Goal: Task Accomplishment & Management: Manage account settings

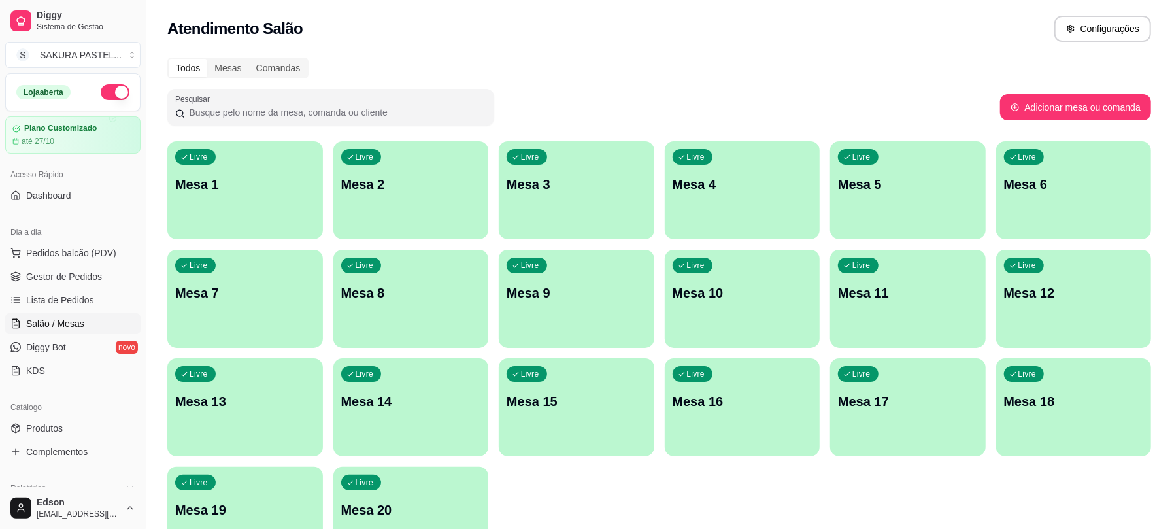
click at [56, 301] on span "Lista de Pedidos" at bounding box center [60, 300] width 68 height 13
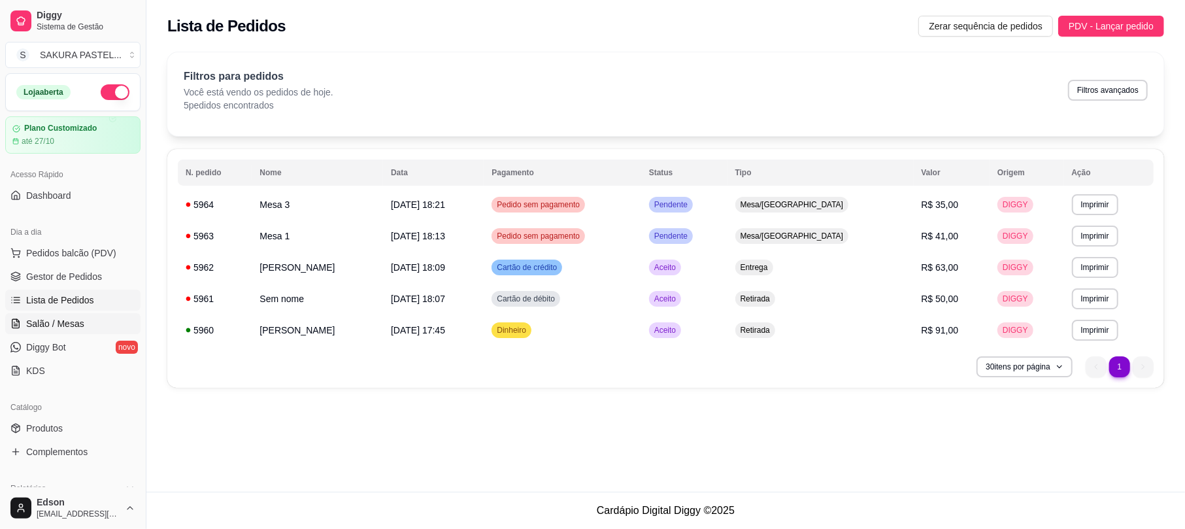
click at [89, 324] on link "Salão / Mesas" at bounding box center [72, 323] width 135 height 21
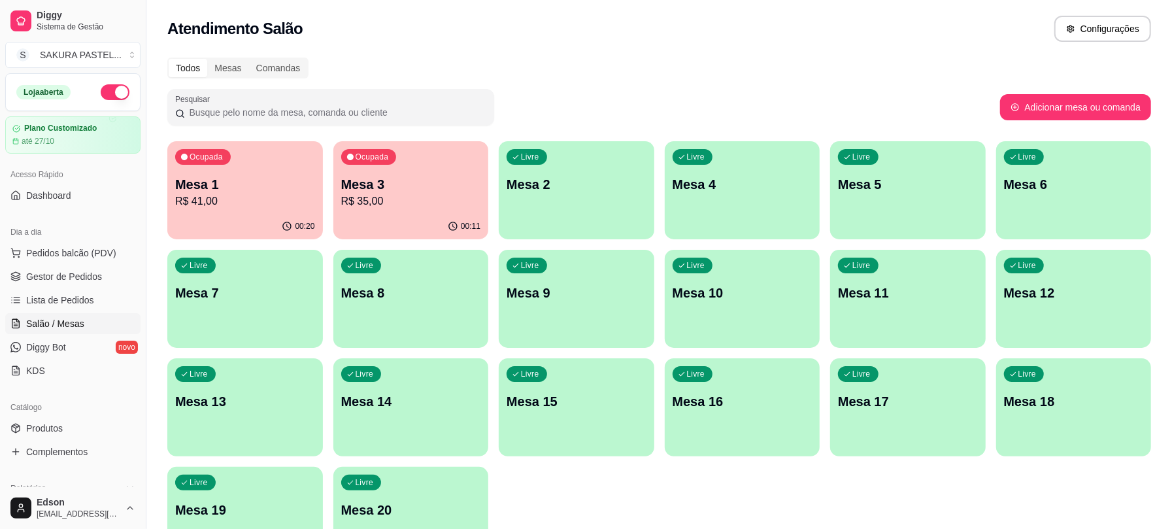
click at [271, 218] on div "00:20" at bounding box center [245, 226] width 156 height 25
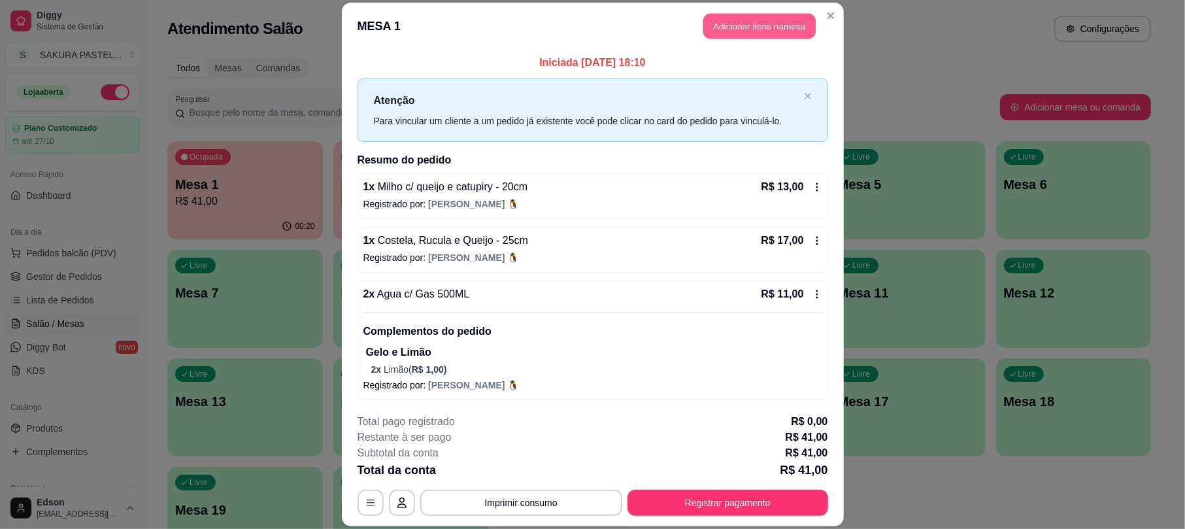
click at [778, 22] on button "Adicionar itens na mesa" at bounding box center [760, 26] width 112 height 25
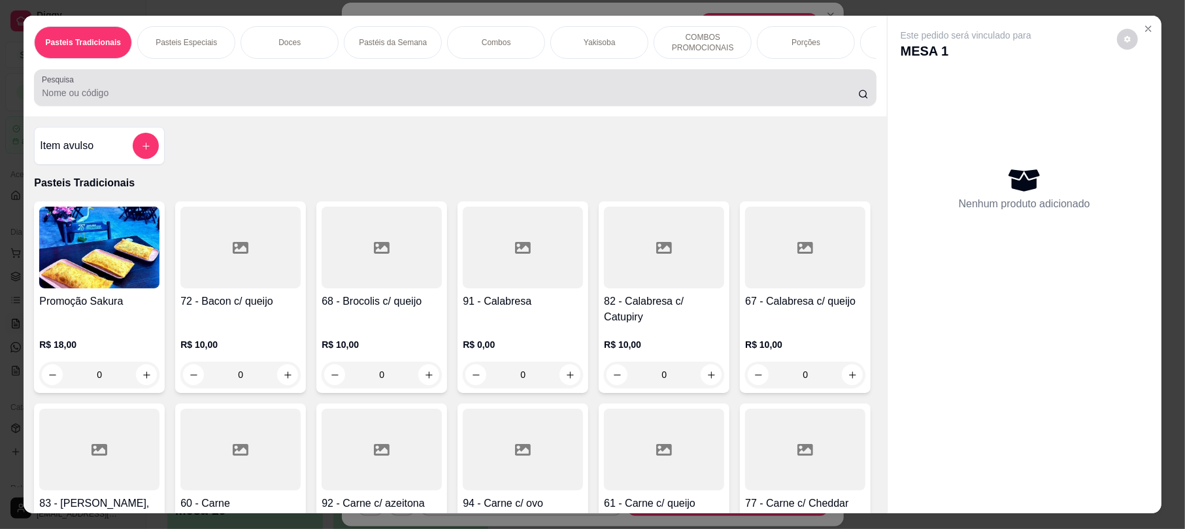
click at [547, 101] on div at bounding box center [455, 88] width 826 height 26
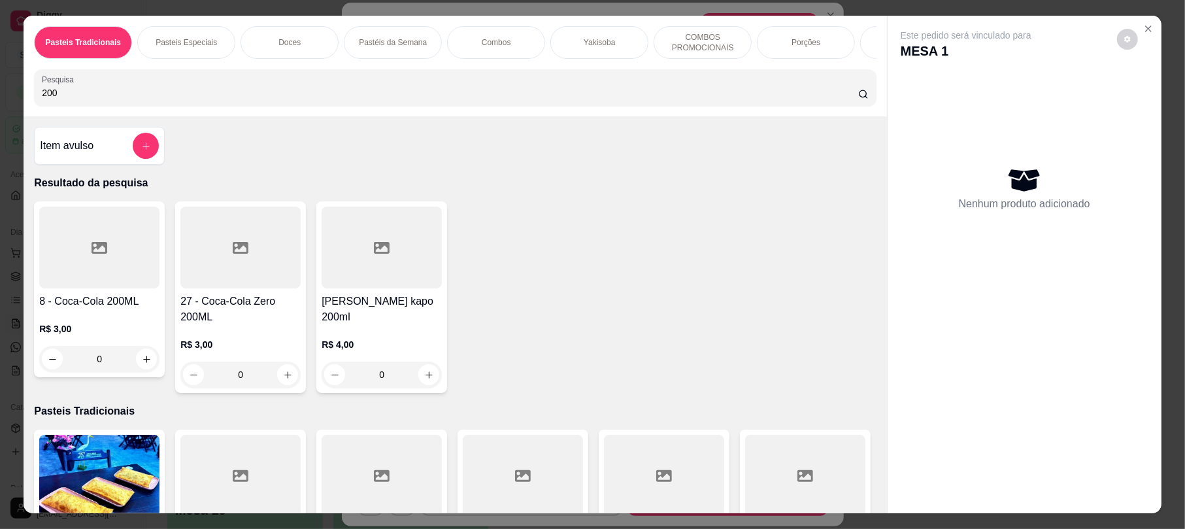
type input "200"
click at [24, 263] on div "Item avulso Resultado da pesquisa 8 - Coca-Cola 200ML R$ 3,00 0 27 - Coca-Cola …" at bounding box center [455, 314] width 863 height 396
click at [80, 258] on div at bounding box center [99, 248] width 120 height 82
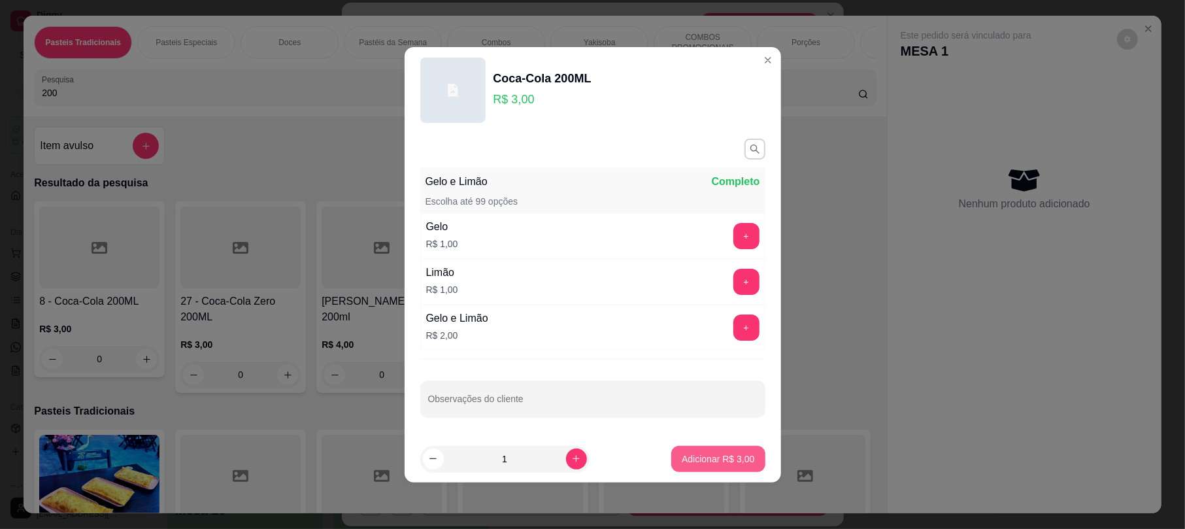
click at [733, 461] on p "Adicionar R$ 3,00" at bounding box center [718, 458] width 73 height 13
type input "1"
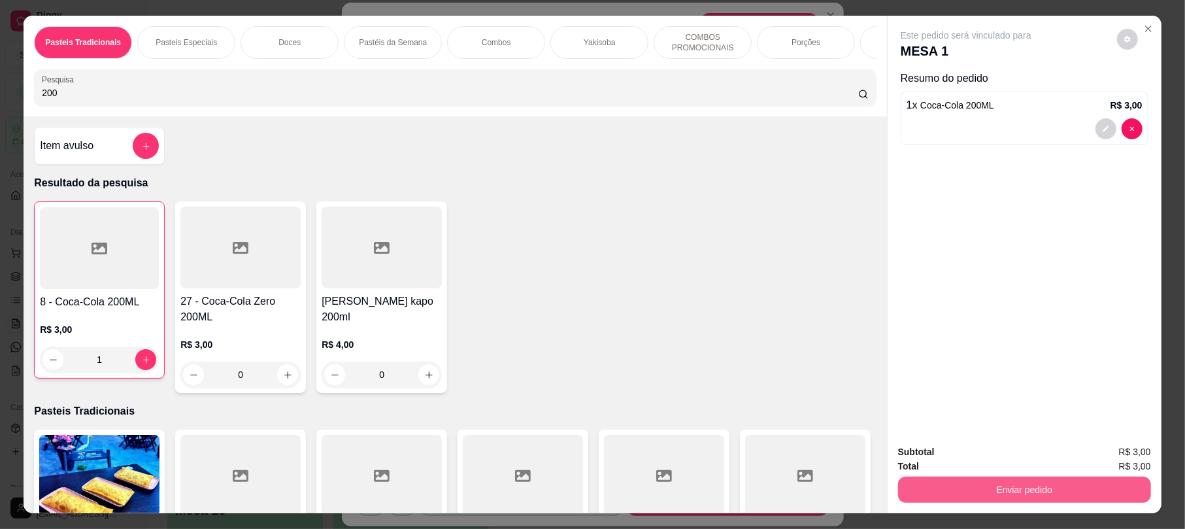
click at [936, 492] on button "Enviar pedido" at bounding box center [1024, 490] width 253 height 26
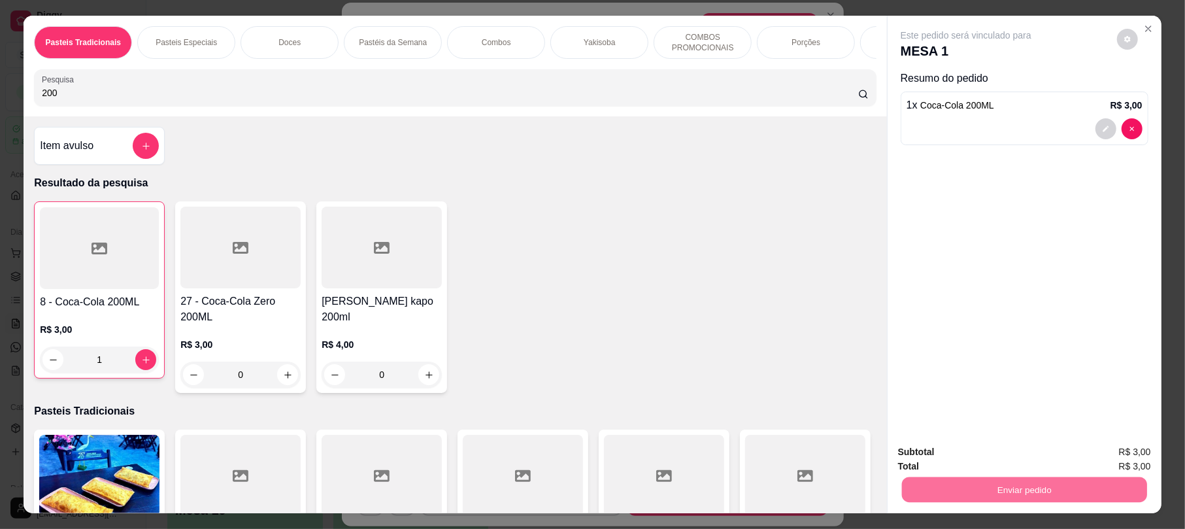
click at [1000, 462] on button "Registrar cliente" at bounding box center [1029, 457] width 84 height 24
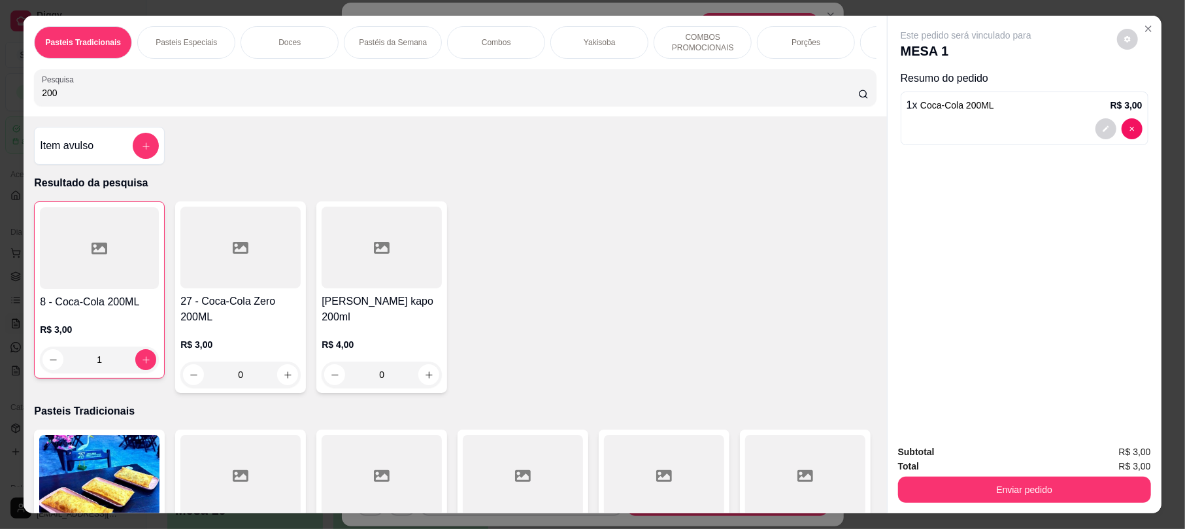
drag, startPoint x: 1000, startPoint y: 462, endPoint x: 1012, endPoint y: 469, distance: 13.8
click at [1005, 461] on div "Total R$ 3,00" at bounding box center [1024, 466] width 253 height 14
click at [1017, 471] on div "Total R$ 3,00" at bounding box center [1024, 466] width 253 height 14
click at [1075, 508] on div "Subtotal R$ 3,00 Total R$ 3,00 Enviar pedido" at bounding box center [1025, 473] width 274 height 79
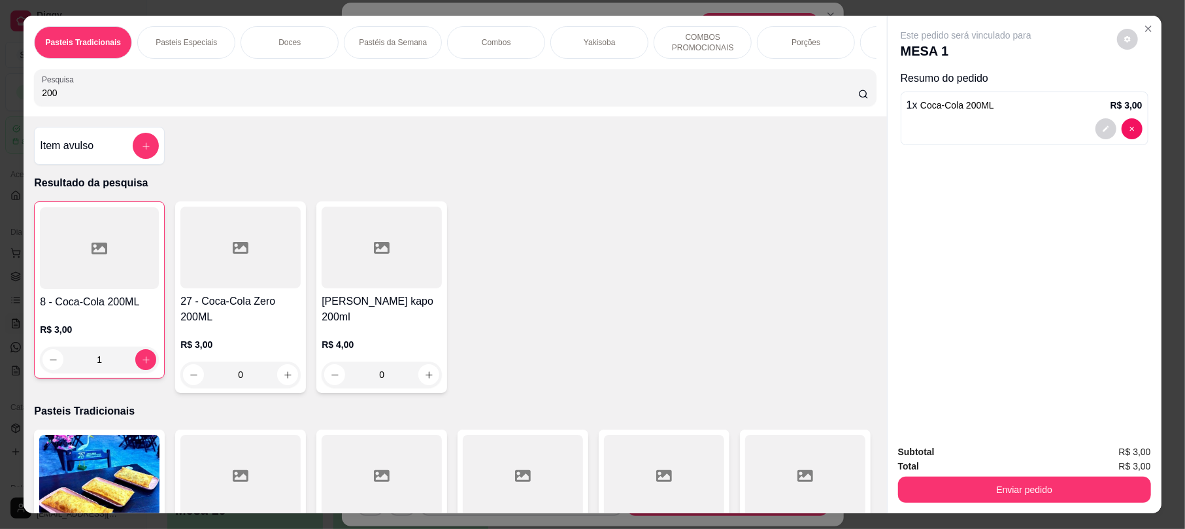
click at [1075, 508] on div "Subtotal R$ 3,00 Total R$ 3,00 Enviar pedido" at bounding box center [1025, 473] width 274 height 79
click at [1076, 508] on div "Subtotal R$ 3,00 Total R$ 3,00 Enviar pedido" at bounding box center [1025, 473] width 274 height 79
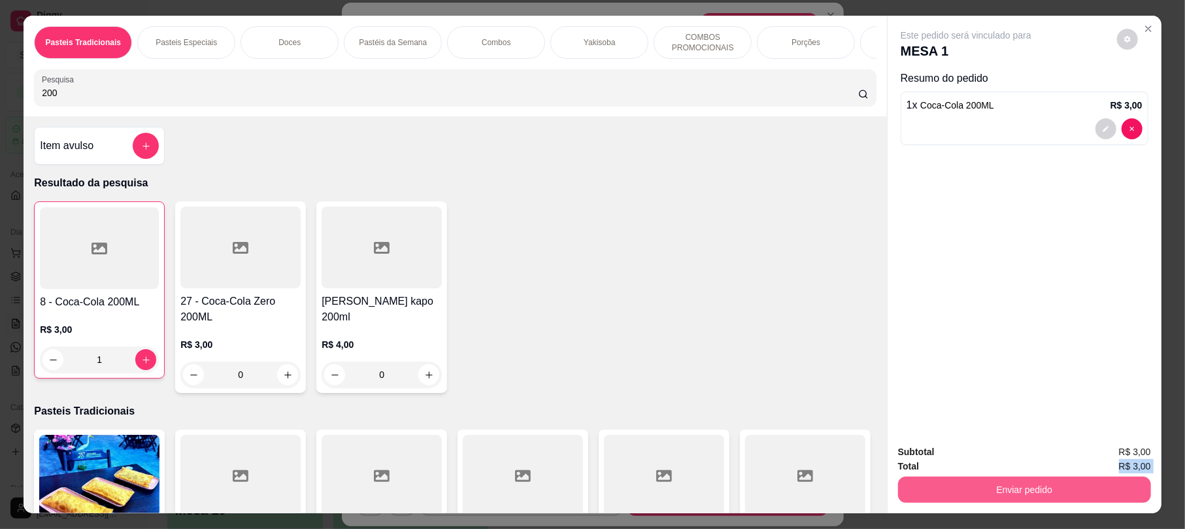
click at [1076, 489] on button "Enviar pedido" at bounding box center [1024, 490] width 253 height 26
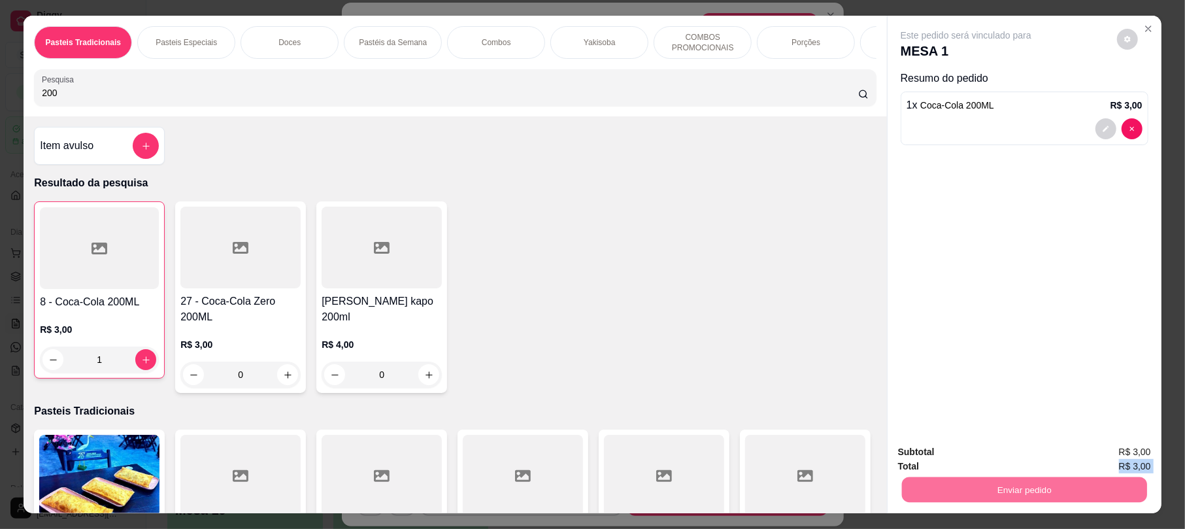
click at [1122, 453] on button "Enviar pedido" at bounding box center [1116, 457] width 74 height 25
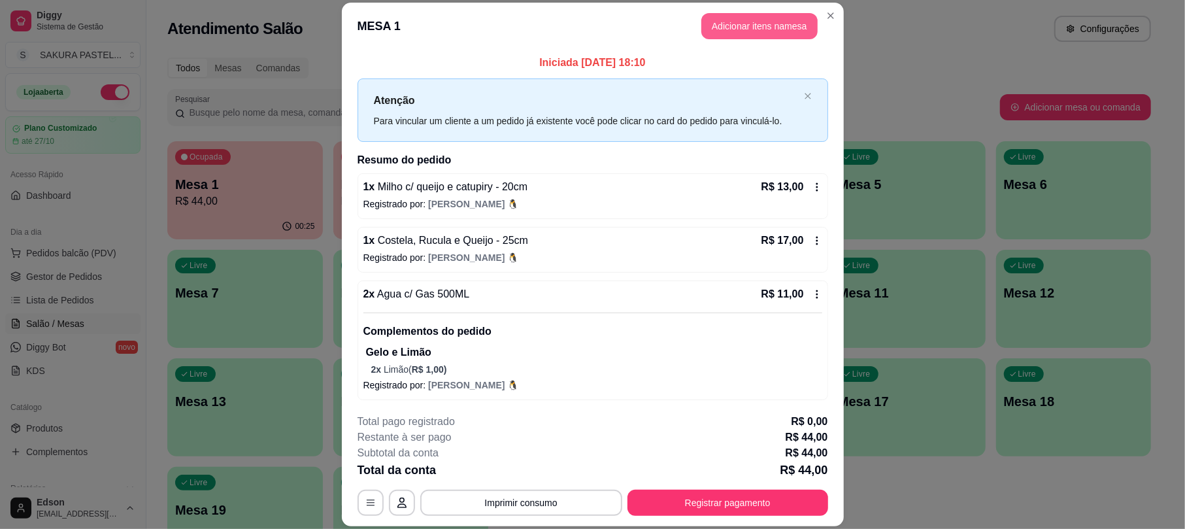
click at [749, 25] on button "Adicionar itens na mesa" at bounding box center [760, 26] width 116 height 26
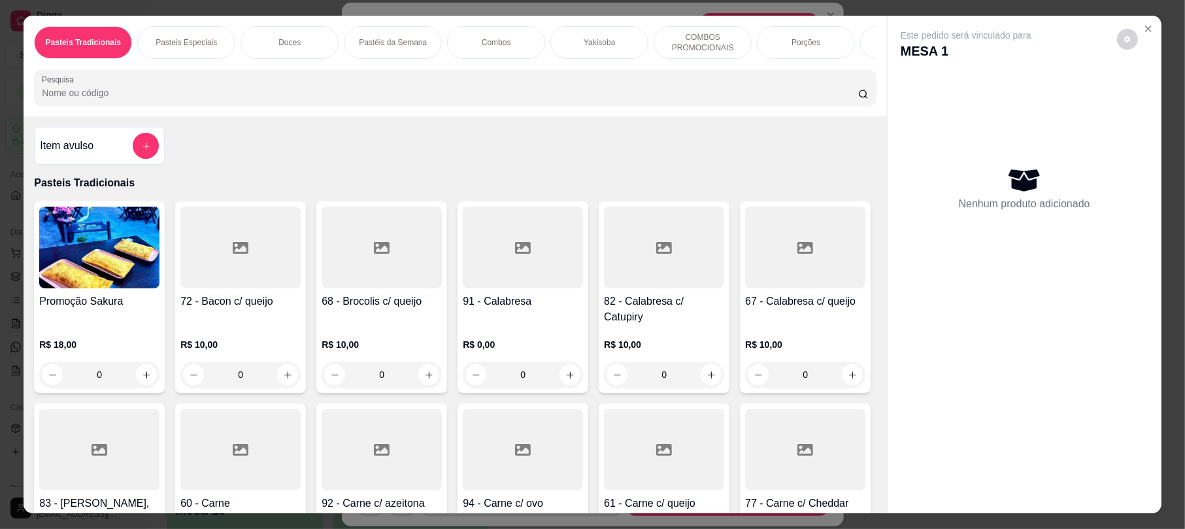
click at [379, 44] on p "Pastéis da Semana" at bounding box center [393, 42] width 68 height 10
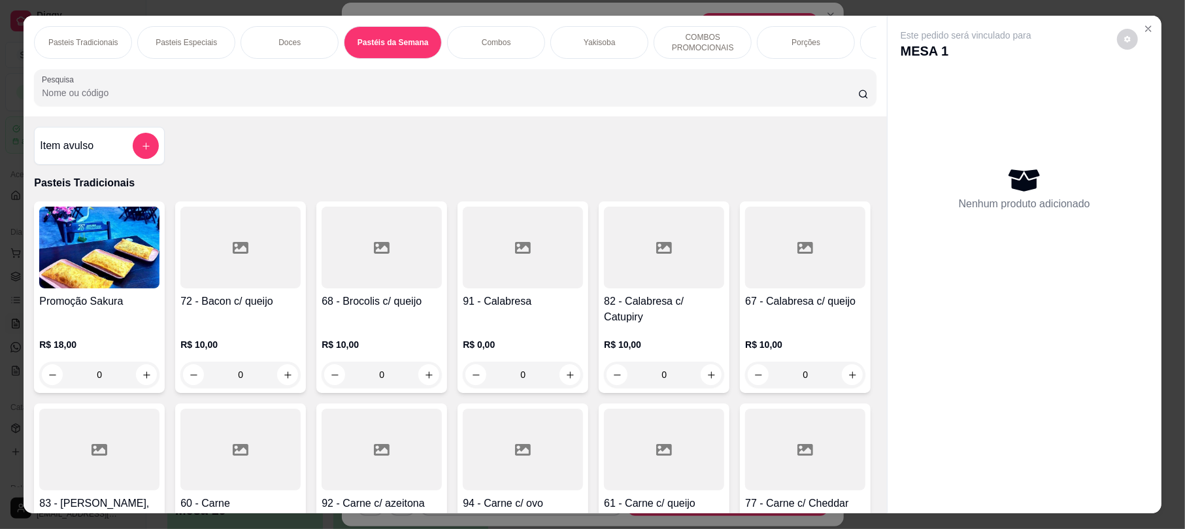
scroll to position [26, 0]
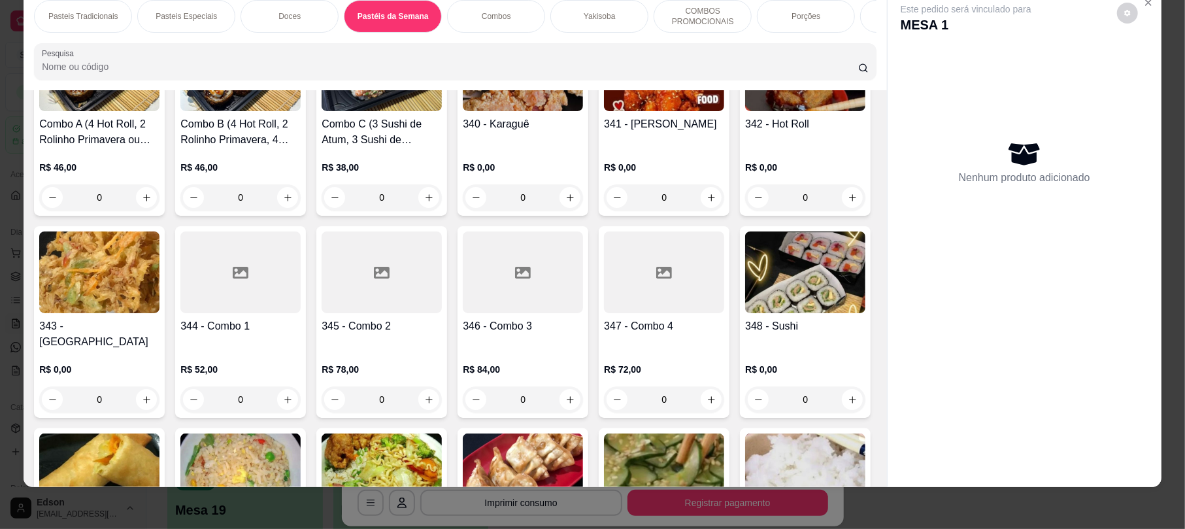
click at [71, 16] on p "Pasteis Tradicionais" at bounding box center [83, 16] width 70 height 10
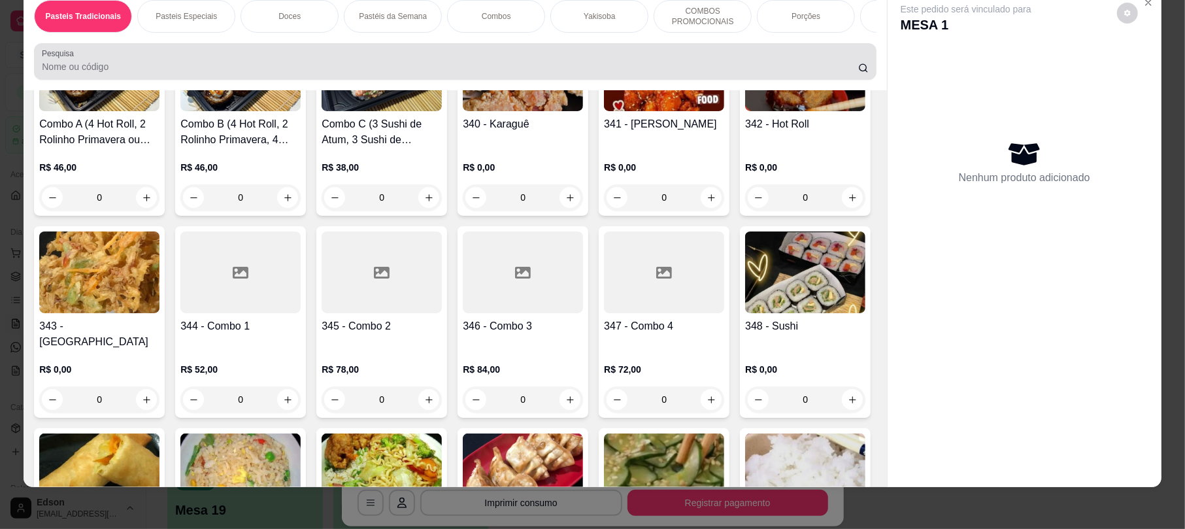
scroll to position [59, 0]
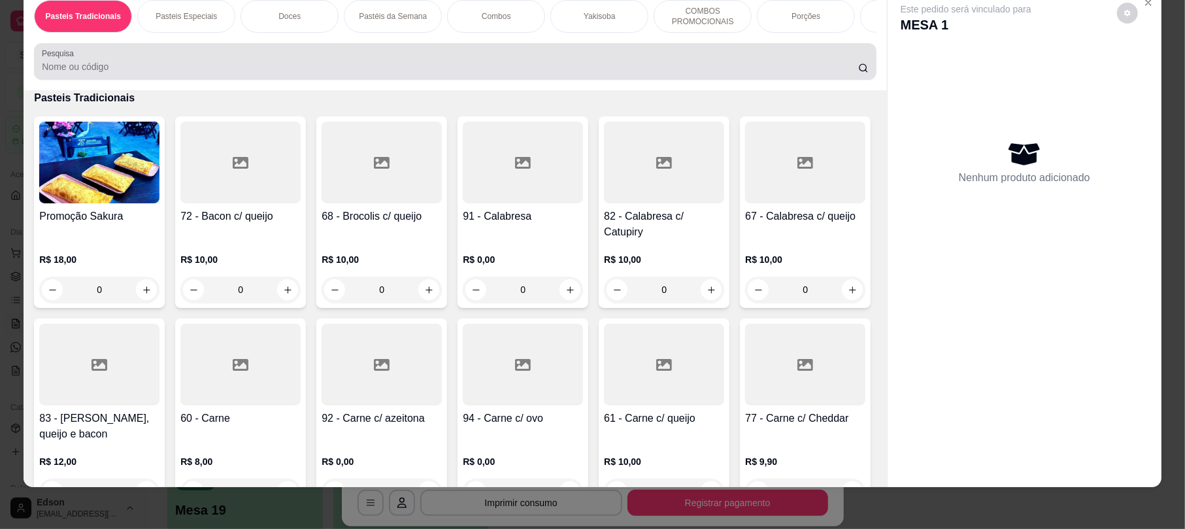
click at [137, 73] on input "Pesquisa" at bounding box center [450, 66] width 817 height 13
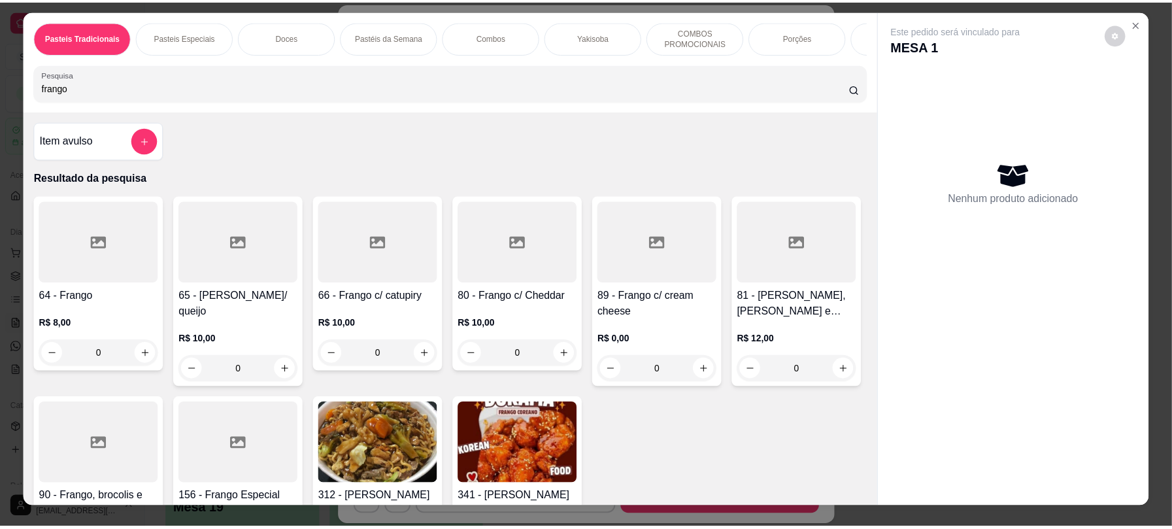
scroll to position [0, 0]
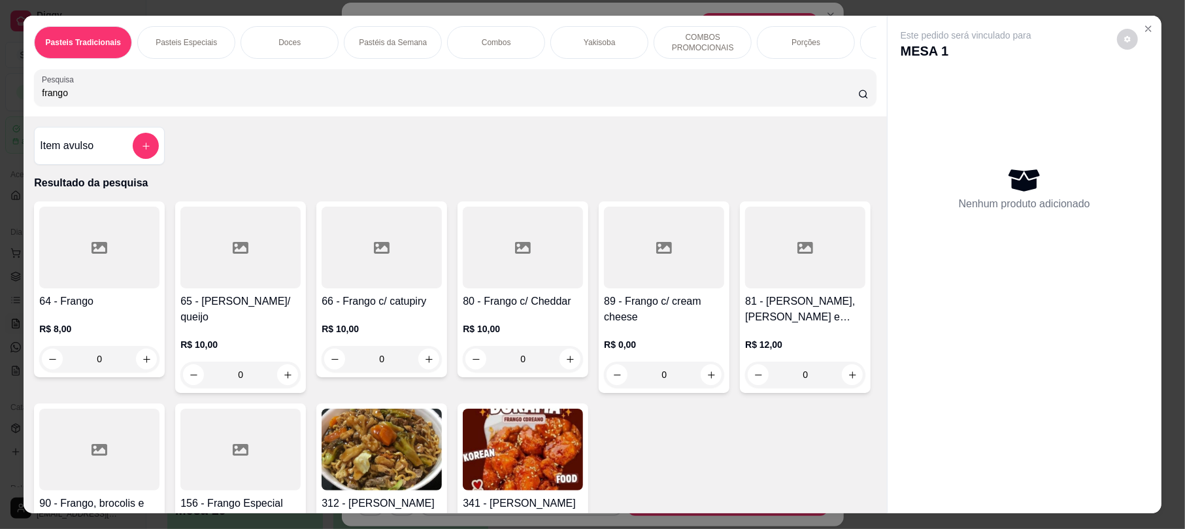
type input "frango"
click at [667, 275] on div at bounding box center [664, 248] width 120 height 82
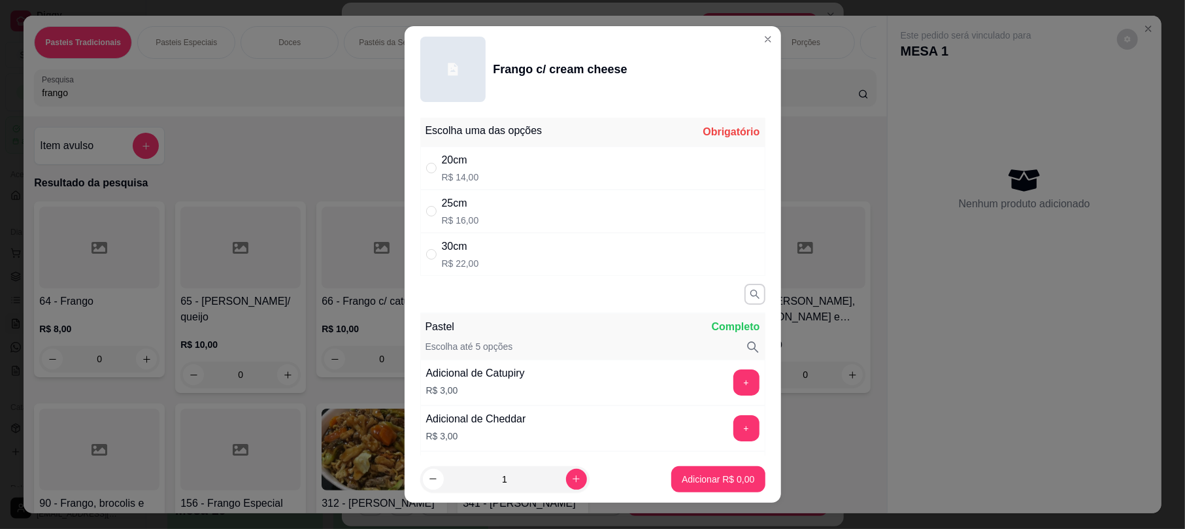
click at [482, 203] on div "25cm R$ 16,00" at bounding box center [592, 211] width 345 height 43
radio input "true"
click at [688, 475] on p "Adicionar R$ 16,00" at bounding box center [716, 479] width 78 height 13
type input "1"
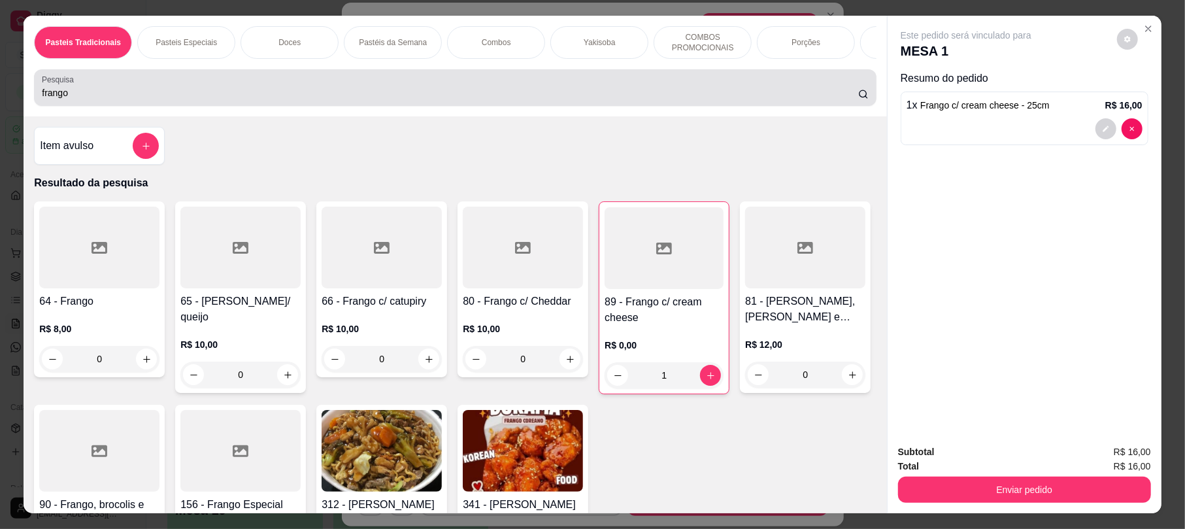
click at [92, 95] on div "frango" at bounding box center [455, 88] width 826 height 26
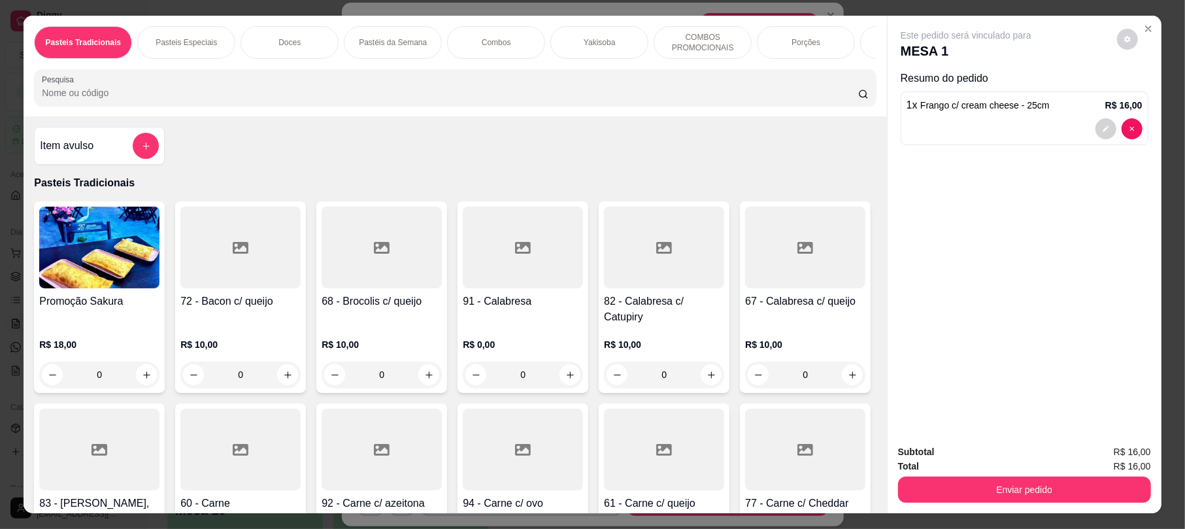
type input "c"
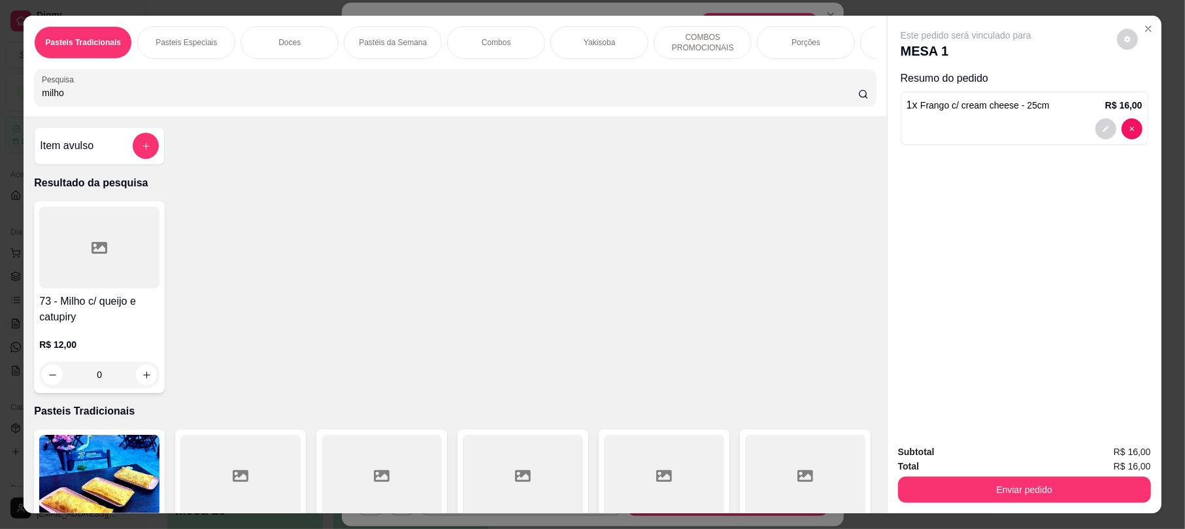
type input "milho"
click at [99, 288] on div at bounding box center [99, 248] width 120 height 82
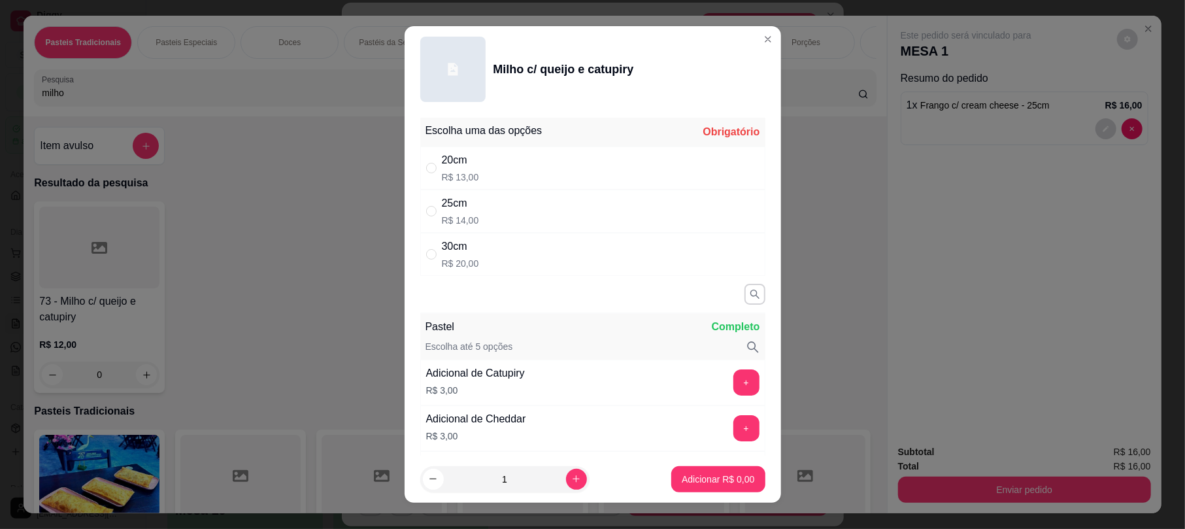
click at [534, 252] on div "30cm R$ 20,00" at bounding box center [592, 254] width 345 height 43
radio input "true"
click at [738, 473] on button "Adicionar R$ 20,00" at bounding box center [715, 479] width 99 height 26
type input "1"
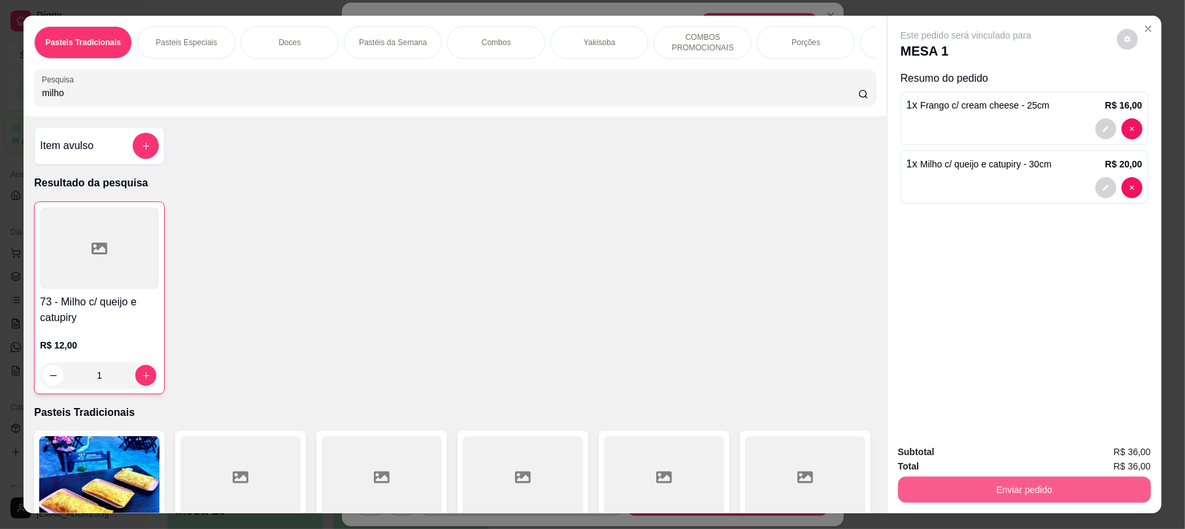
click at [1024, 495] on button "Enviar pedido" at bounding box center [1024, 490] width 253 height 26
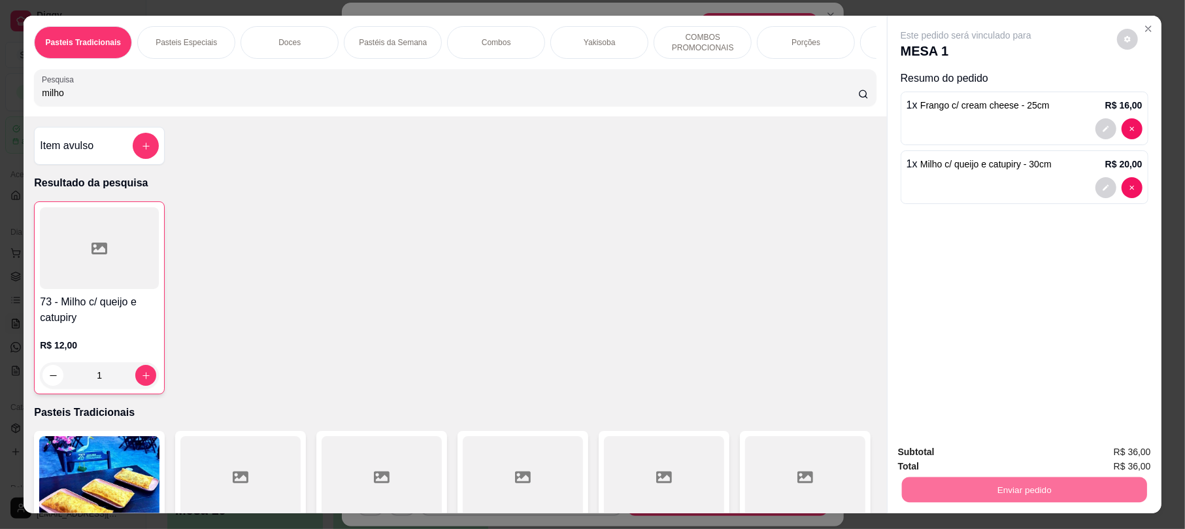
click at [1133, 456] on button "Enviar pedido" at bounding box center [1116, 457] width 72 height 24
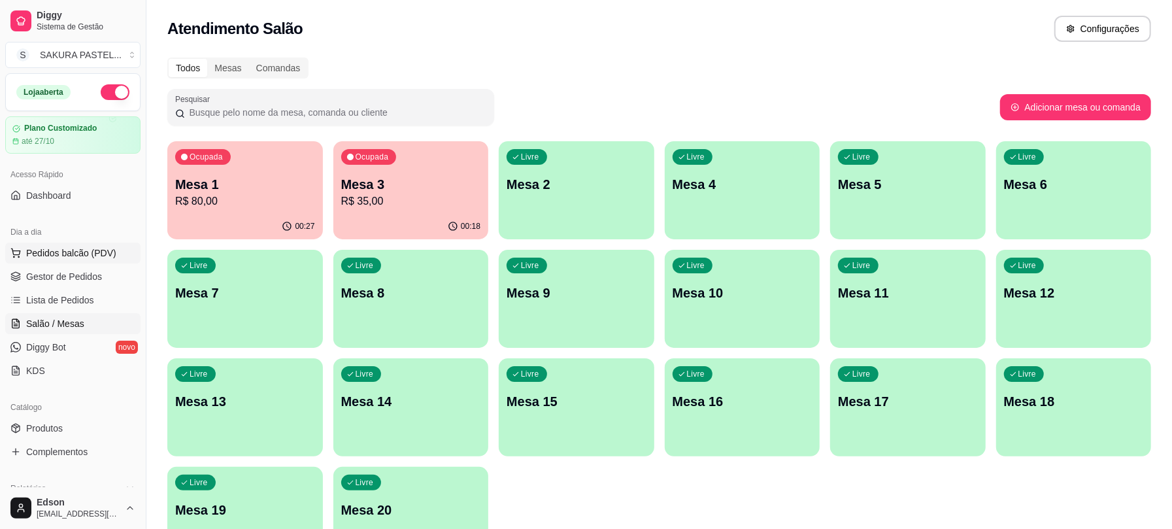
click at [48, 243] on button "Pedidos balcão (PDV)" at bounding box center [72, 253] width 135 height 21
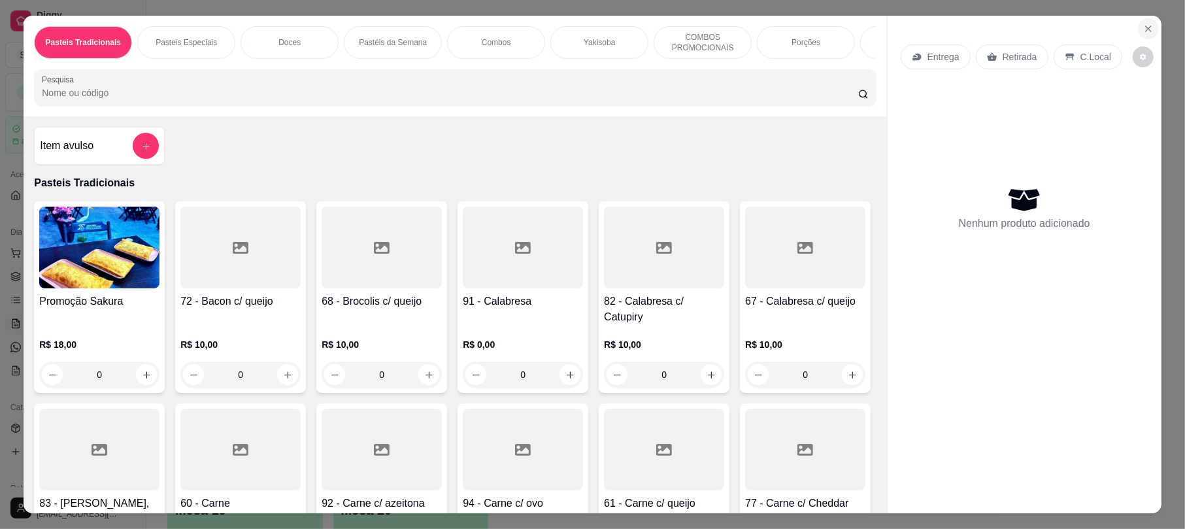
click at [1138, 29] on button "Close" at bounding box center [1148, 28] width 21 height 21
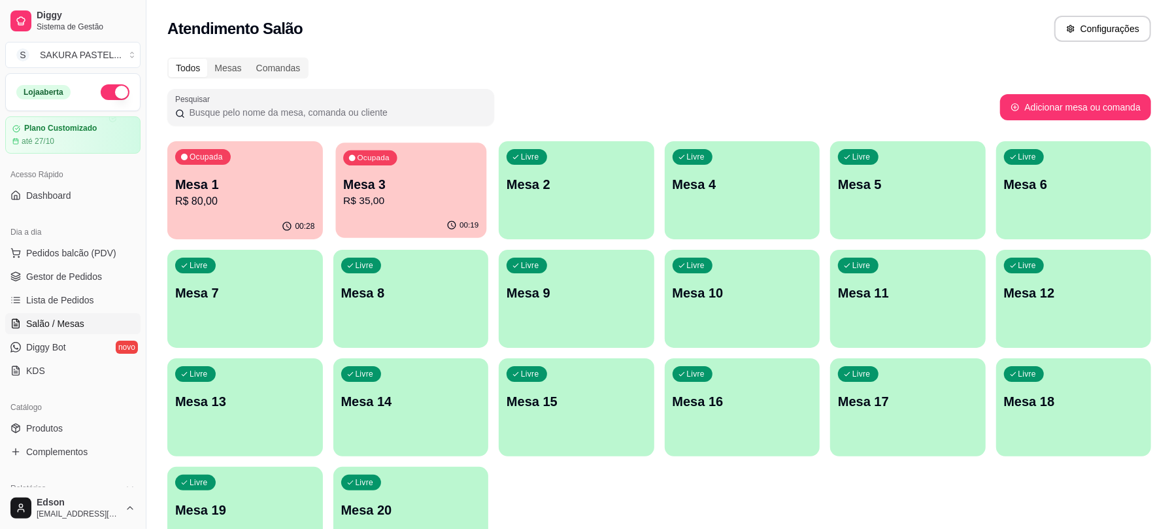
click at [384, 197] on p "R$ 35,00" at bounding box center [410, 201] width 135 height 15
click at [58, 267] on link "Gestor de Pedidos" at bounding box center [72, 276] width 135 height 21
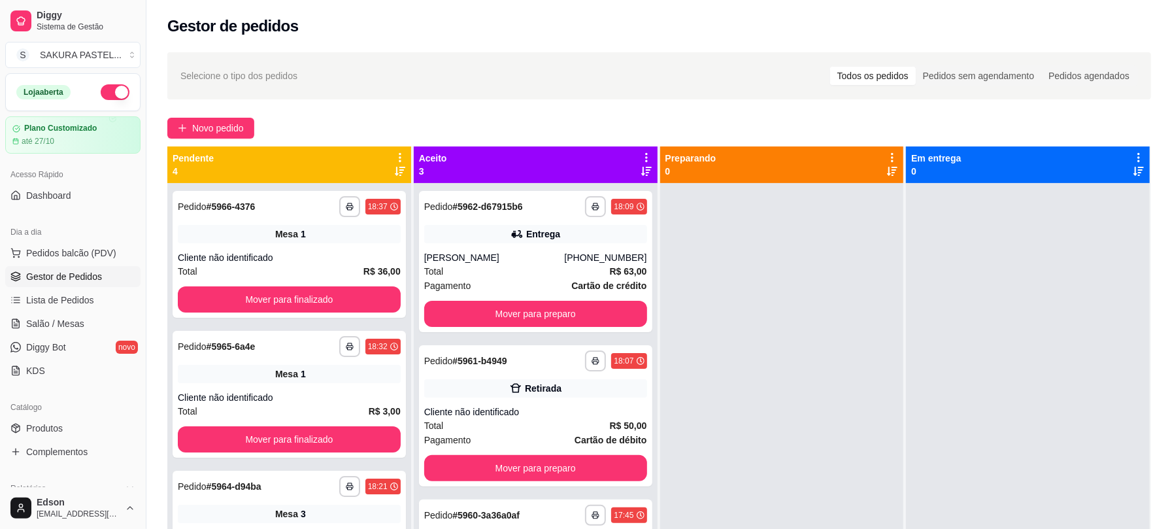
click at [61, 272] on span "Gestor de Pedidos" at bounding box center [64, 276] width 76 height 13
click at [79, 263] on button "Pedidos balcão (PDV)" at bounding box center [72, 253] width 135 height 21
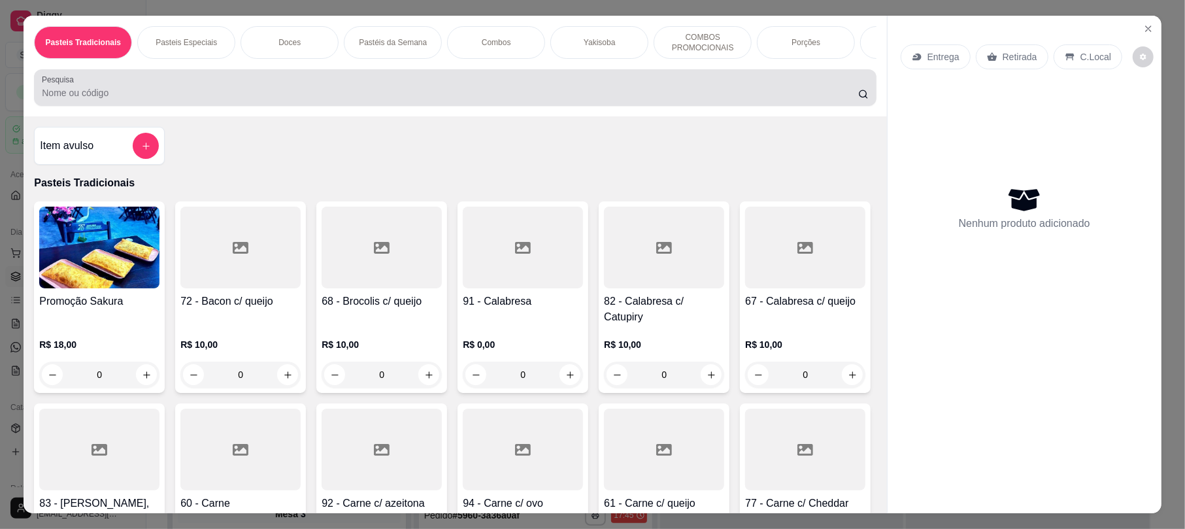
click at [280, 99] on input "Pesquisa" at bounding box center [450, 92] width 817 height 13
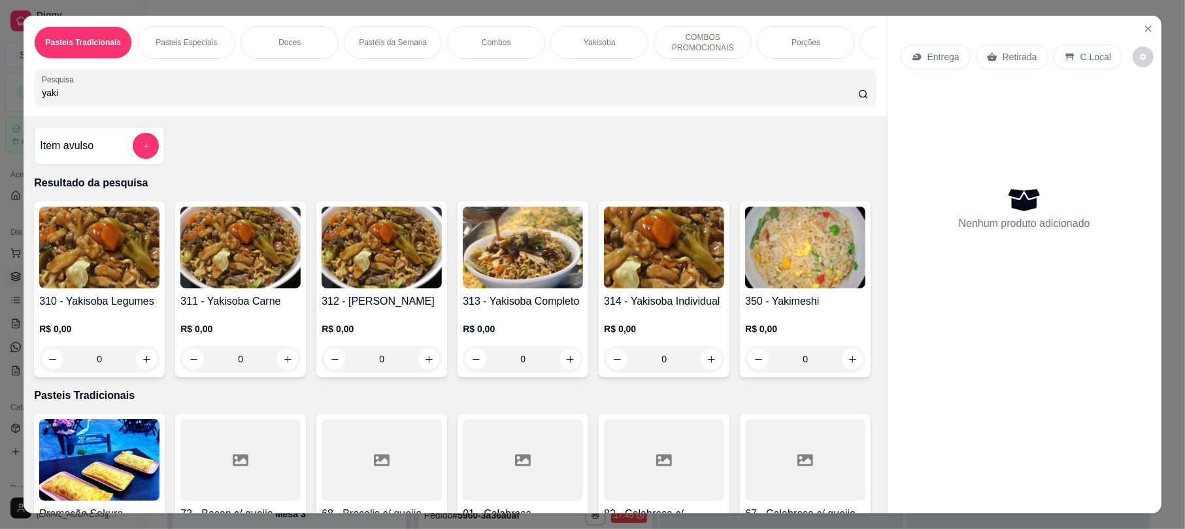
type input "yaki"
click at [524, 309] on h4 "313 - Yakisoba Completo" at bounding box center [523, 302] width 120 height 16
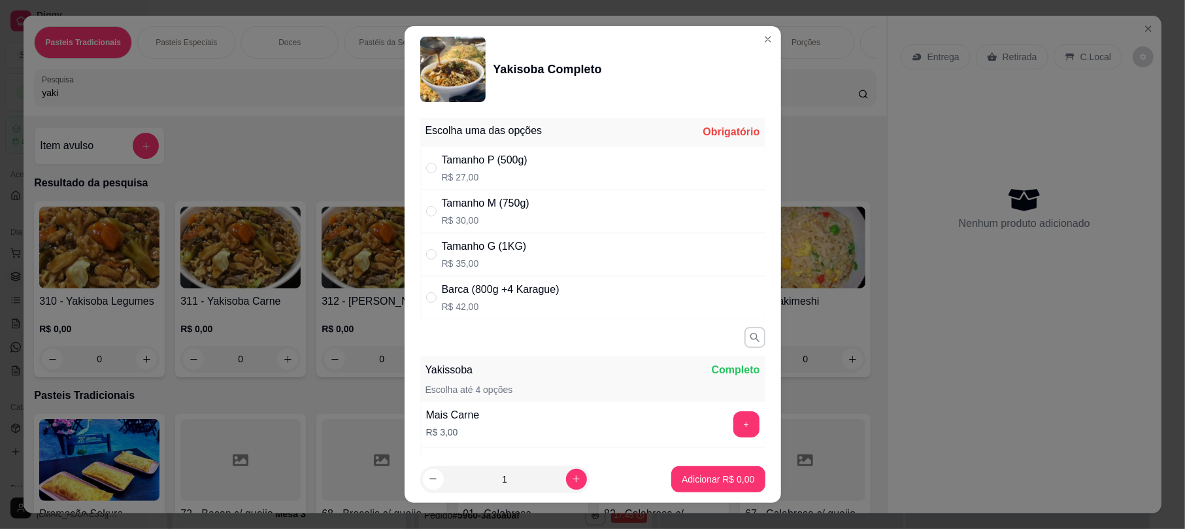
click at [505, 272] on div "Tamanho G (1KG) R$ 35,00" at bounding box center [592, 254] width 345 height 43
radio input "true"
click at [685, 482] on p "Adicionar R$ 35,00" at bounding box center [716, 479] width 78 height 13
type input "1"
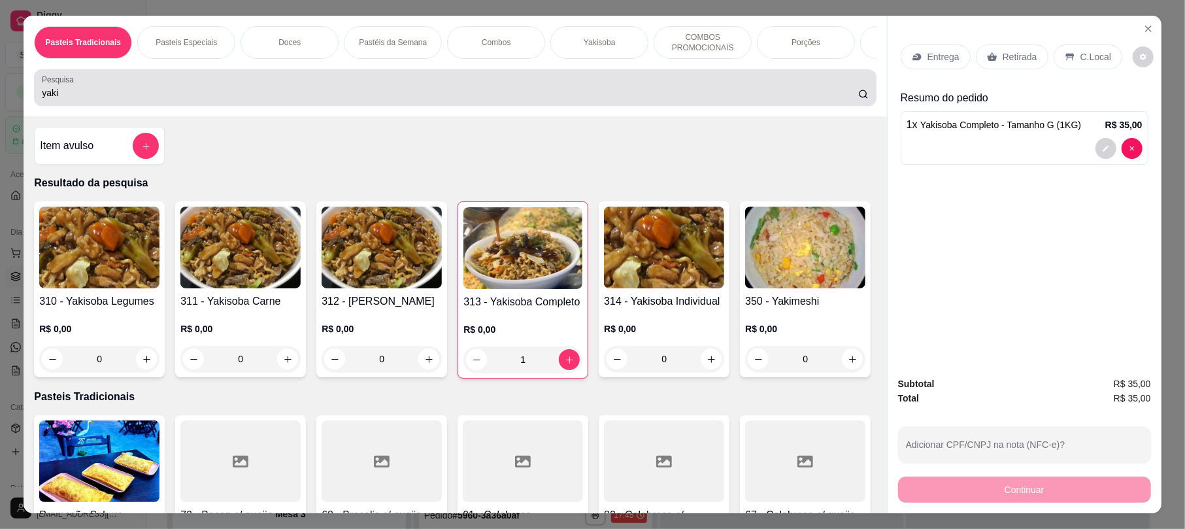
click at [184, 99] on input "yaki" at bounding box center [450, 92] width 817 height 13
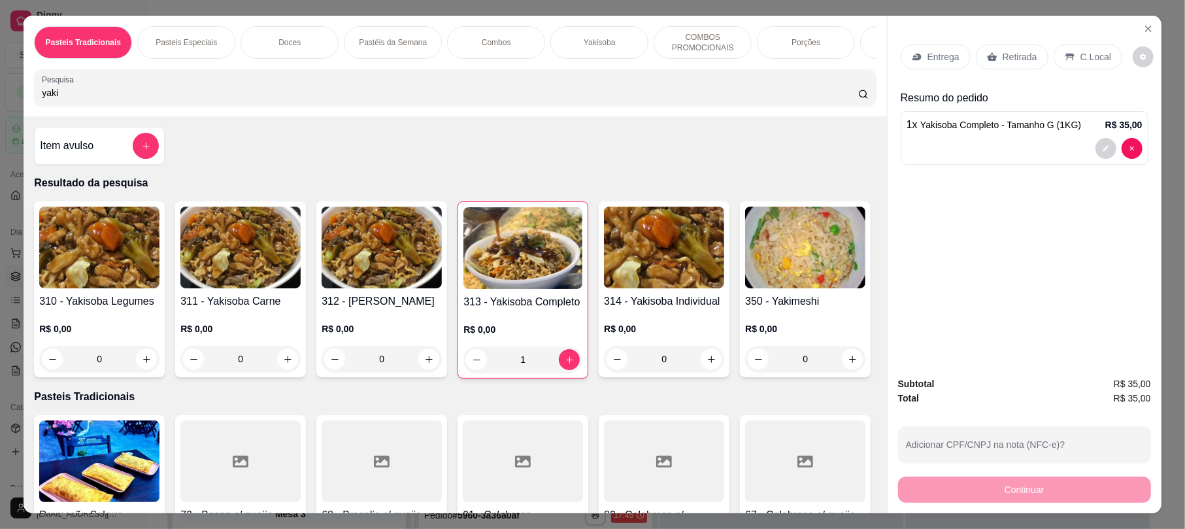
click at [184, 99] on input "yaki" at bounding box center [450, 92] width 817 height 13
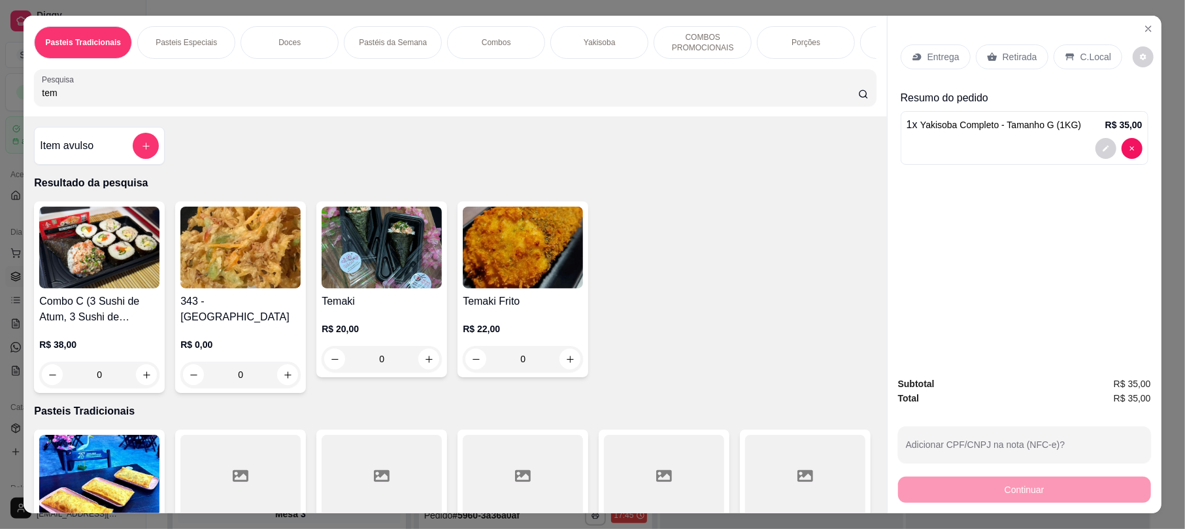
type input "tem"
click at [197, 265] on img at bounding box center [240, 248] width 120 height 82
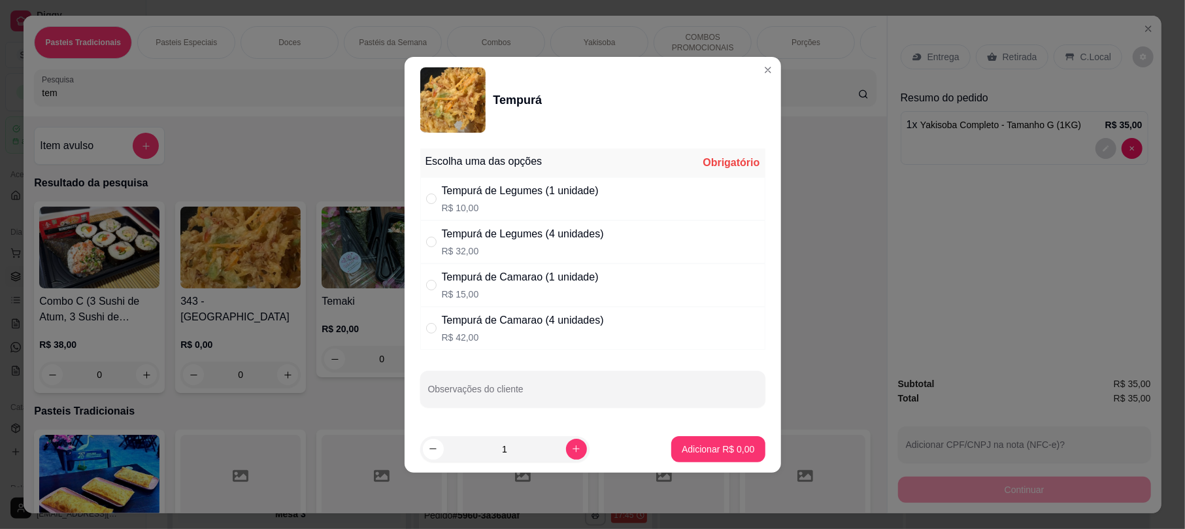
click at [466, 237] on div "Tempurá de Legumes (4 unidades)" at bounding box center [523, 234] width 162 height 16
radio input "true"
click at [699, 445] on p "Adicionar R$ 32,00" at bounding box center [716, 449] width 78 height 13
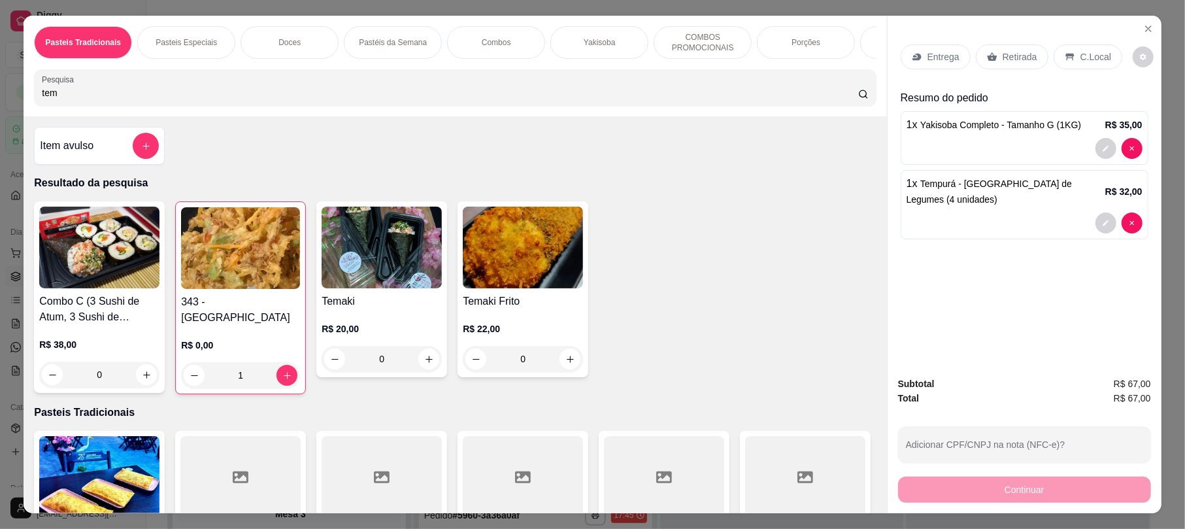
type input "1"
click at [994, 56] on div "Retirada" at bounding box center [1012, 56] width 73 height 25
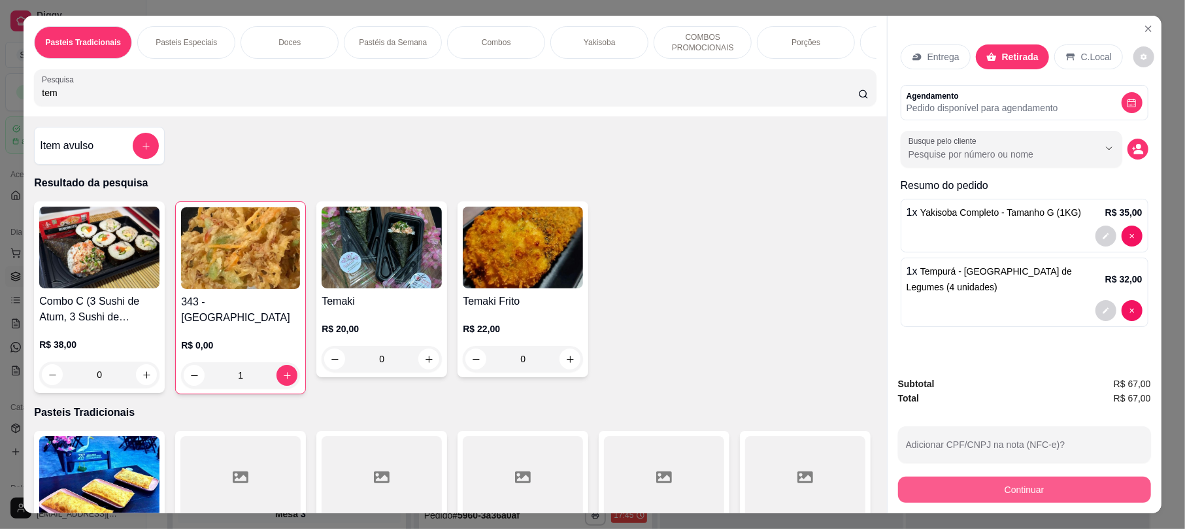
click at [992, 496] on button "Continuar" at bounding box center [1024, 490] width 253 height 26
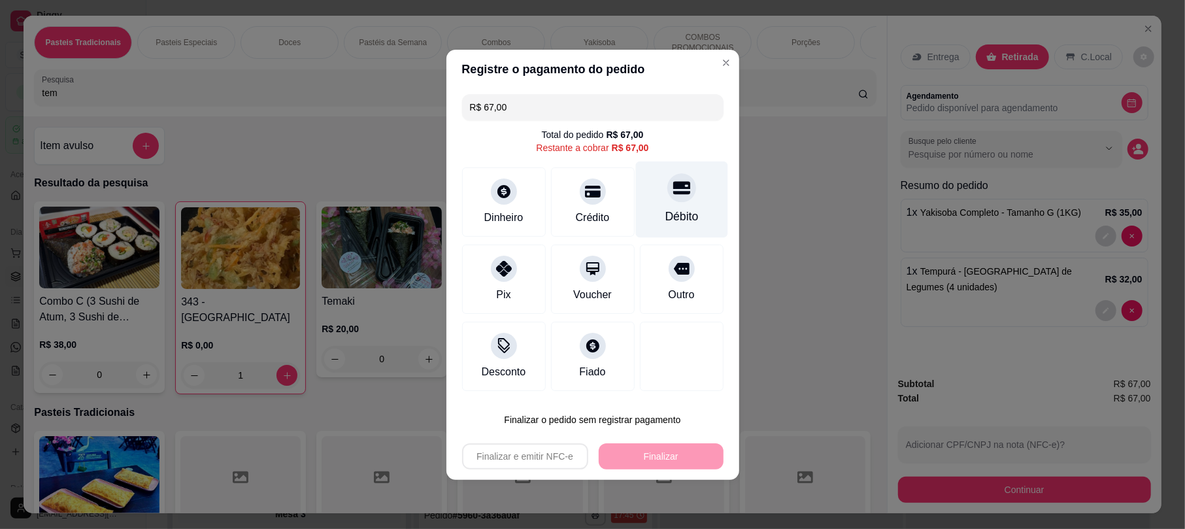
click at [668, 201] on div at bounding box center [682, 187] width 29 height 29
type input "R$ 0,00"
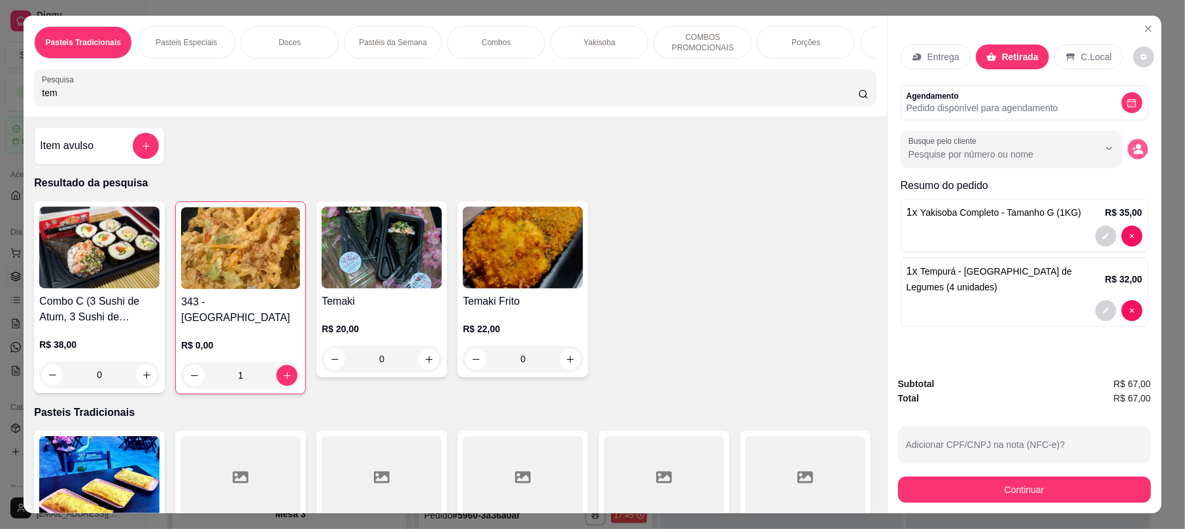
click at [1133, 150] on icon "decrease-product-quantity" at bounding box center [1137, 149] width 11 height 11
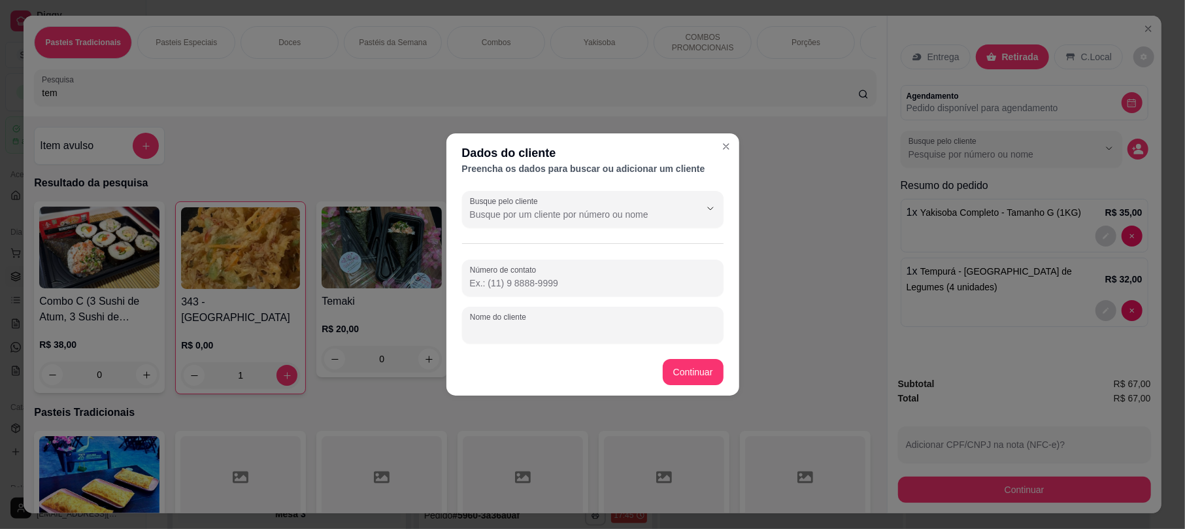
click at [556, 328] on input "Nome do cliente" at bounding box center [593, 330] width 246 height 13
type input "[PERSON_NAME]"
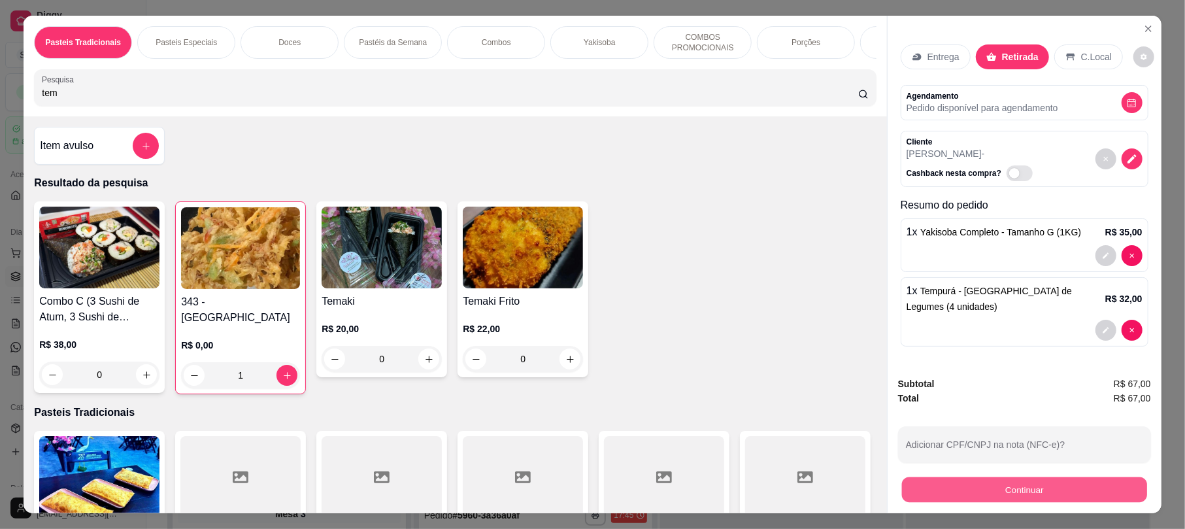
click at [974, 492] on button "Continuar" at bounding box center [1024, 489] width 245 height 25
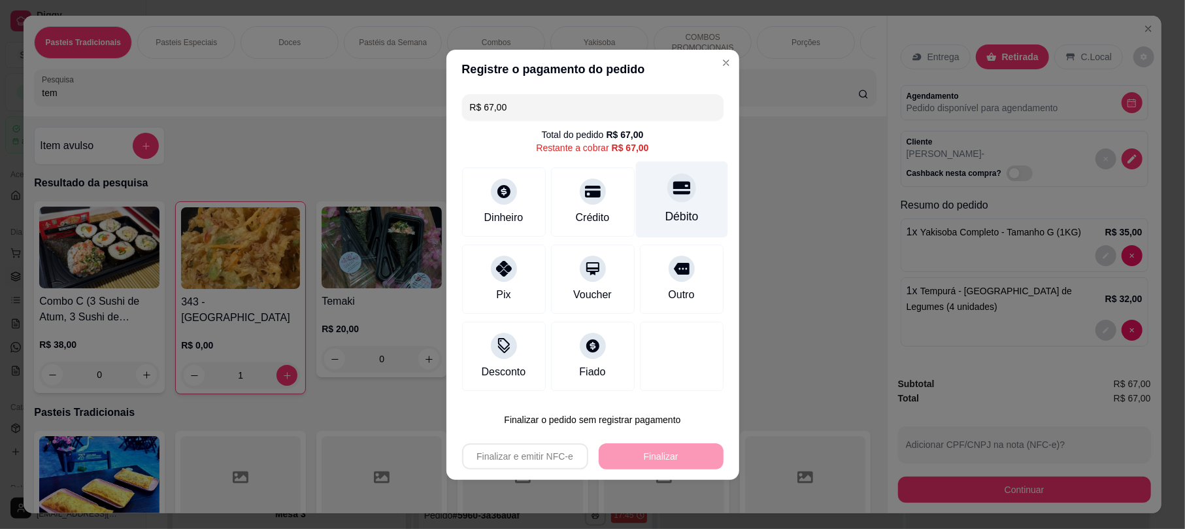
click at [685, 201] on div "Débito" at bounding box center [682, 199] width 92 height 76
type input "R$ 0,00"
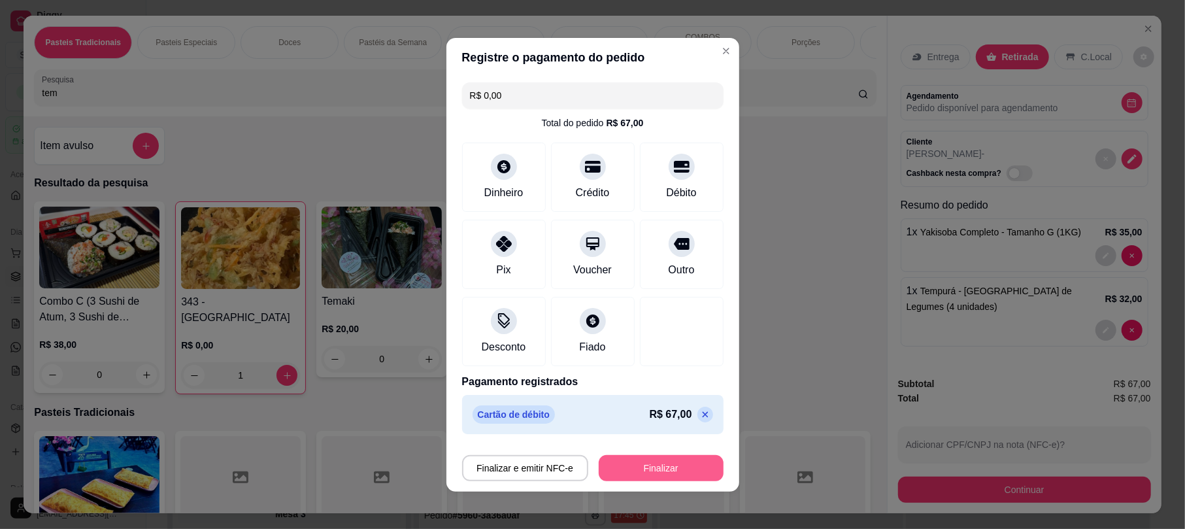
click at [672, 467] on button "Finalizar" at bounding box center [661, 468] width 125 height 26
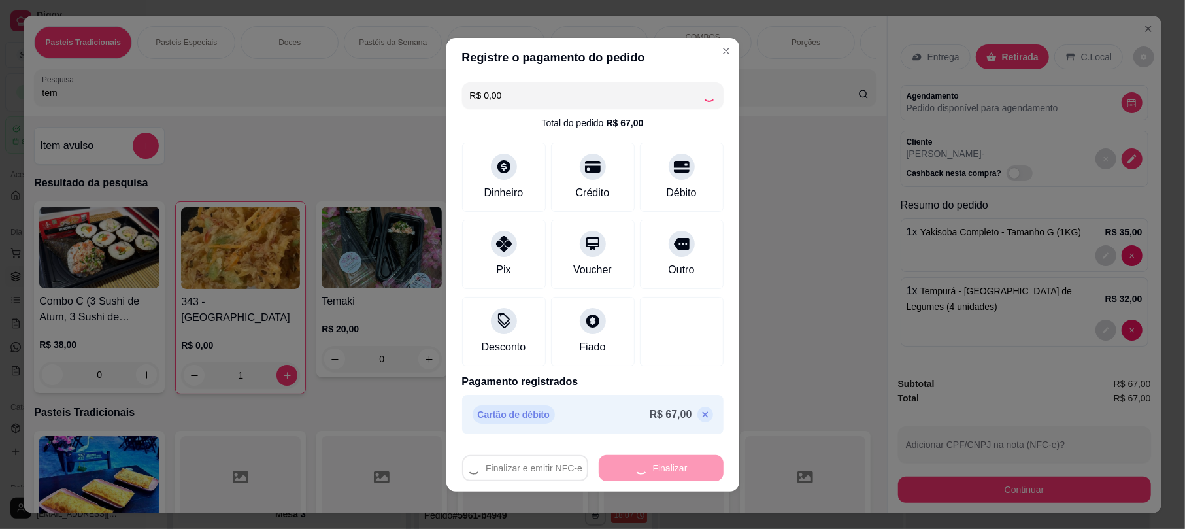
type input "0"
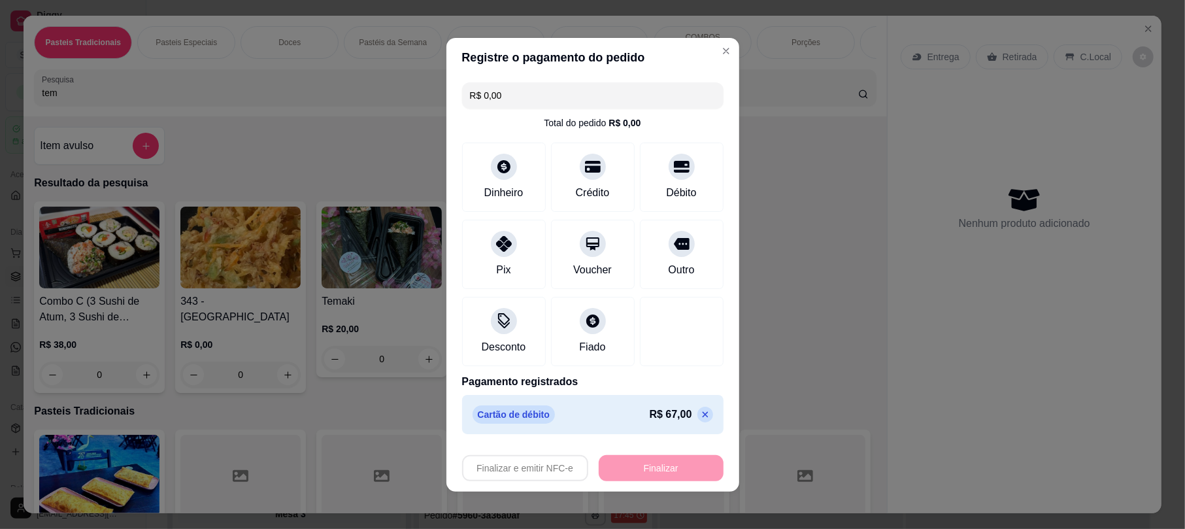
type input "-R$ 67,00"
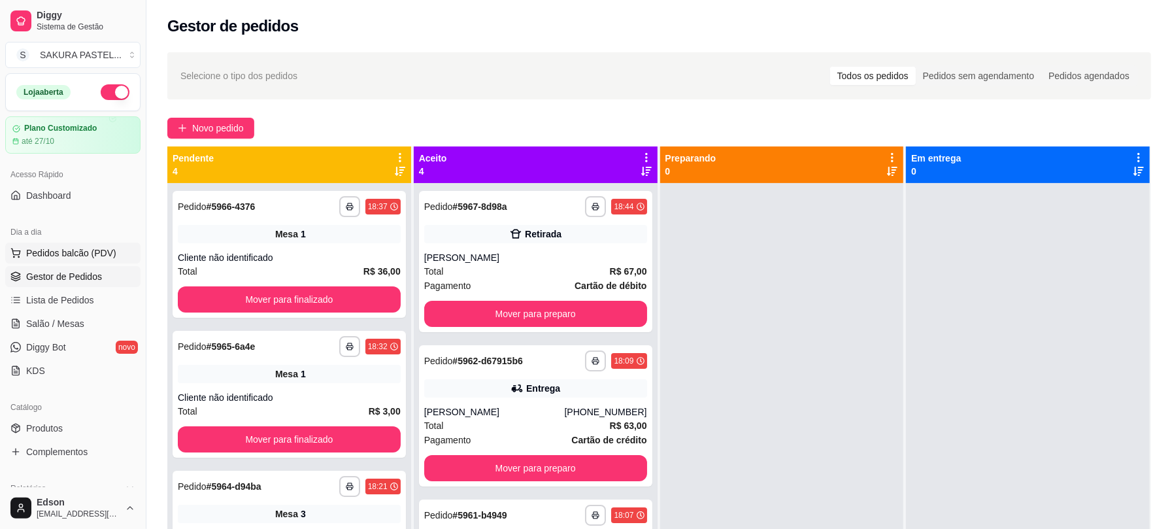
click at [61, 260] on button "Pedidos balcão (PDV)" at bounding box center [72, 253] width 135 height 21
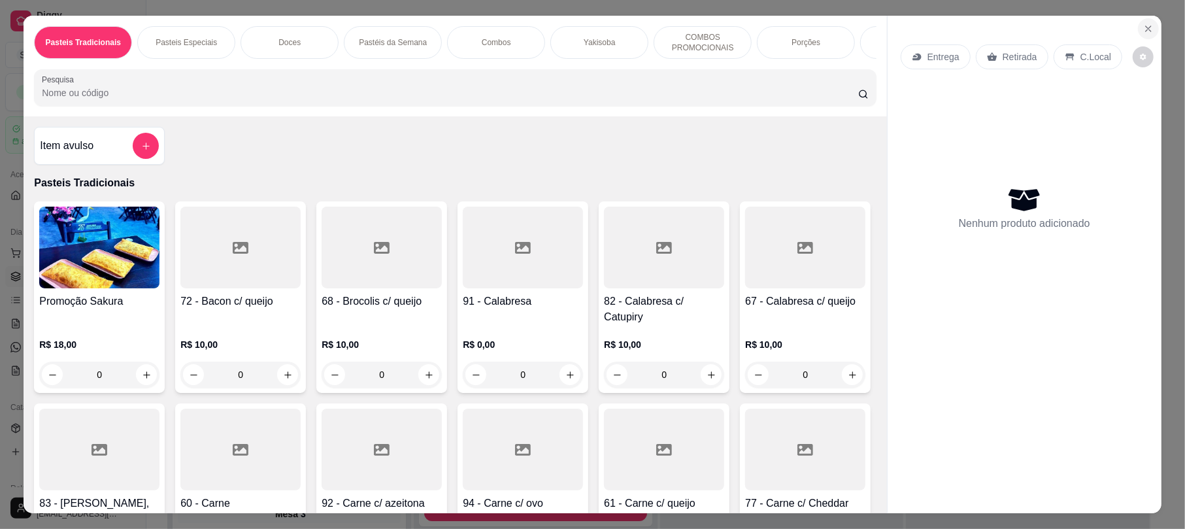
click at [1144, 22] on button "Close" at bounding box center [1148, 28] width 21 height 21
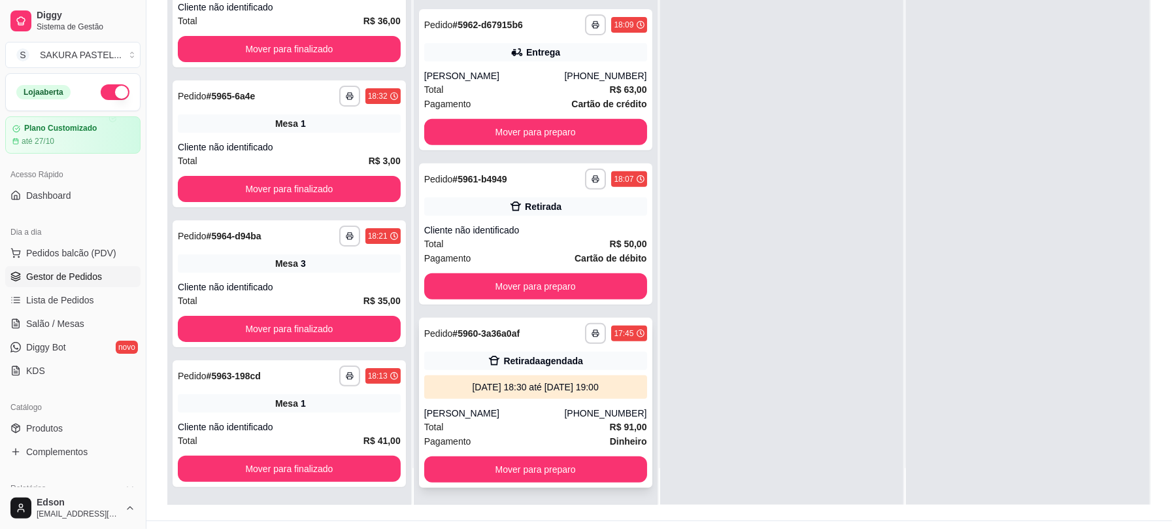
scroll to position [199, 0]
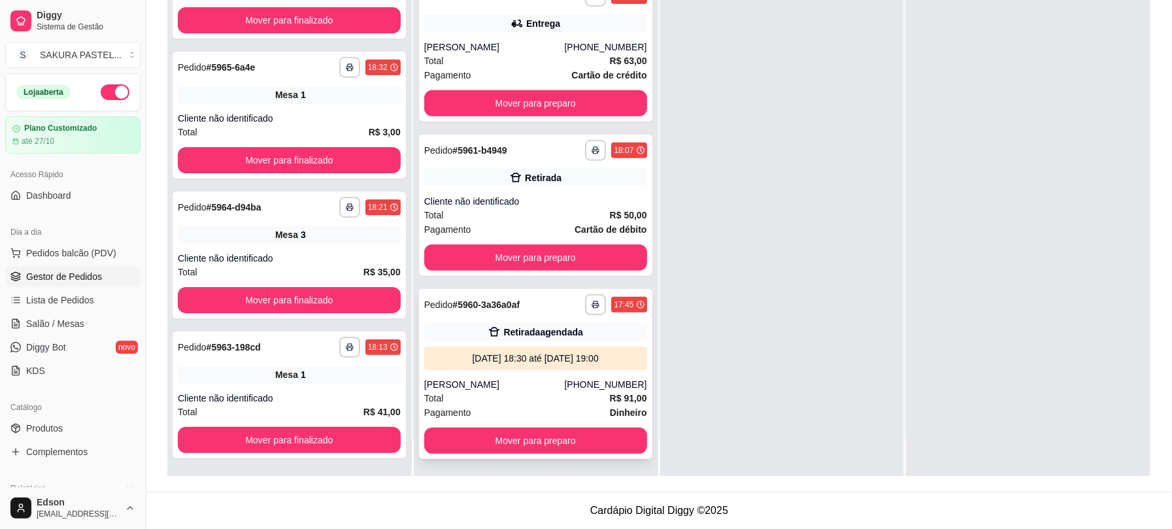
click at [561, 361] on div "[DATE] 18:30 até [DATE] 19:00" at bounding box center [536, 358] width 212 height 13
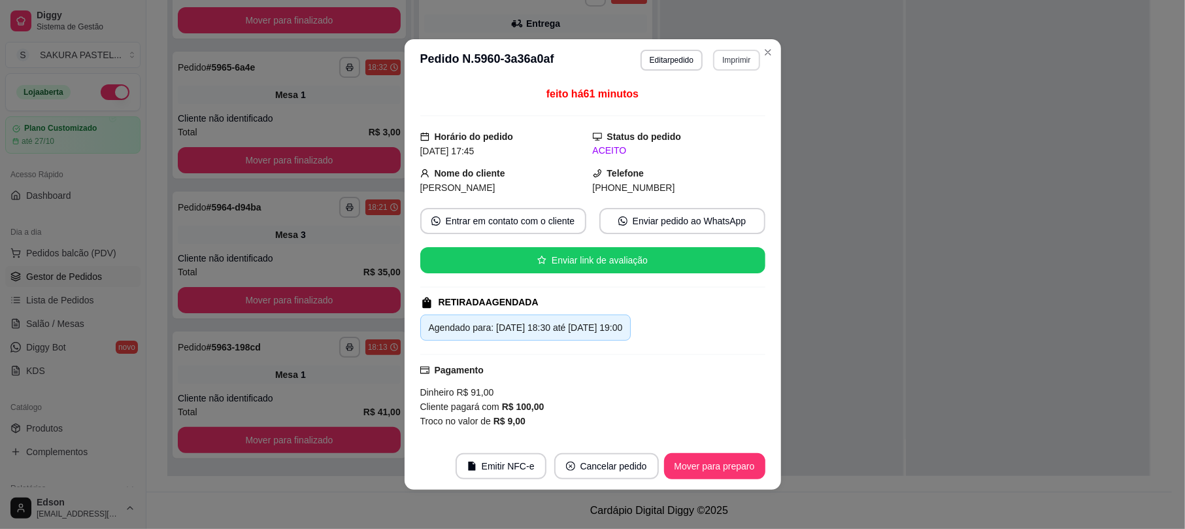
click at [722, 54] on button "Imprimir" at bounding box center [736, 60] width 46 height 21
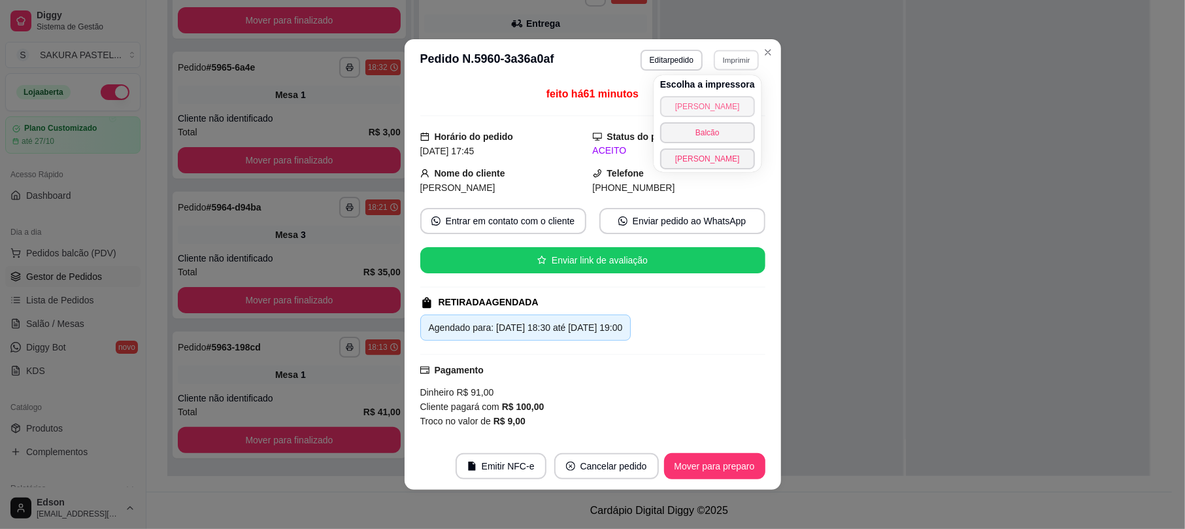
click at [706, 105] on button "[PERSON_NAME]" at bounding box center [707, 106] width 95 height 21
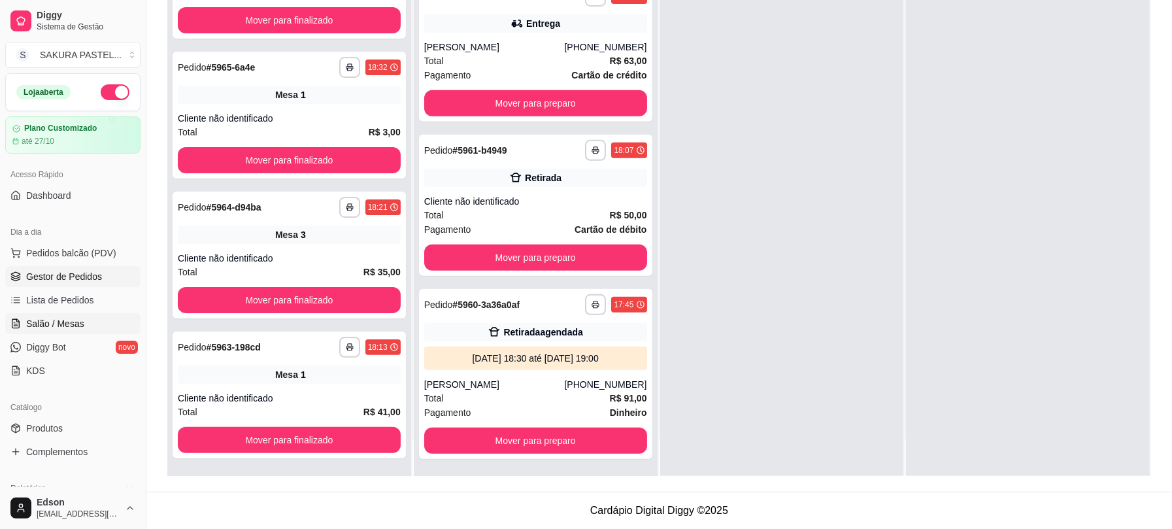
click at [67, 319] on span "Salão / Mesas" at bounding box center [55, 323] width 58 height 13
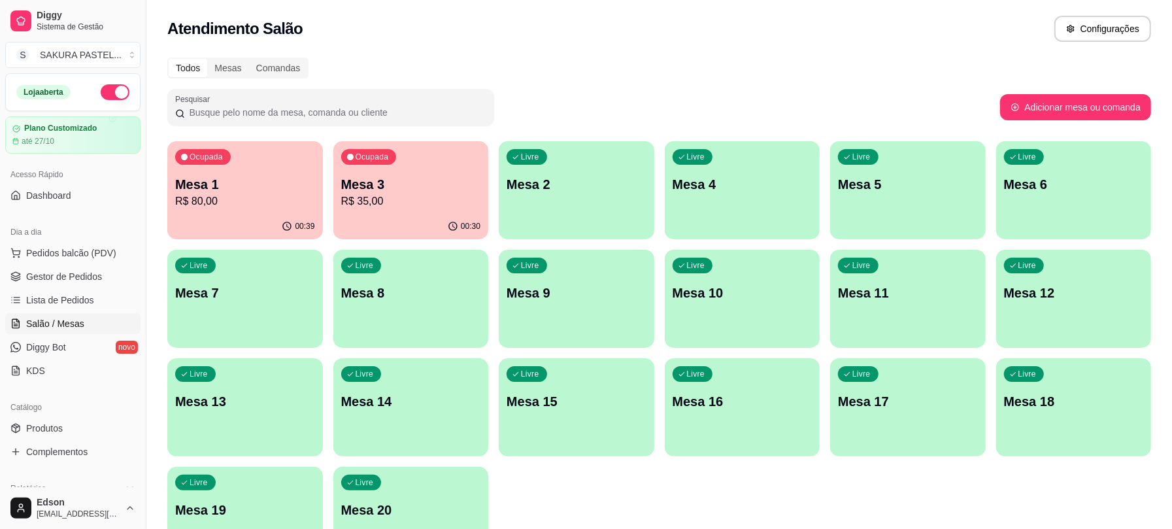
click at [430, 207] on p "R$ 35,00" at bounding box center [411, 202] width 140 height 16
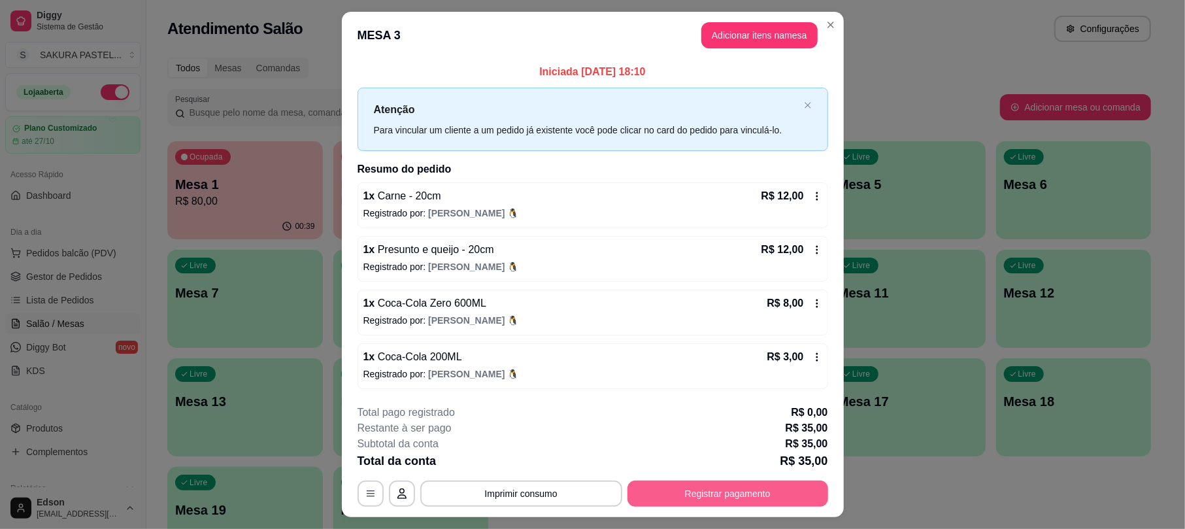
click at [696, 483] on button "Registrar pagamento" at bounding box center [728, 494] width 201 height 26
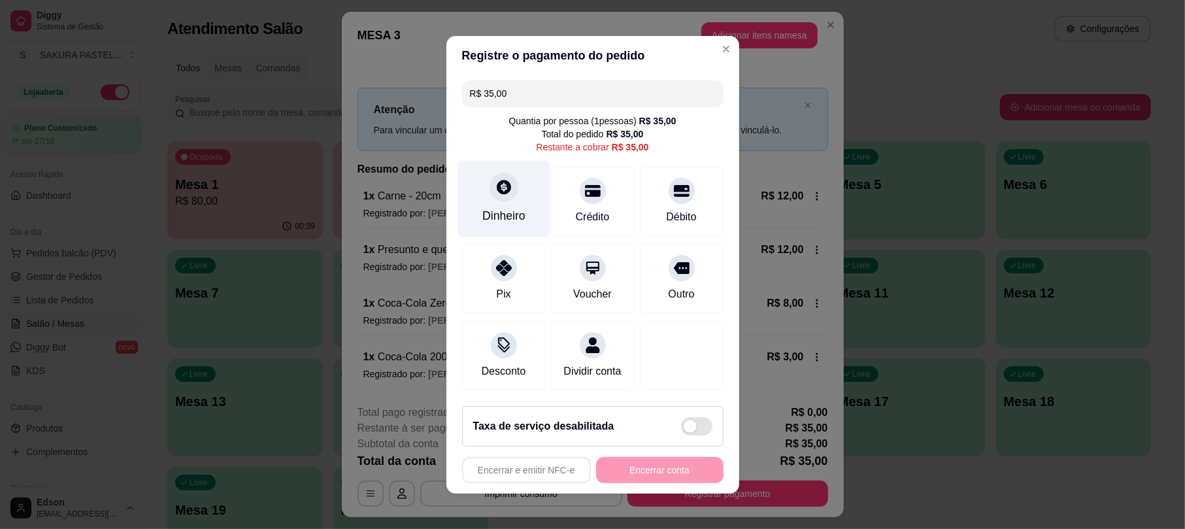
click at [502, 196] on div "Dinheiro" at bounding box center [504, 198] width 92 height 76
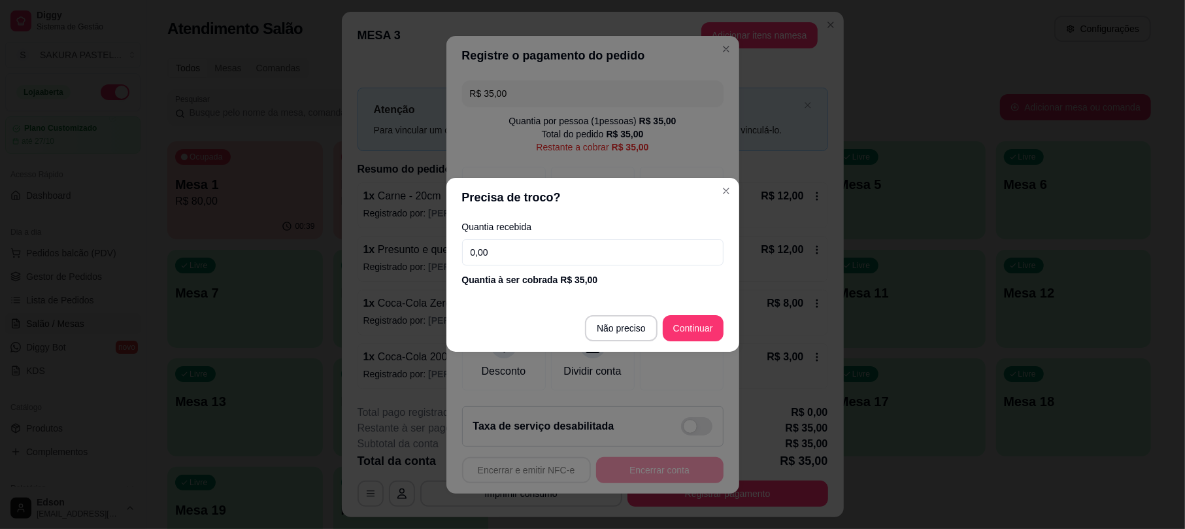
click at [571, 255] on input "0,00" at bounding box center [593, 252] width 262 height 26
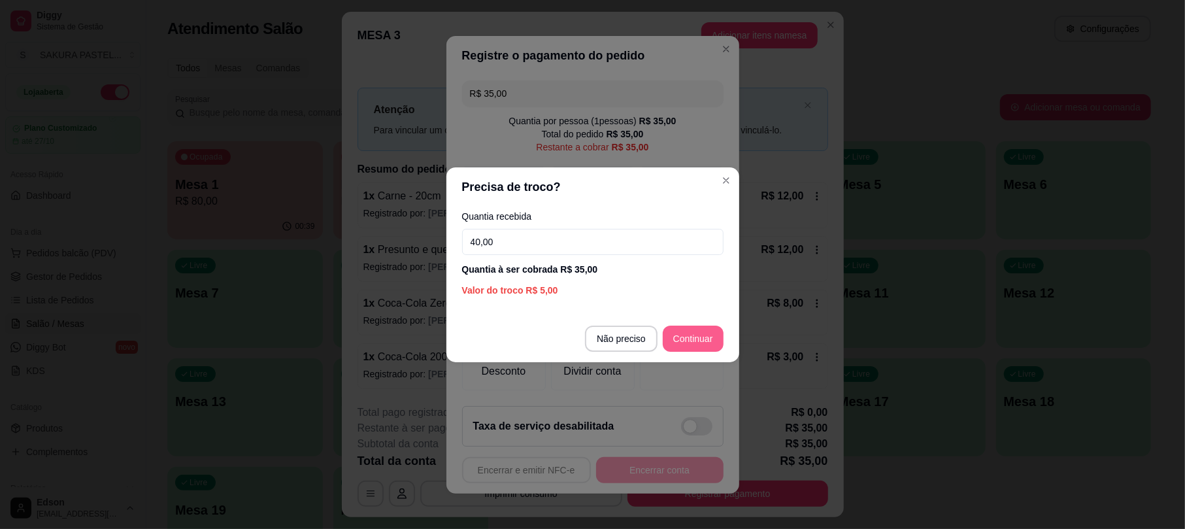
type input "40,00"
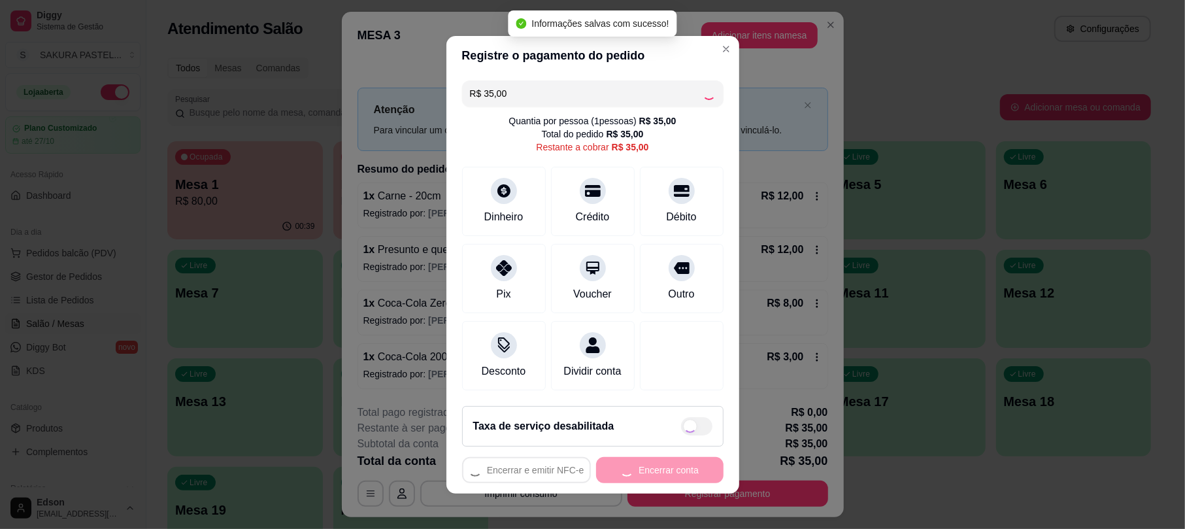
type input "R$ 0,00"
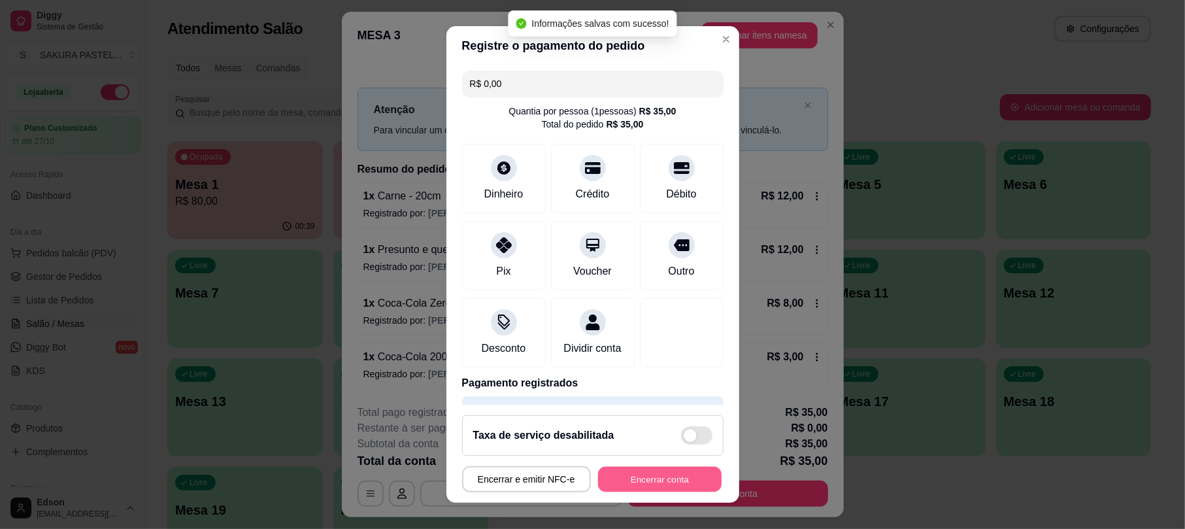
click at [679, 487] on button "Encerrar conta" at bounding box center [660, 478] width 124 height 25
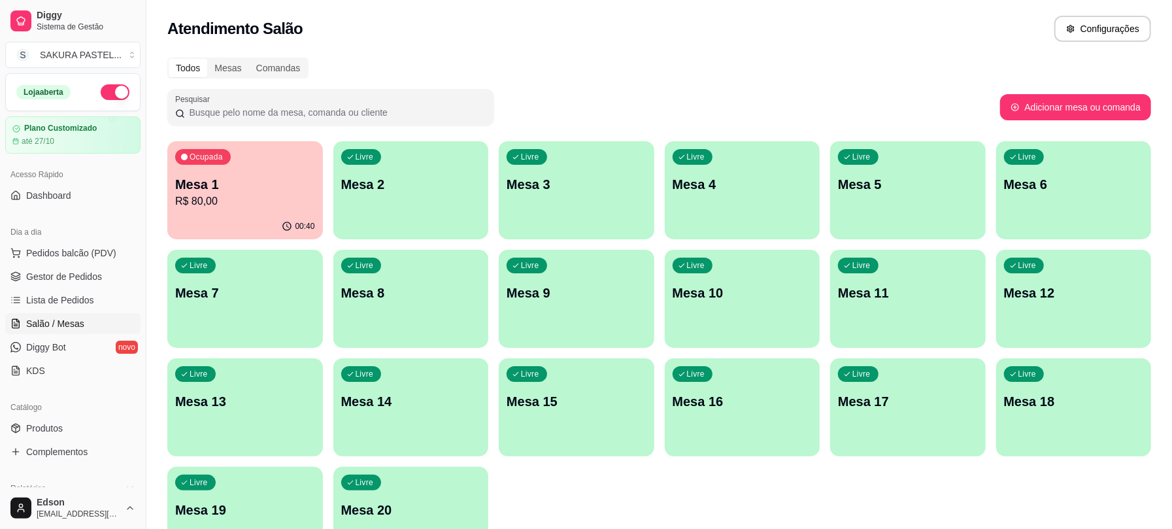
scroll to position [362, 0]
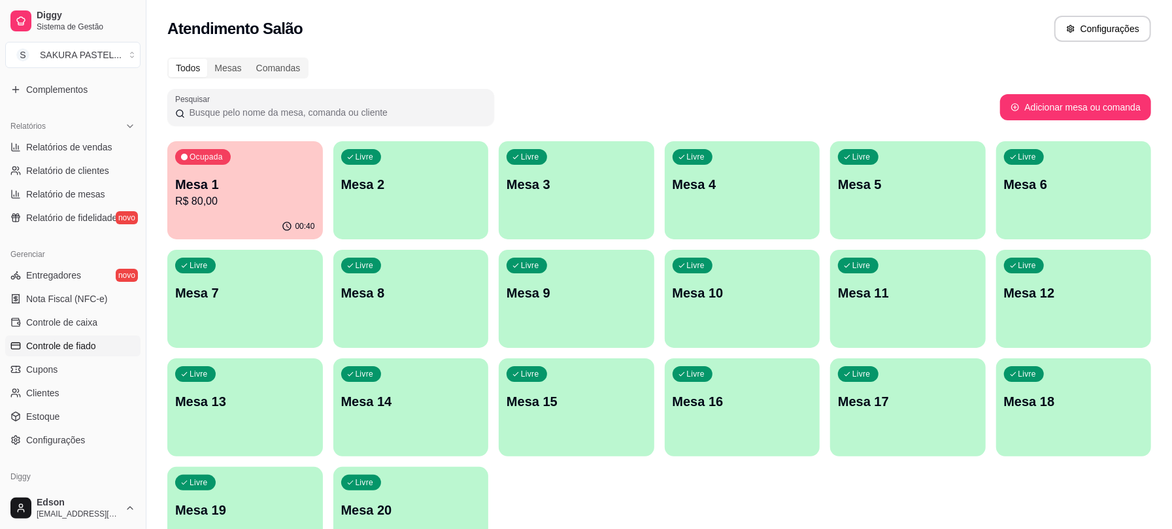
click at [94, 351] on span "Controle de fiado" at bounding box center [61, 345] width 70 height 13
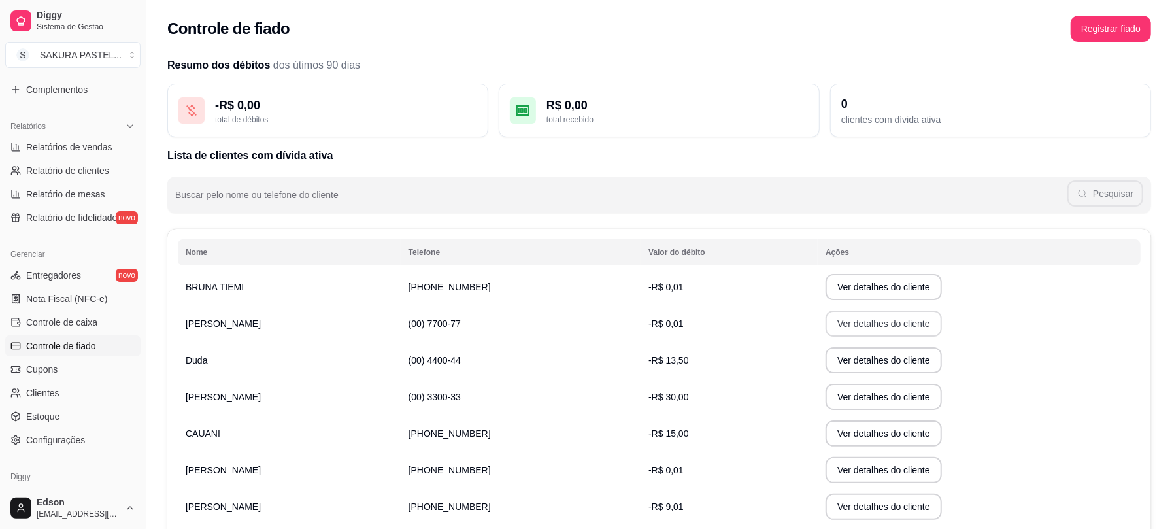
click at [845, 315] on button "Ver detalhes do cliente" at bounding box center [884, 324] width 116 height 26
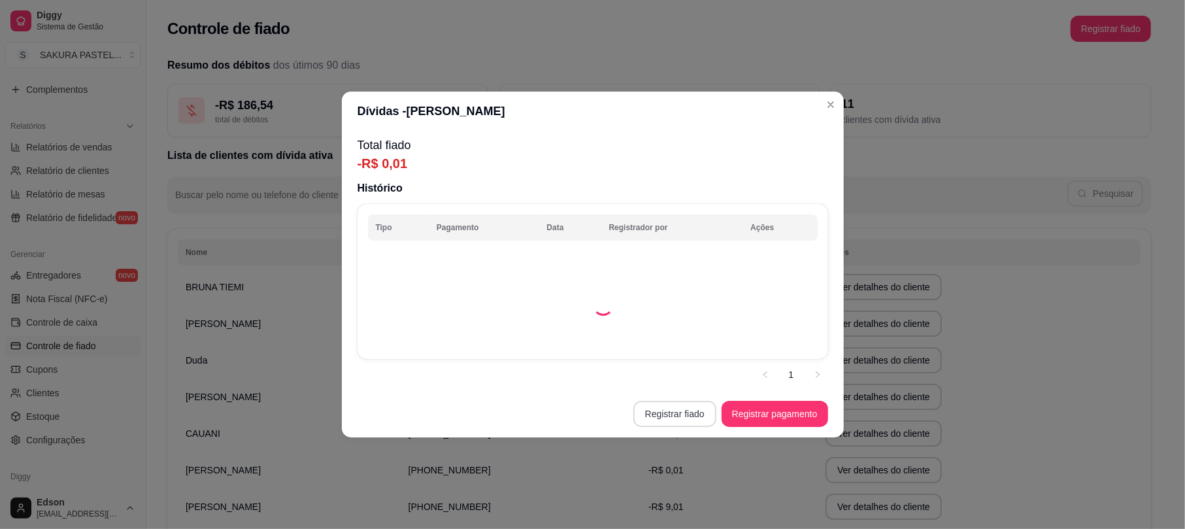
click at [699, 424] on button "Registrar fiado" at bounding box center [675, 414] width 83 height 26
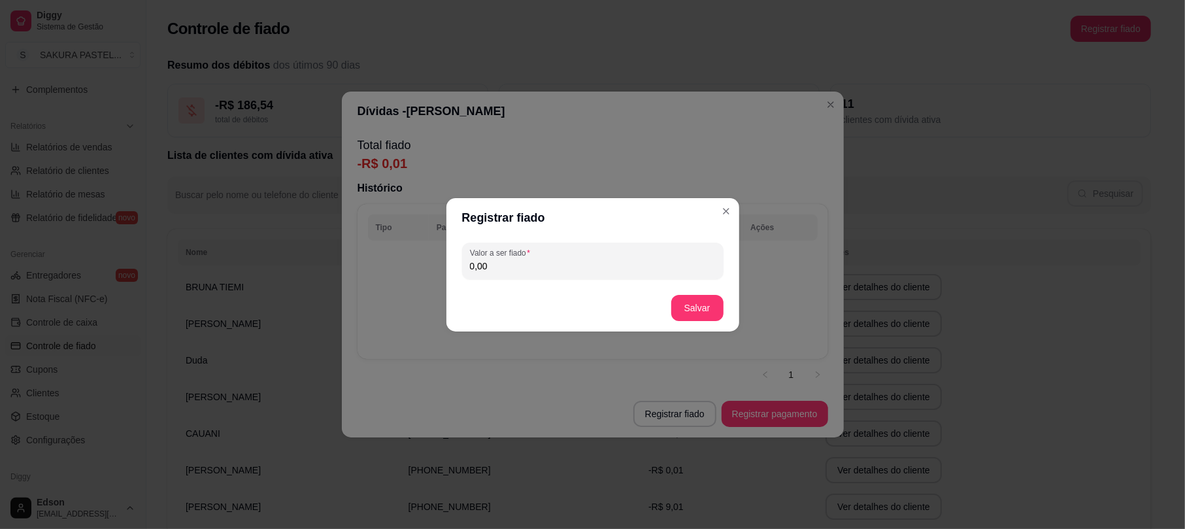
click at [663, 262] on input "0,00" at bounding box center [593, 266] width 246 height 13
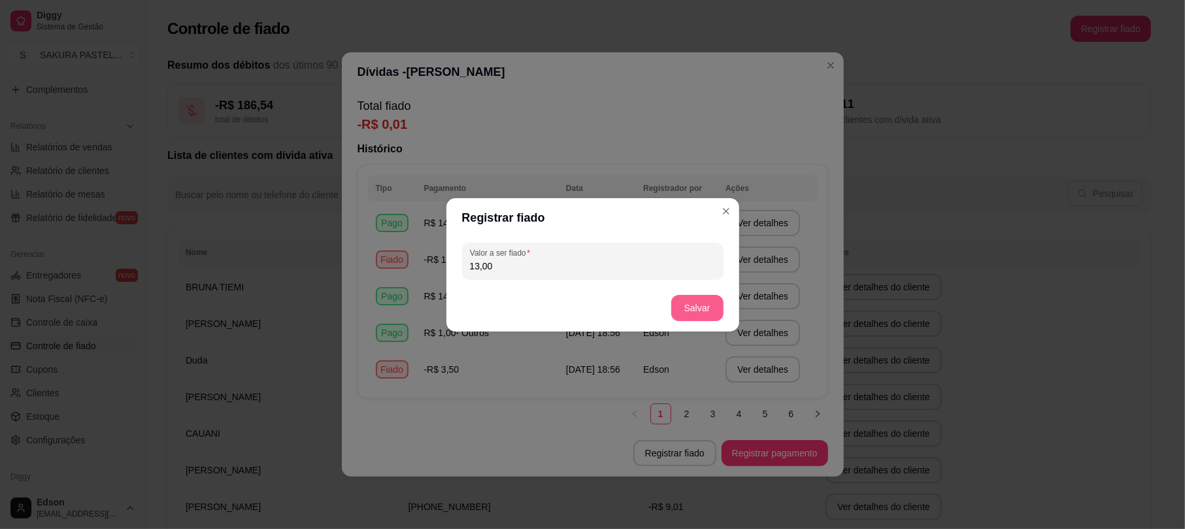
type input "13,00"
click at [694, 313] on button "Salvar" at bounding box center [697, 307] width 51 height 25
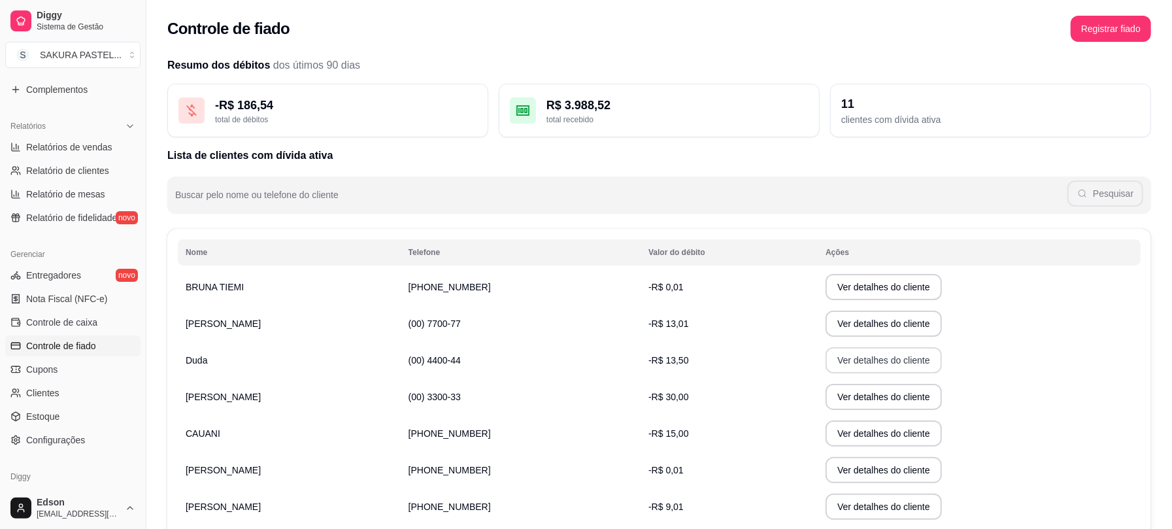
click at [842, 367] on button "Ver detalhes do cliente" at bounding box center [884, 360] width 116 height 26
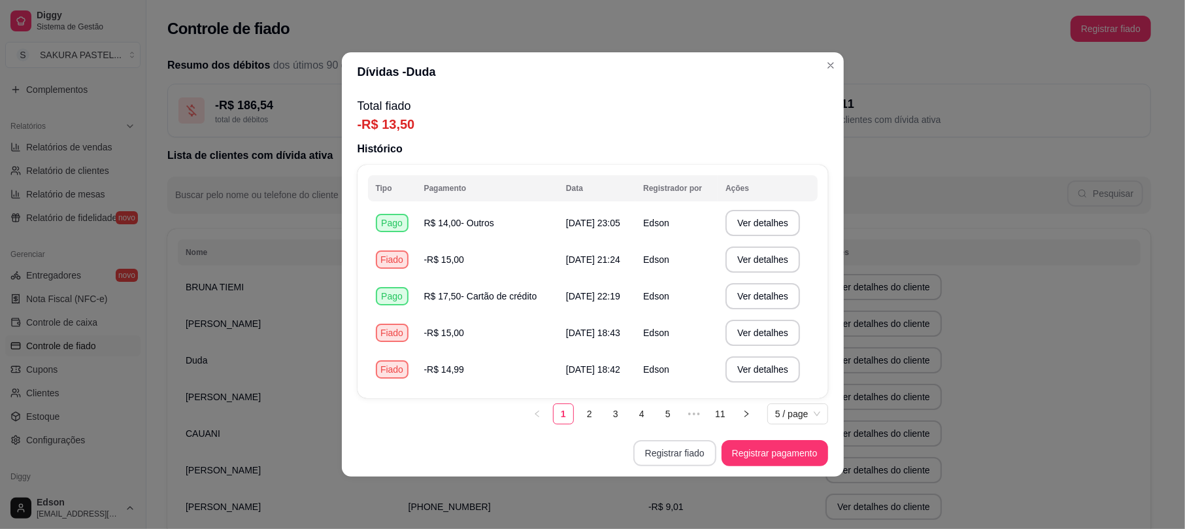
click at [676, 445] on button "Registrar fiado" at bounding box center [675, 453] width 83 height 26
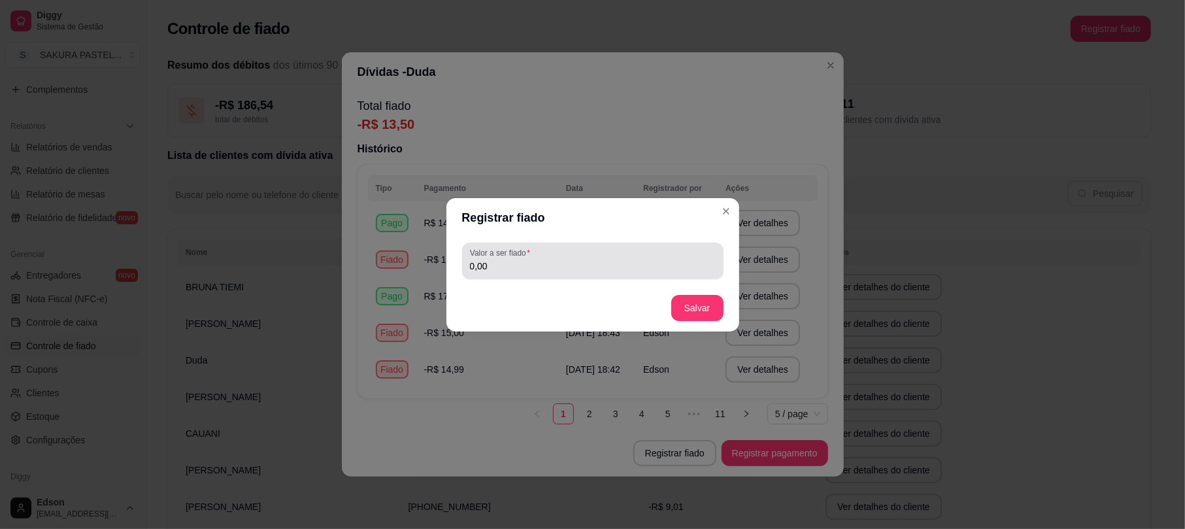
click at [563, 276] on div "Valor a ser fiado 0,00" at bounding box center [593, 261] width 262 height 37
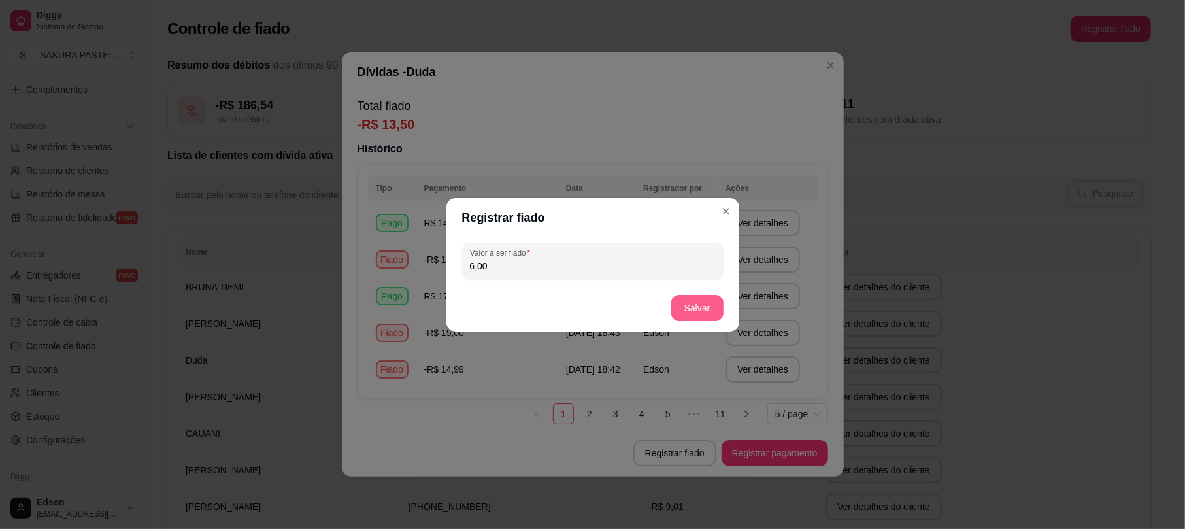
type input "6,00"
click at [709, 309] on button "Salvar" at bounding box center [697, 307] width 51 height 25
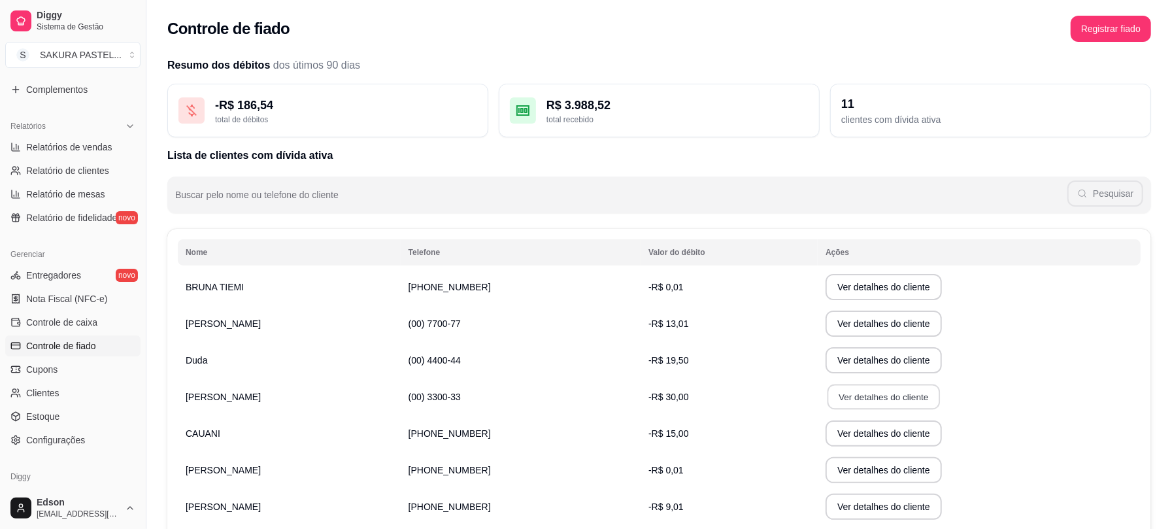
click at [836, 403] on button "Ver detalhes do cliente" at bounding box center [884, 396] width 112 height 25
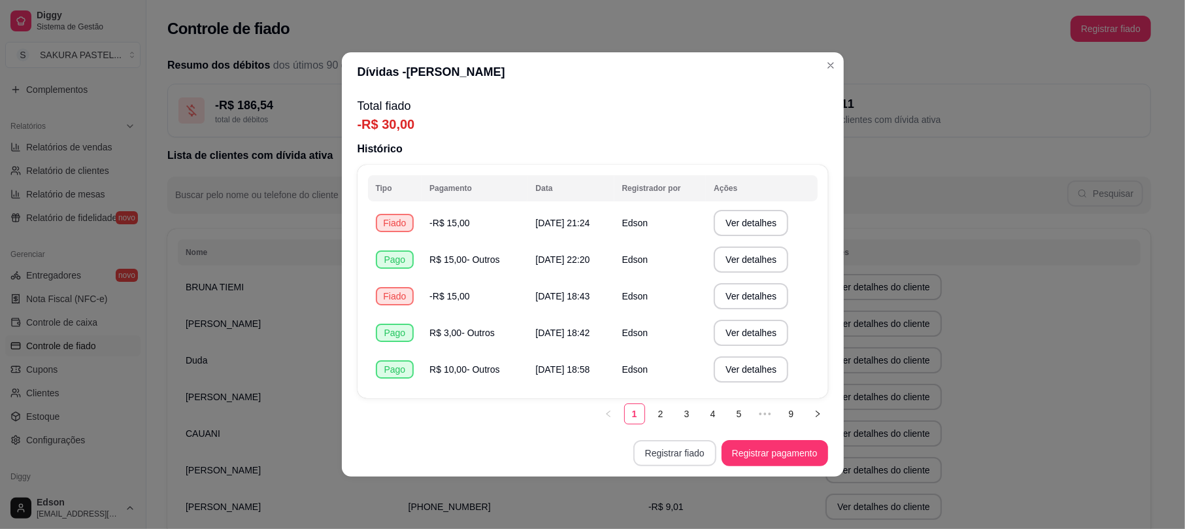
click at [687, 455] on button "Registrar fiado" at bounding box center [675, 453] width 83 height 26
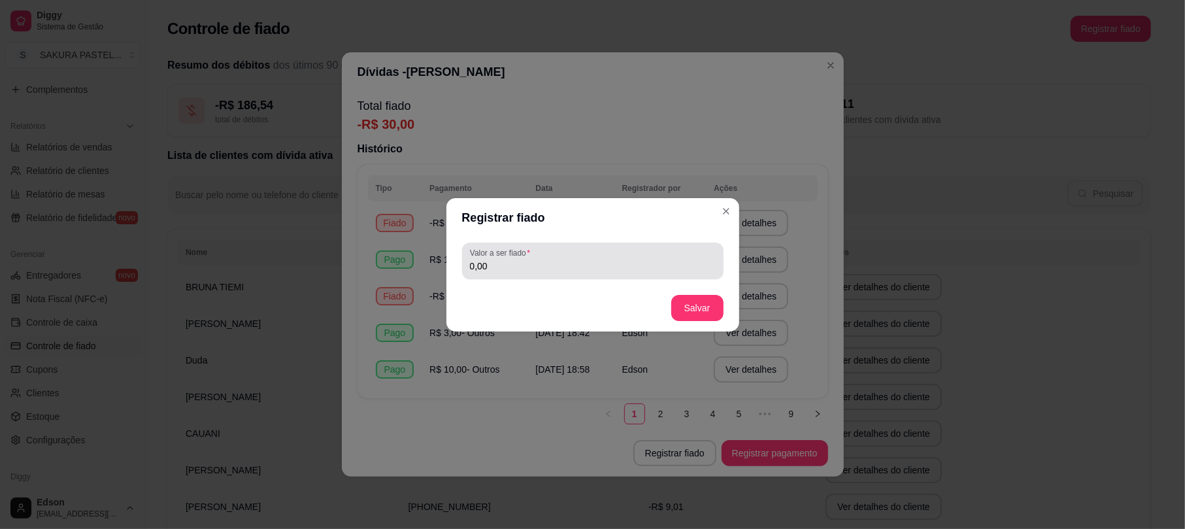
click at [604, 257] on div "0,00" at bounding box center [593, 261] width 246 height 26
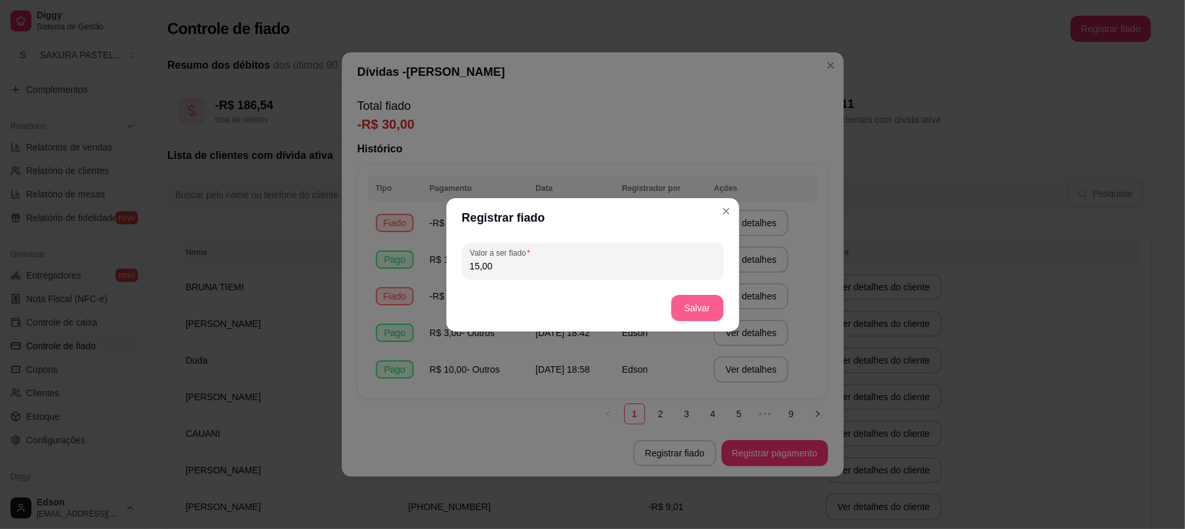
type input "15,00"
click at [688, 310] on button "Salvar" at bounding box center [697, 308] width 52 height 26
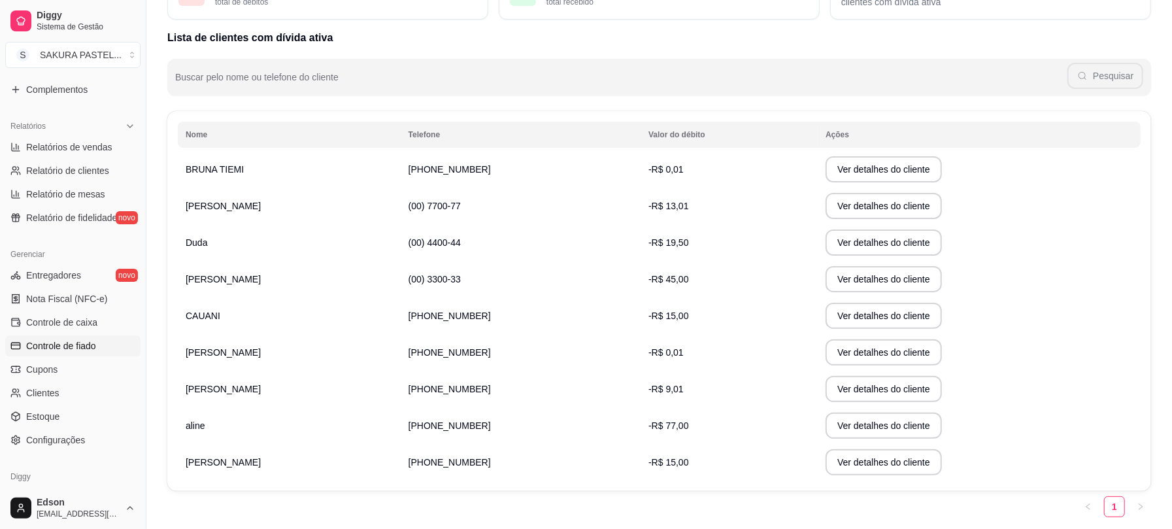
scroll to position [160, 0]
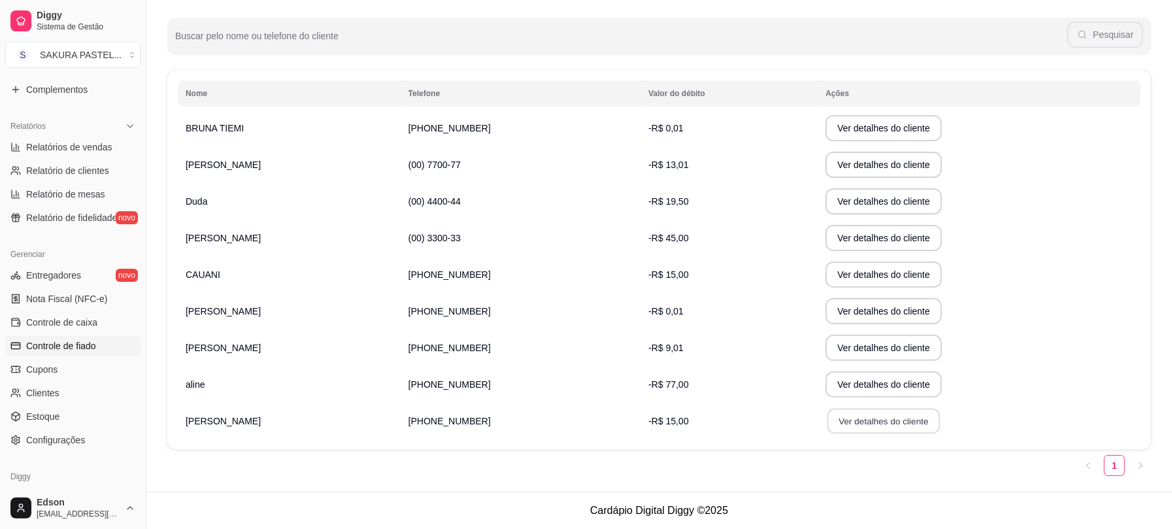
click at [828, 420] on button "Ver detalhes do cliente" at bounding box center [884, 421] width 112 height 25
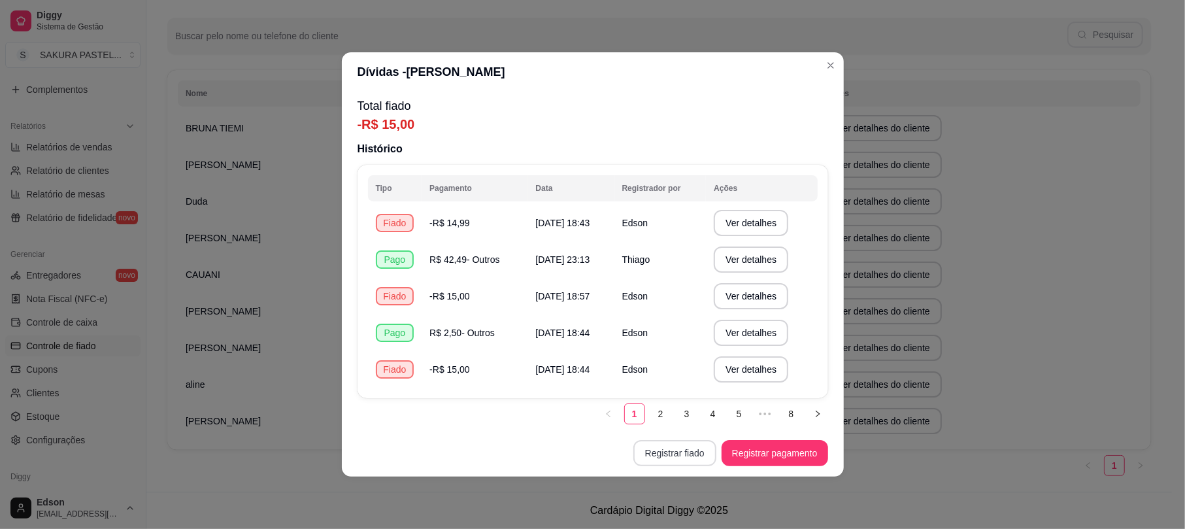
click at [683, 455] on button "Registrar fiado" at bounding box center [675, 453] width 83 height 26
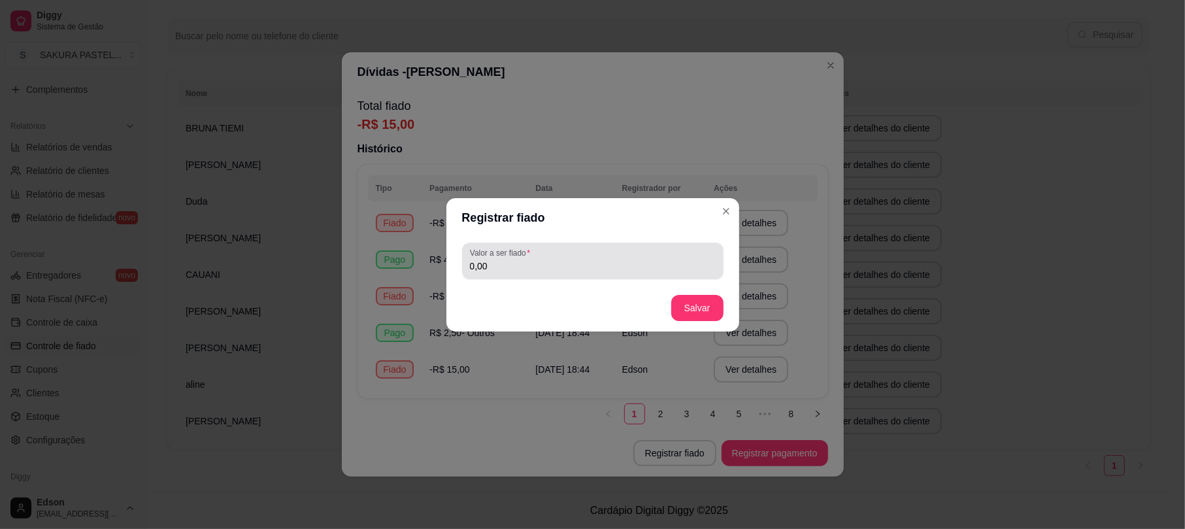
click at [544, 244] on div "Valor a ser fiado 0,00" at bounding box center [593, 261] width 262 height 37
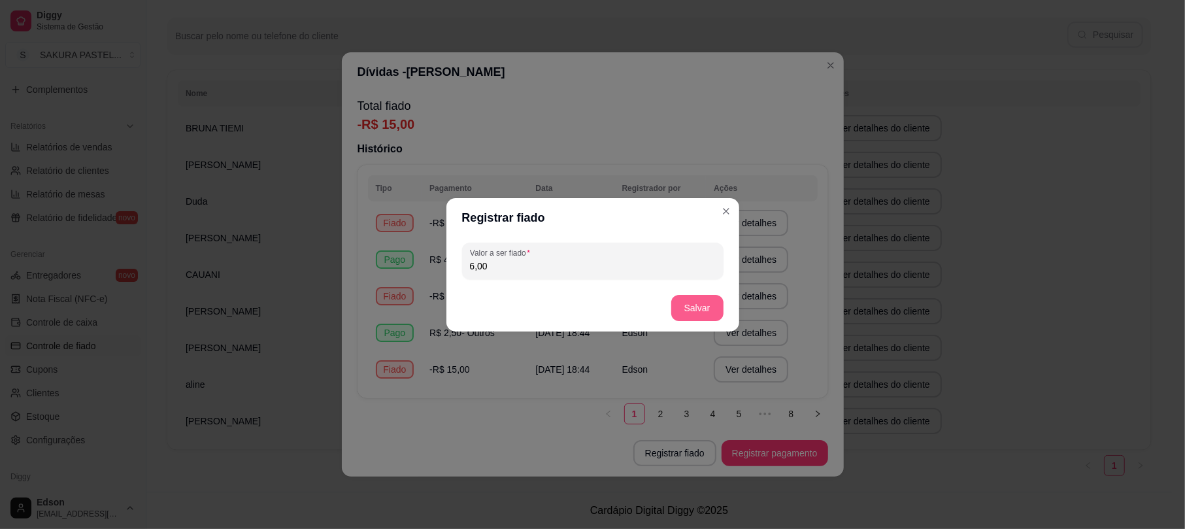
type input "6,00"
click at [702, 309] on button "Salvar" at bounding box center [697, 308] width 52 height 26
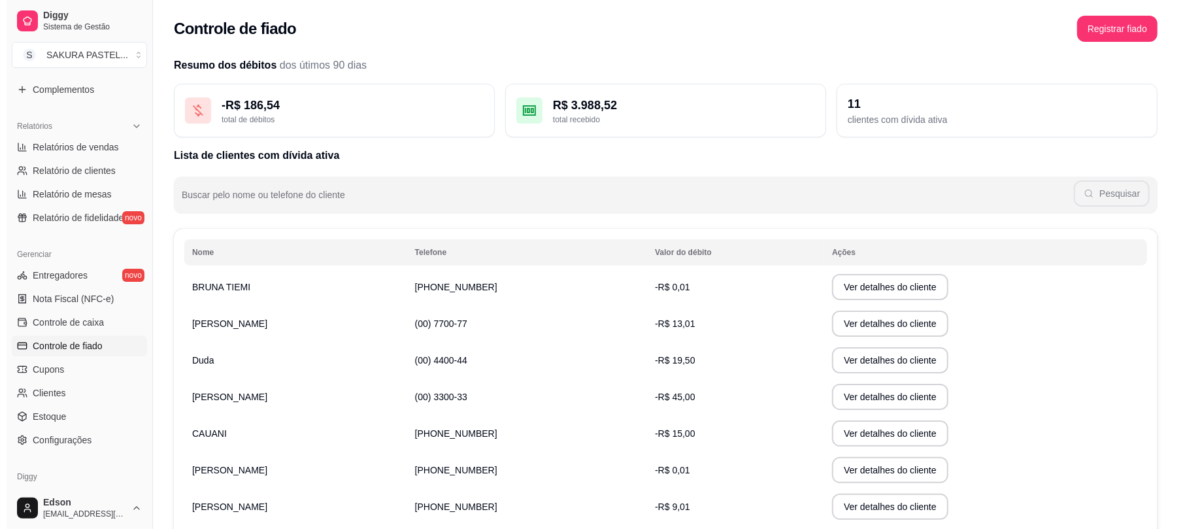
scroll to position [0, 0]
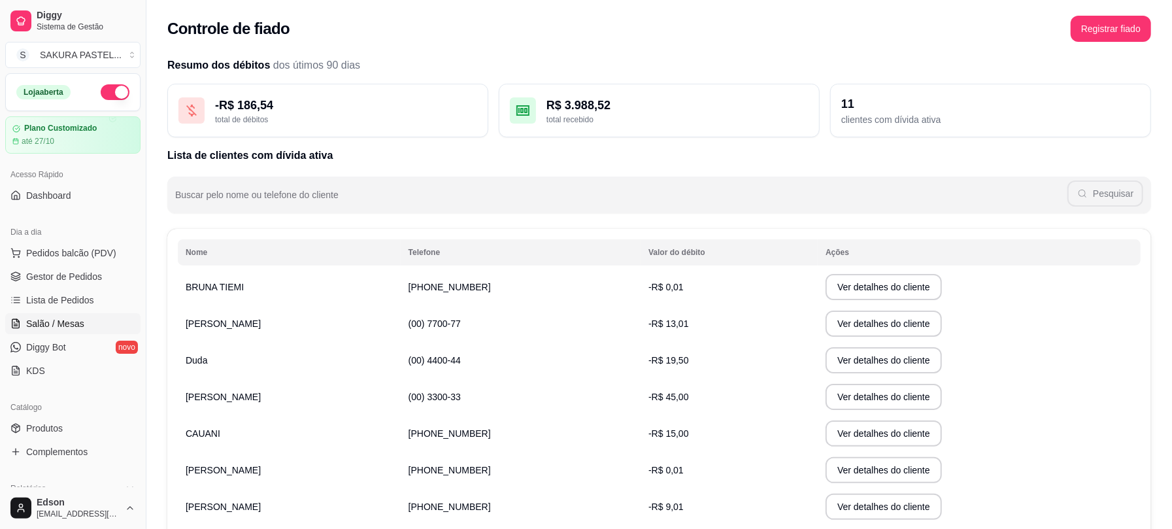
click at [48, 320] on span "Salão / Mesas" at bounding box center [55, 323] width 58 height 13
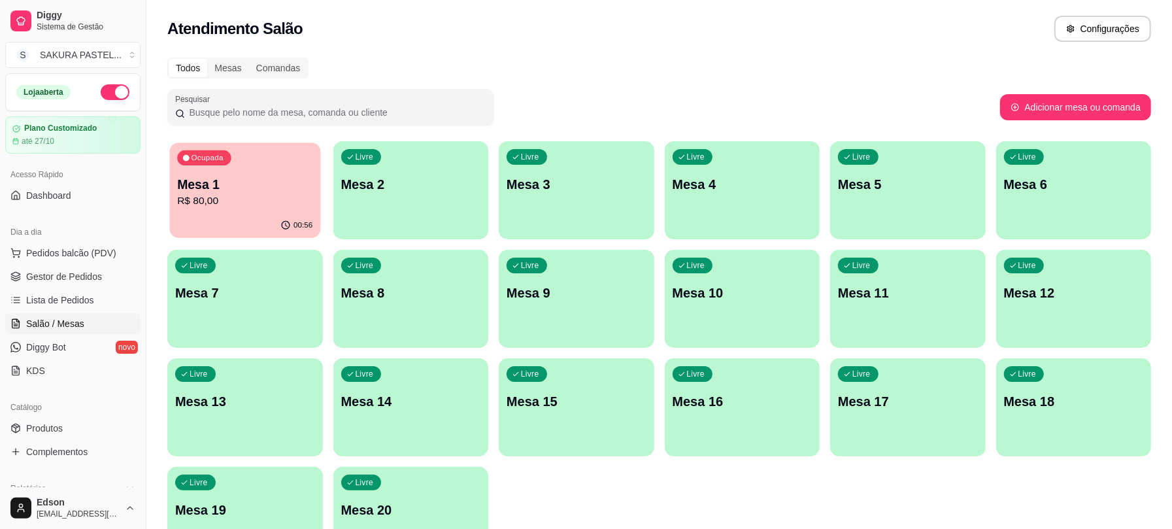
click at [277, 182] on p "Mesa 1" at bounding box center [244, 185] width 135 height 18
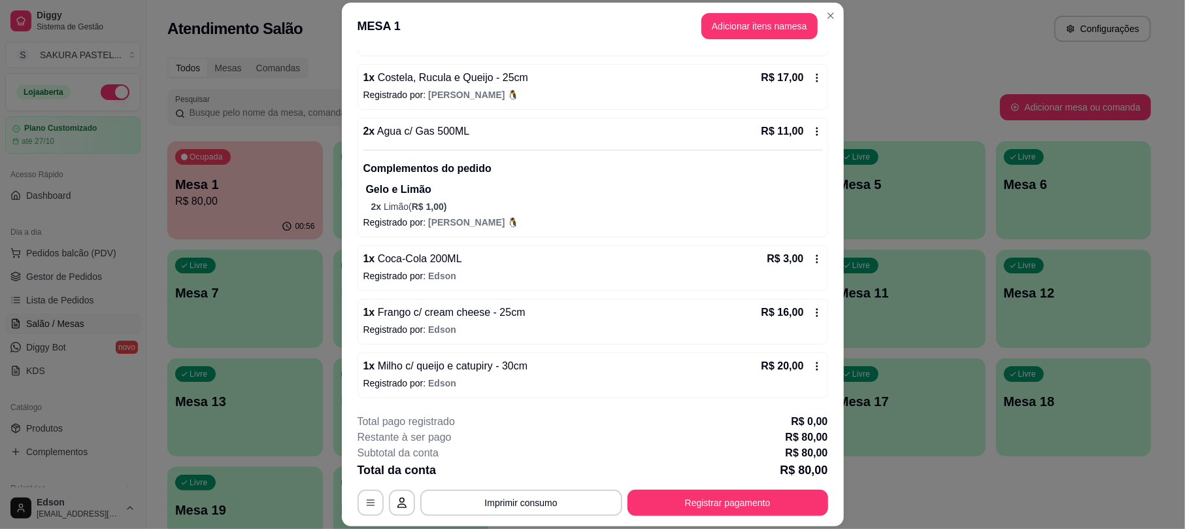
scroll to position [165, 0]
click at [691, 517] on footer "**********" at bounding box center [593, 464] width 502 height 123
click at [696, 508] on button "Registrar pagamento" at bounding box center [728, 503] width 201 height 26
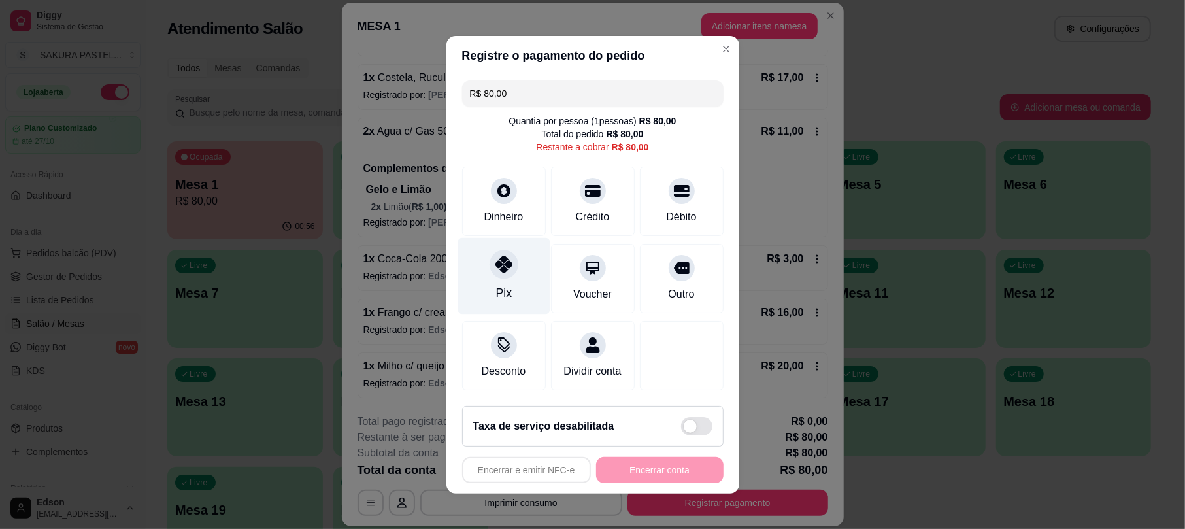
click at [526, 286] on div "Pix" at bounding box center [504, 275] width 92 height 76
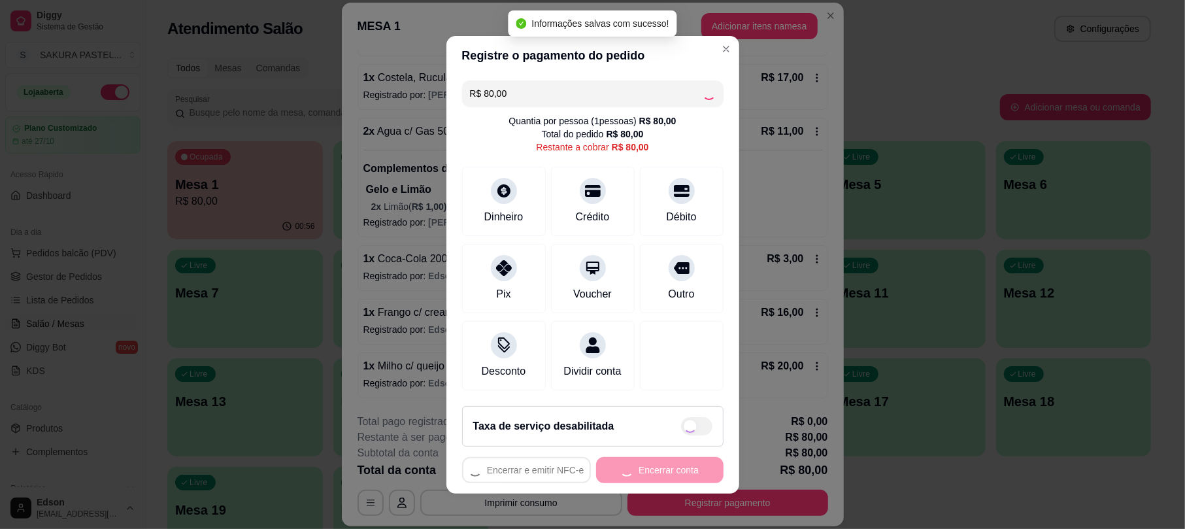
type input "R$ 0,00"
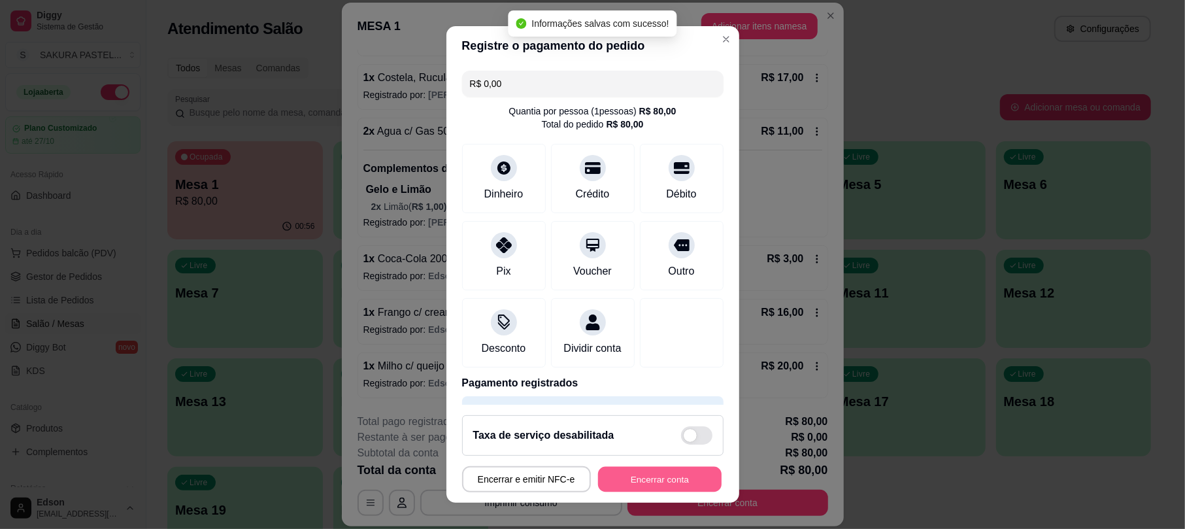
click at [675, 477] on button "Encerrar conta" at bounding box center [660, 478] width 124 height 25
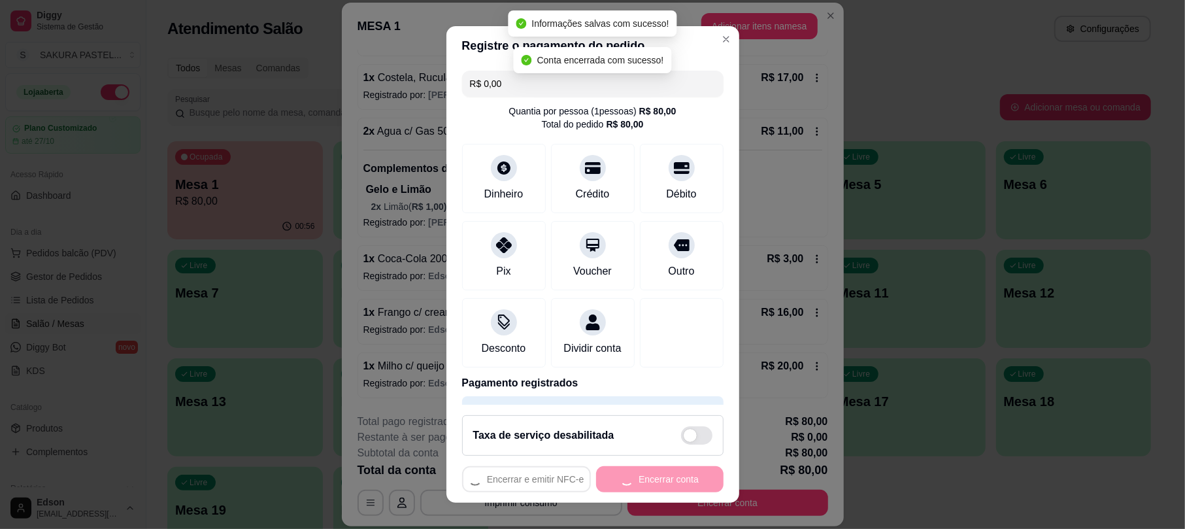
scroll to position [0, 0]
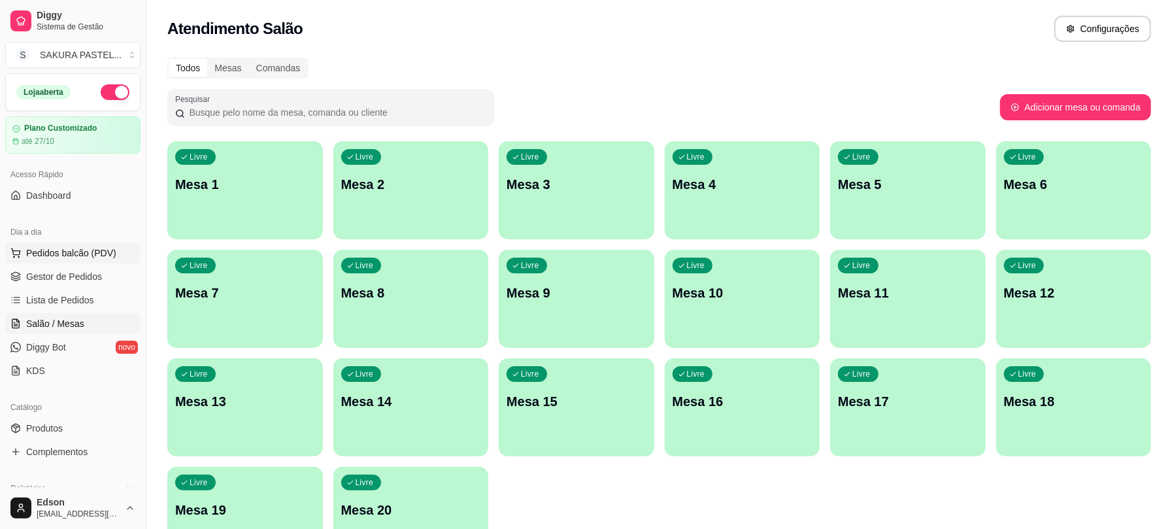
click at [94, 248] on span "Pedidos balcão (PDV)" at bounding box center [71, 252] width 90 height 13
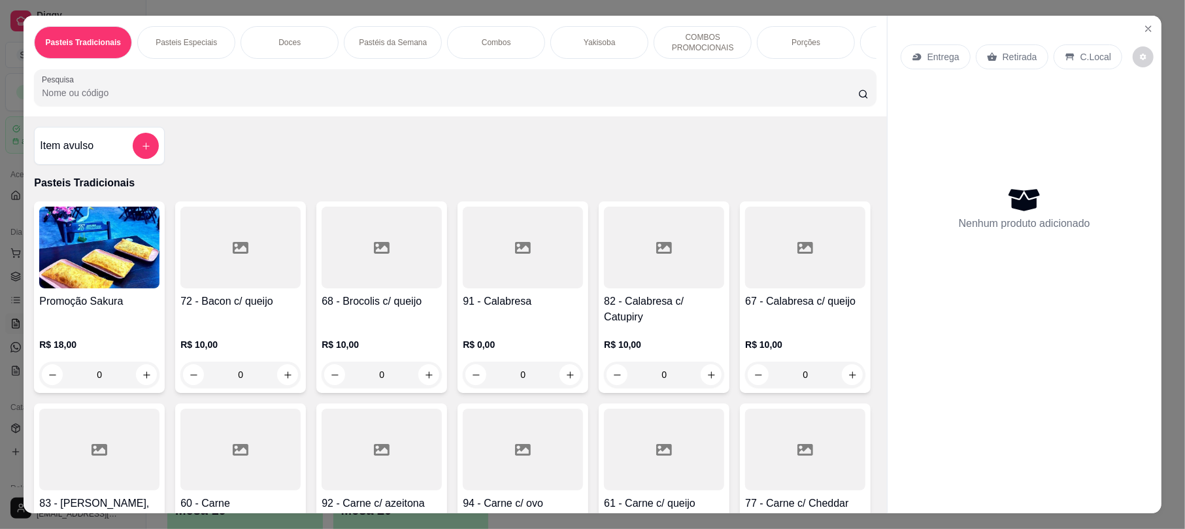
click at [215, 129] on div "Item avulso Pasteis Tradicionais Promoção Sakura R$ 18,00 0 72 - Bacon c/ queij…" at bounding box center [455, 314] width 863 height 396
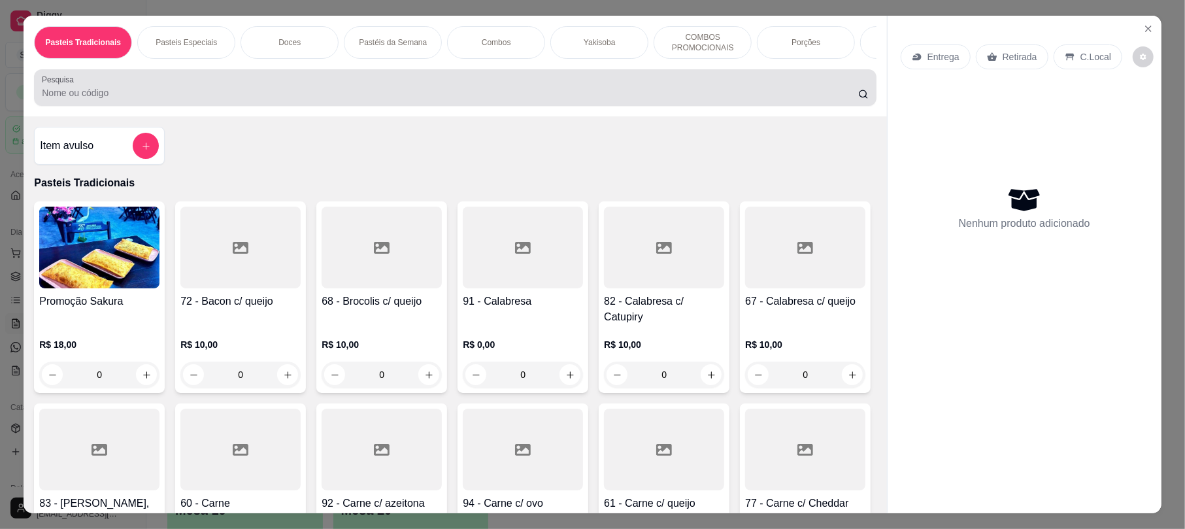
click at [207, 101] on div at bounding box center [455, 88] width 826 height 26
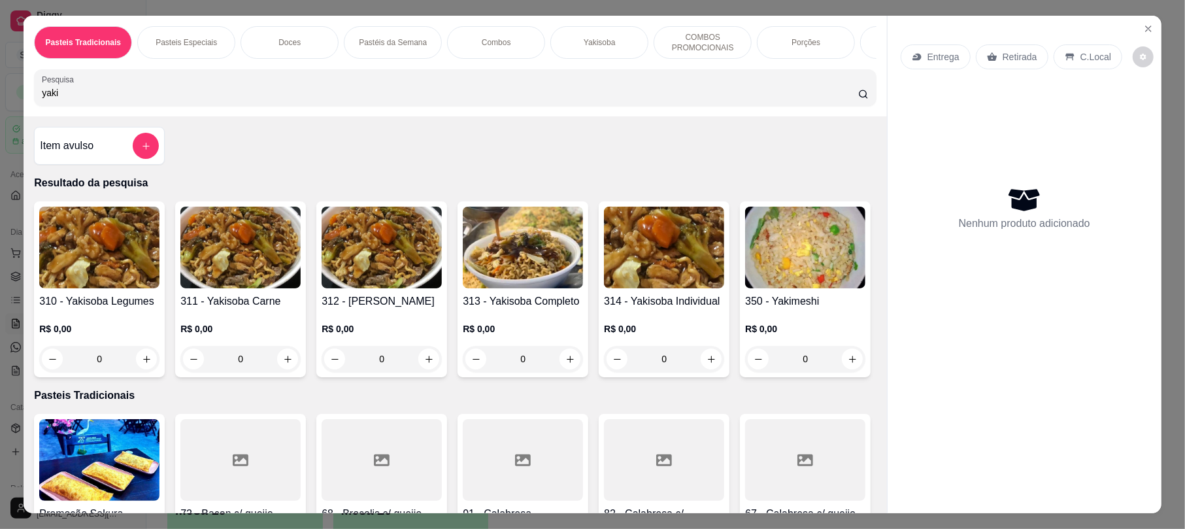
type input "yaki"
click at [507, 262] on img at bounding box center [523, 248] width 120 height 82
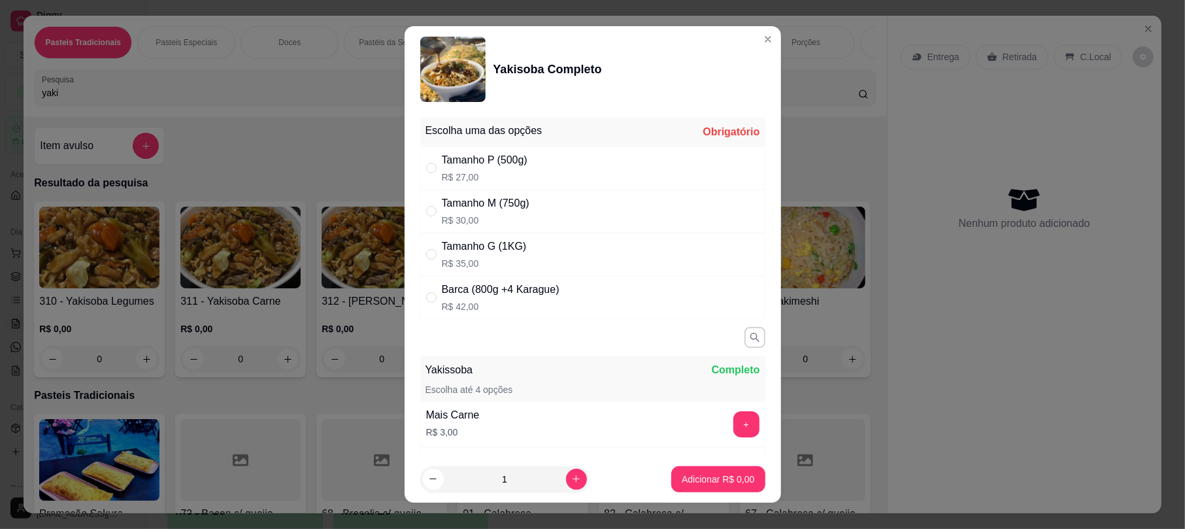
click at [502, 244] on div "Tamanho G (1KG)" at bounding box center [484, 247] width 85 height 16
radio input "true"
click at [677, 484] on p "Adicionar R$ 35,00" at bounding box center [716, 479] width 78 height 13
type input "1"
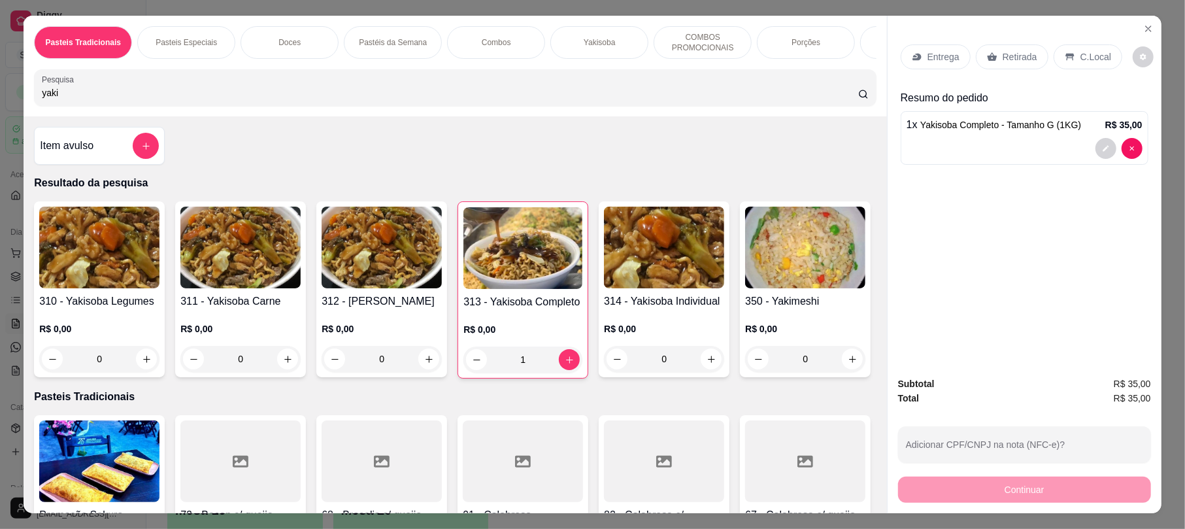
click at [668, 379] on div "310 - Yakisoba Legumes R$ 0,00 0 311 - Yakisoba Carne R$ 0,00 0 312 - Yakisoba …" at bounding box center [455, 289] width 842 height 177
click at [1015, 56] on p "Retirada" at bounding box center [1020, 56] width 35 height 13
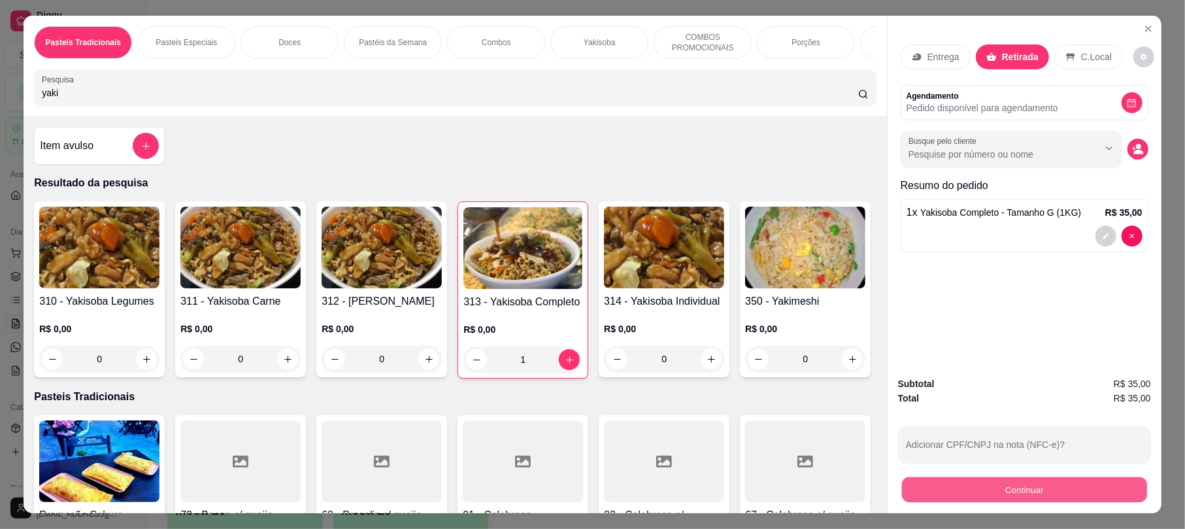
click at [994, 496] on button "Continuar" at bounding box center [1024, 489] width 245 height 25
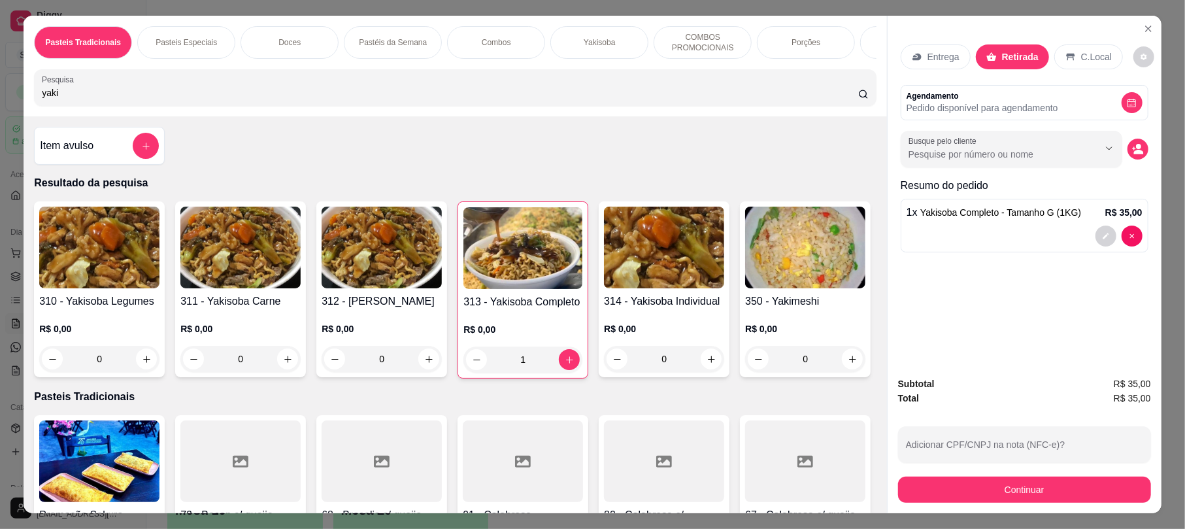
click at [809, 92] on div "yaki" at bounding box center [455, 88] width 826 height 26
click at [809, 93] on div "yaki" at bounding box center [455, 88] width 826 height 26
type input "y"
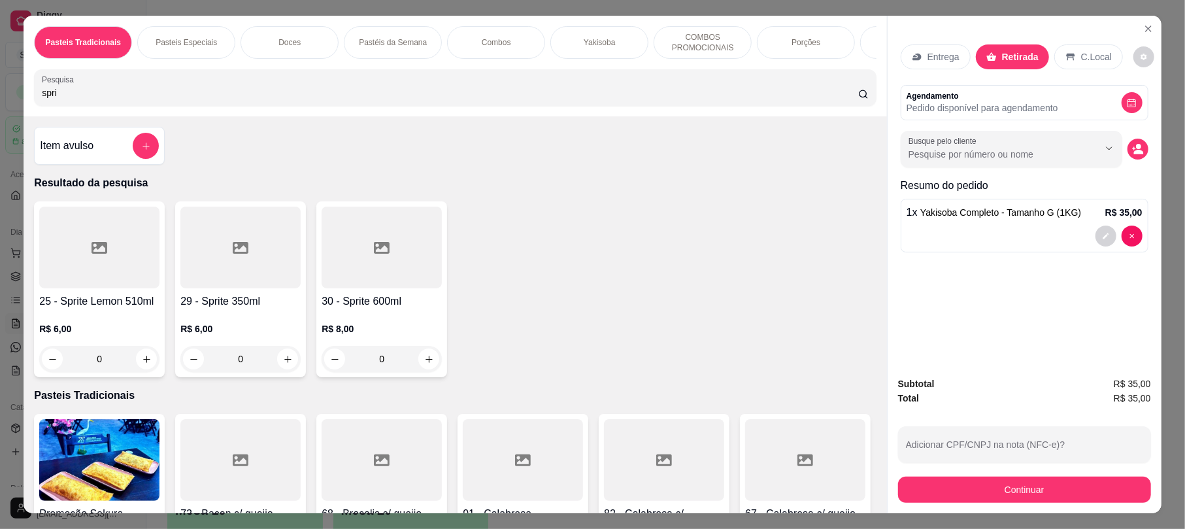
type input "spri"
click at [118, 286] on div at bounding box center [99, 248] width 120 height 82
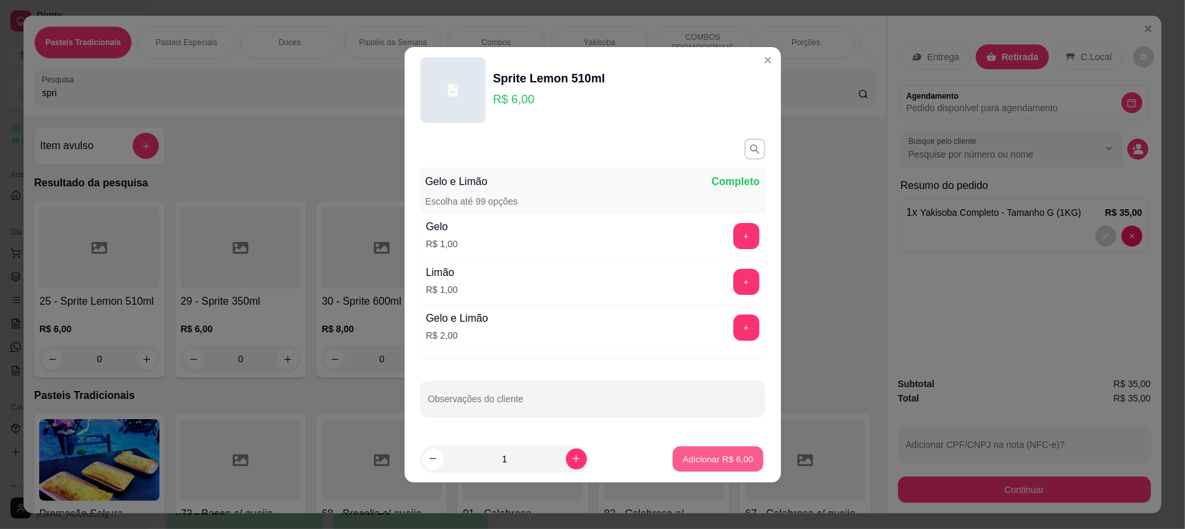
click at [698, 450] on button "Adicionar R$ 6,00" at bounding box center [718, 458] width 91 height 25
type input "1"
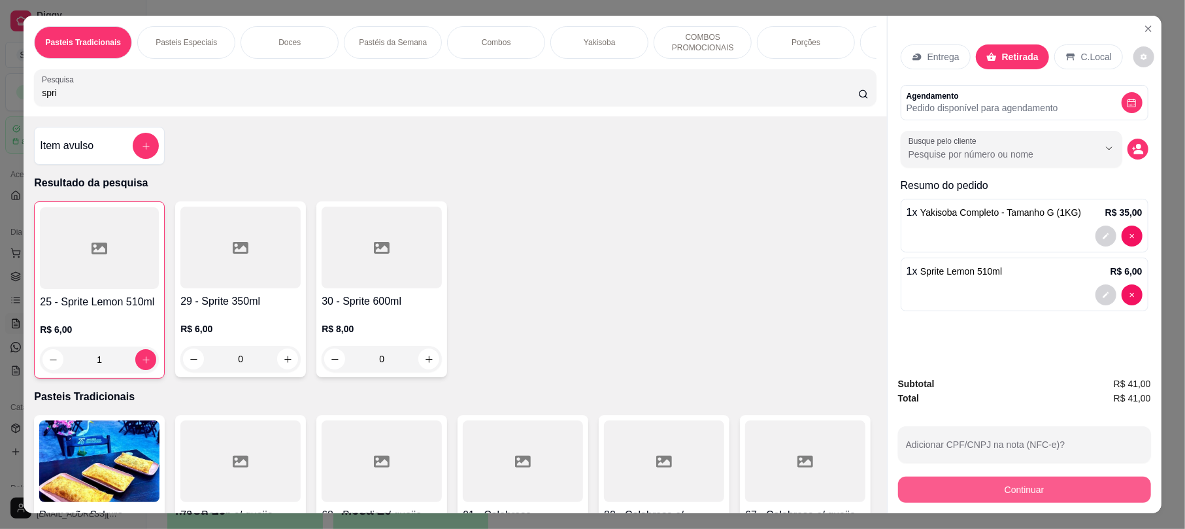
click at [1092, 484] on button "Continuar" at bounding box center [1024, 490] width 253 height 26
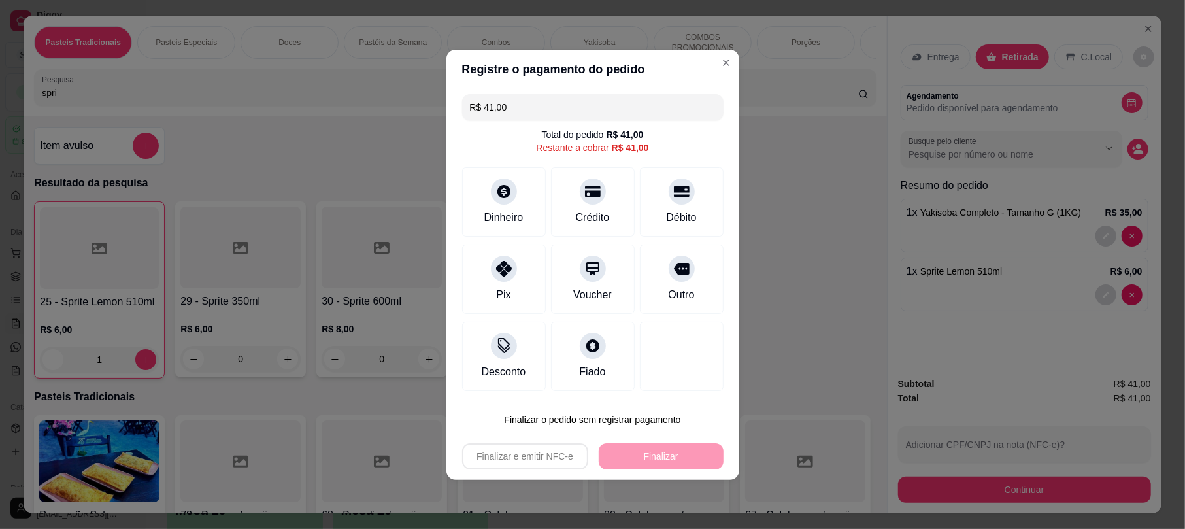
click at [668, 161] on div "R$ 41,00 Total do pedido R$ 41,00 Restante a cobrar R$ 41,00 Dinheiro Crédito D…" at bounding box center [593, 242] width 293 height 307
click at [677, 189] on icon at bounding box center [681, 187] width 17 height 17
type input "R$ 0,00"
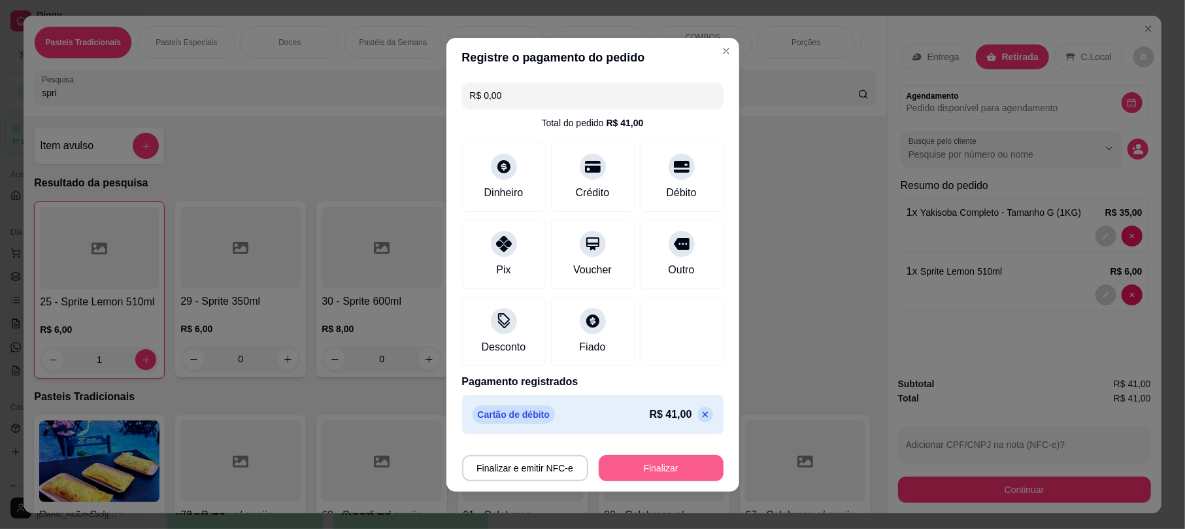
click at [647, 456] on button "Finalizar" at bounding box center [661, 468] width 125 height 26
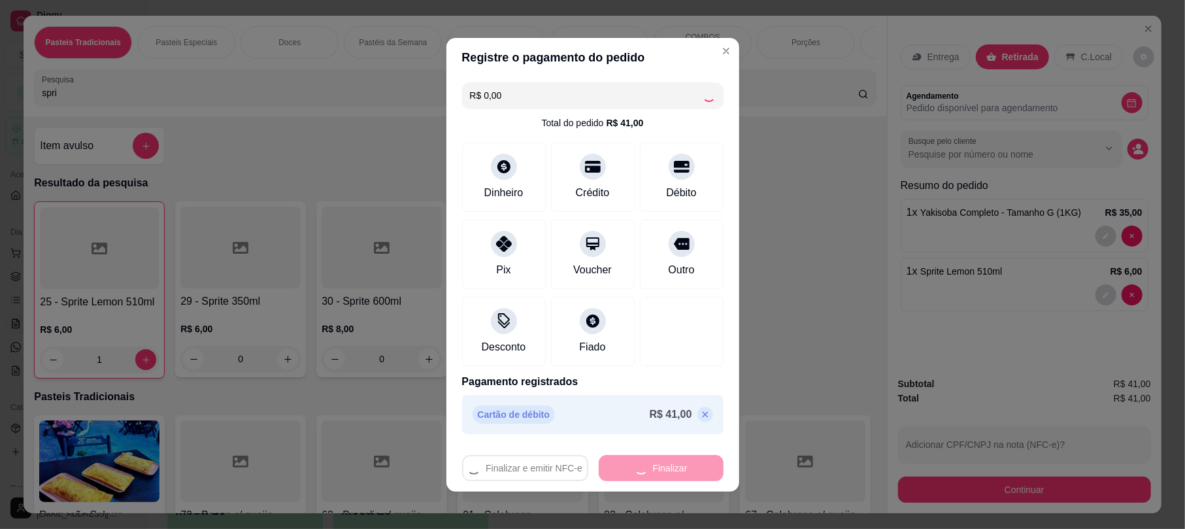
type input "0"
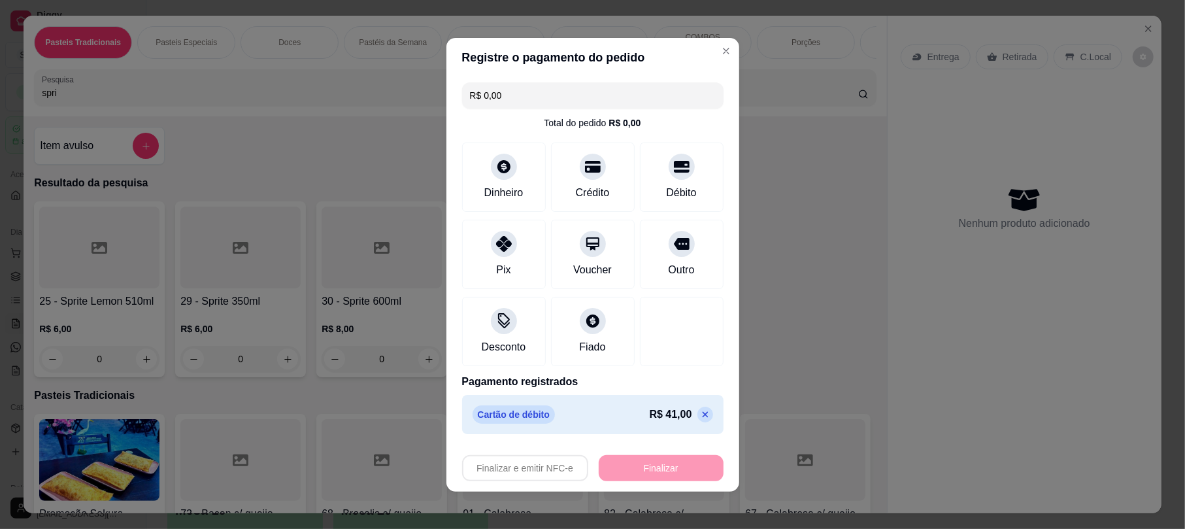
type input "-R$ 41,00"
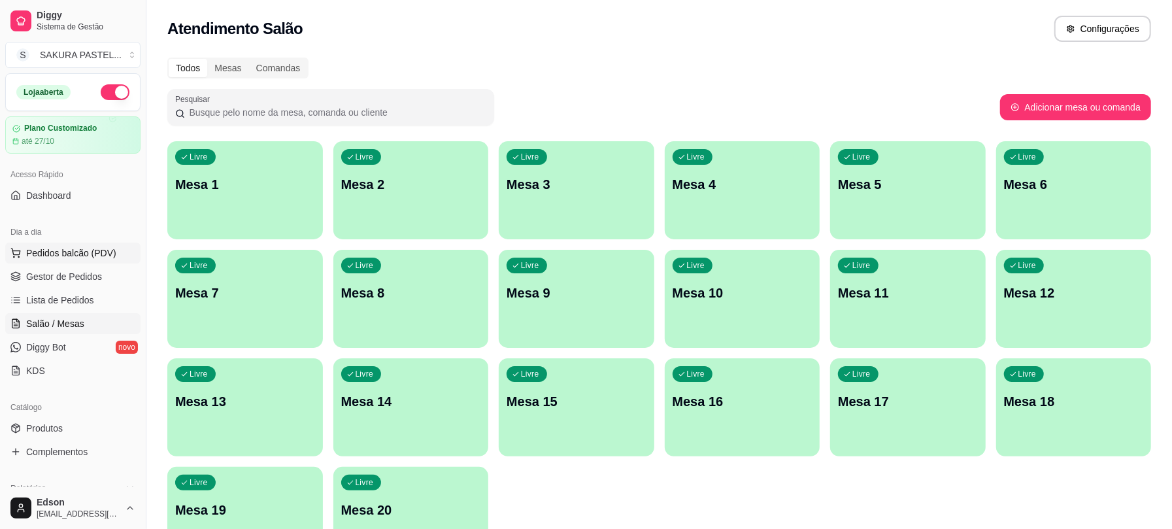
click at [68, 262] on button "Pedidos balcão (PDV)" at bounding box center [72, 253] width 135 height 21
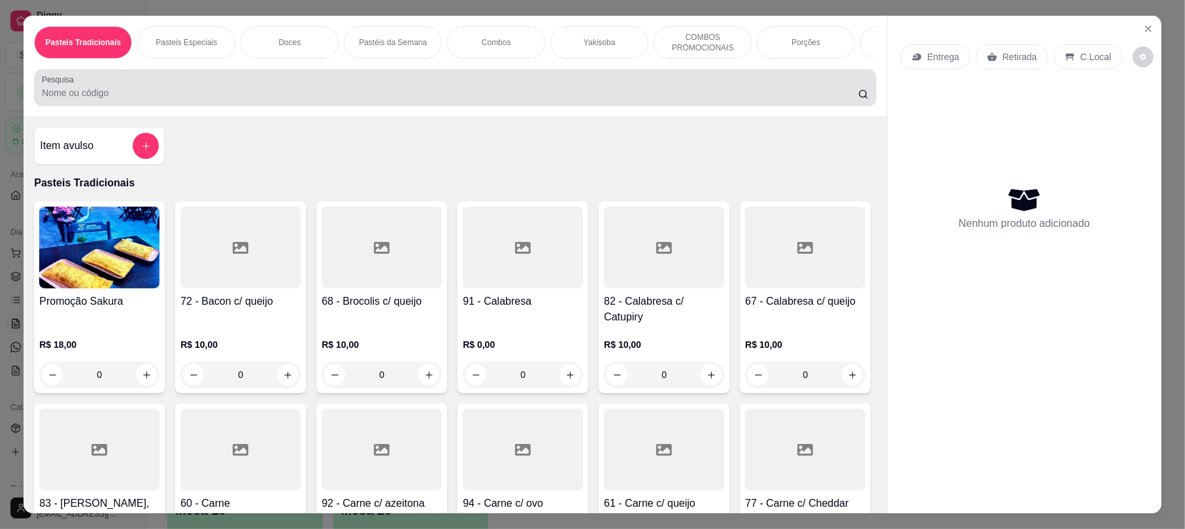
click at [158, 85] on div "Pesquisa" at bounding box center [455, 87] width 842 height 37
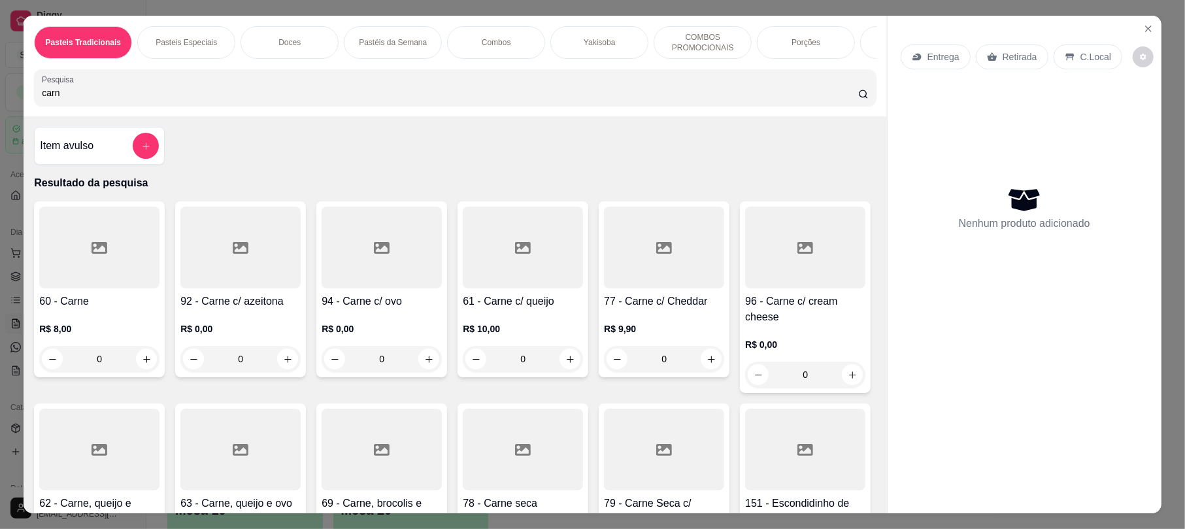
type input "carn"
click at [87, 286] on div at bounding box center [99, 248] width 120 height 82
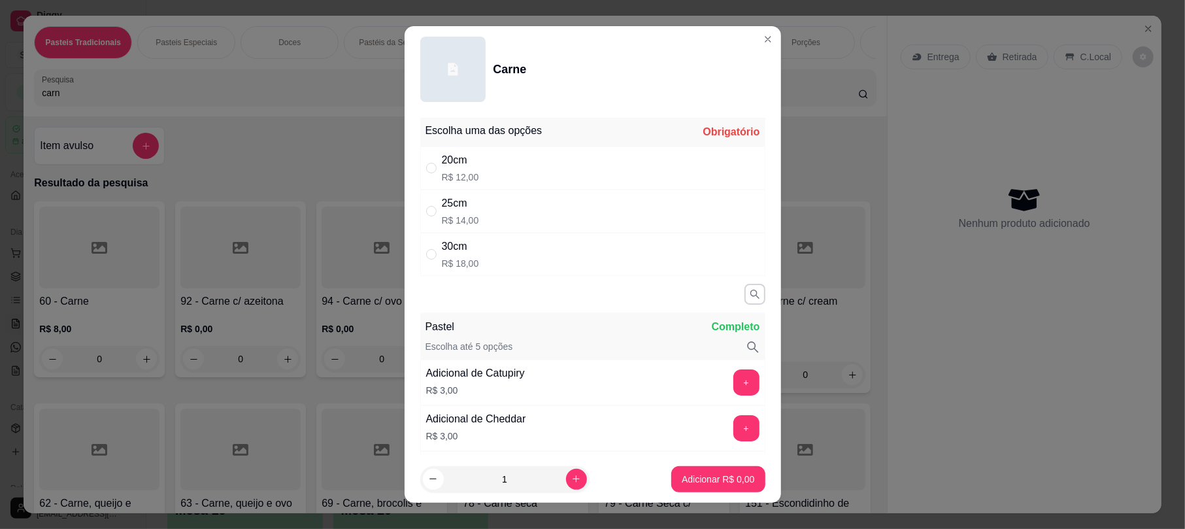
click at [518, 156] on div "20cm R$ 12,00" at bounding box center [592, 167] width 345 height 43
radio input "true"
click at [699, 479] on p "Adicionar R$ 12,00" at bounding box center [716, 479] width 78 height 13
type input "1"
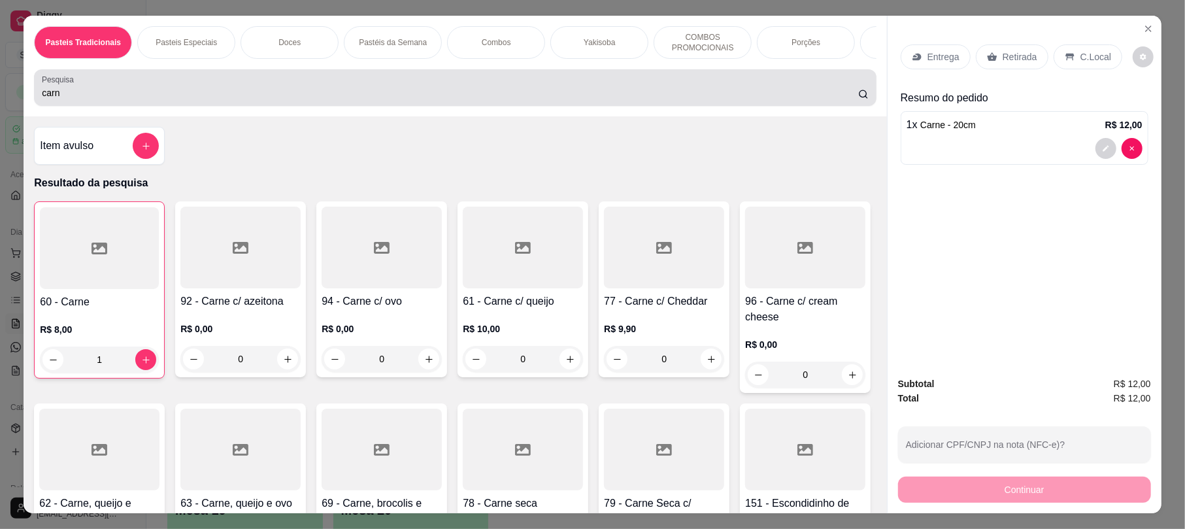
click at [437, 99] on input "carn" at bounding box center [450, 92] width 817 height 13
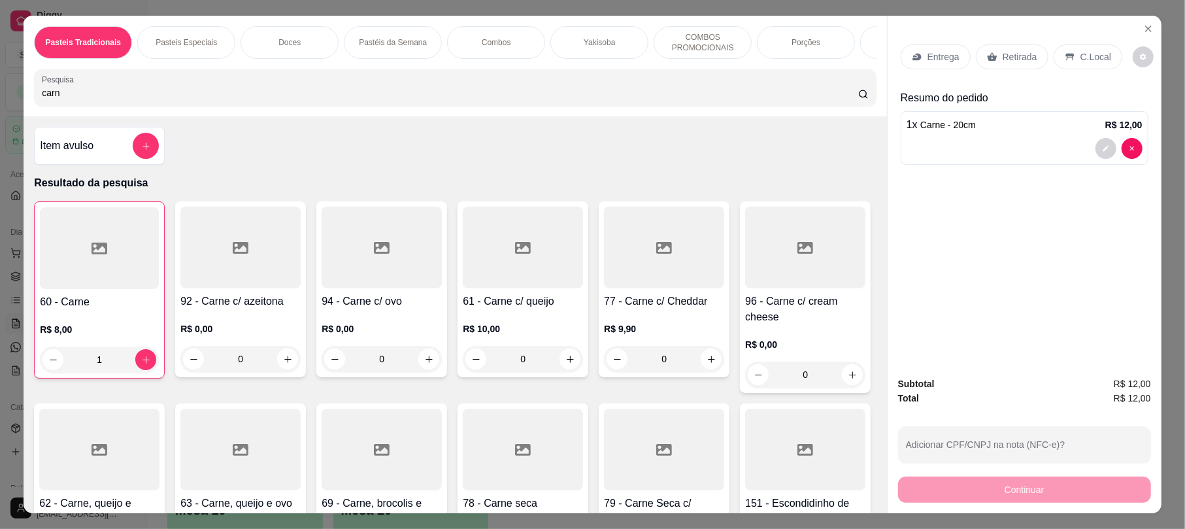
click at [437, 99] on input "carn" at bounding box center [450, 92] width 817 height 13
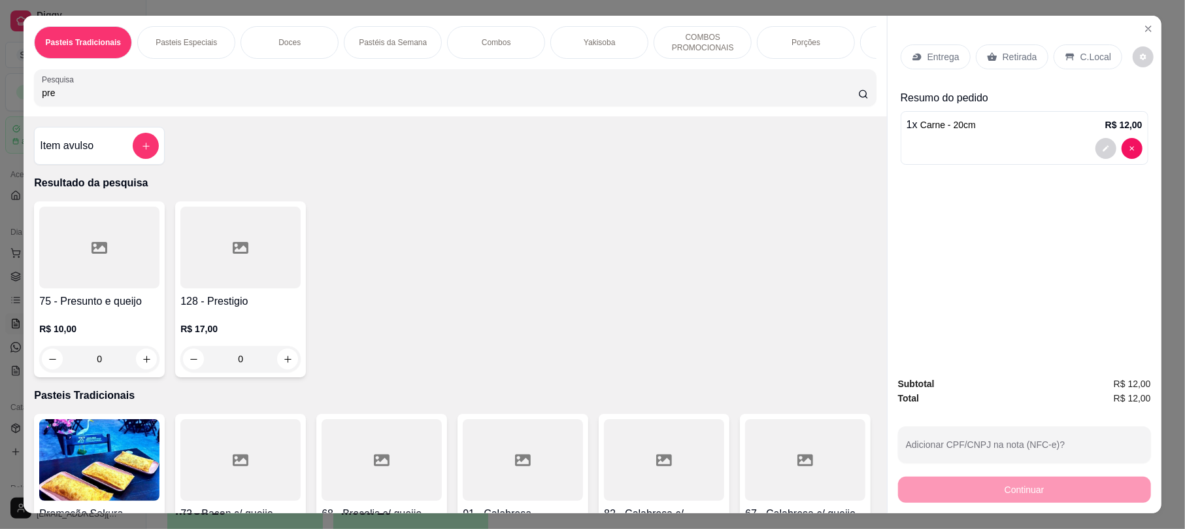
type input "pre"
click at [86, 278] on div at bounding box center [99, 248] width 120 height 82
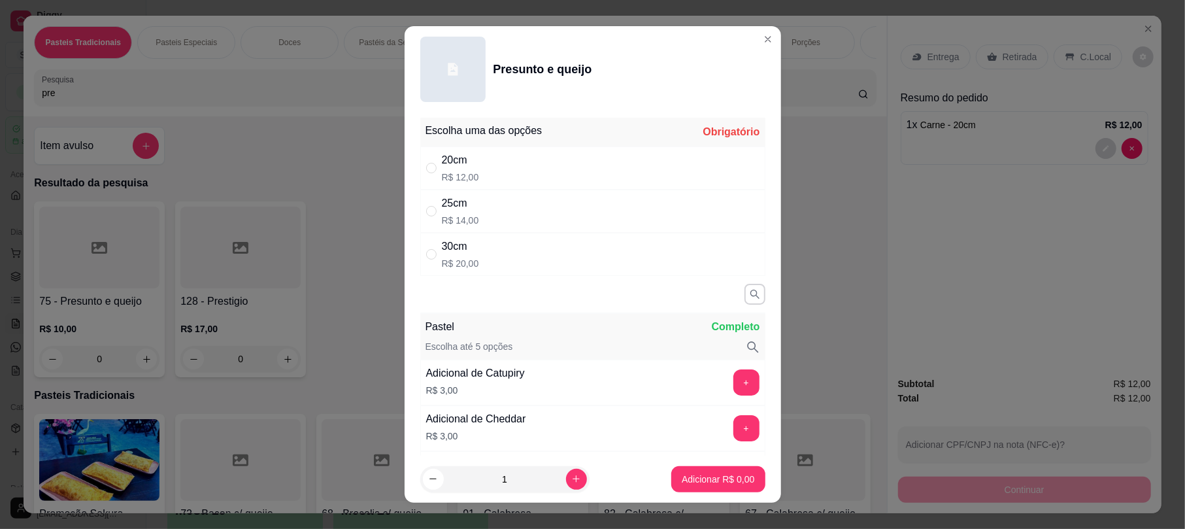
click at [506, 165] on div "20cm R$ 12,00" at bounding box center [592, 167] width 345 height 43
radio input "true"
click at [697, 476] on p "Adicionar R$ 12,00" at bounding box center [716, 479] width 78 height 13
type input "1"
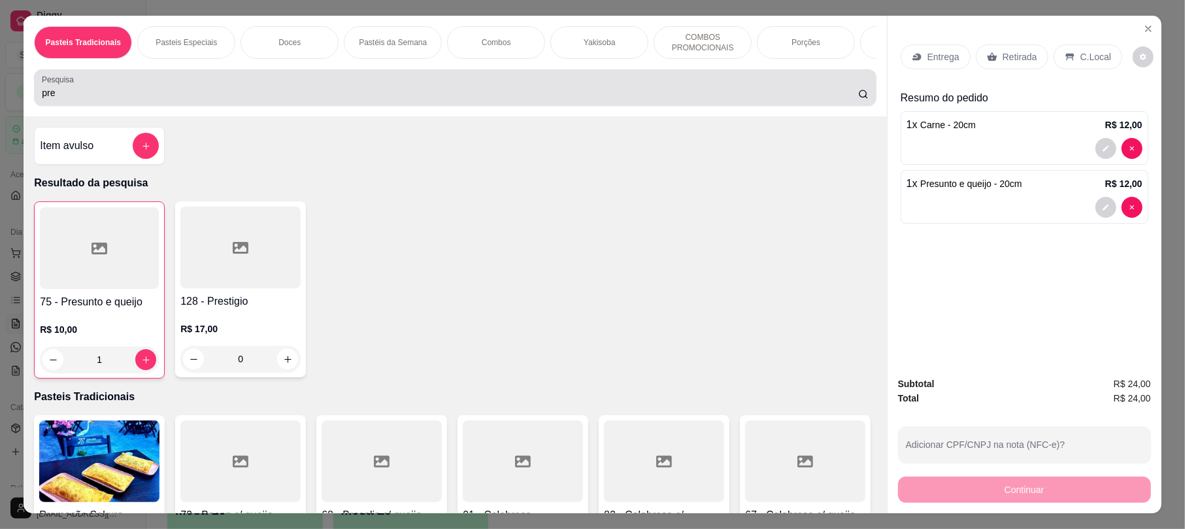
click at [202, 93] on div "pre" at bounding box center [455, 88] width 826 height 26
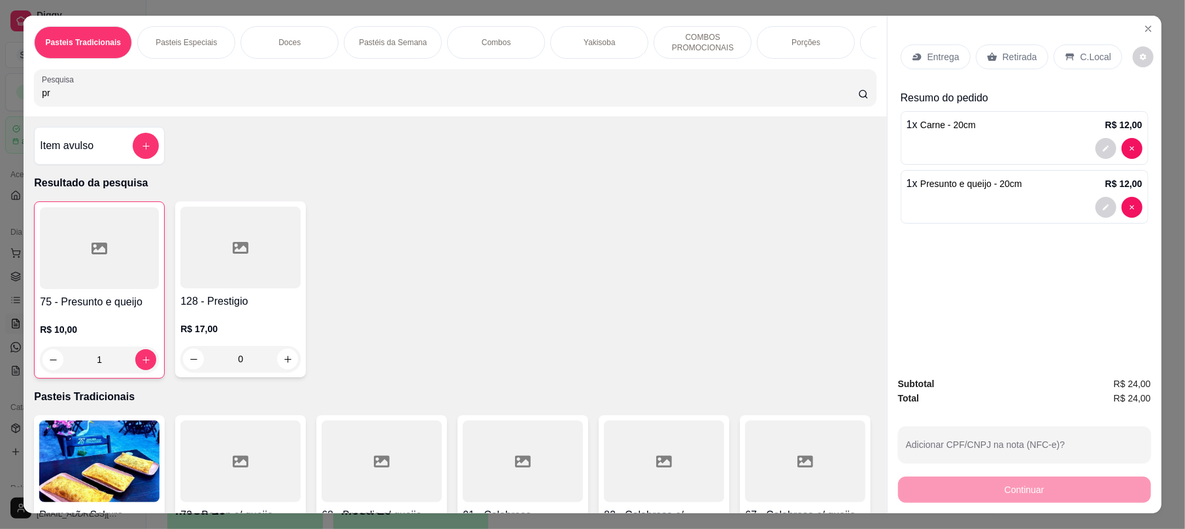
type input "p"
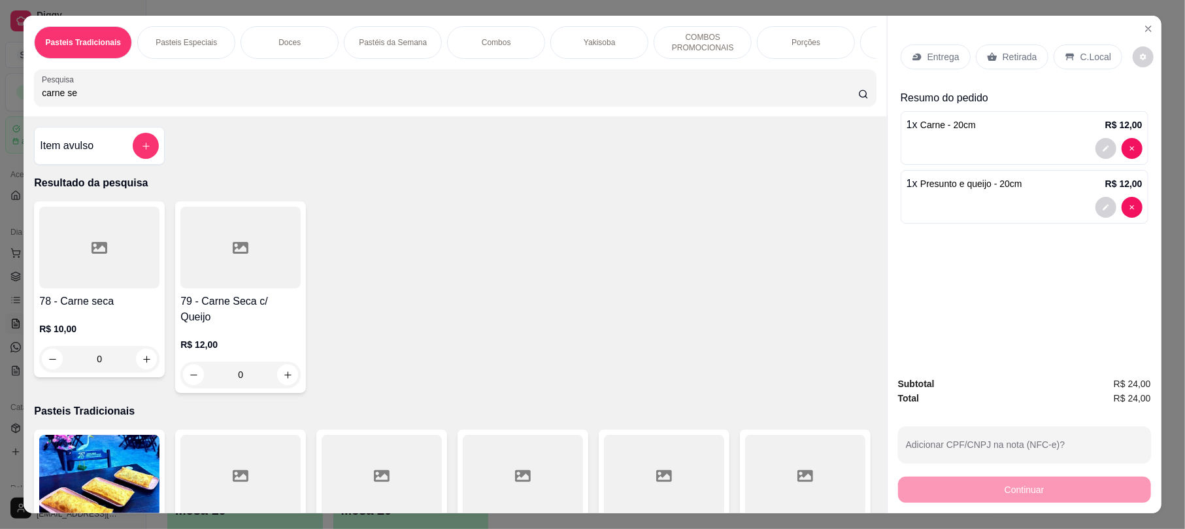
type input "carne se"
click at [109, 248] on div at bounding box center [99, 248] width 120 height 82
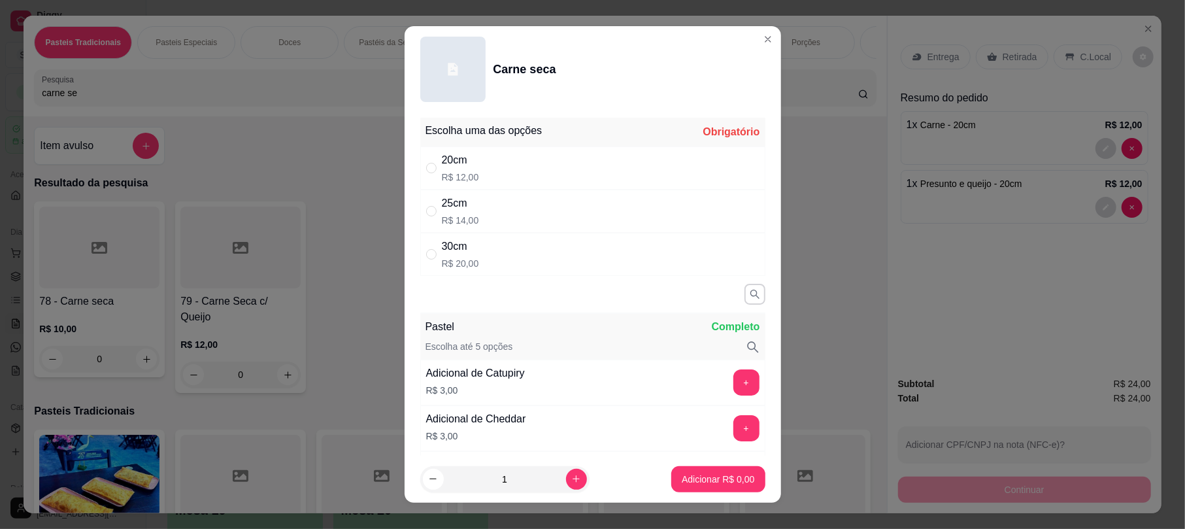
click at [526, 152] on div "20cm R$ 12,00" at bounding box center [592, 167] width 345 height 43
radio input "true"
click at [717, 473] on p "Adicionar R$ 12,00" at bounding box center [716, 479] width 78 height 13
type input "1"
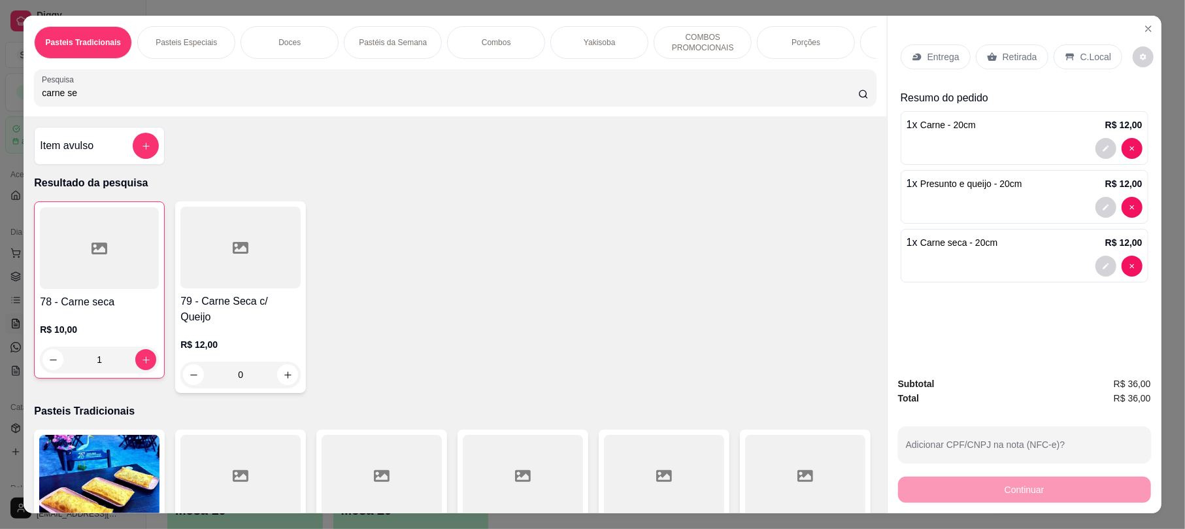
drag, startPoint x: 992, startPoint y: 71, endPoint x: 991, endPoint y: 59, distance: 12.4
click at [992, 71] on div "Entrega Retirada C.Local" at bounding box center [1025, 57] width 248 height 46
click at [991, 59] on div "Retirada" at bounding box center [1012, 56] width 73 height 25
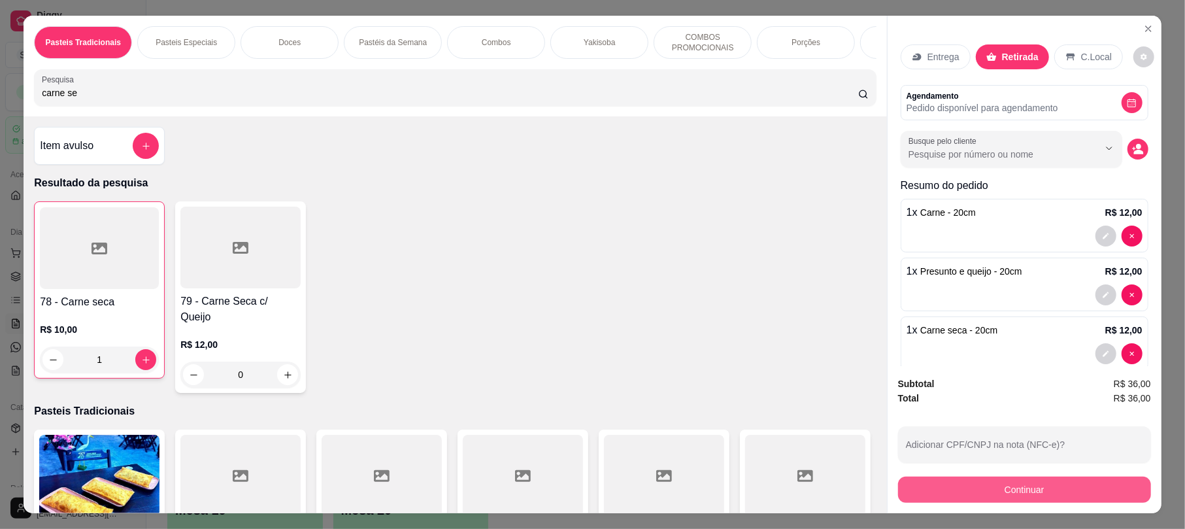
click at [1002, 498] on button "Continuar" at bounding box center [1024, 490] width 253 height 26
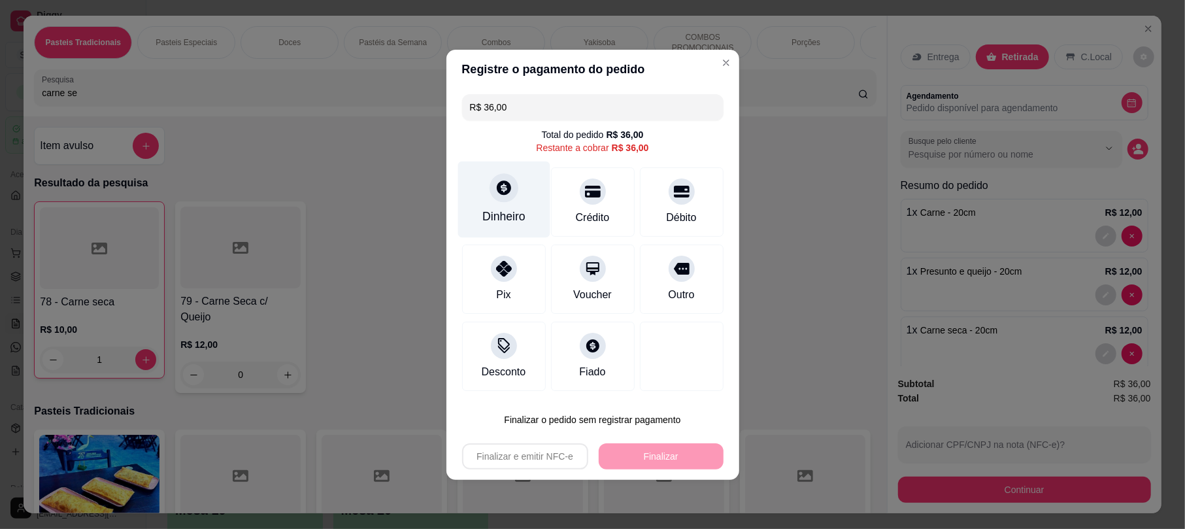
click at [507, 196] on icon at bounding box center [503, 187] width 17 height 17
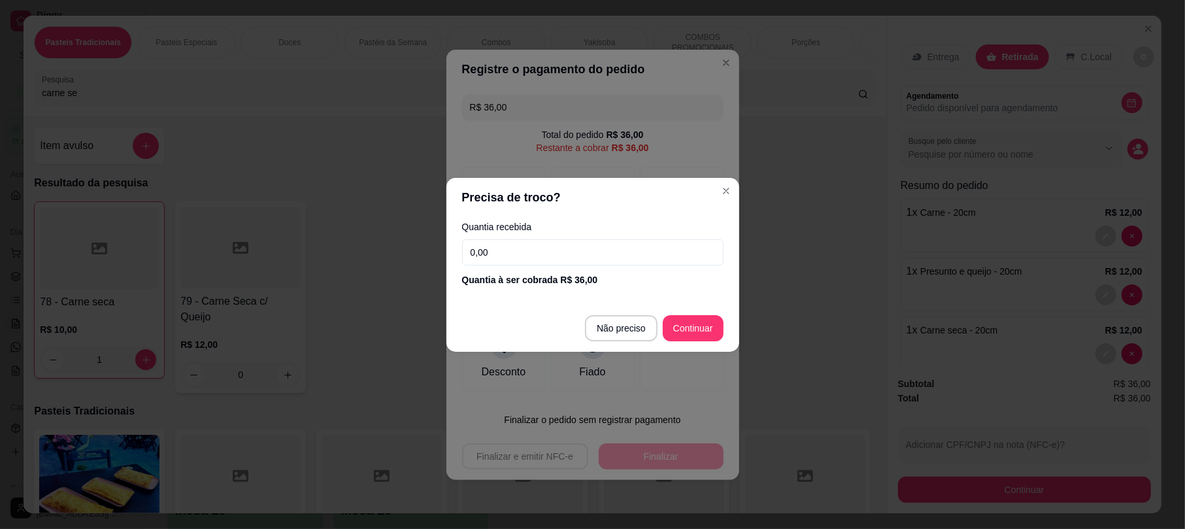
click at [586, 254] on input "0,00" at bounding box center [593, 252] width 262 height 26
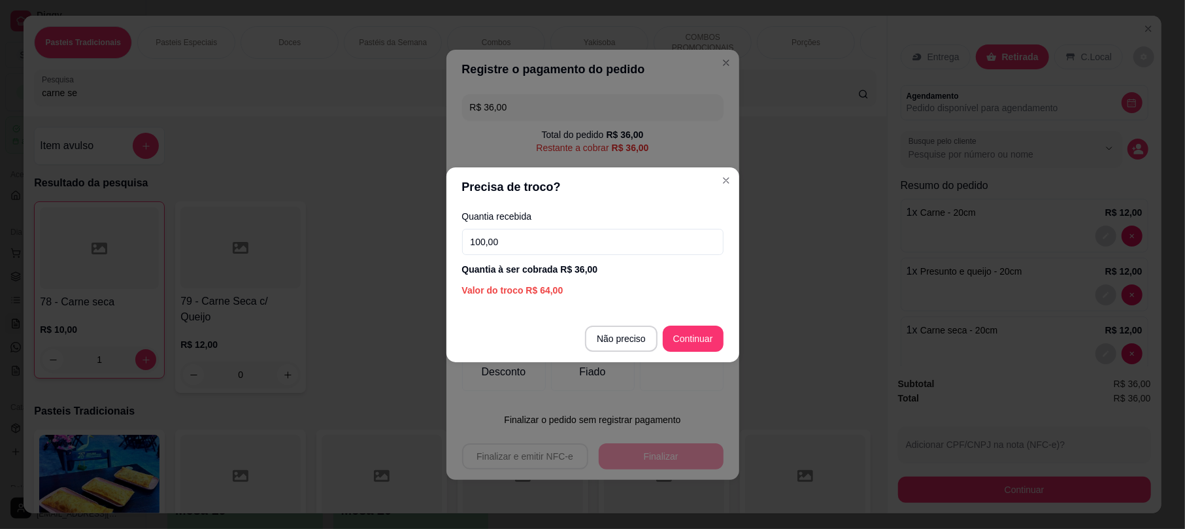
type input "100,00"
type input "R$ 0,00"
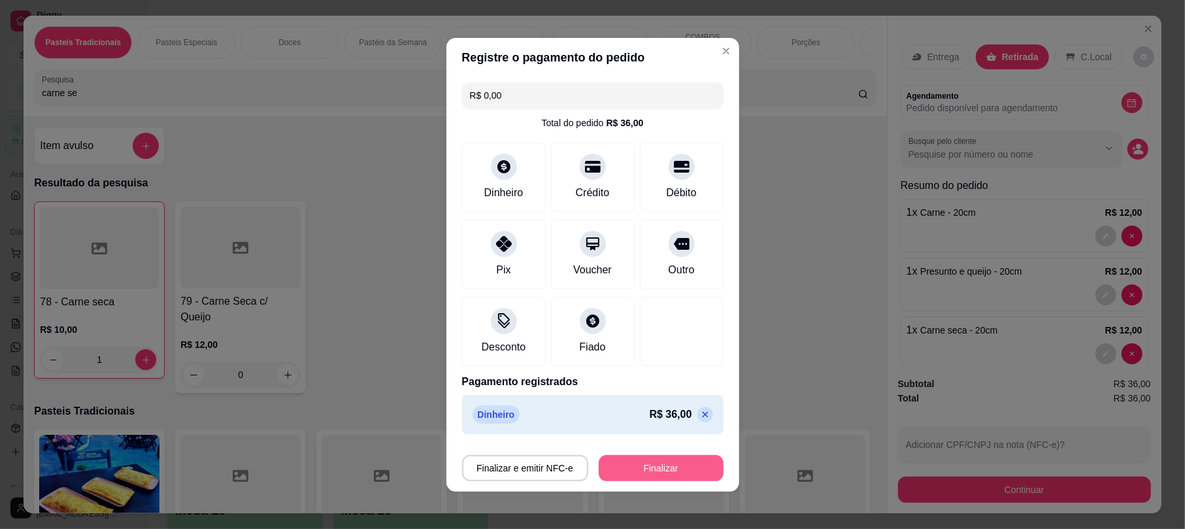
click at [672, 469] on button "Finalizar" at bounding box center [661, 468] width 125 height 26
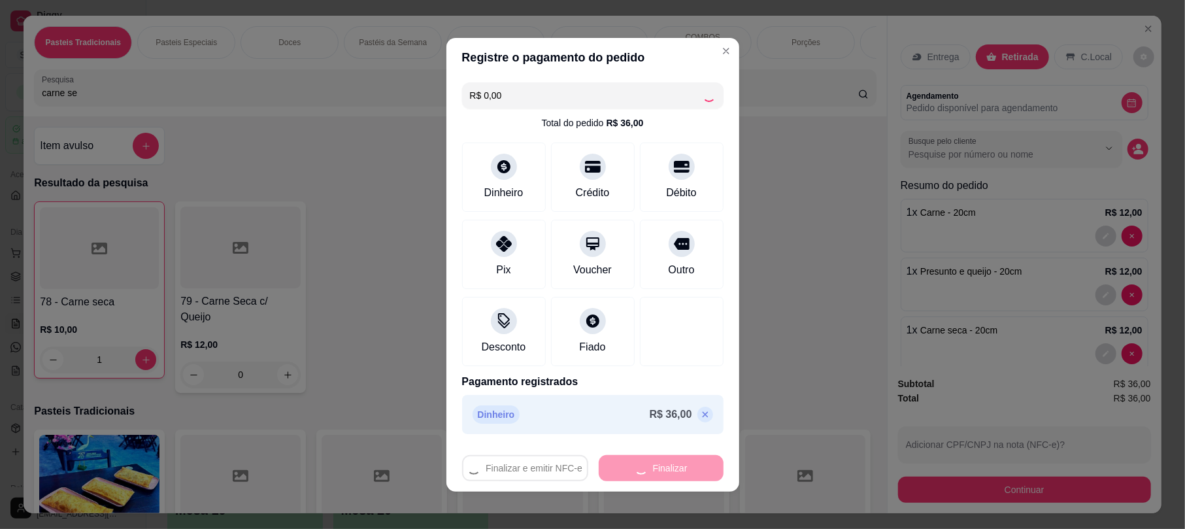
type input "0"
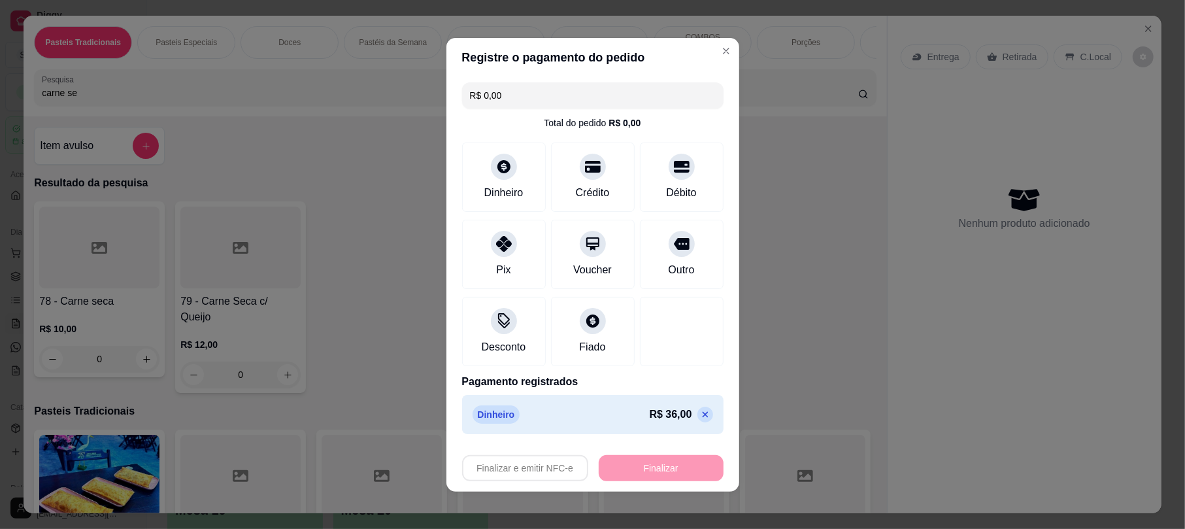
type input "-R$ 36,00"
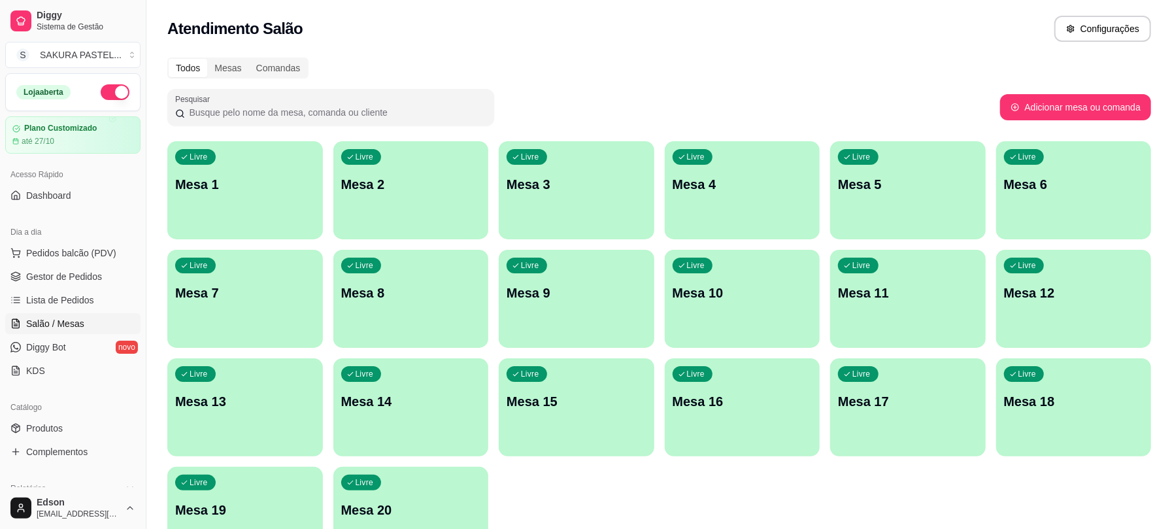
click at [385, 406] on p "Mesa 14" at bounding box center [411, 401] width 140 height 18
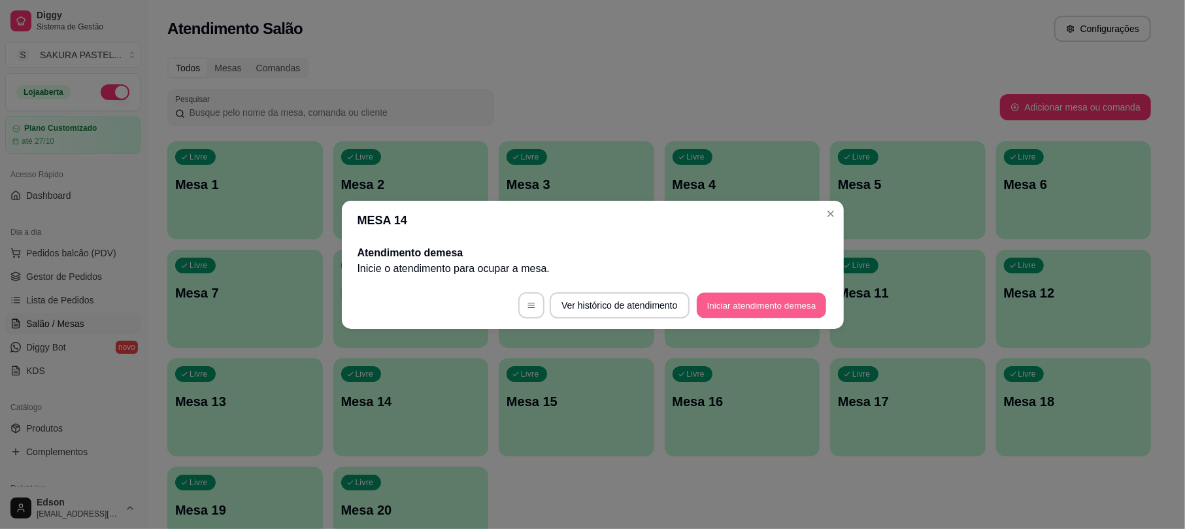
click at [781, 292] on button "Iniciar atendimento de mesa" at bounding box center [761, 304] width 129 height 25
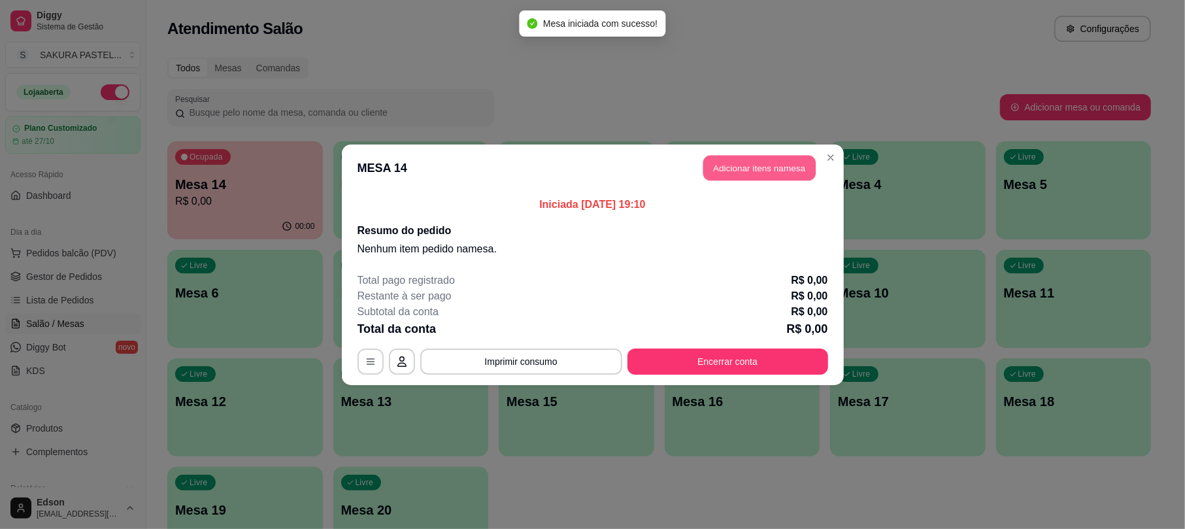
click at [746, 154] on header "MESA 14 Adicionar itens na mesa" at bounding box center [593, 167] width 502 height 47
click at [743, 157] on button "Adicionar itens na mesa" at bounding box center [760, 168] width 116 height 26
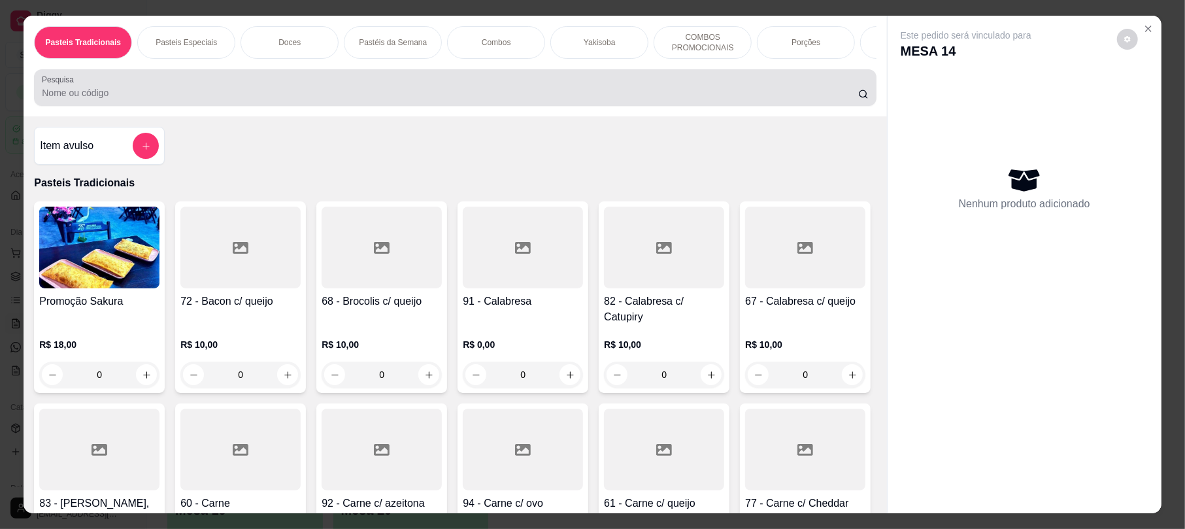
click at [590, 90] on div at bounding box center [455, 88] width 826 height 26
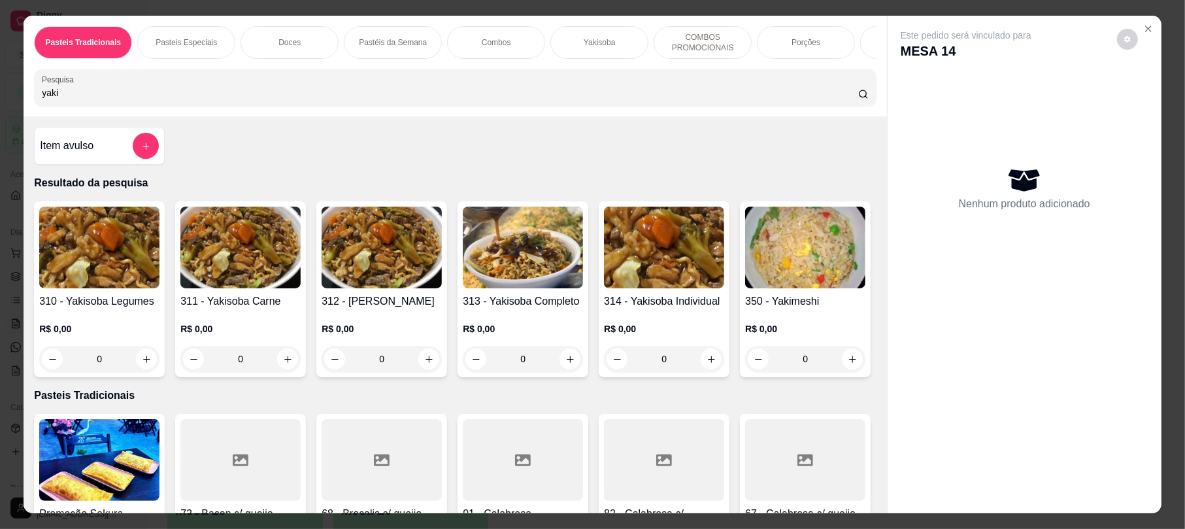
type input "yaki"
click at [526, 288] on img at bounding box center [523, 248] width 120 height 82
click at [526, 158] on div "Tamanho P (500g) R$ 27,00" at bounding box center [592, 167] width 345 height 43
radio input "true"
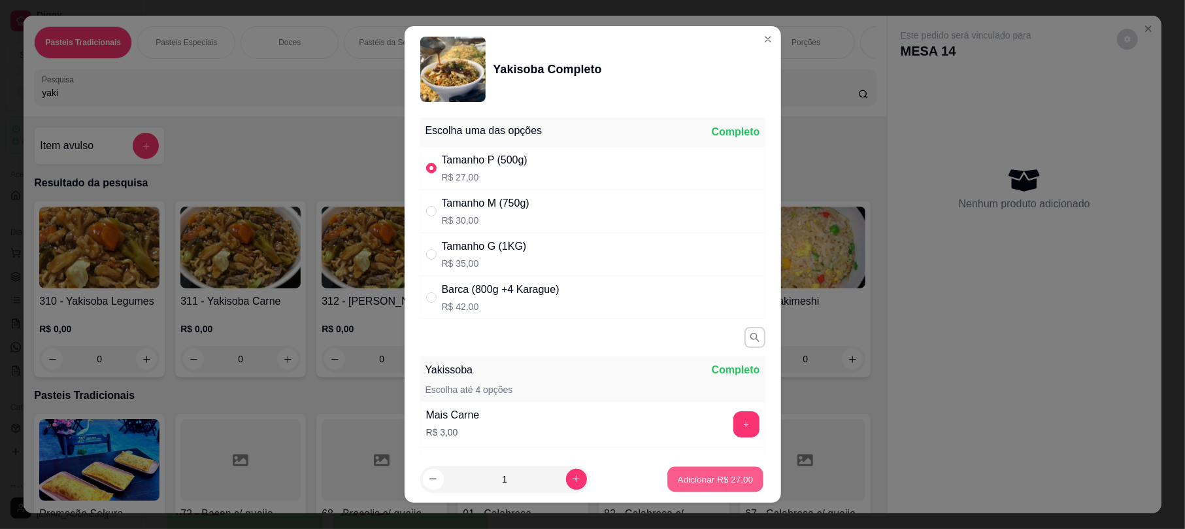
click at [678, 473] on p "Adicionar R$ 27,00" at bounding box center [716, 479] width 76 height 12
type input "1"
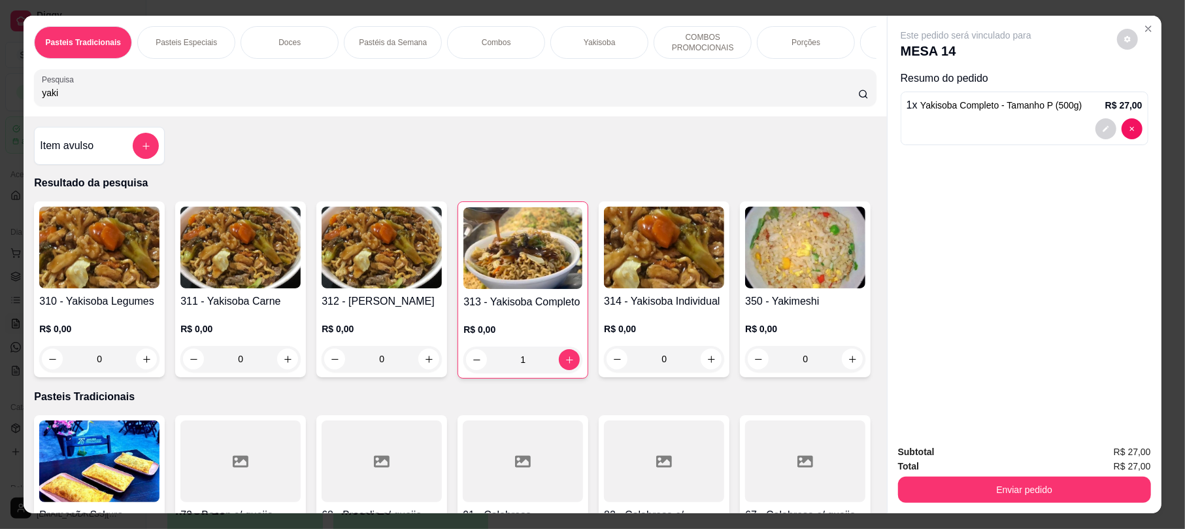
click at [199, 81] on div "Pasteis Tradicionais Pasteis Especiais Doces Pastéis da Semana Combos Yakisoba …" at bounding box center [455, 66] width 863 height 101
click at [234, 95] on div "yaki" at bounding box center [455, 88] width 826 height 26
type input "y"
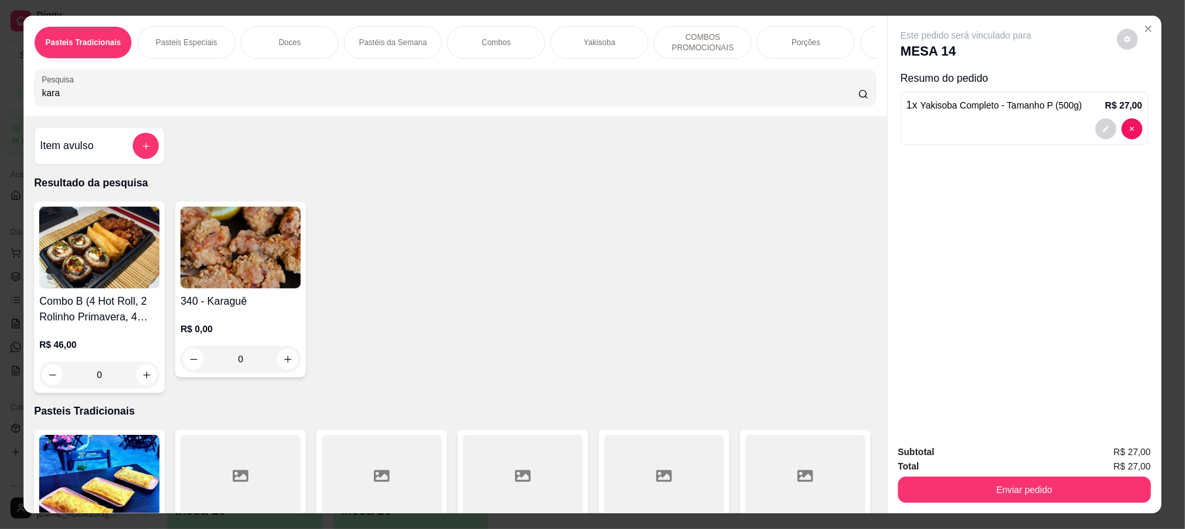
type input "kara"
click at [228, 254] on img at bounding box center [240, 248] width 120 height 82
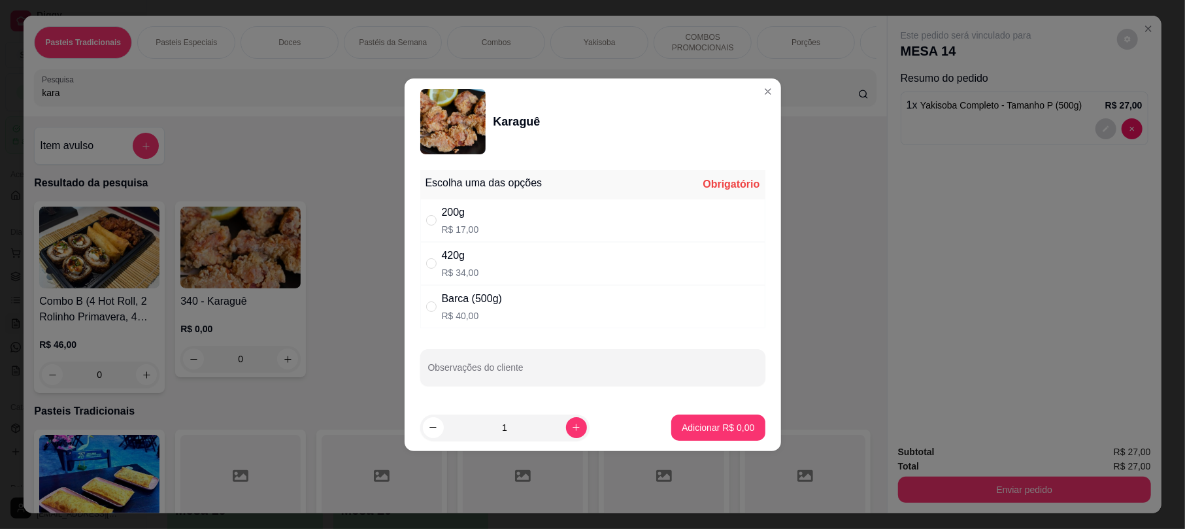
click at [484, 231] on div "200g R$ 17,00" at bounding box center [592, 220] width 345 height 43
radio input "true"
click at [707, 426] on p "Adicionar R$ 17,00" at bounding box center [716, 427] width 76 height 12
type input "1"
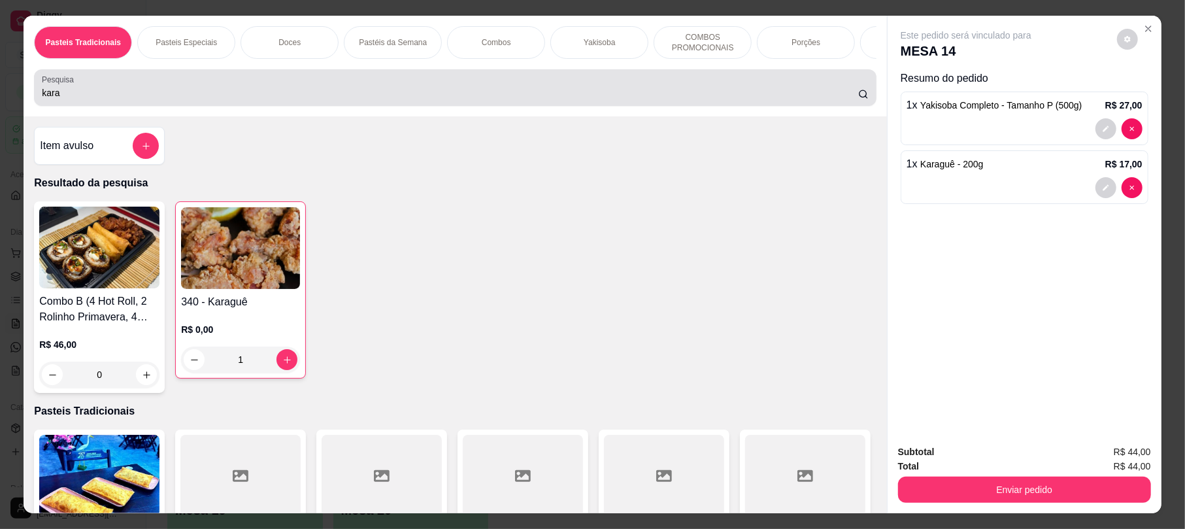
click at [489, 99] on input "kara" at bounding box center [450, 92] width 817 height 13
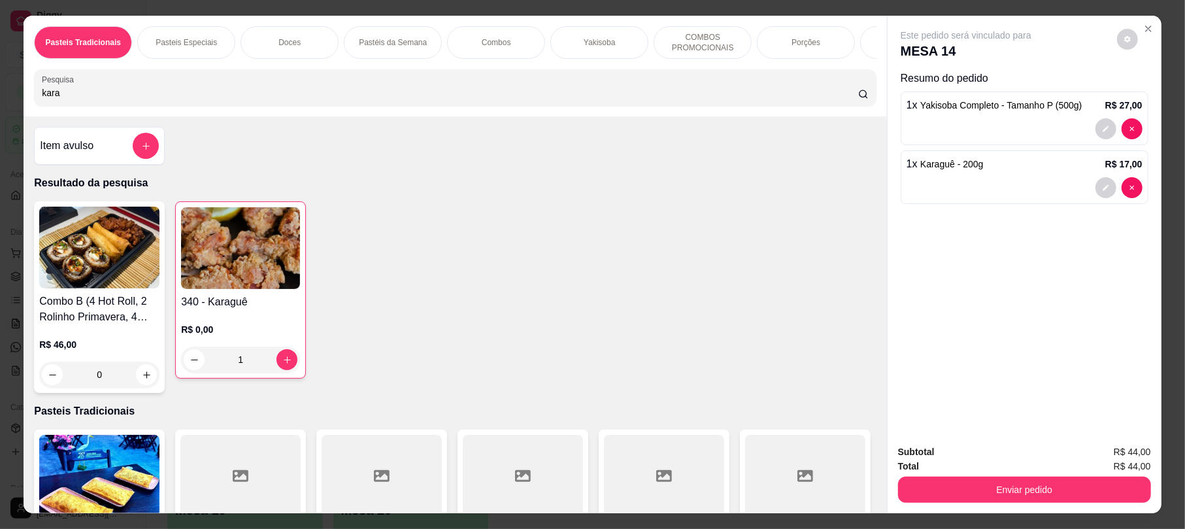
click at [489, 99] on input "kara" at bounding box center [450, 92] width 817 height 13
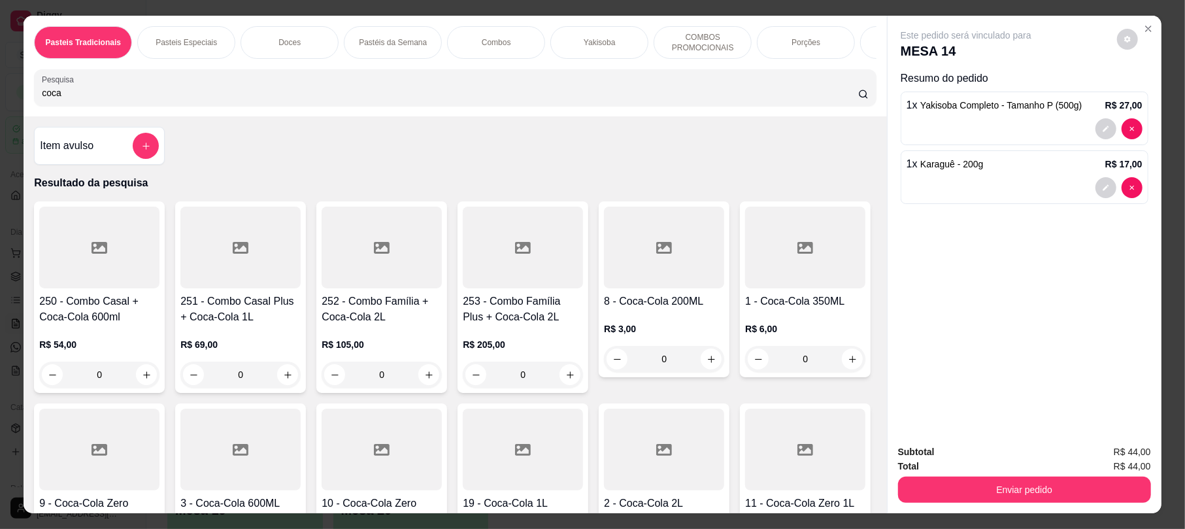
scroll to position [335, 0]
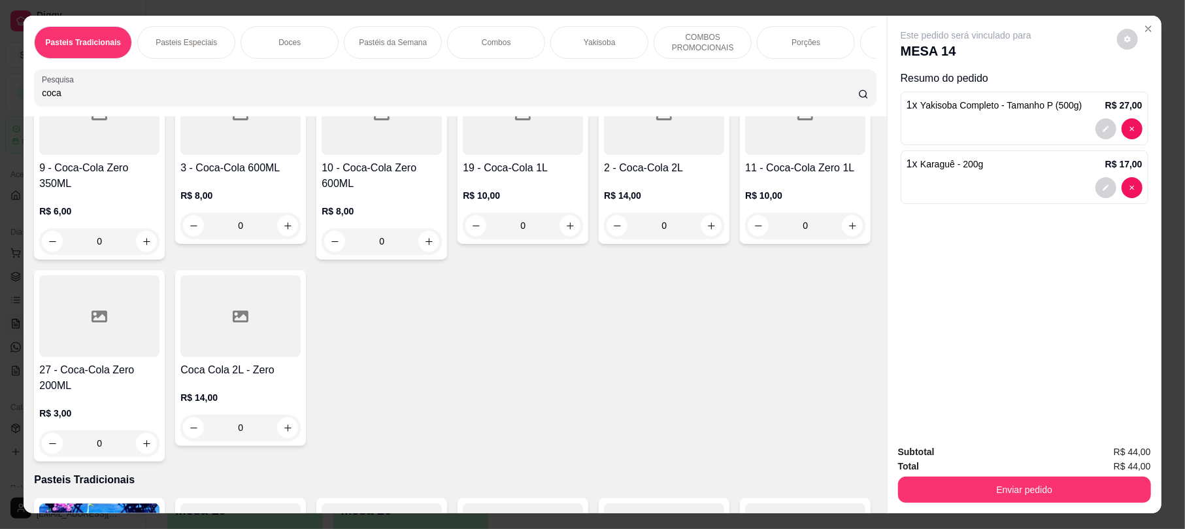
type input "coca"
click at [301, 176] on h4 "3 - Coca-Cola 600ML" at bounding box center [240, 168] width 120 height 16
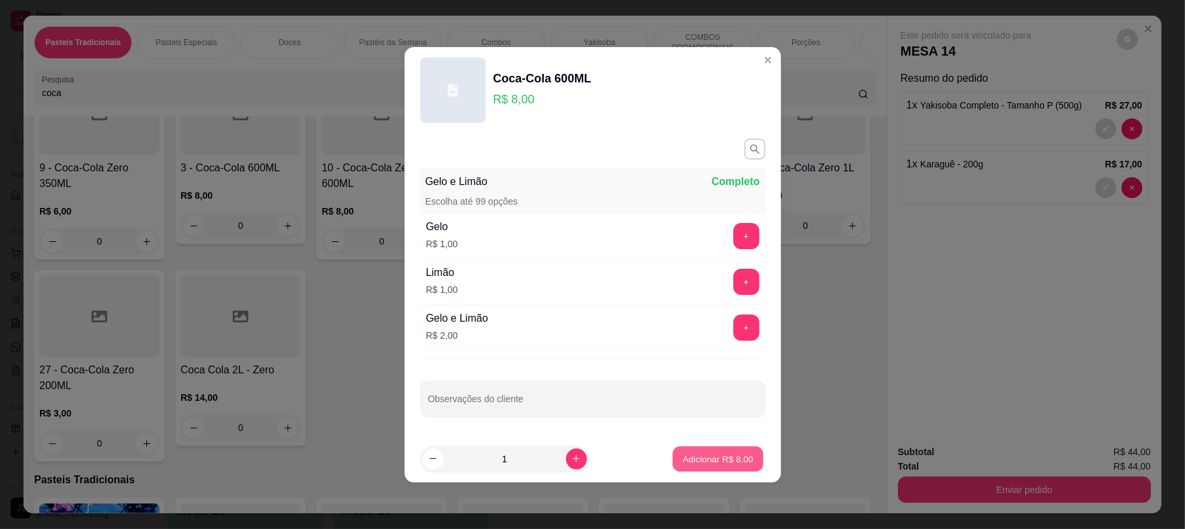
click at [731, 461] on p "Adicionar R$ 8,00" at bounding box center [718, 458] width 71 height 12
type input "1"
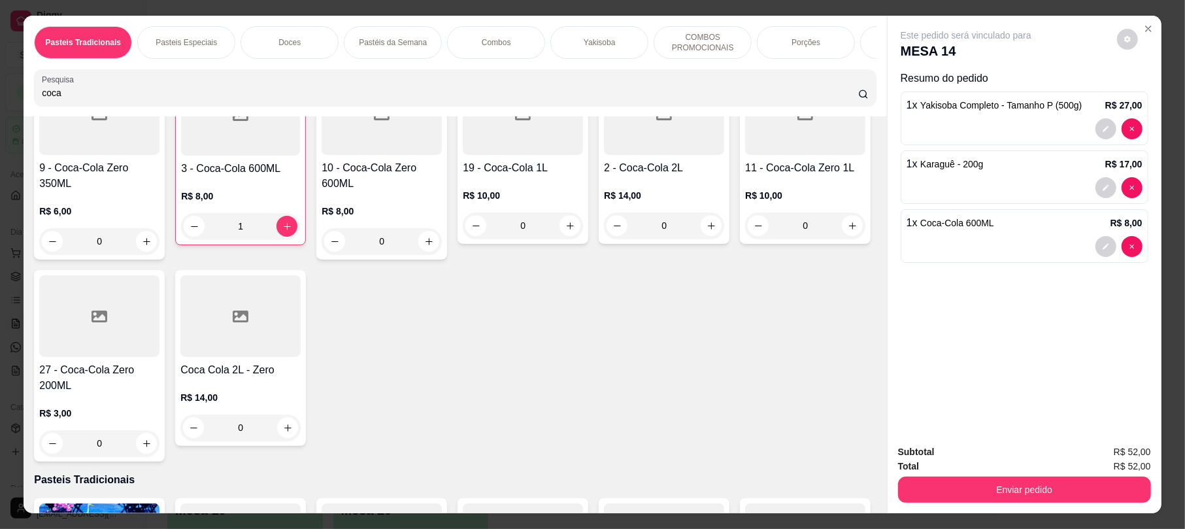
drag, startPoint x: 171, startPoint y: 74, endPoint x: 216, endPoint y: 97, distance: 50.6
click at [180, 77] on div "Pasteis Tradicionais Pasteis Especiais Doces Pastéis da Semana Combos Yakisoba …" at bounding box center [455, 66] width 863 height 101
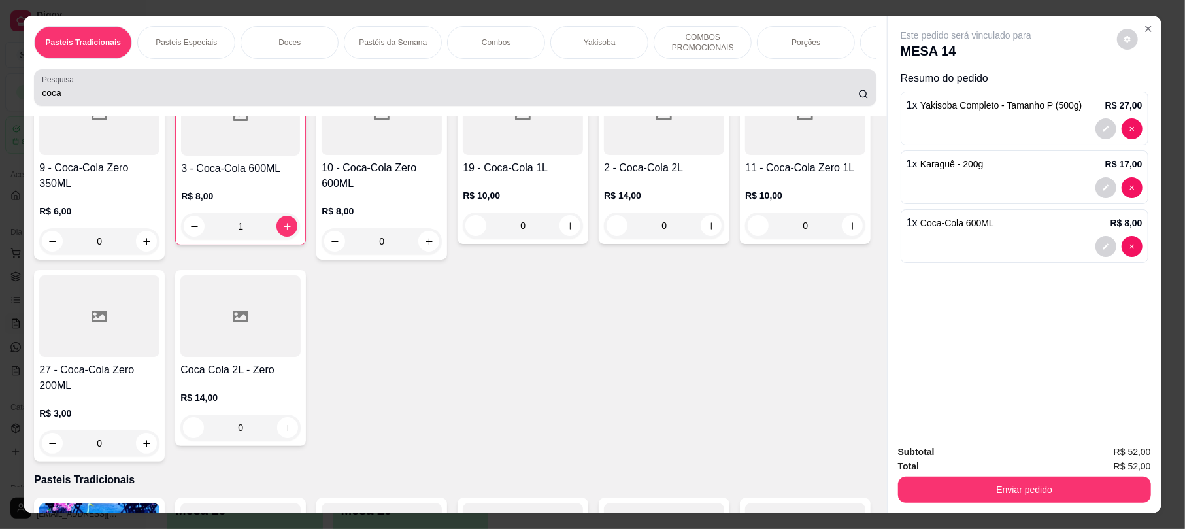
click at [216, 97] on div "coca" at bounding box center [455, 88] width 826 height 26
click at [217, 97] on div "coca" at bounding box center [455, 88] width 826 height 26
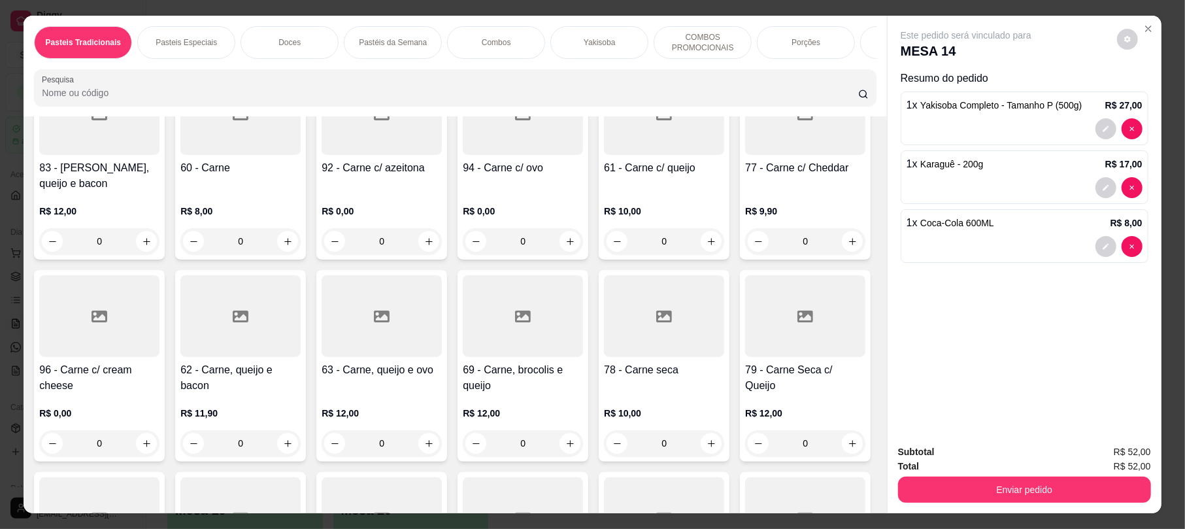
scroll to position [0, 0]
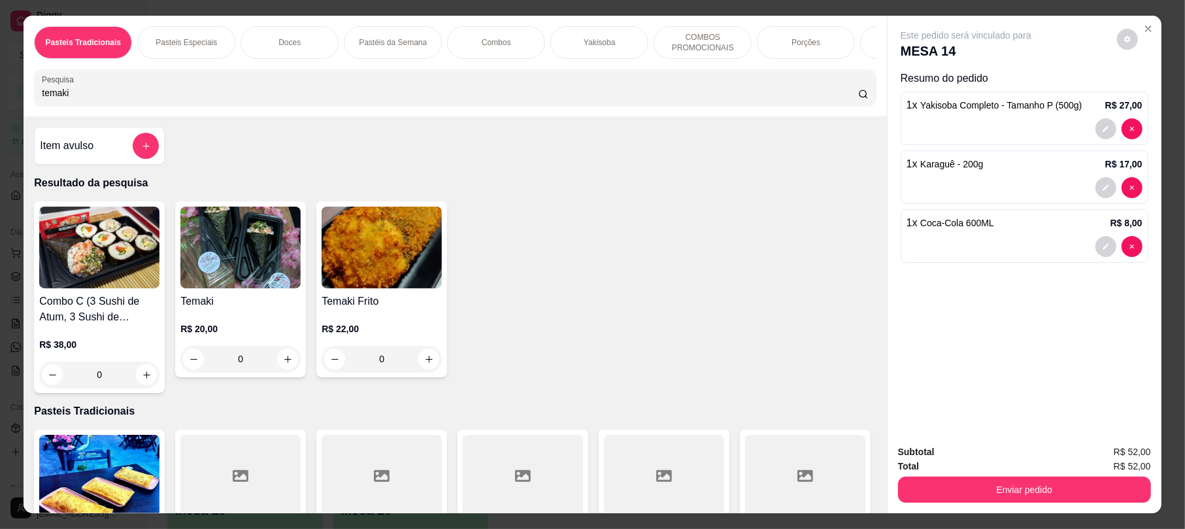
type input "temaki"
click at [390, 252] on img at bounding box center [382, 248] width 120 height 82
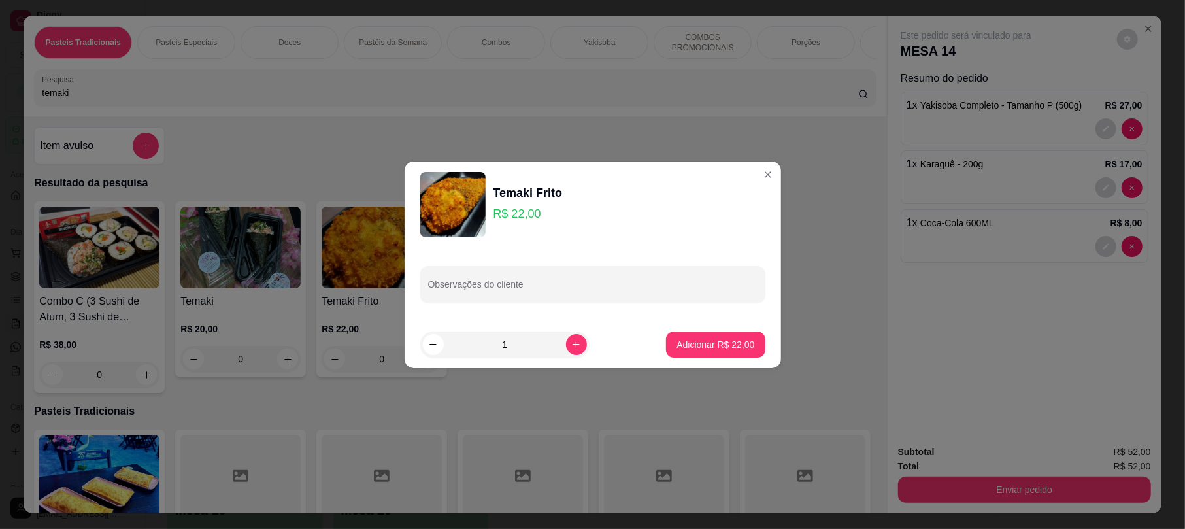
click at [485, 260] on div "Observações do cliente" at bounding box center [593, 284] width 377 height 73
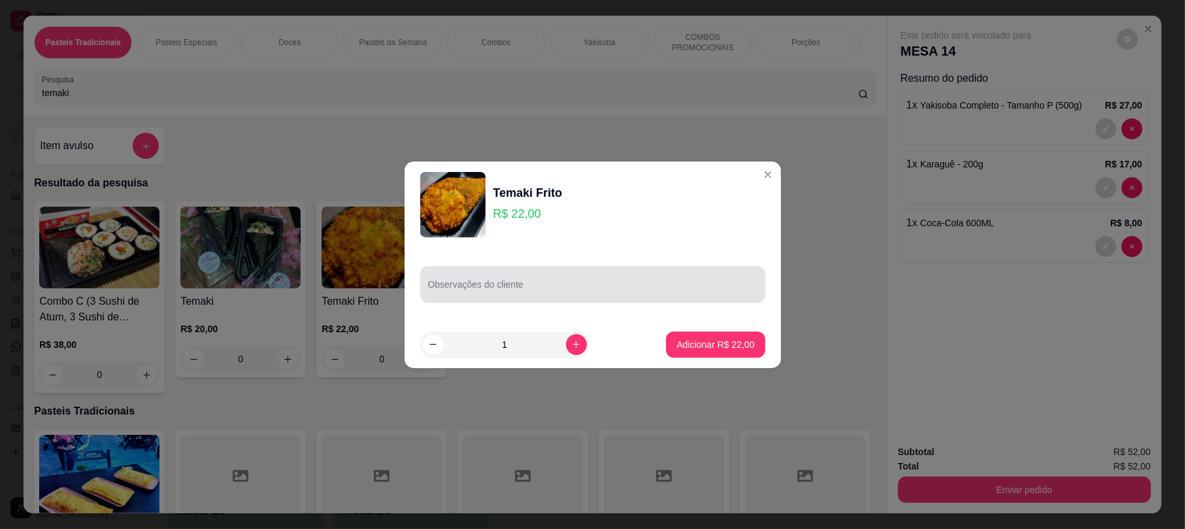
click at [488, 278] on div at bounding box center [593, 284] width 330 height 26
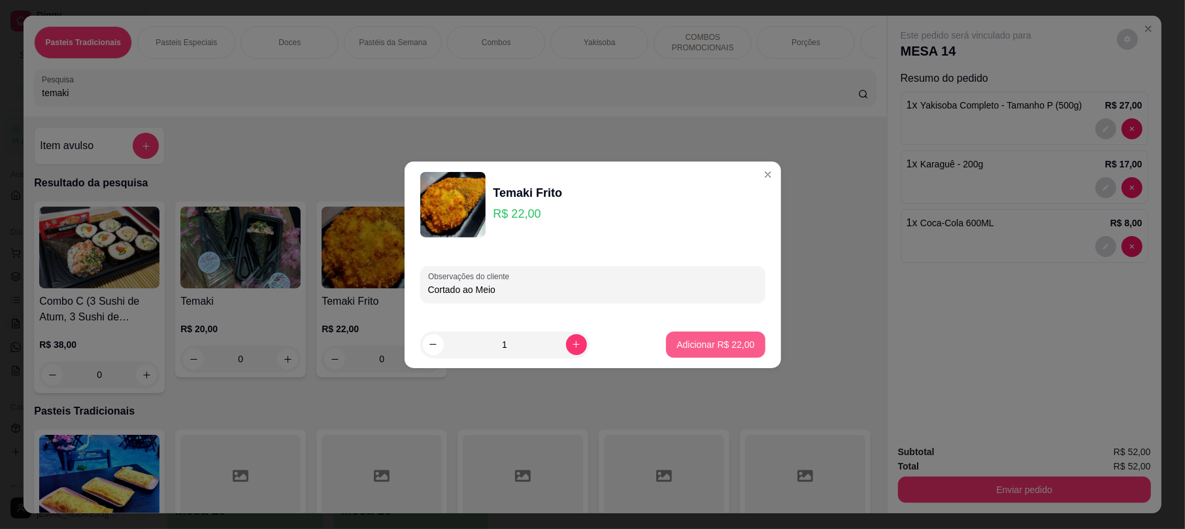
type input "Cortado ao Meio"
click at [732, 338] on p "Adicionar R$ 22,00" at bounding box center [716, 344] width 78 height 13
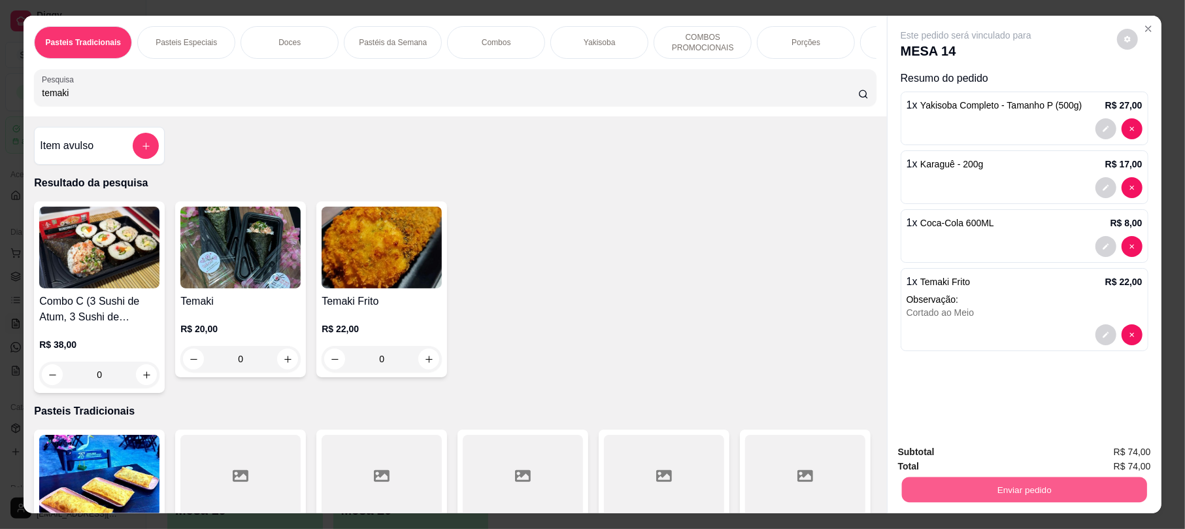
click at [1002, 492] on button "Enviar pedido" at bounding box center [1024, 489] width 245 height 25
click at [1123, 466] on button "Enviar pedido" at bounding box center [1116, 457] width 72 height 24
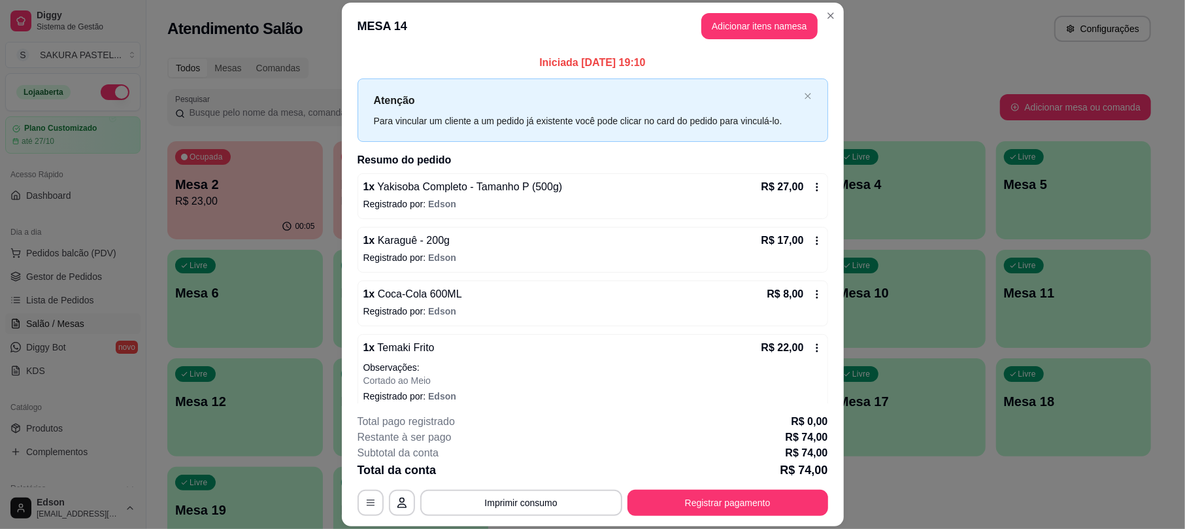
click at [477, 296] on div "1 x Coca-Cola 600ML R$ 8,00" at bounding box center [593, 294] width 459 height 16
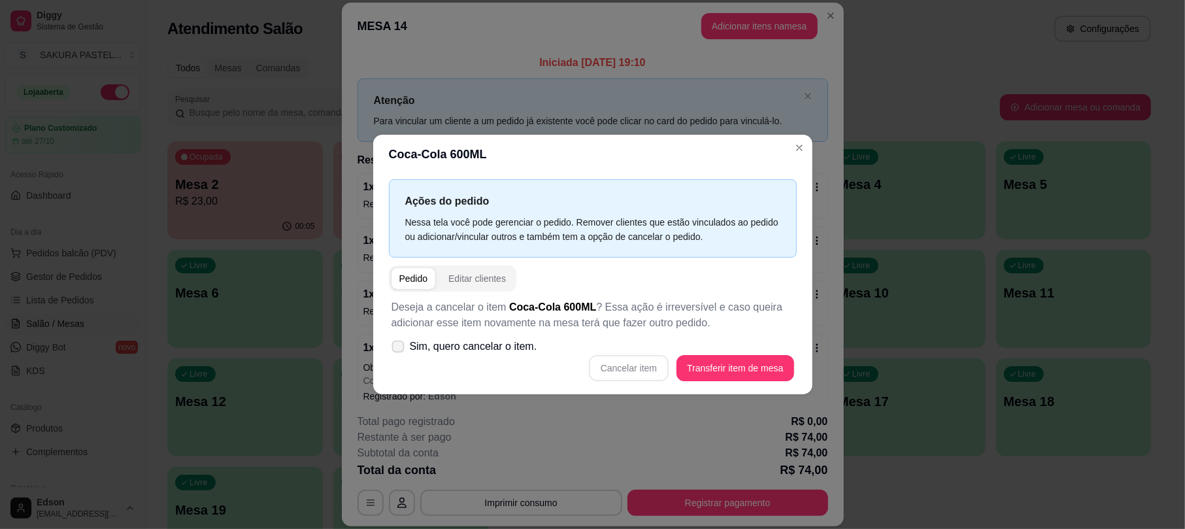
click at [511, 341] on span "Sim, quero cancelar o item." at bounding box center [473, 347] width 127 height 16
click at [399, 348] on input "Sim, quero cancelar o item." at bounding box center [395, 352] width 8 height 8
checkbox input "true"
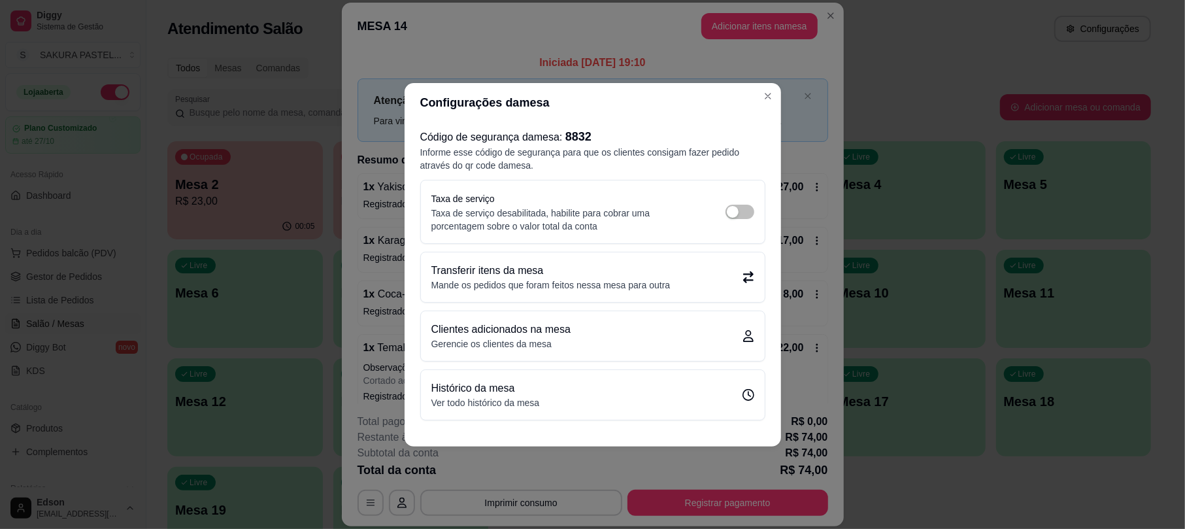
drag, startPoint x: 628, startPoint y: 448, endPoint x: 521, endPoint y: 414, distance: 111.9
click at [616, 450] on div "Configurações da mesa Código de segurança da mesa : 8832 Informe esse código de…" at bounding box center [592, 264] width 1185 height 529
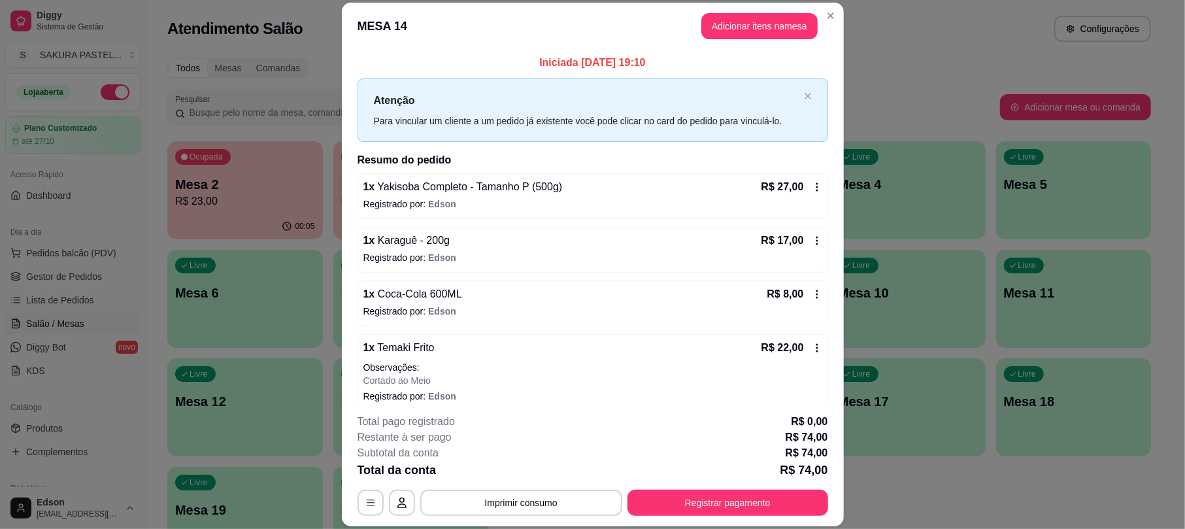
click at [392, 306] on p "Registrado por: [PERSON_NAME]" at bounding box center [593, 311] width 459 height 13
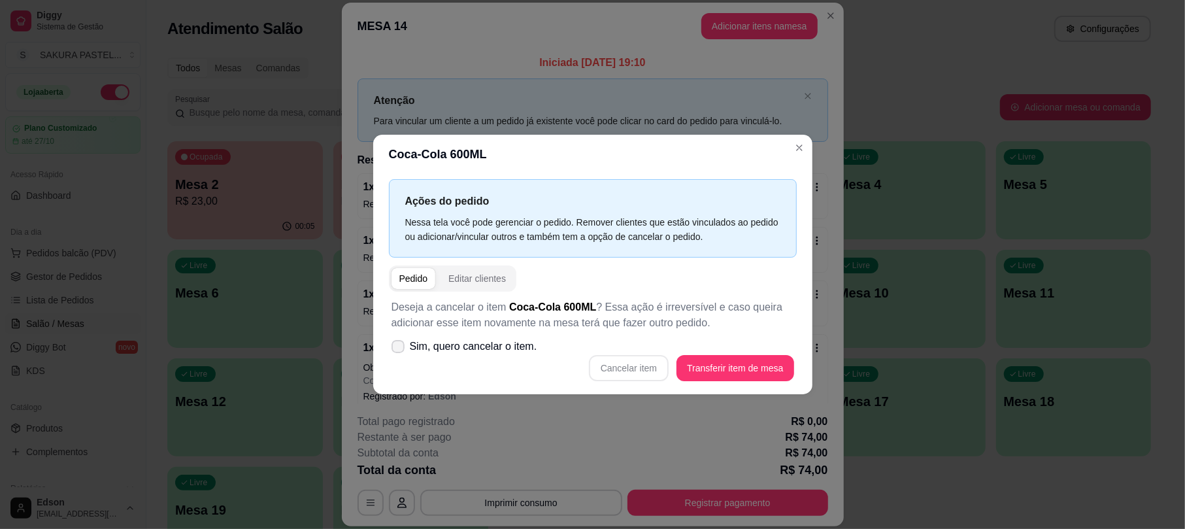
click at [532, 359] on label "Sim, quero cancelar o item." at bounding box center [464, 346] width 156 height 26
click at [399, 357] on input "Sim, quero cancelar o item." at bounding box center [395, 352] width 8 height 8
checkbox input "true"
click at [609, 361] on button "Cancelar item" at bounding box center [629, 368] width 80 height 26
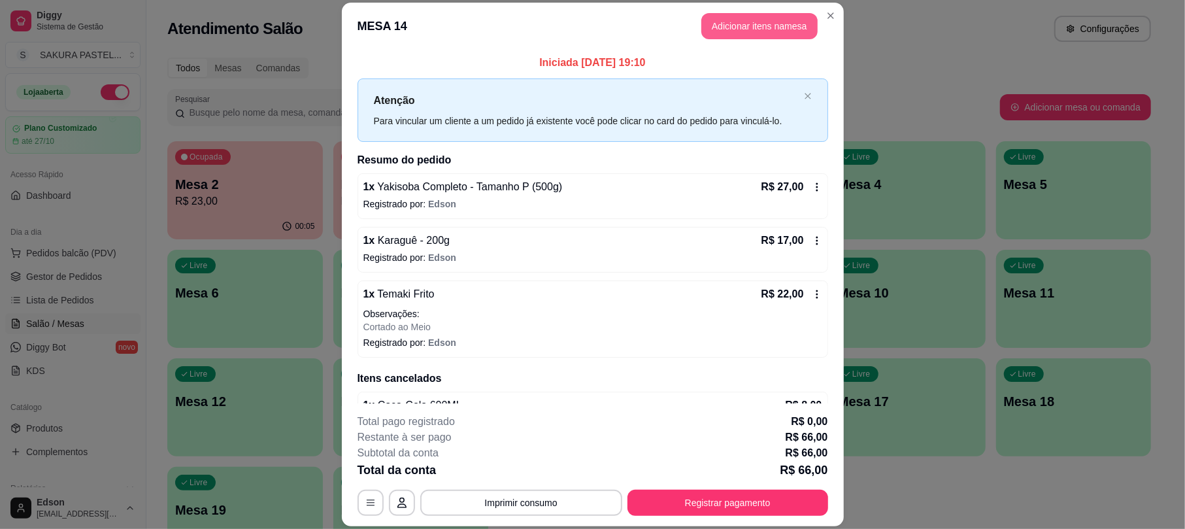
click at [725, 18] on button "Adicionar itens na mesa" at bounding box center [760, 26] width 116 height 26
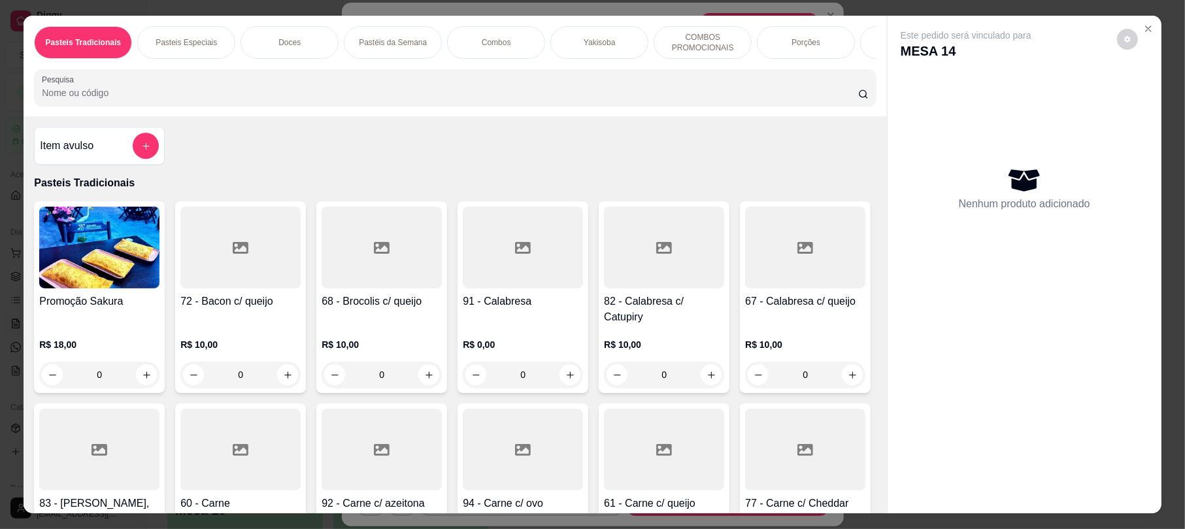
click at [490, 116] on div "Pasteis Tradicionais Pasteis Especiais Doces Pastéis da Semana Combos Yakisoba …" at bounding box center [455, 66] width 863 height 101
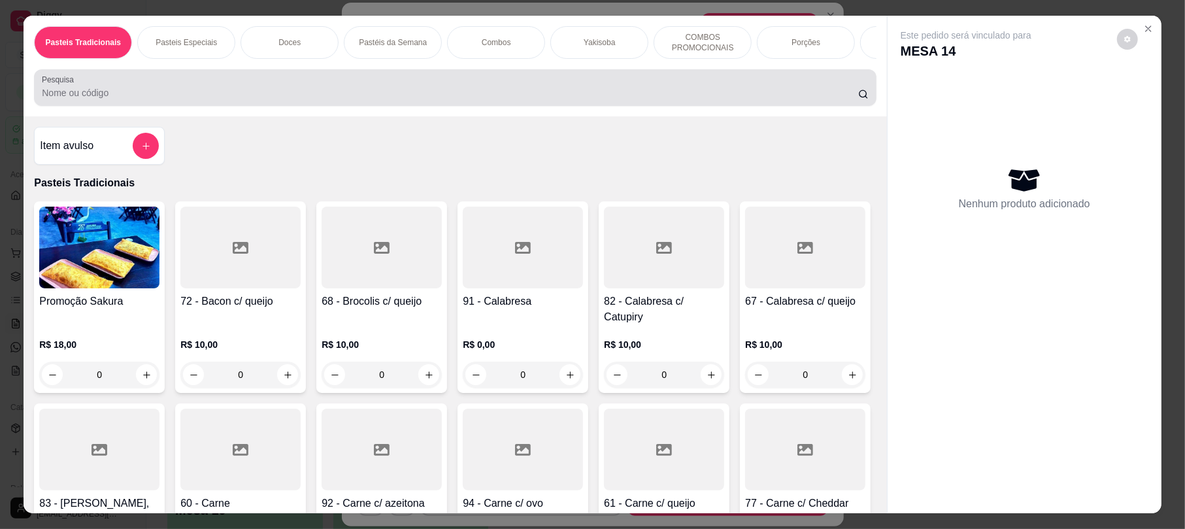
click at [460, 99] on input "Pesquisa" at bounding box center [450, 92] width 817 height 13
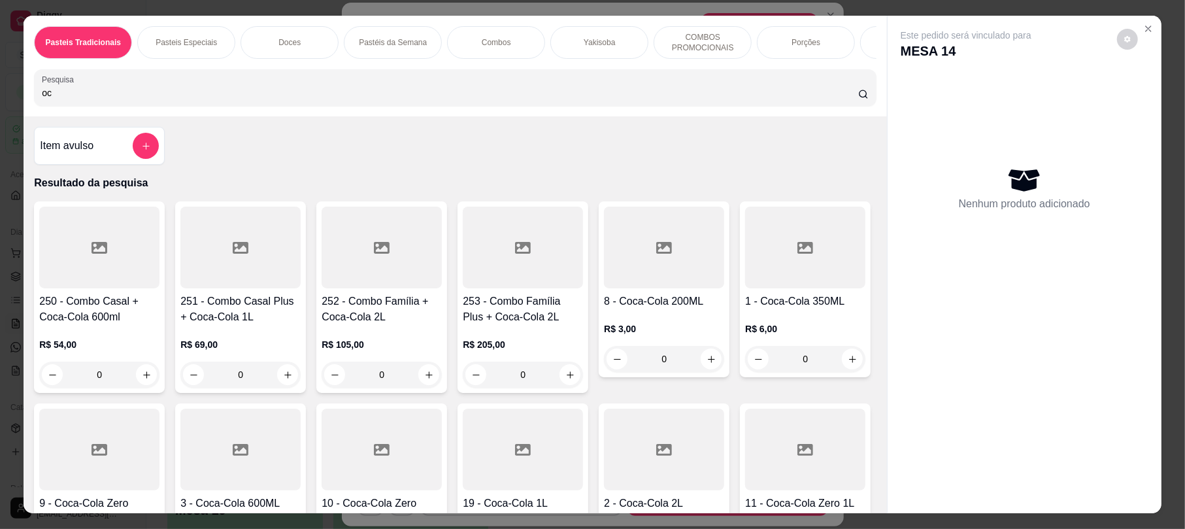
type input "o"
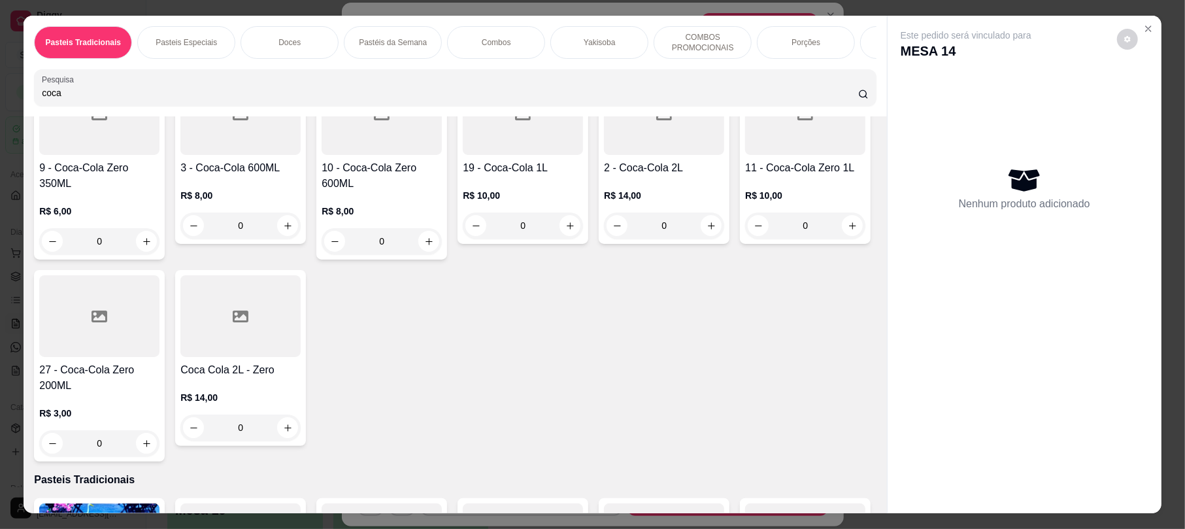
type input "coca"
click at [745, 155] on div at bounding box center [805, 114] width 120 height 82
click at [583, 176] on h4 "19 - Coca-Cola 1L" at bounding box center [523, 168] width 120 height 16
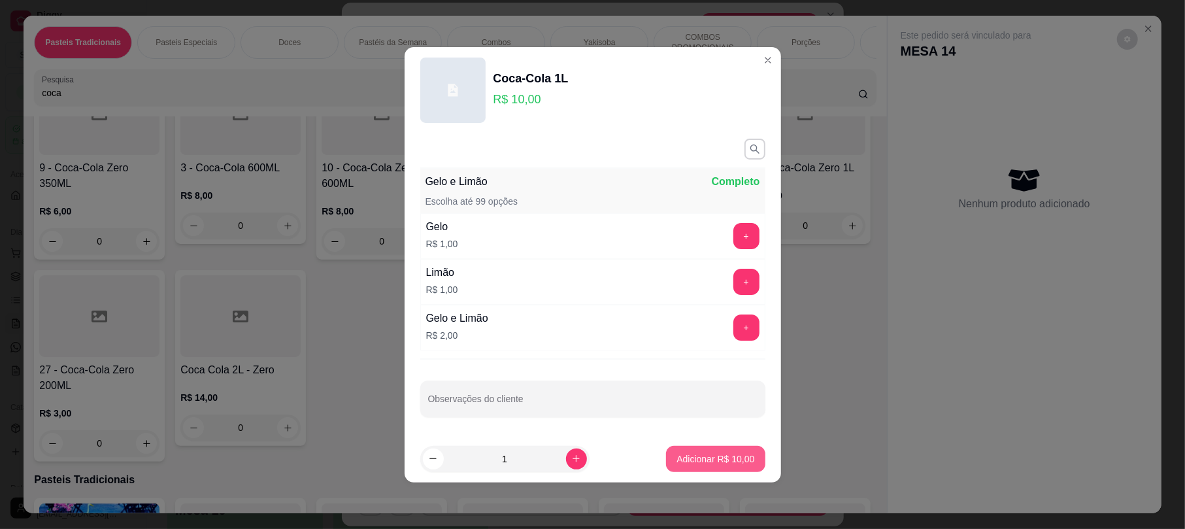
click at [736, 464] on p "Adicionar R$ 10,00" at bounding box center [716, 458] width 78 height 13
type input "1"
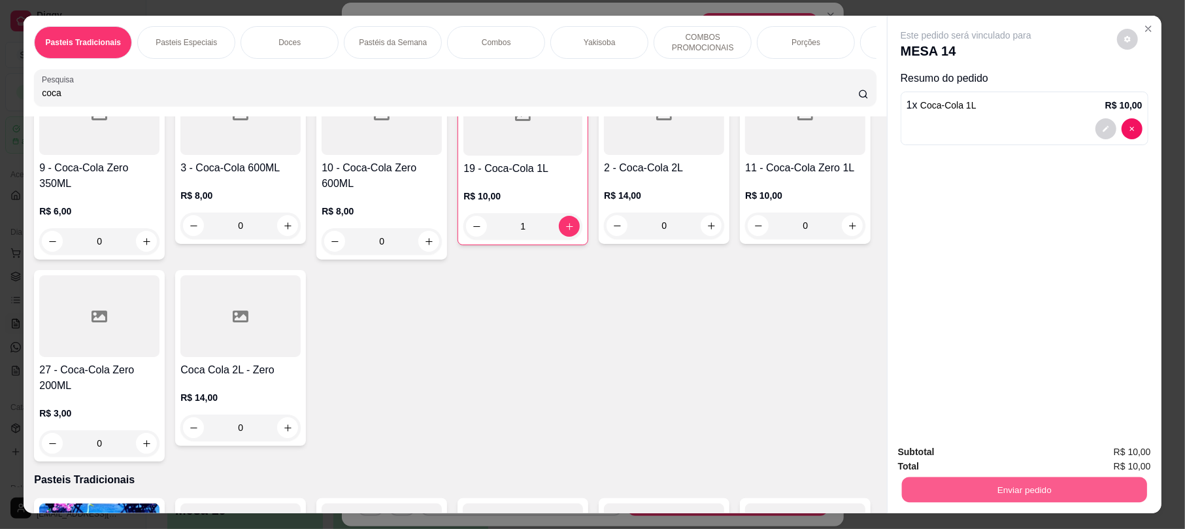
click at [963, 488] on button "Enviar pedido" at bounding box center [1024, 489] width 245 height 25
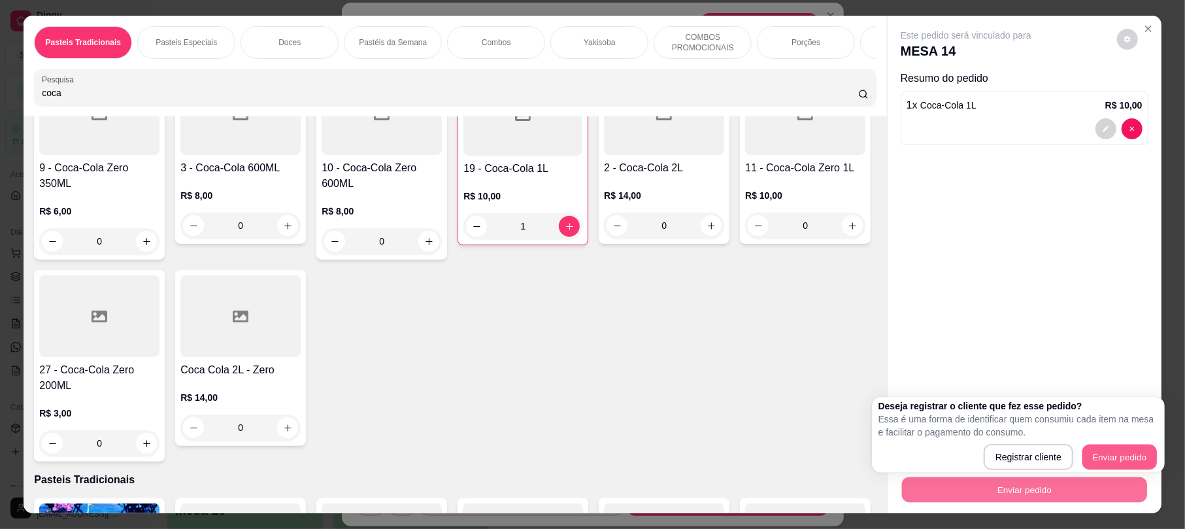
click at [1143, 444] on div "Registrar cliente Enviar pedido" at bounding box center [1019, 457] width 280 height 26
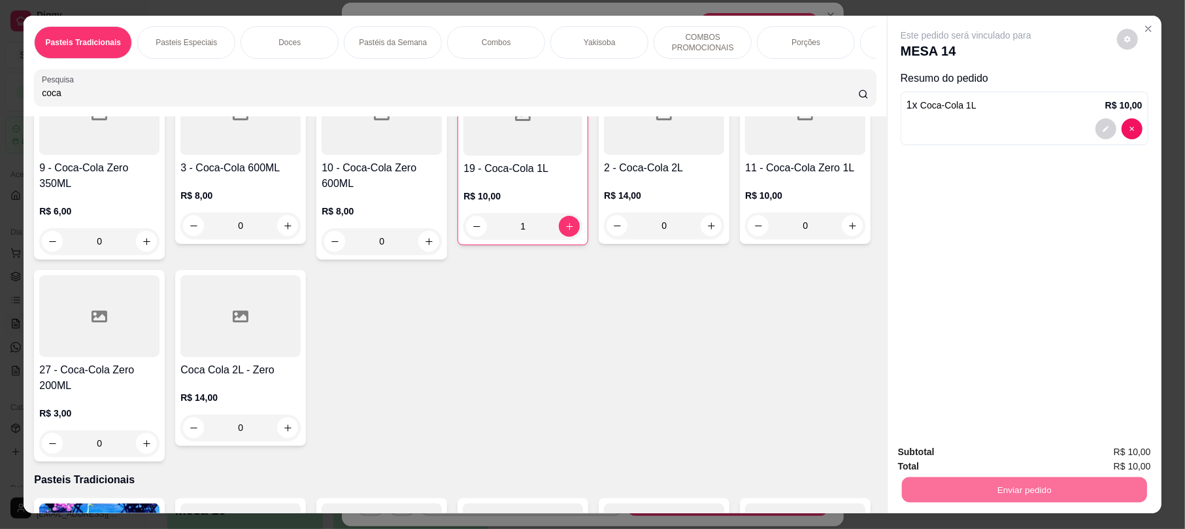
click at [1105, 464] on button "Enviar pedido" at bounding box center [1116, 457] width 72 height 24
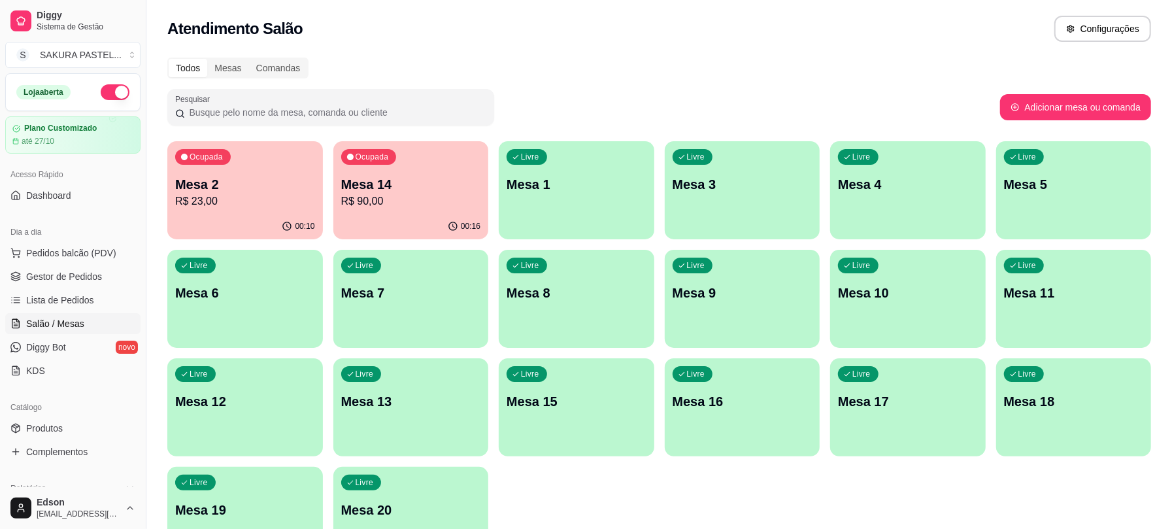
click at [225, 158] on div "Ocupada" at bounding box center [203, 157] width 56 height 16
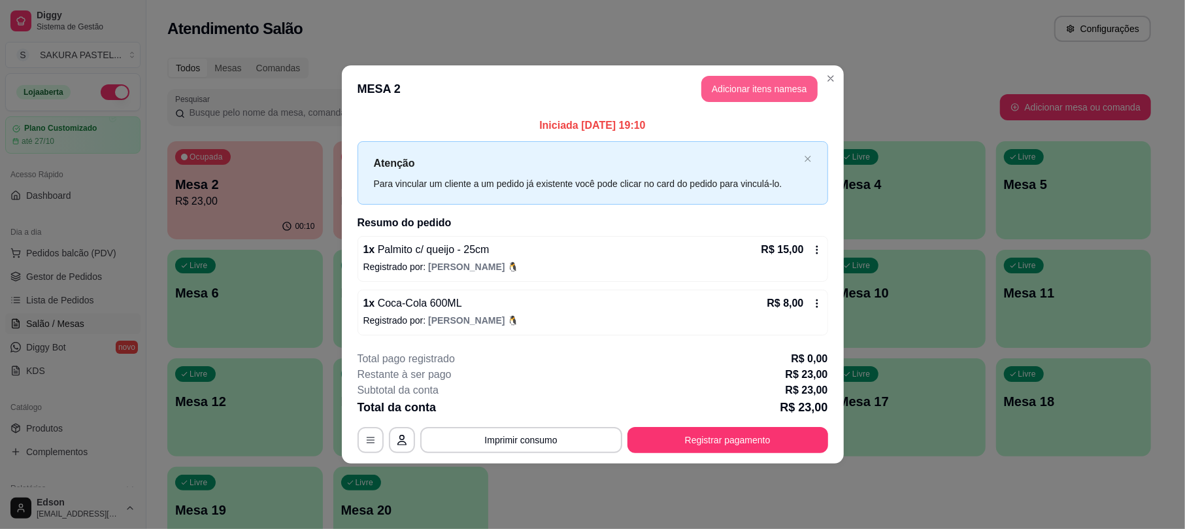
click at [769, 98] on button "Adicionar itens na mesa" at bounding box center [760, 89] width 116 height 26
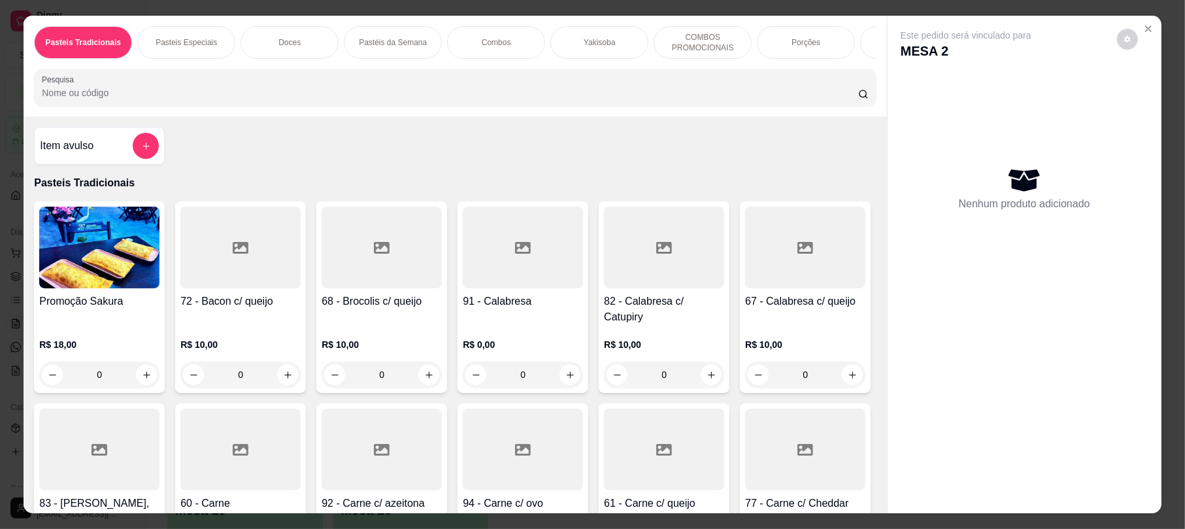
click at [704, 99] on input "Pesquisa" at bounding box center [450, 92] width 817 height 13
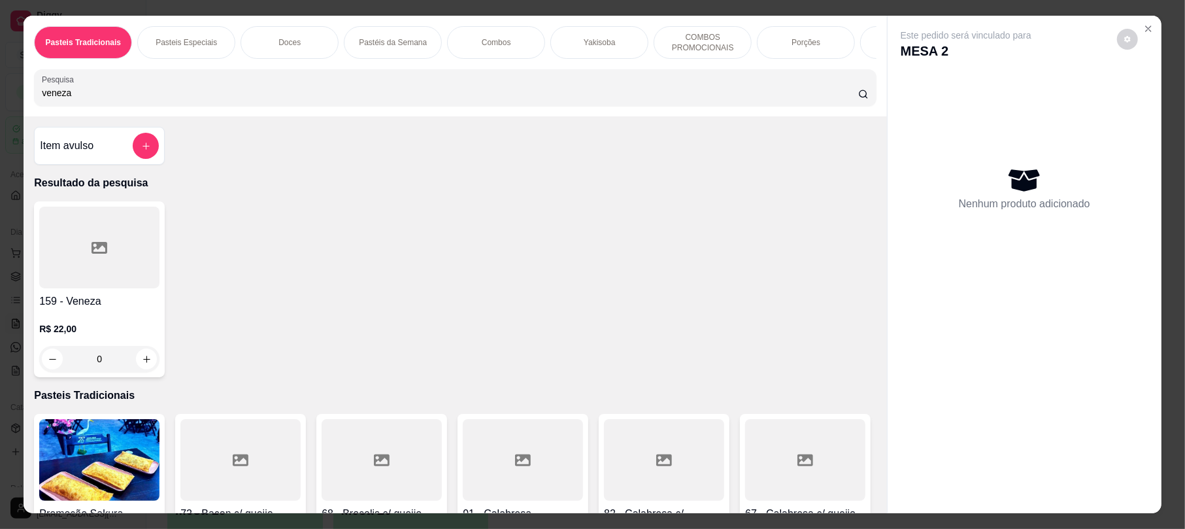
type input "veneza"
click at [103, 309] on h4 "159 - Veneza" at bounding box center [99, 302] width 120 height 16
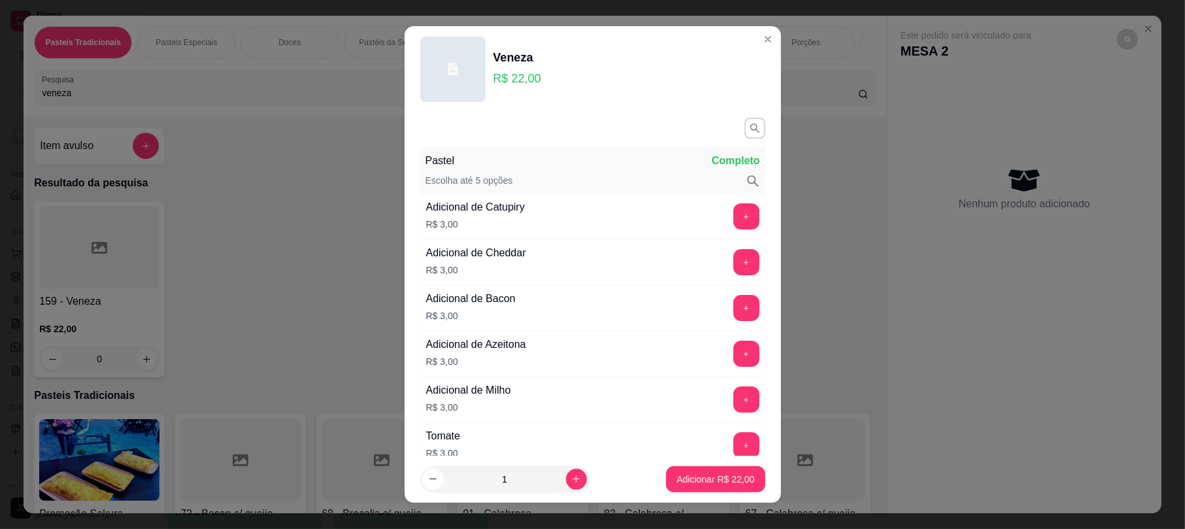
scroll to position [517, 0]
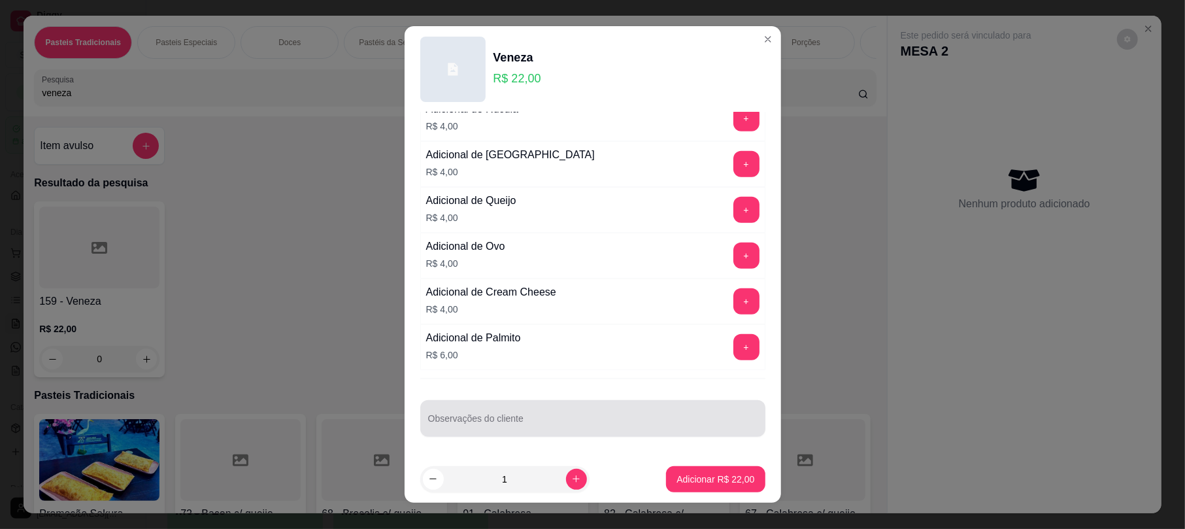
click at [526, 411] on div at bounding box center [593, 418] width 330 height 26
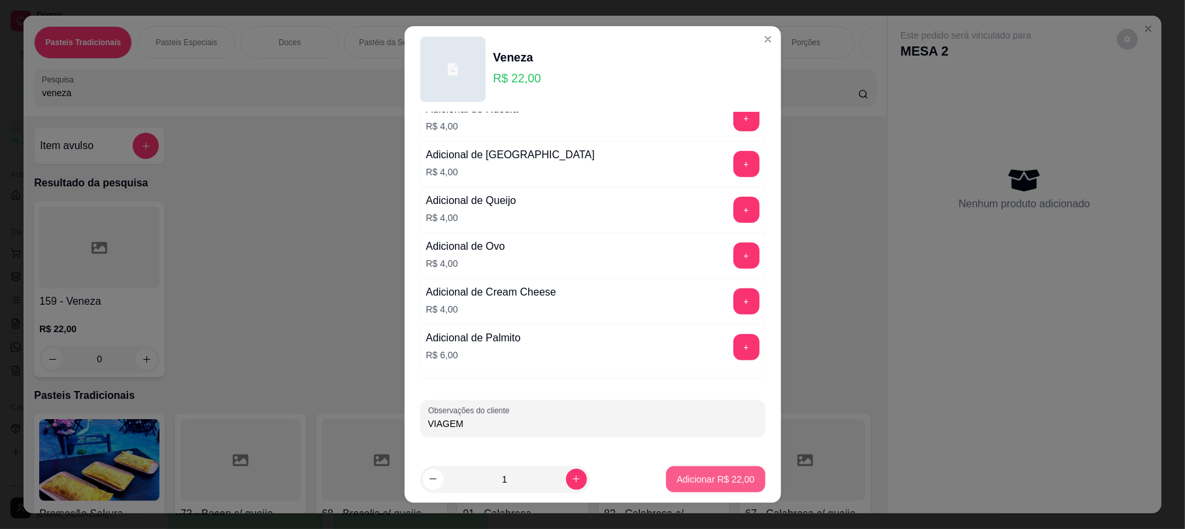
type input "VIAGEM"
click at [717, 490] on button "Adicionar R$ 22,00" at bounding box center [716, 478] width 96 height 25
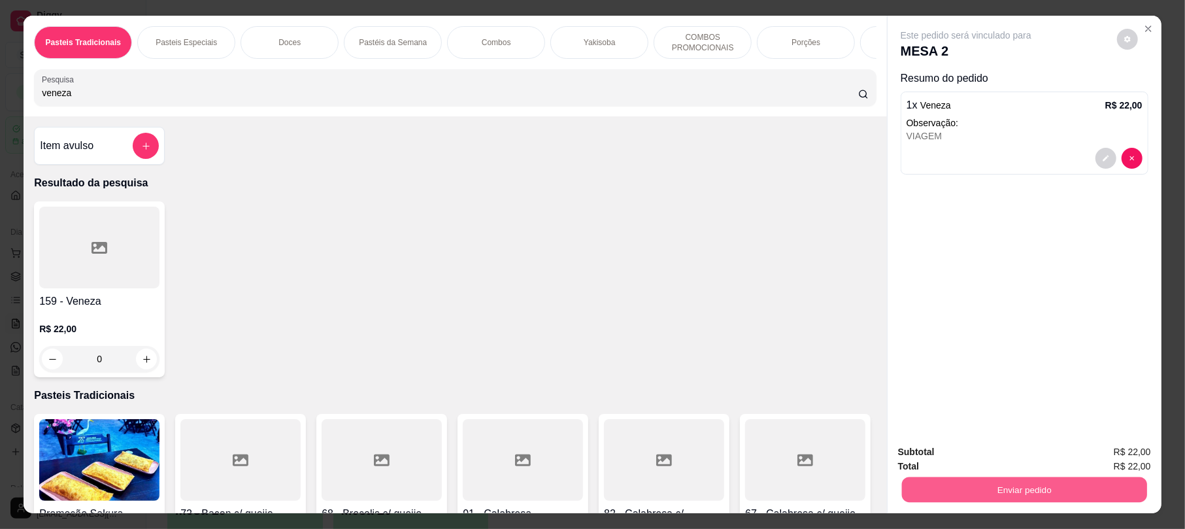
click at [996, 486] on button "Enviar pedido" at bounding box center [1024, 489] width 245 height 25
click at [1121, 466] on button "Enviar pedido" at bounding box center [1116, 457] width 72 height 24
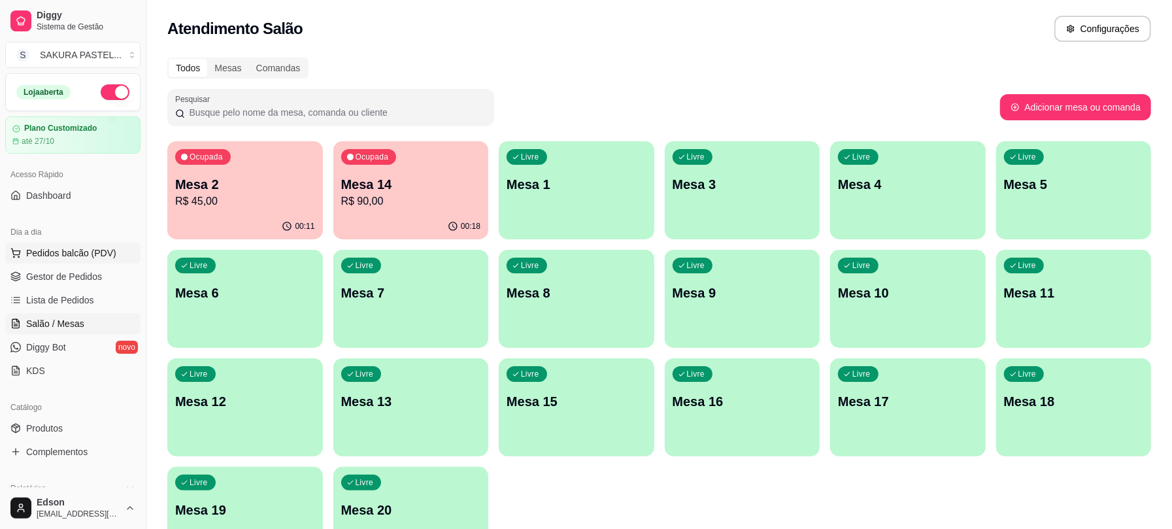
click at [86, 258] on span "Pedidos balcão (PDV)" at bounding box center [71, 252] width 90 height 13
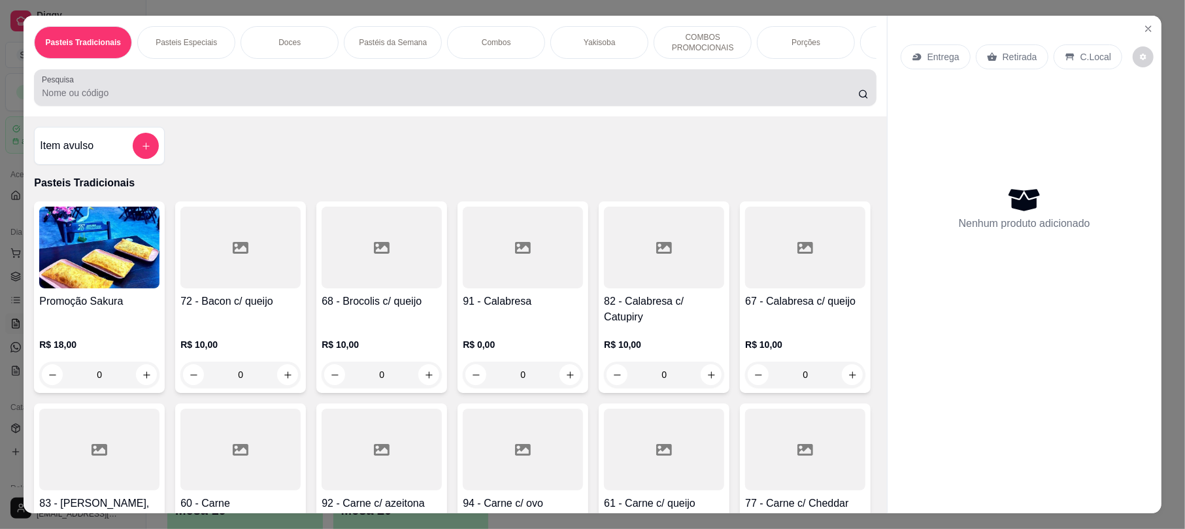
click at [285, 98] on div at bounding box center [455, 88] width 826 height 26
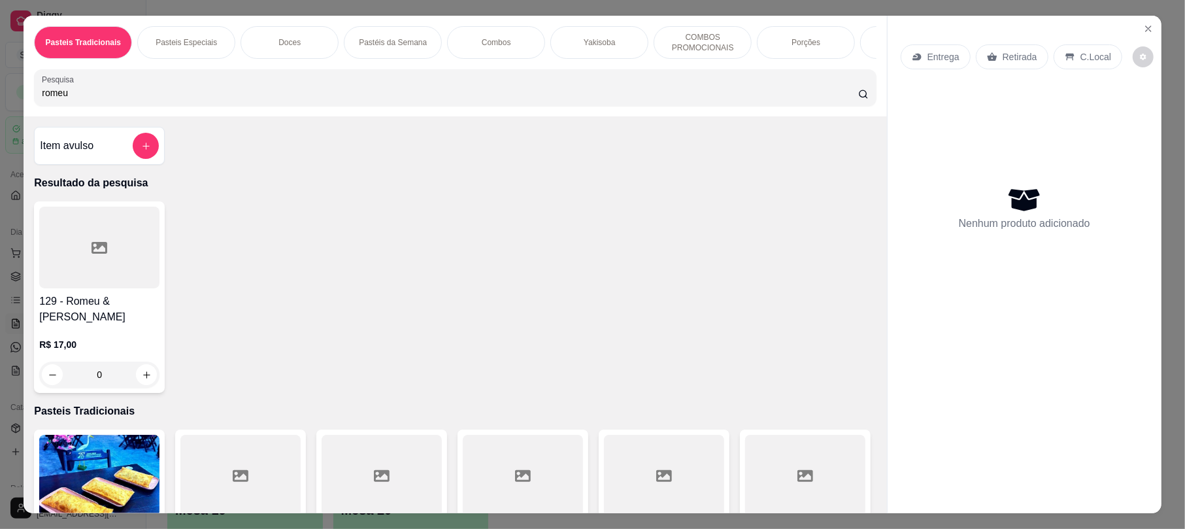
type input "romeu"
click at [72, 280] on div at bounding box center [99, 248] width 120 height 82
click at [69, 275] on div at bounding box center [99, 248] width 120 height 82
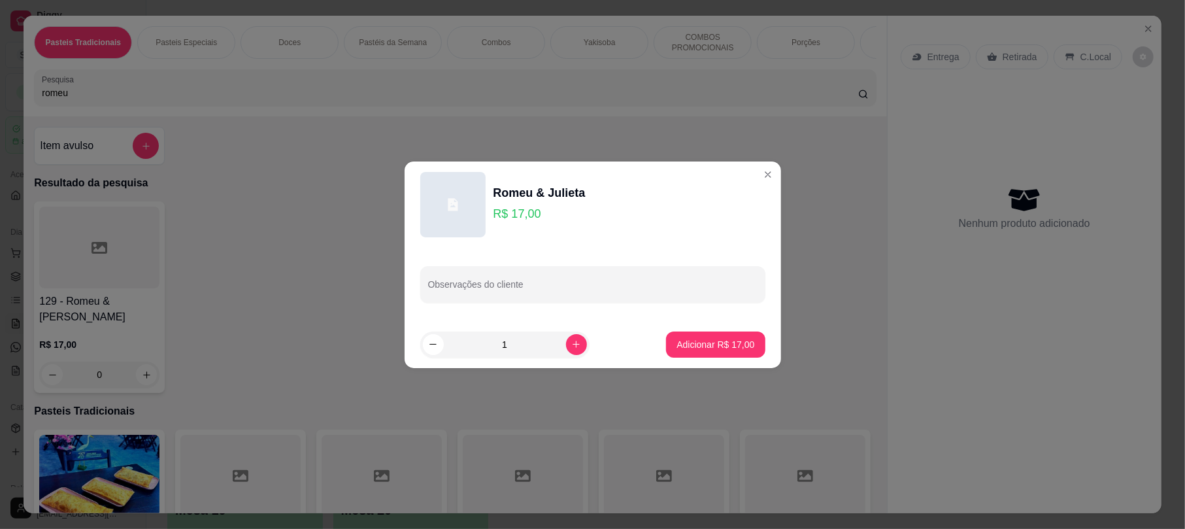
click at [706, 325] on footer "1 Adicionar R$ 17,00" at bounding box center [593, 344] width 377 height 47
click at [689, 339] on p "Adicionar R$ 17,00" at bounding box center [716, 344] width 78 height 13
type input "1"
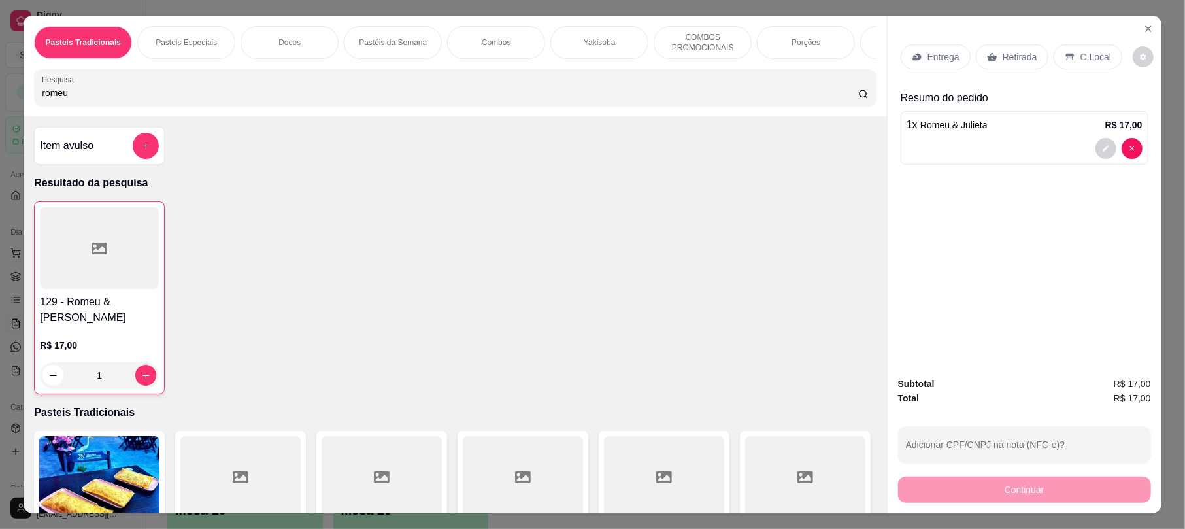
click at [987, 48] on div "Retirada" at bounding box center [1012, 56] width 73 height 25
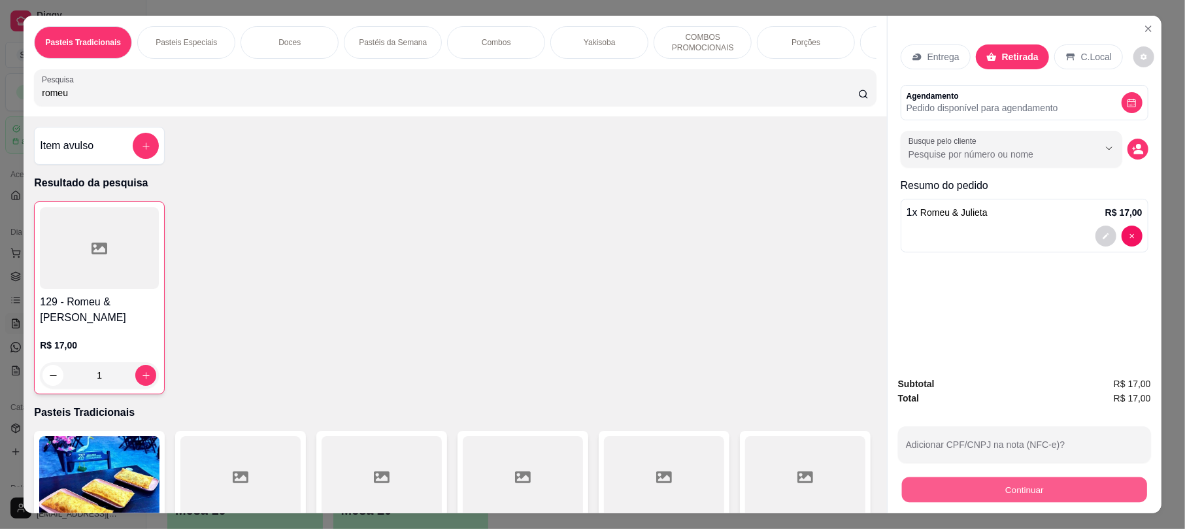
click at [1034, 490] on button "Continuar" at bounding box center [1024, 489] width 245 height 25
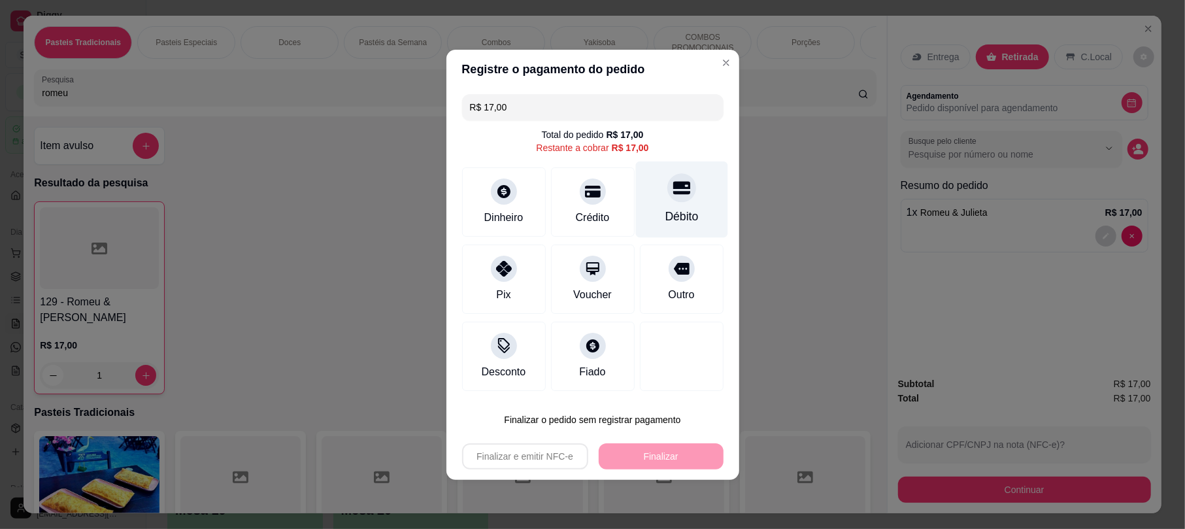
click at [690, 199] on div "Débito" at bounding box center [682, 199] width 92 height 76
type input "R$ 0,00"
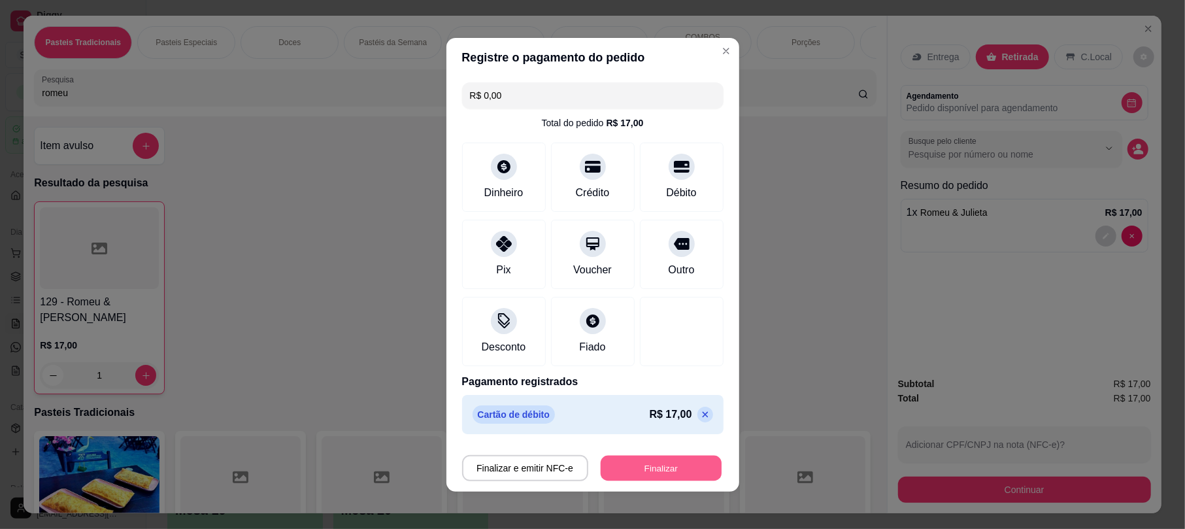
click at [658, 471] on button "Finalizar" at bounding box center [661, 467] width 121 height 25
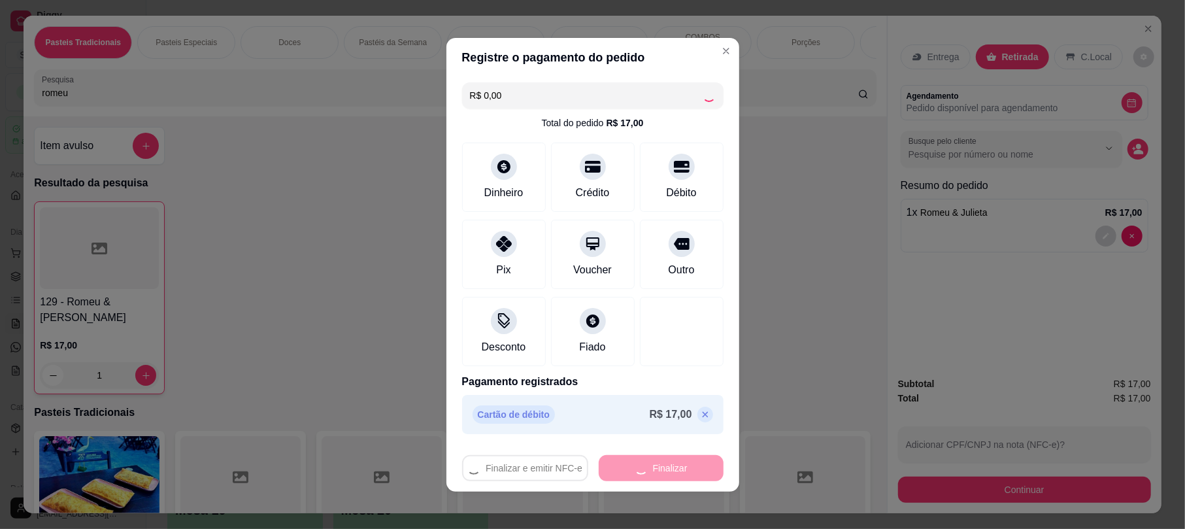
type input "0"
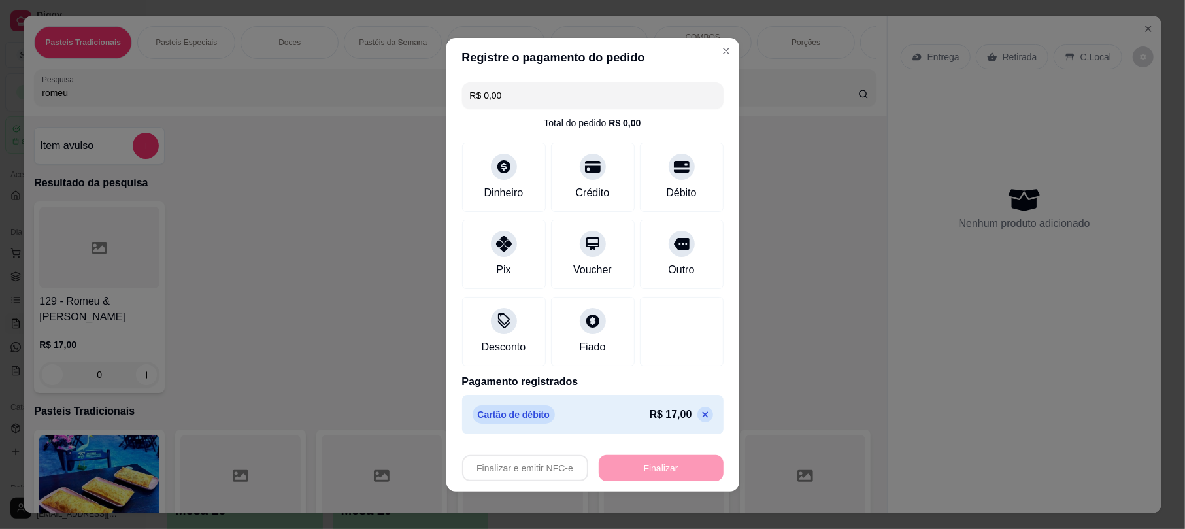
type input "-R$ 17,00"
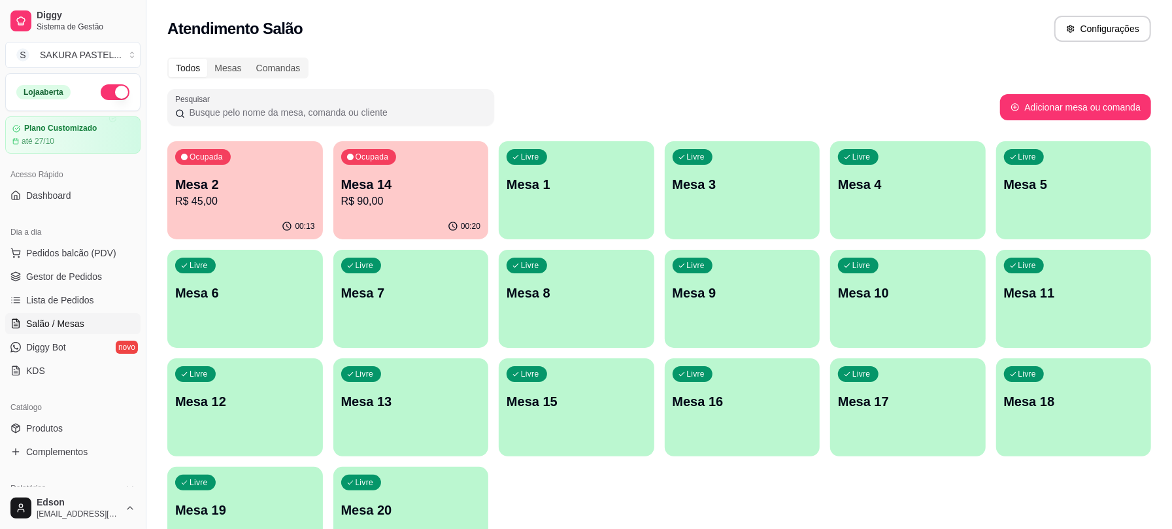
click at [204, 167] on div "Ocupada Mesa 2 R$ 45,00" at bounding box center [245, 177] width 156 height 73
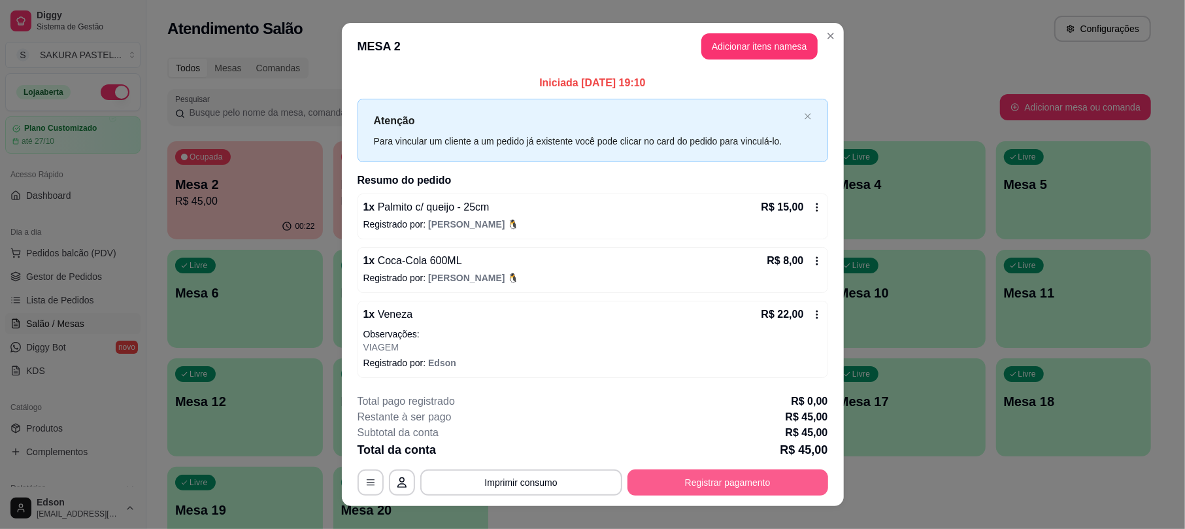
click at [664, 490] on button "Registrar pagamento" at bounding box center [728, 482] width 201 height 26
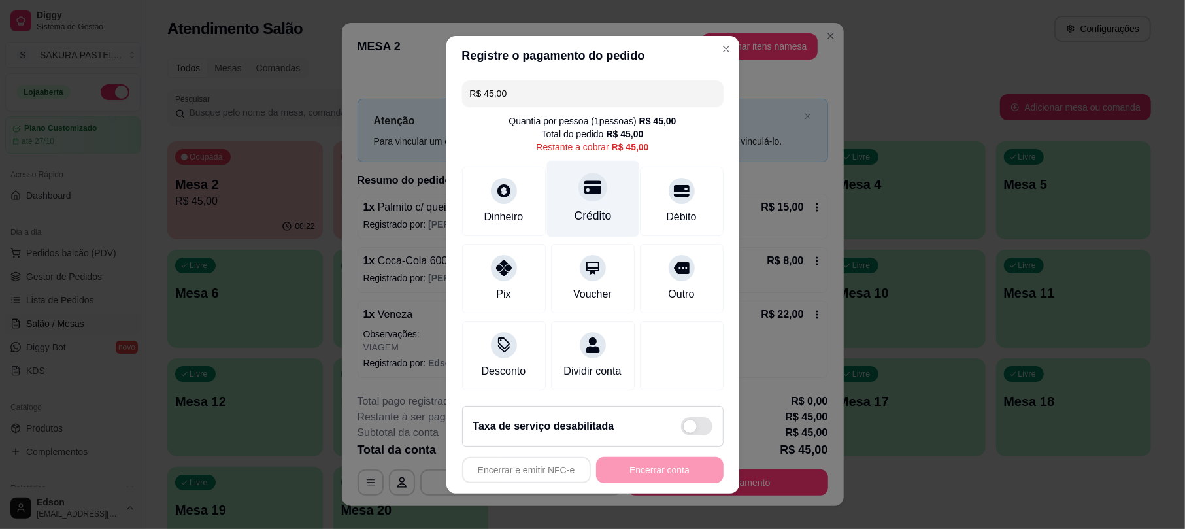
click at [579, 182] on div at bounding box center [593, 187] width 29 height 29
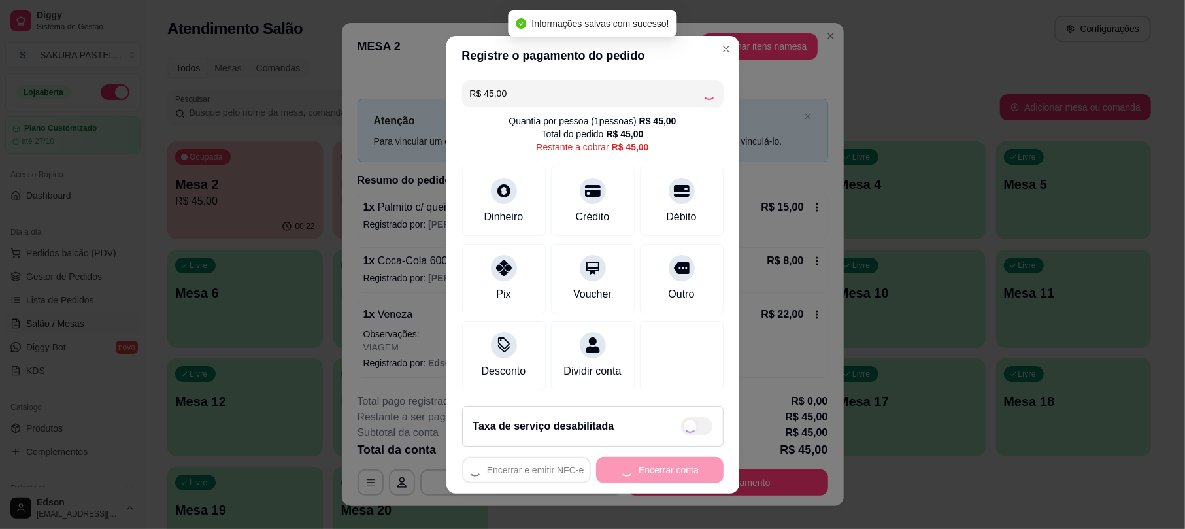
type input "R$ 0,00"
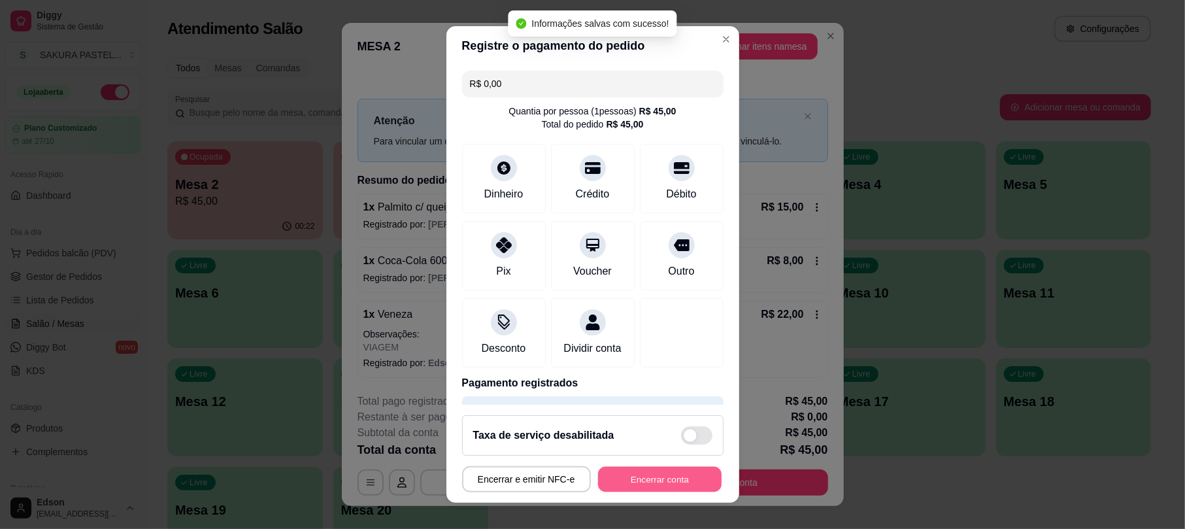
click at [628, 481] on button "Encerrar conta" at bounding box center [660, 478] width 124 height 25
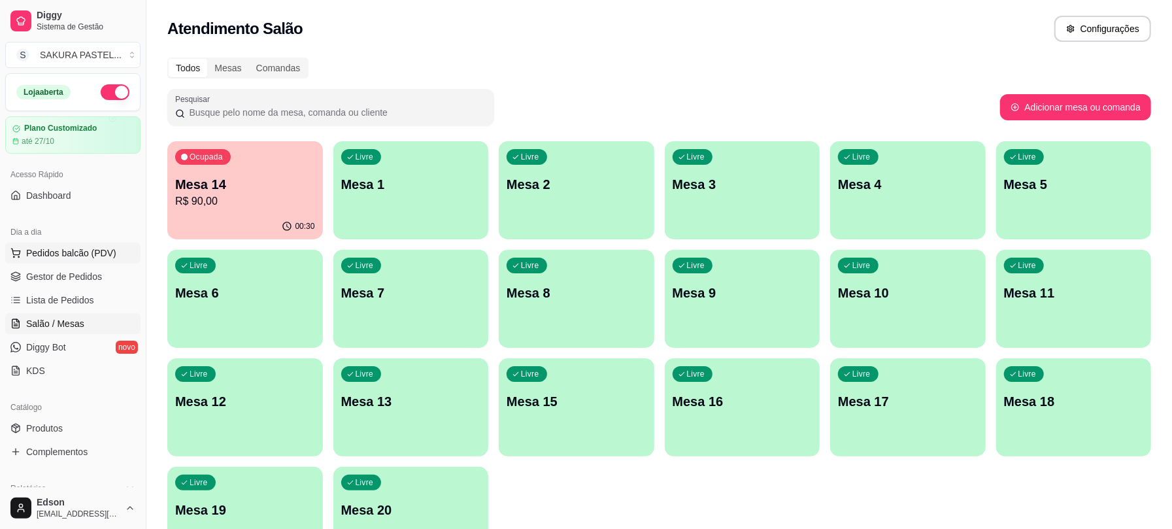
click at [99, 249] on span "Pedidos balcão (PDV)" at bounding box center [71, 252] width 90 height 13
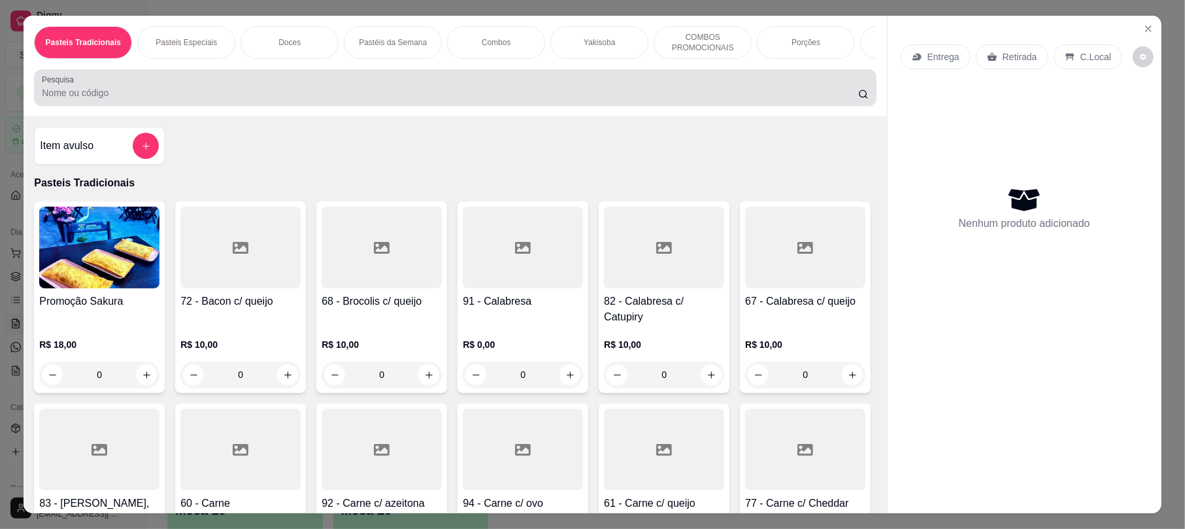
click at [299, 101] on div at bounding box center [455, 88] width 826 height 26
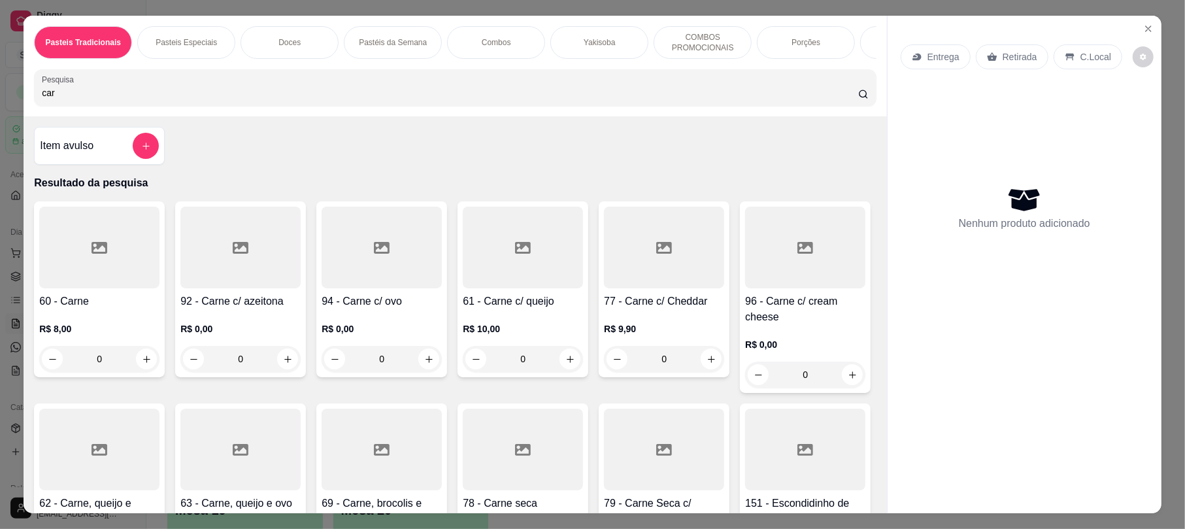
type input "car"
click at [420, 303] on div "94 - Carne c/ ovo R$ 0,00 0" at bounding box center [381, 289] width 131 height 176
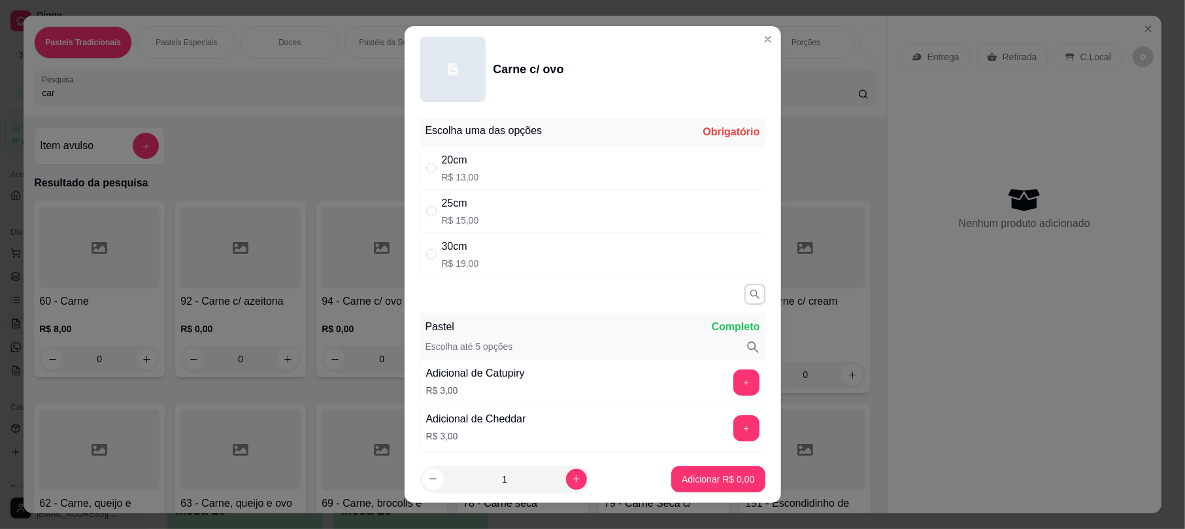
click at [498, 163] on div "20cm R$ 13,00" at bounding box center [592, 167] width 345 height 43
radio input "true"
click at [677, 482] on p "Adicionar R$ 13,00" at bounding box center [716, 479] width 78 height 13
type input "1"
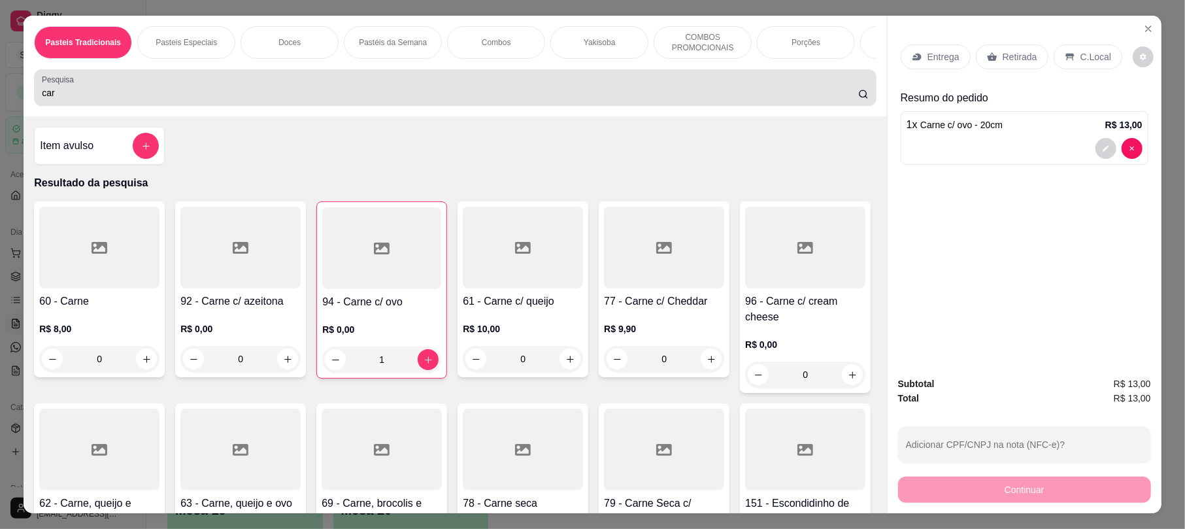
click at [291, 95] on div "car" at bounding box center [455, 88] width 826 height 26
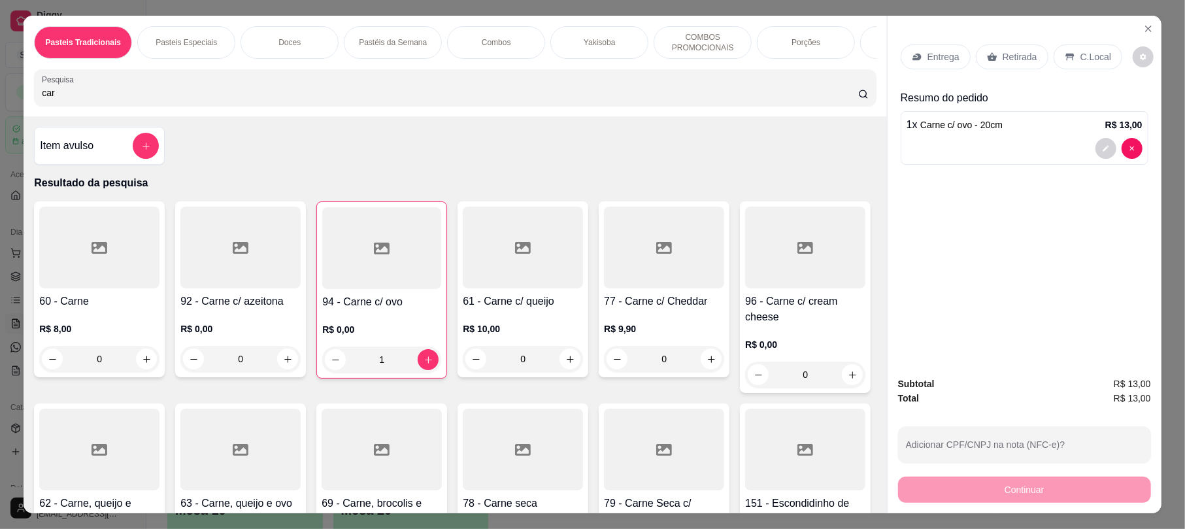
click at [245, 262] on div at bounding box center [240, 248] width 120 height 82
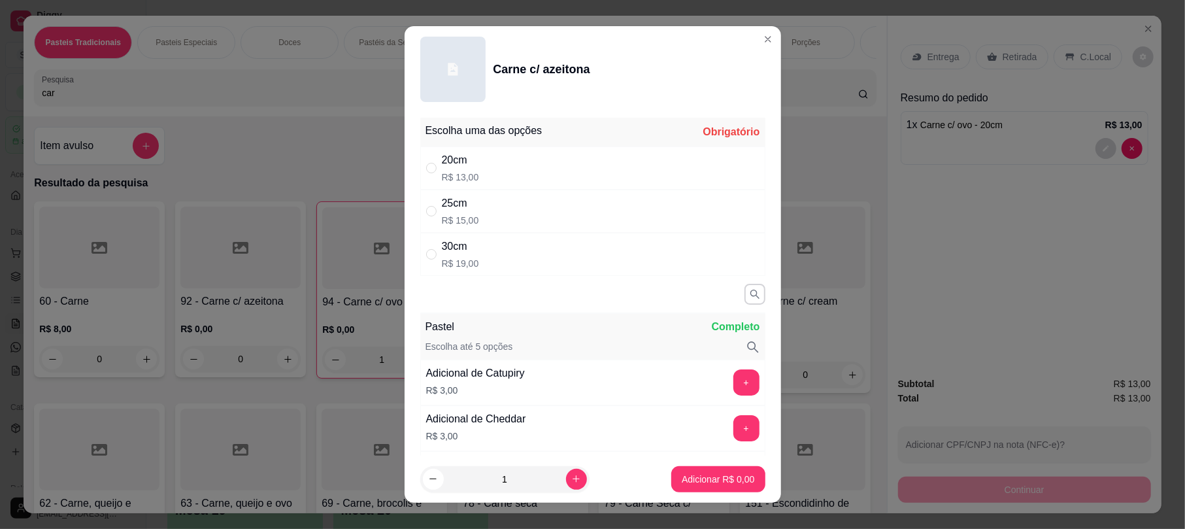
click at [451, 157] on div "20cm" at bounding box center [460, 160] width 37 height 16
radio input "true"
click at [678, 469] on button "Adicionar R$ 13,00" at bounding box center [715, 479] width 99 height 26
type input "1"
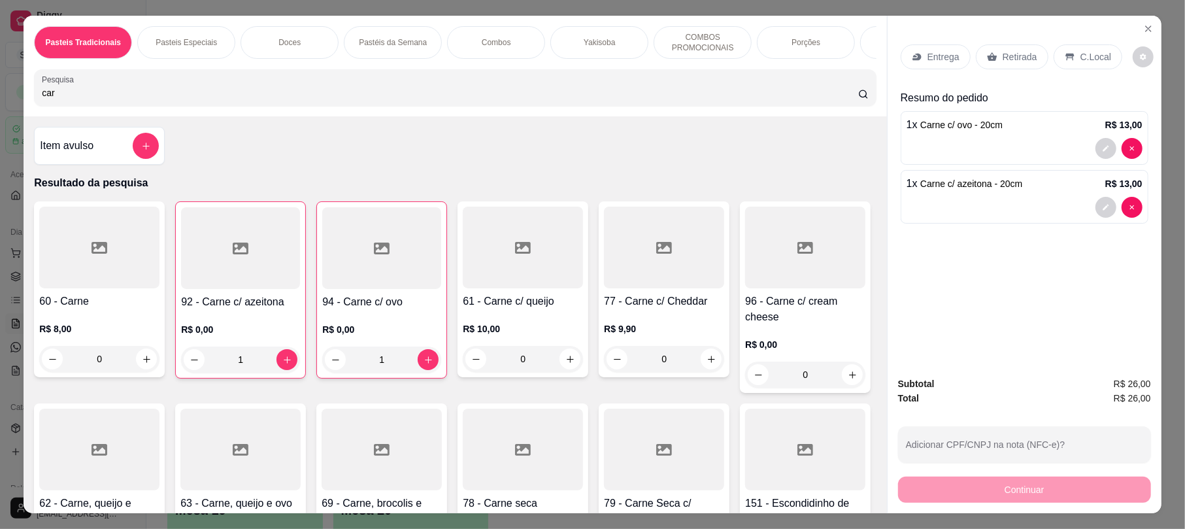
click at [1007, 50] on div "Retirada" at bounding box center [1012, 56] width 73 height 25
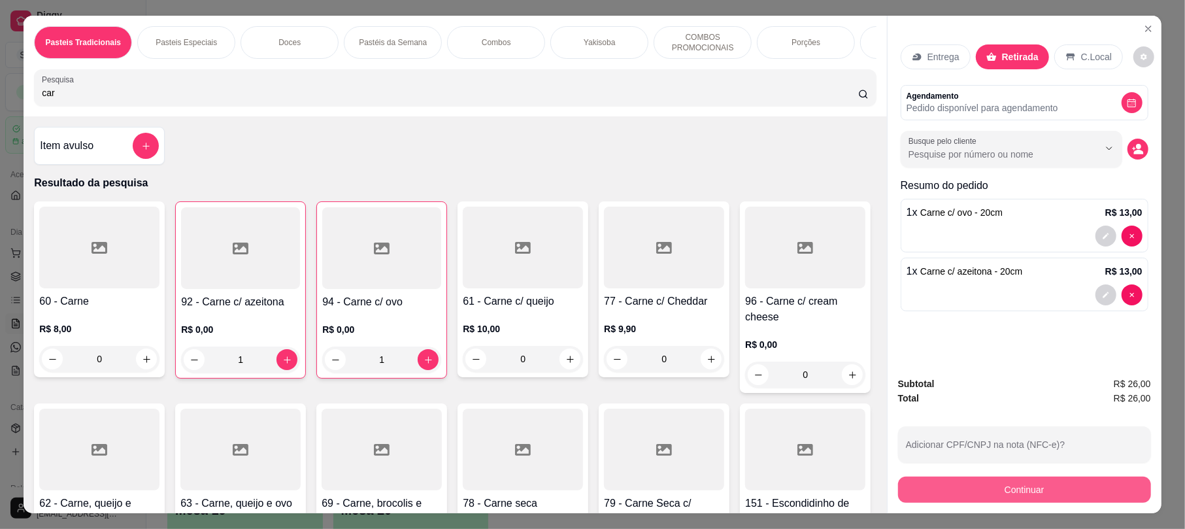
click at [1023, 485] on button "Continuar" at bounding box center [1024, 490] width 253 height 26
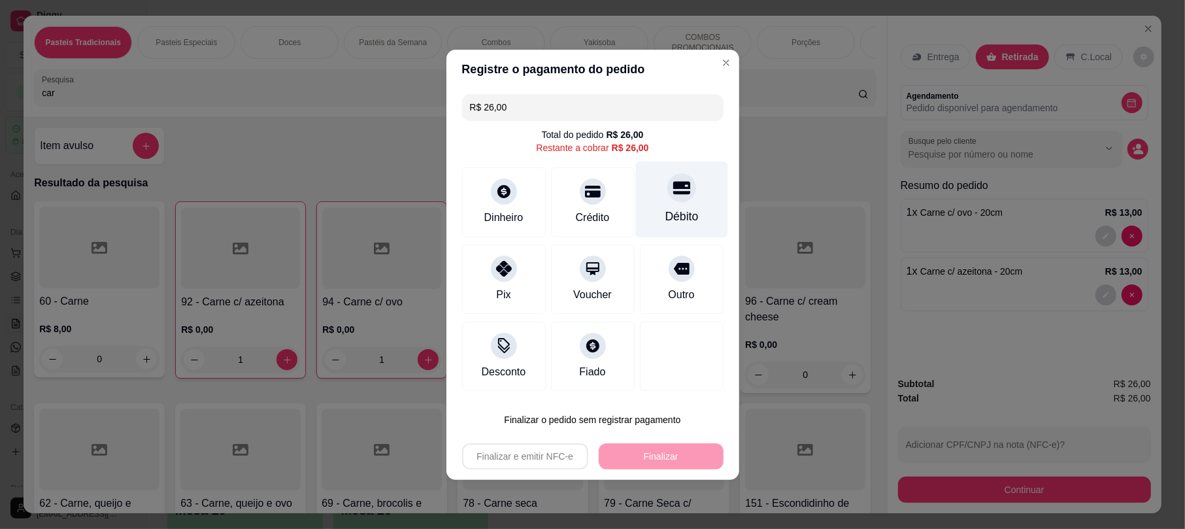
click at [668, 196] on div at bounding box center [682, 187] width 29 height 29
type input "R$ 0,00"
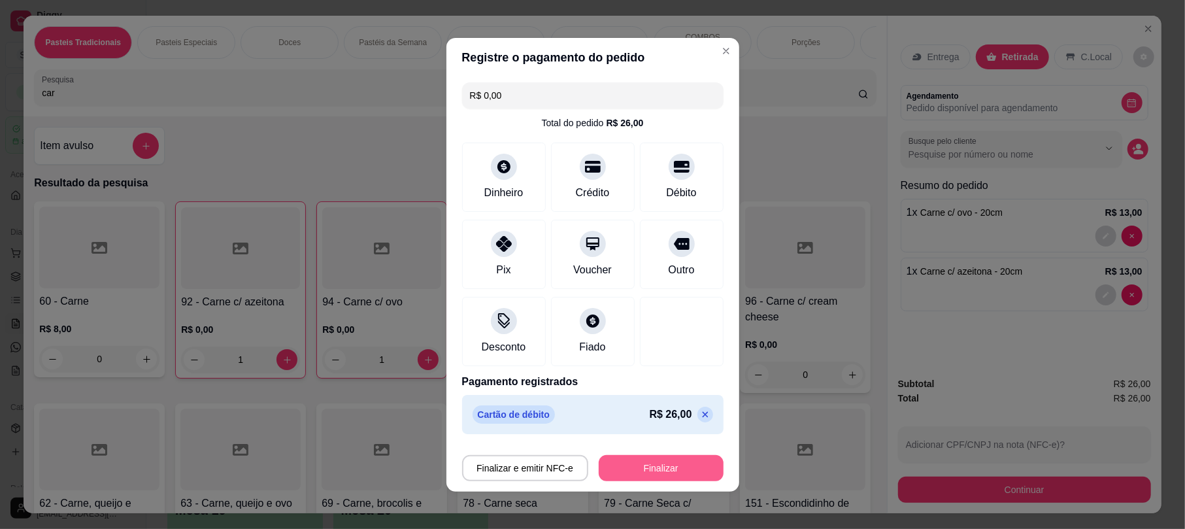
click at [652, 472] on button "Finalizar" at bounding box center [661, 468] width 125 height 26
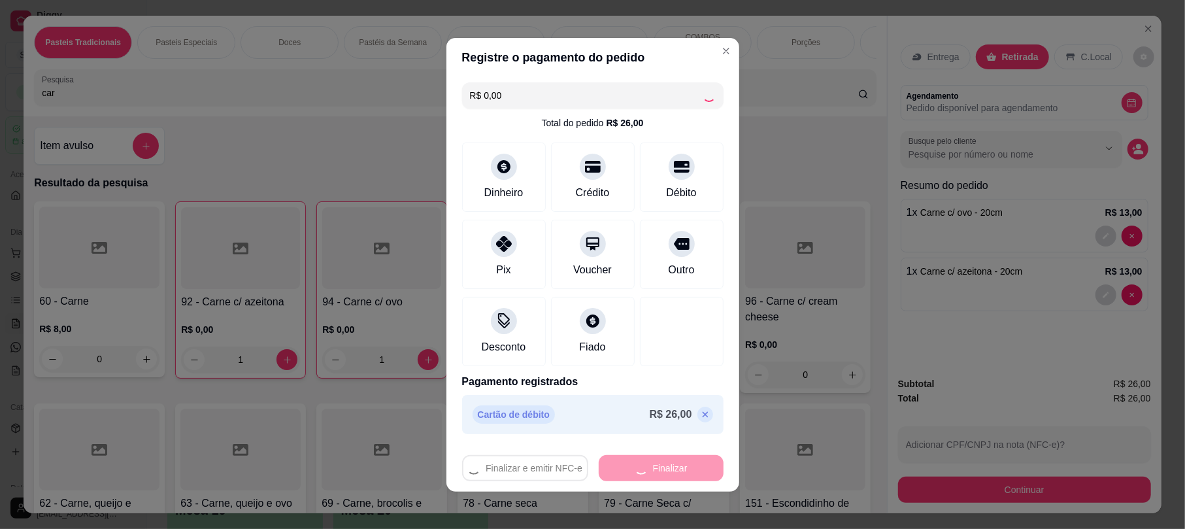
type input "0"
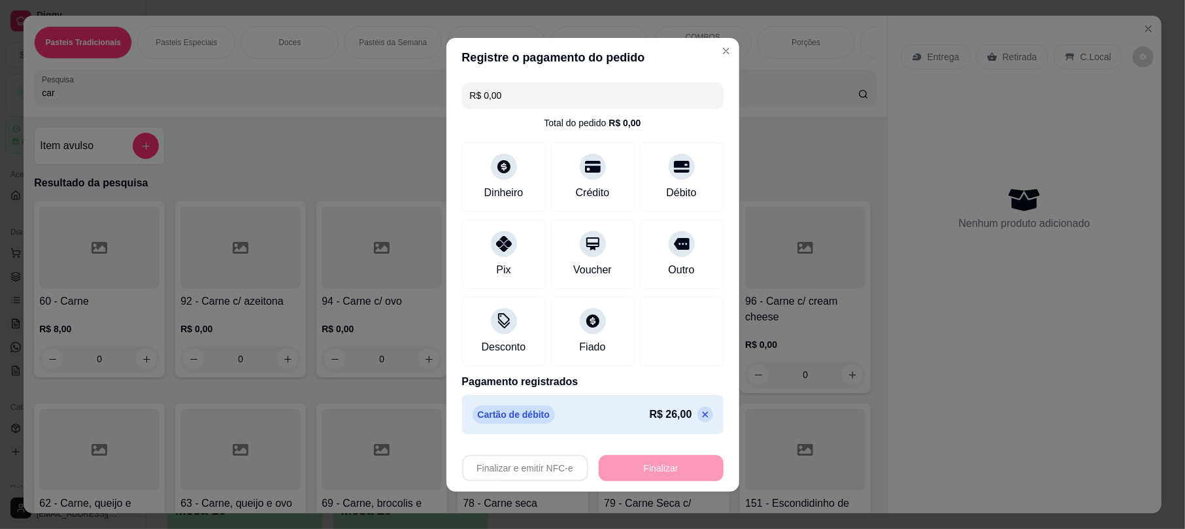
type input "-R$ 26,00"
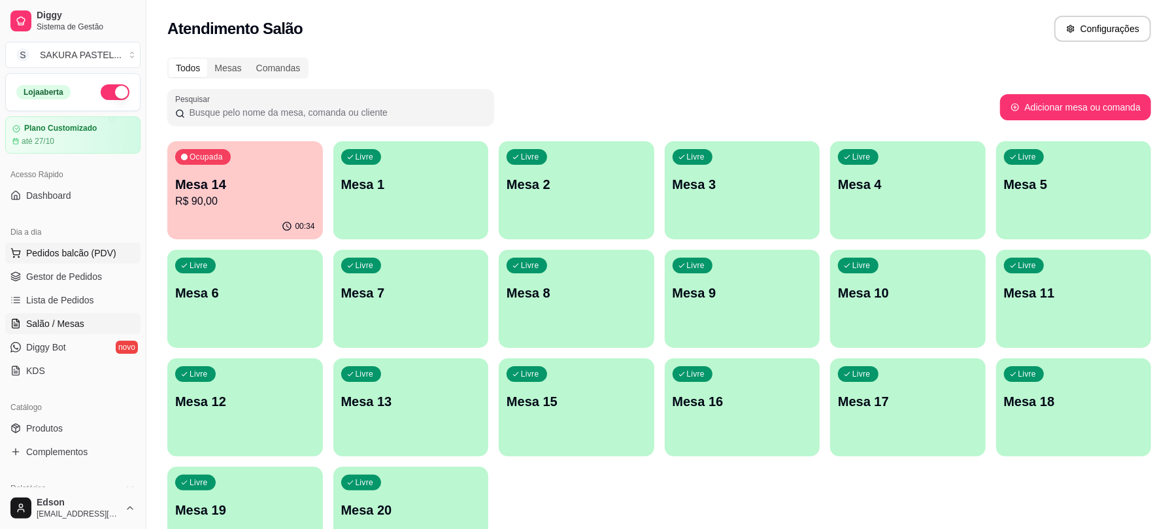
click at [85, 252] on span "Pedidos balcão (PDV)" at bounding box center [71, 252] width 90 height 13
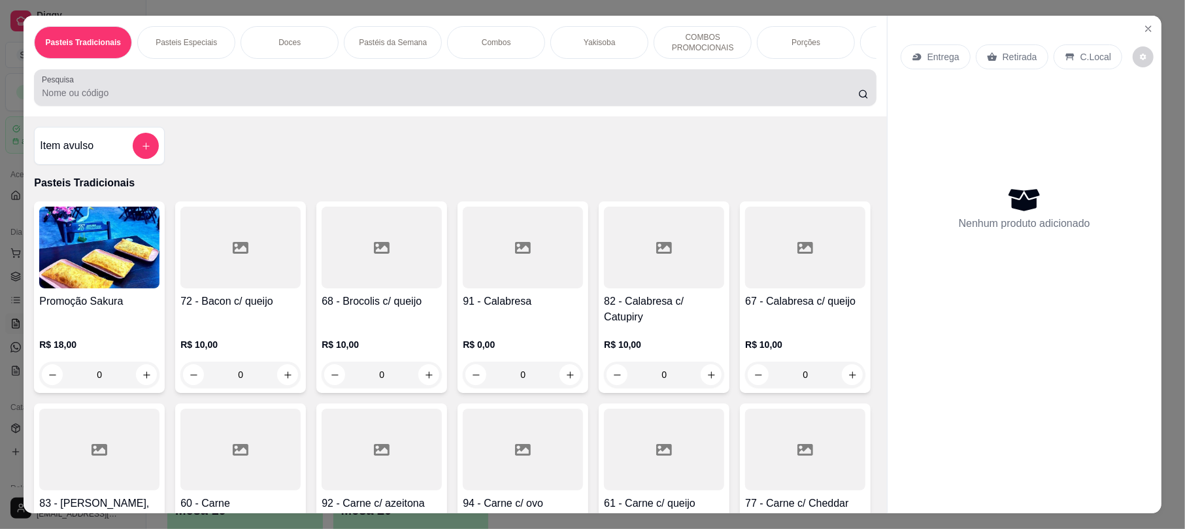
click at [333, 99] on input "Pesquisa" at bounding box center [450, 92] width 817 height 13
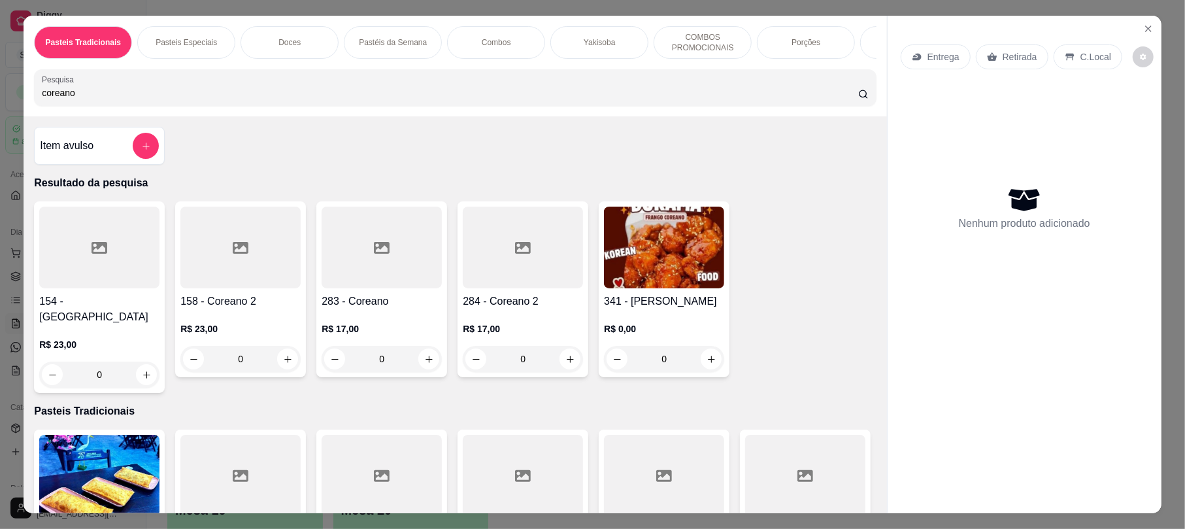
type input "coreano"
click at [613, 288] on img at bounding box center [664, 248] width 120 height 82
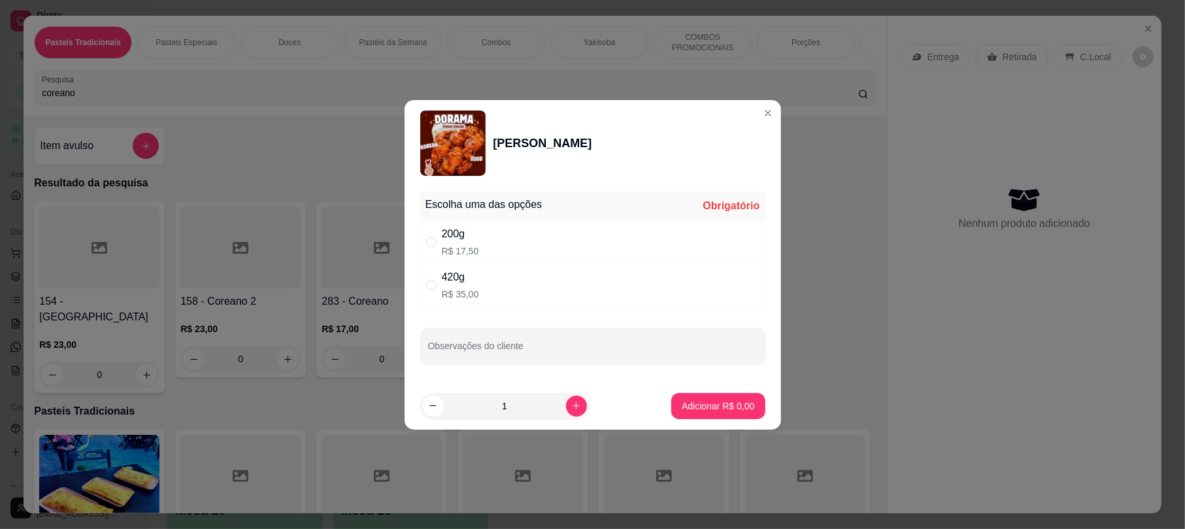
click at [523, 275] on div "420g R$ 35,00" at bounding box center [592, 284] width 345 height 43
radio input "true"
click at [717, 411] on p "Adicionar R$ 35,00" at bounding box center [716, 405] width 76 height 12
type input "1"
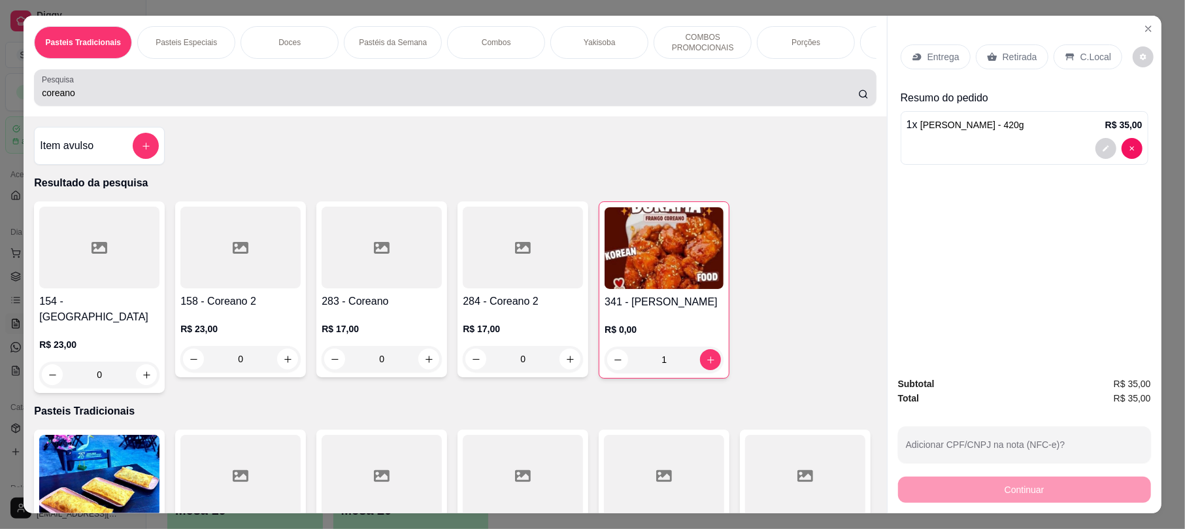
click at [107, 106] on div "Pesquisa coreano" at bounding box center [455, 87] width 842 height 37
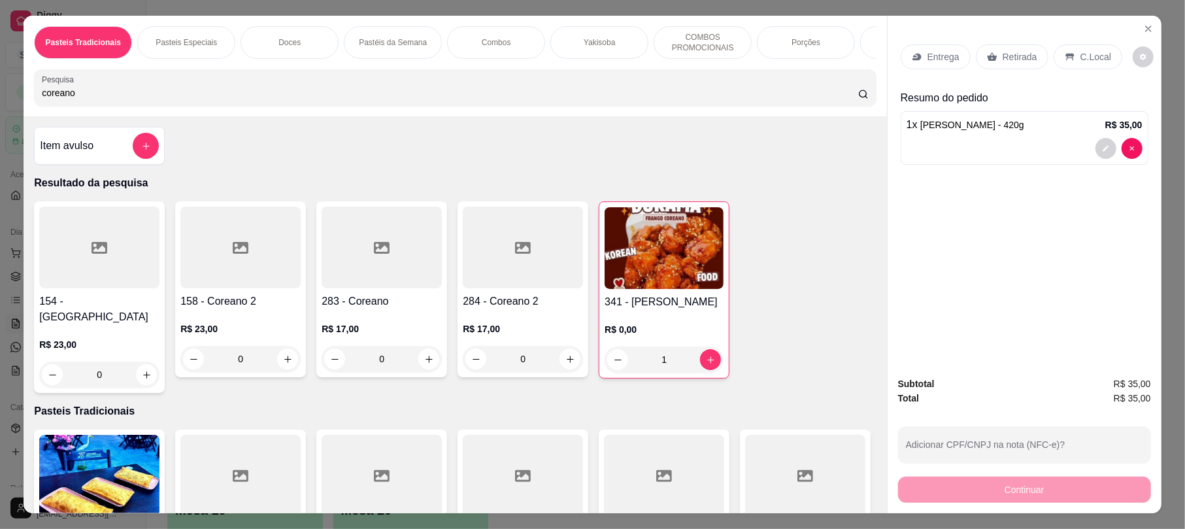
click at [86, 99] on input "coreano" at bounding box center [450, 92] width 817 height 13
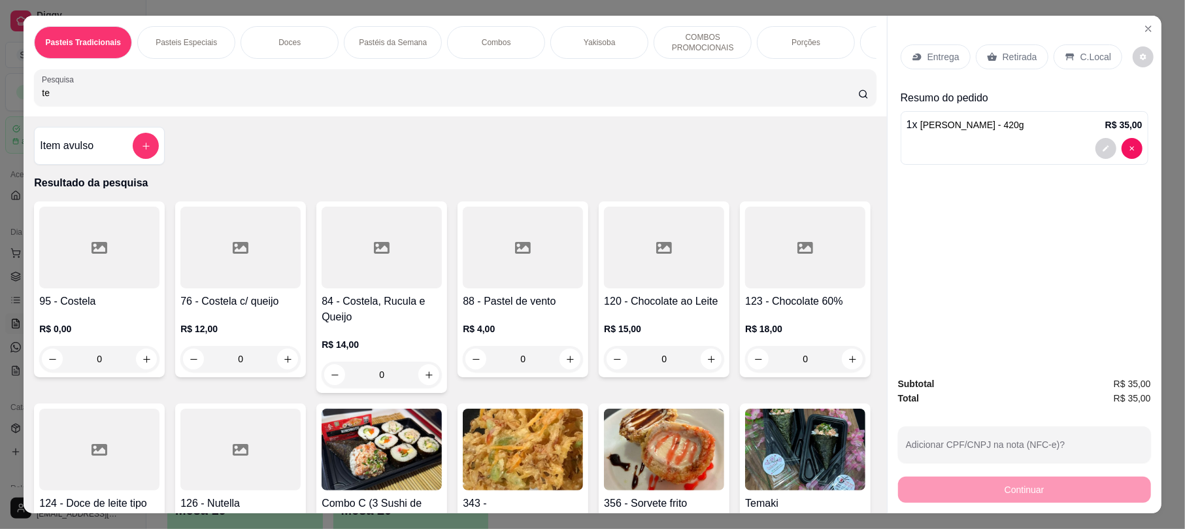
type input "t"
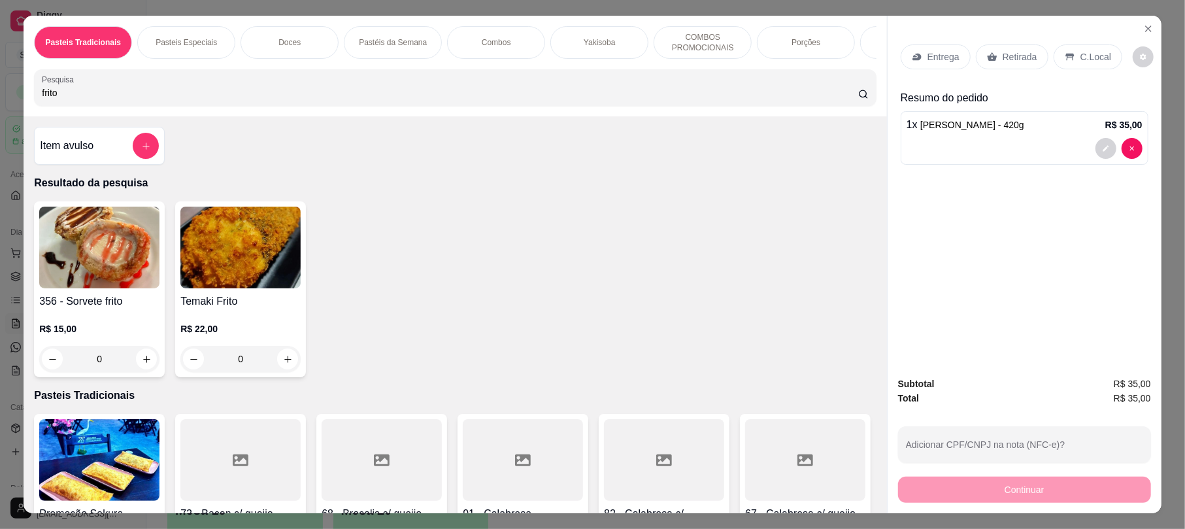
type input "frito"
click at [236, 267] on img at bounding box center [240, 248] width 120 height 82
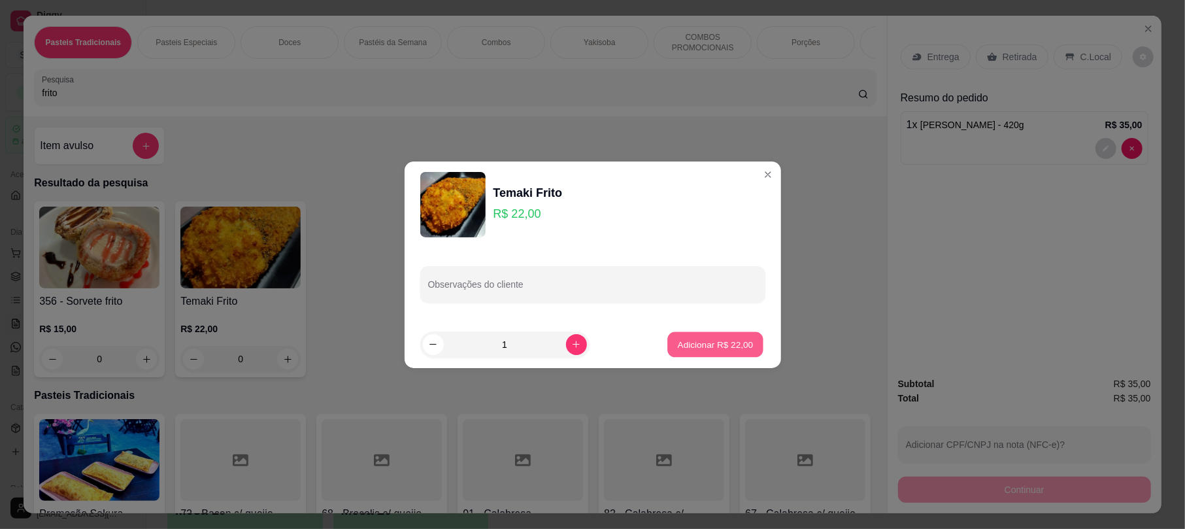
click at [696, 338] on p "Adicionar R$ 22,00" at bounding box center [716, 344] width 76 height 12
type input "1"
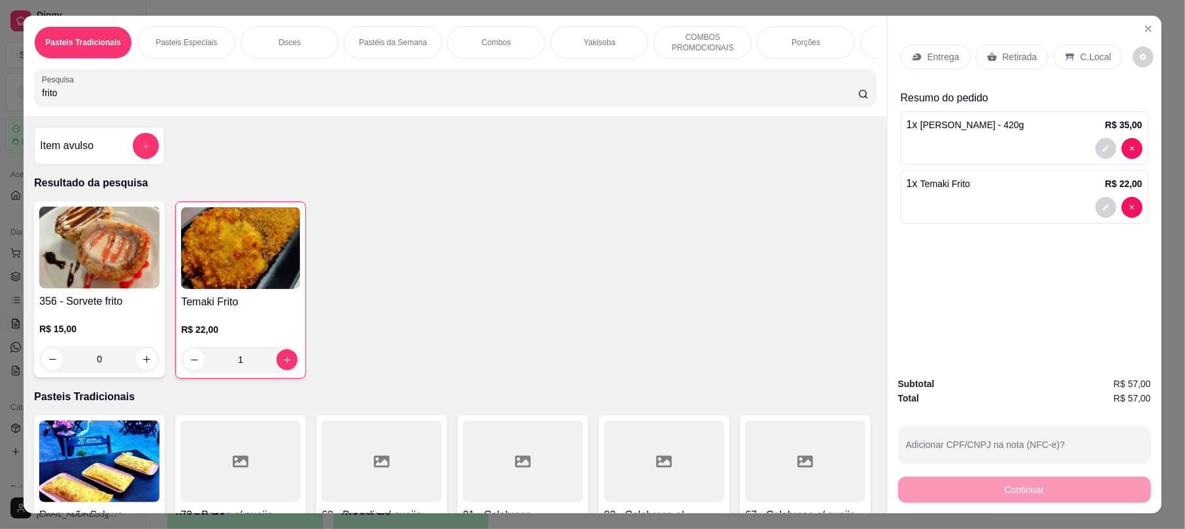
click at [80, 99] on input "frito" at bounding box center [450, 92] width 817 height 13
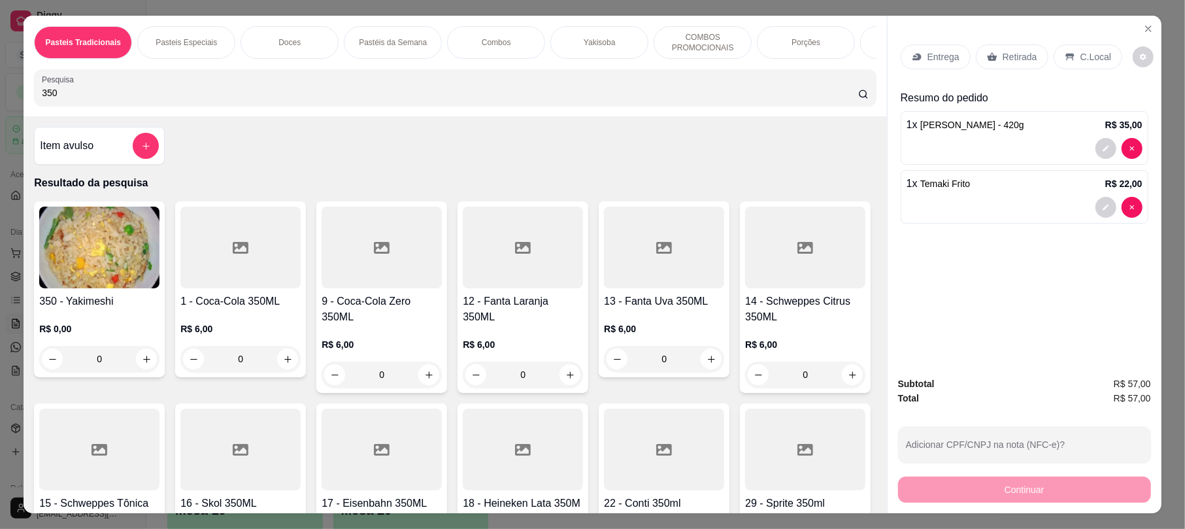
type input "350"
click at [233, 302] on div "1 - Coca-Cola 350ML R$ 6,00 0" at bounding box center [240, 289] width 131 height 176
click at [381, 325] on h4 "9 - Coca-Cola Zero 350ML" at bounding box center [382, 309] width 120 height 31
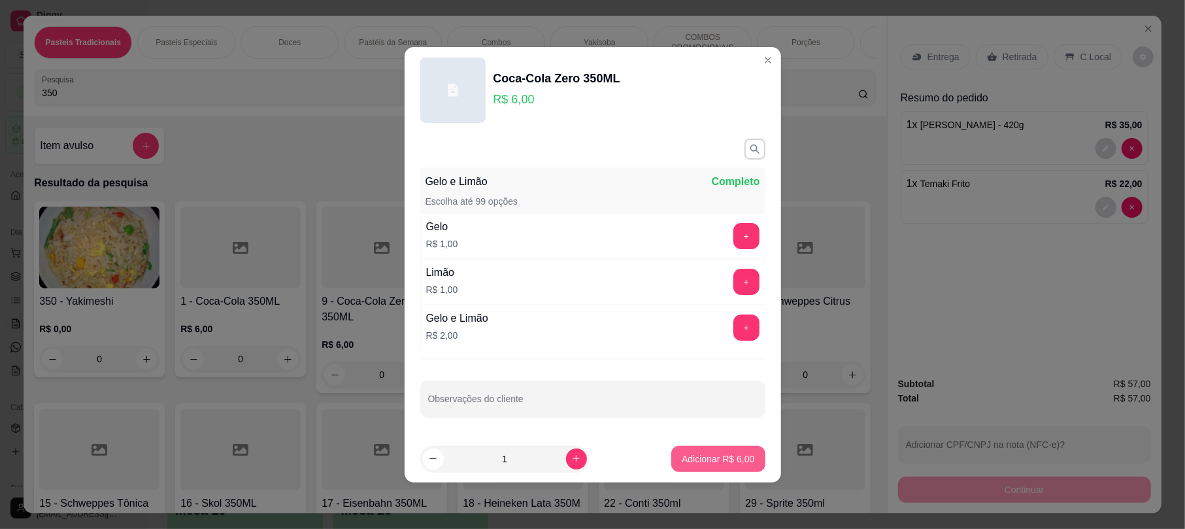
click at [693, 448] on button "Adicionar R$ 6,00" at bounding box center [717, 459] width 93 height 26
type input "1"
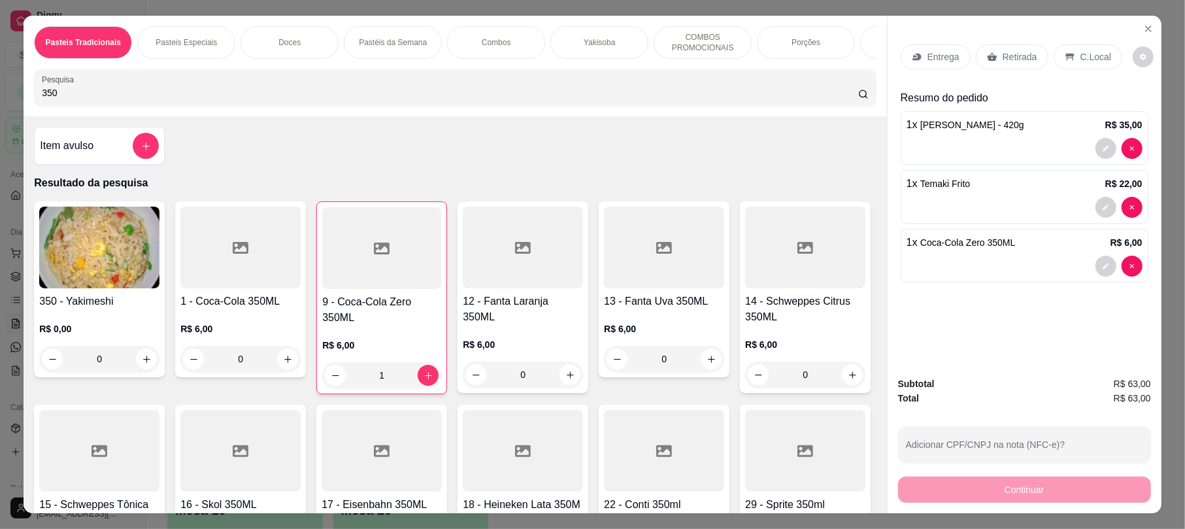
click at [1012, 54] on p "Retirada" at bounding box center [1020, 56] width 35 height 13
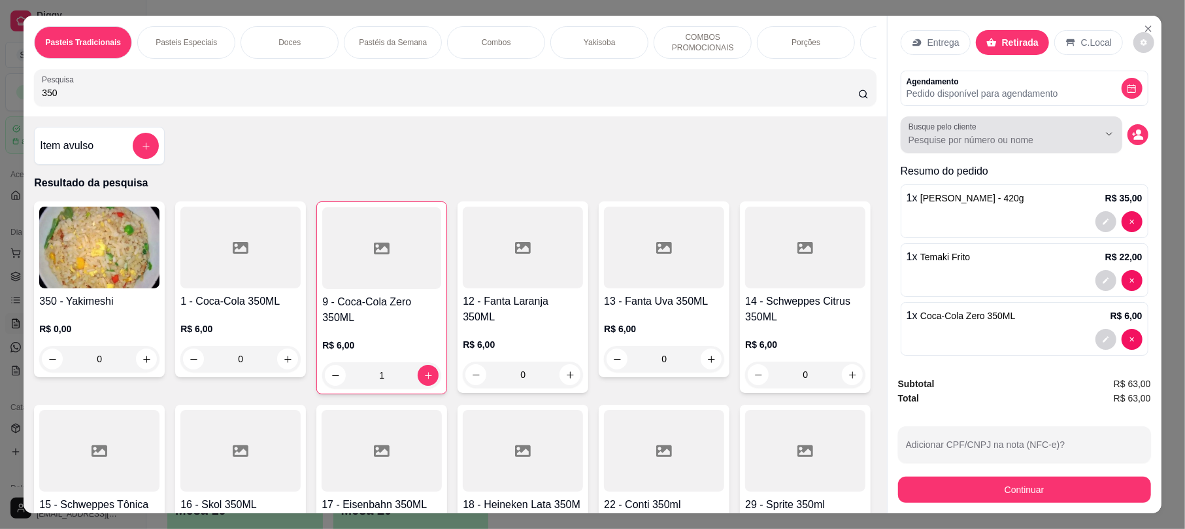
scroll to position [37, 0]
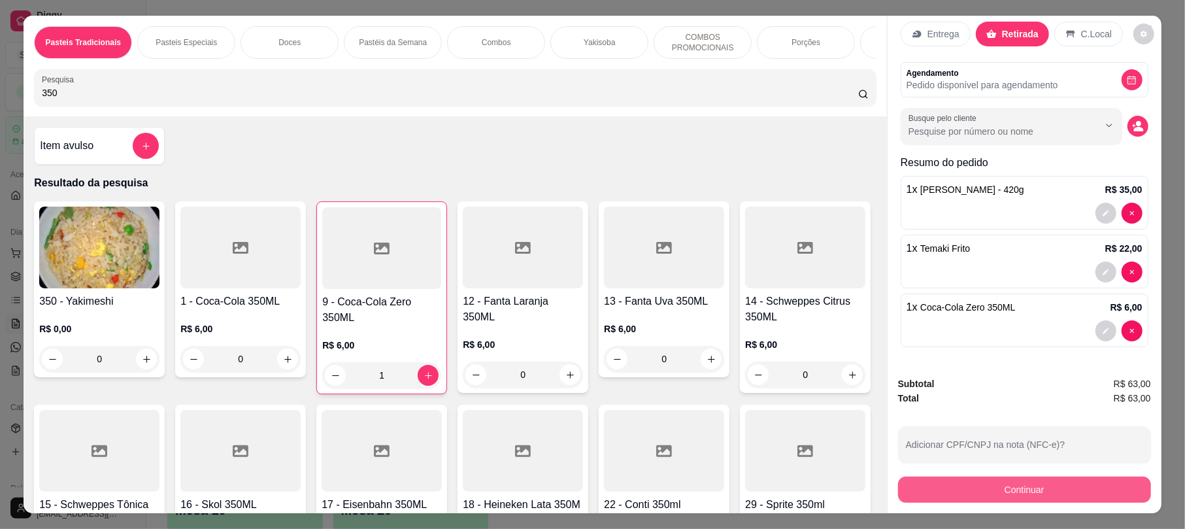
click at [1068, 483] on button "Continuar" at bounding box center [1024, 490] width 253 height 26
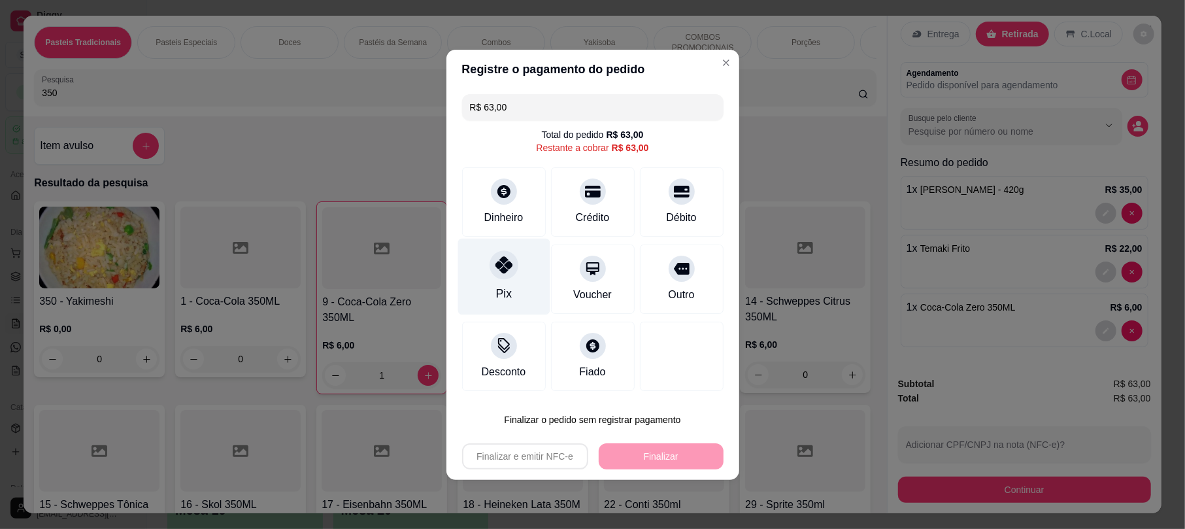
click at [490, 282] on div "Pix" at bounding box center [504, 276] width 92 height 76
type input "R$ 0,00"
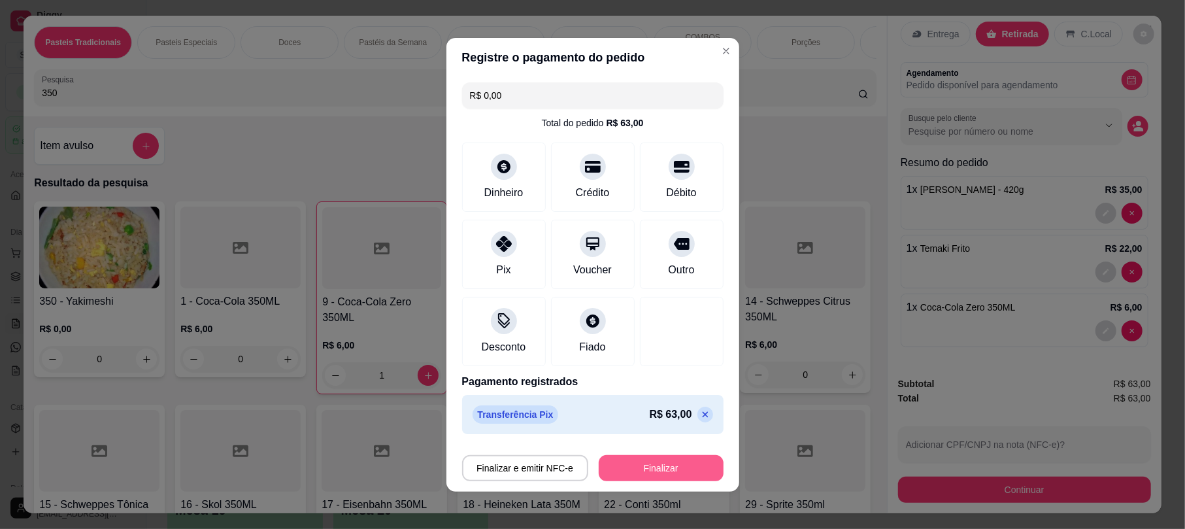
click at [668, 468] on button "Finalizar" at bounding box center [661, 468] width 125 height 26
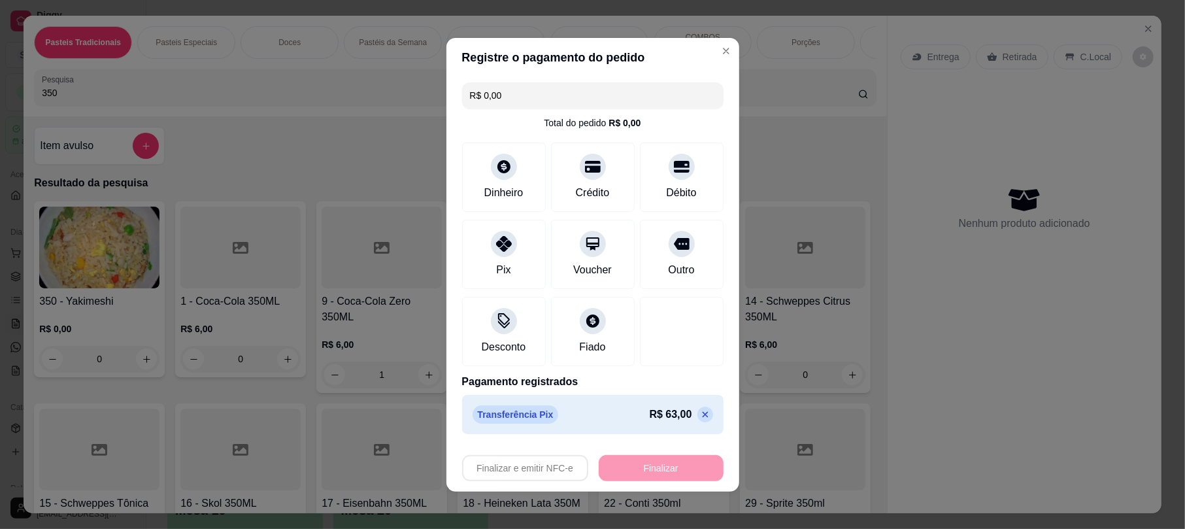
type input "0"
type input "-R$ 63,00"
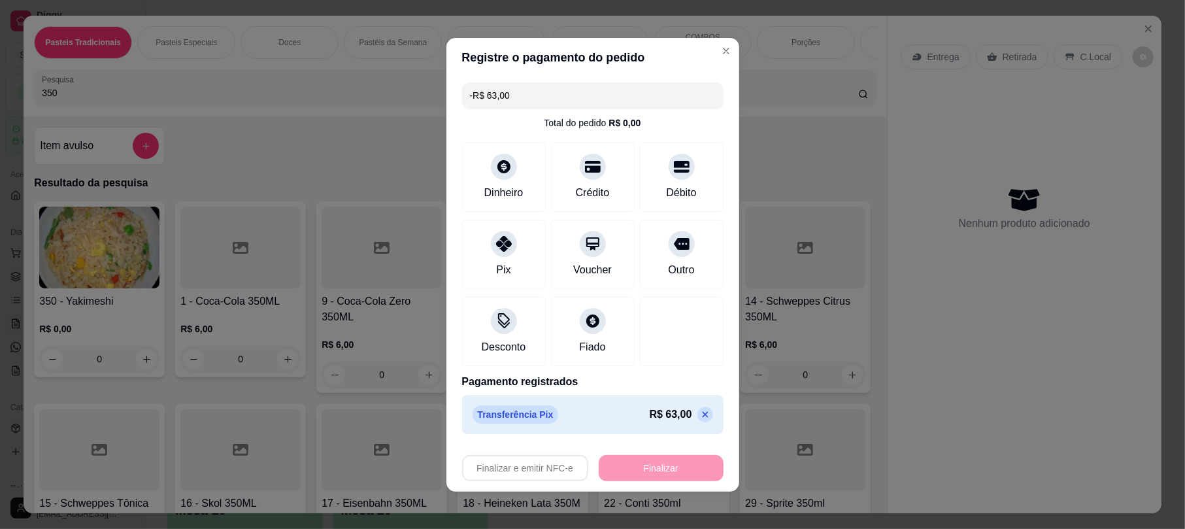
scroll to position [0, 0]
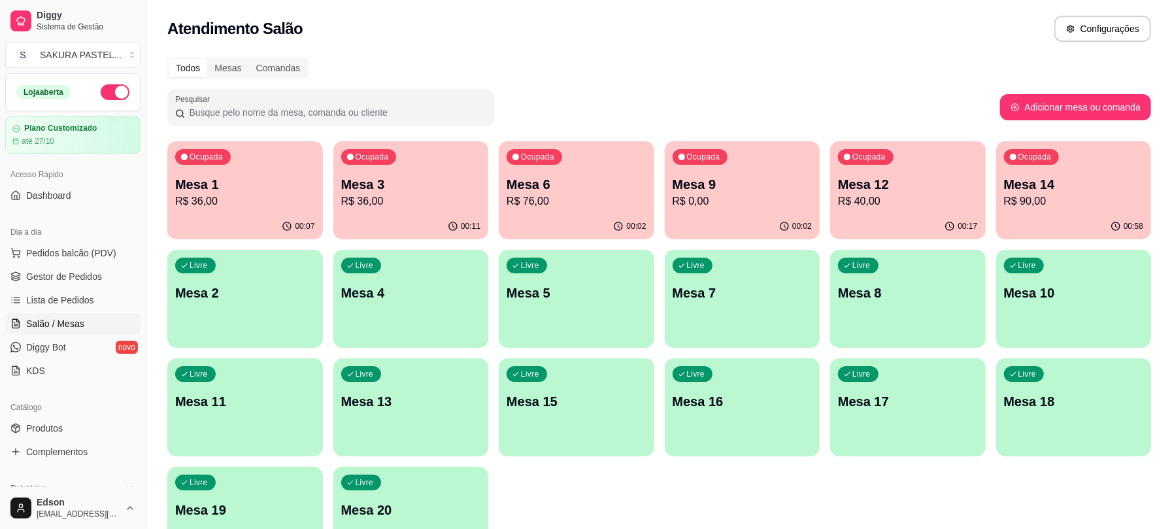
click at [88, 241] on div "Dia a dia" at bounding box center [72, 232] width 135 height 21
click at [84, 241] on div "Dia a dia" at bounding box center [72, 232] width 135 height 21
click at [95, 262] on button "Pedidos balcão (PDV)" at bounding box center [72, 253] width 135 height 21
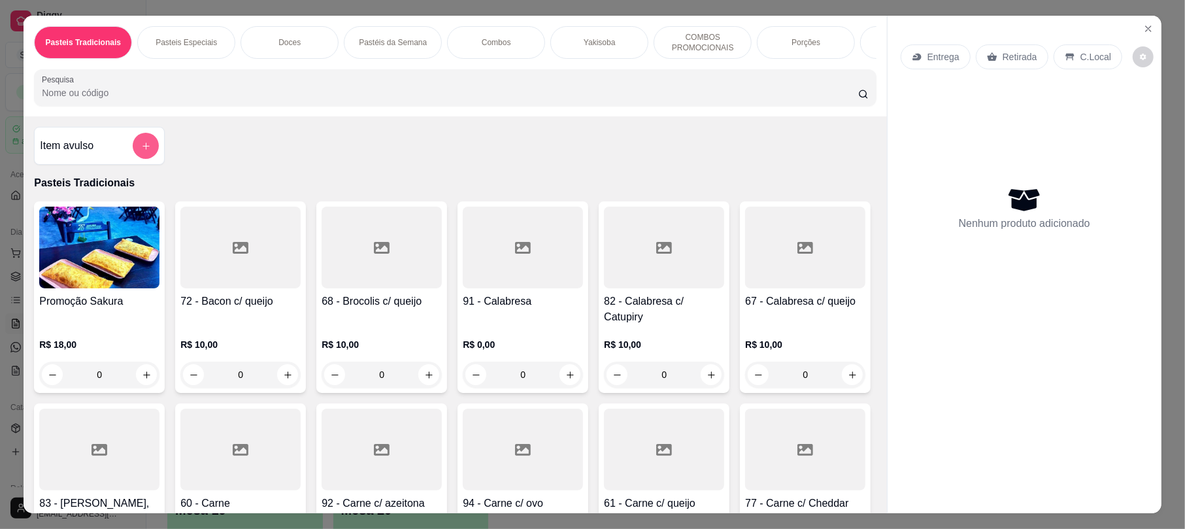
click at [133, 155] on button "add-separate-item" at bounding box center [146, 146] width 26 height 26
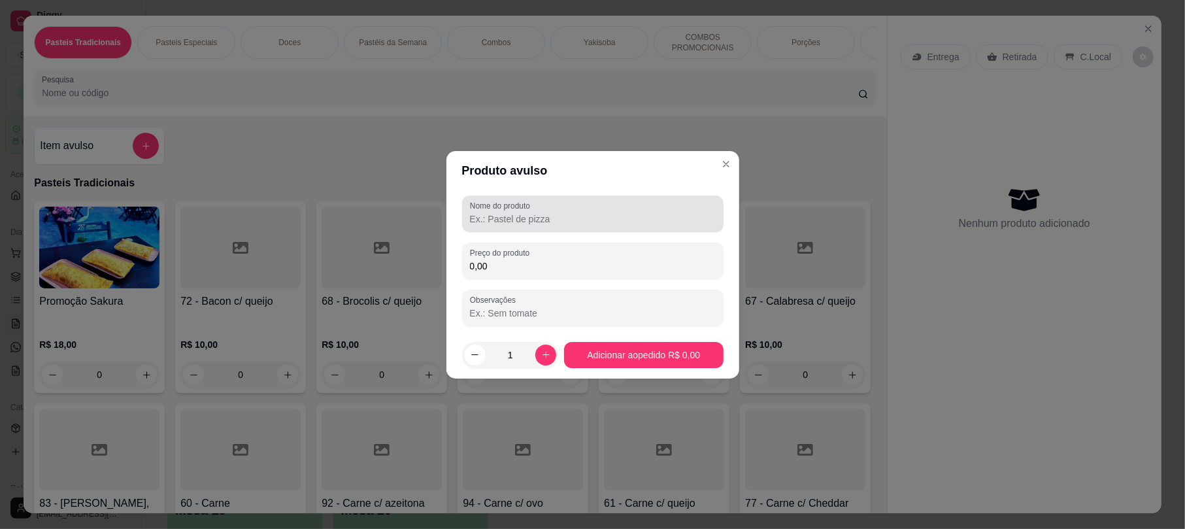
click at [609, 228] on div "Nome do produto" at bounding box center [593, 213] width 262 height 37
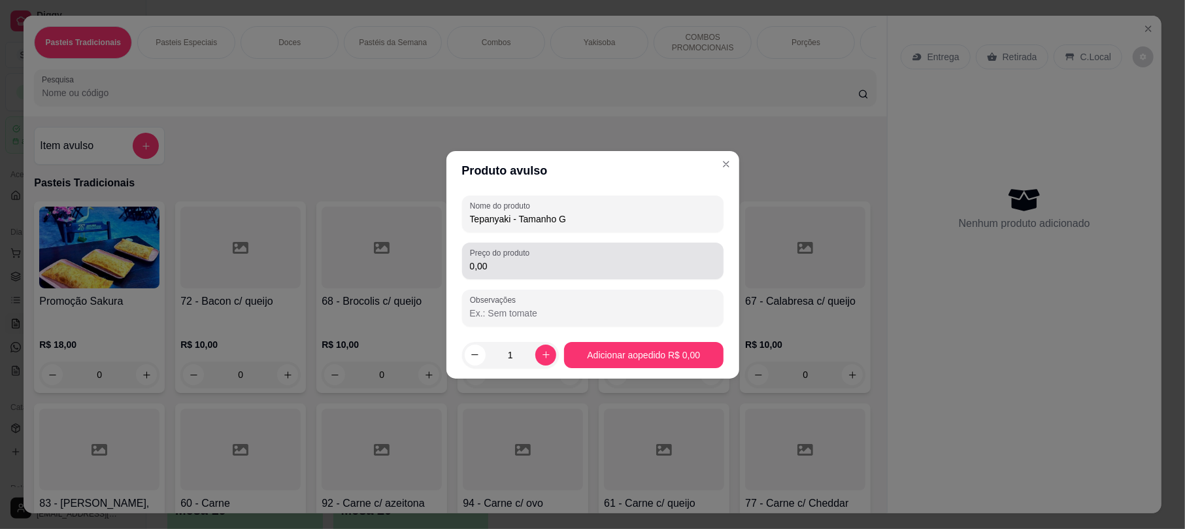
type input "Tepanyaki - Tamanho G"
click at [592, 251] on div "0,00" at bounding box center [593, 261] width 246 height 26
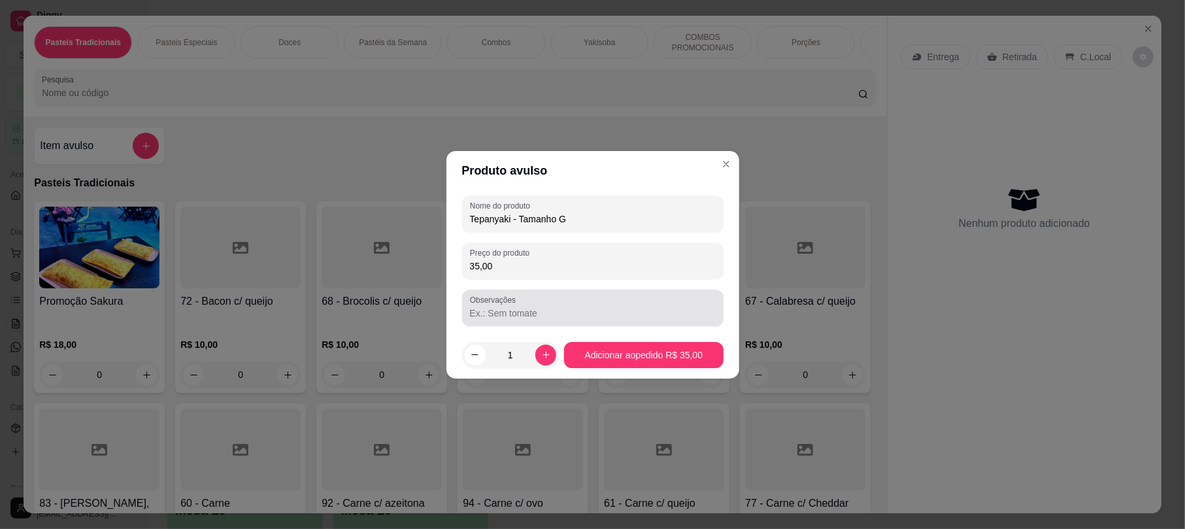
type input "35,00"
click at [501, 301] on label "Observações" at bounding box center [495, 299] width 50 height 11
click at [501, 307] on input "Observações" at bounding box center [593, 313] width 246 height 13
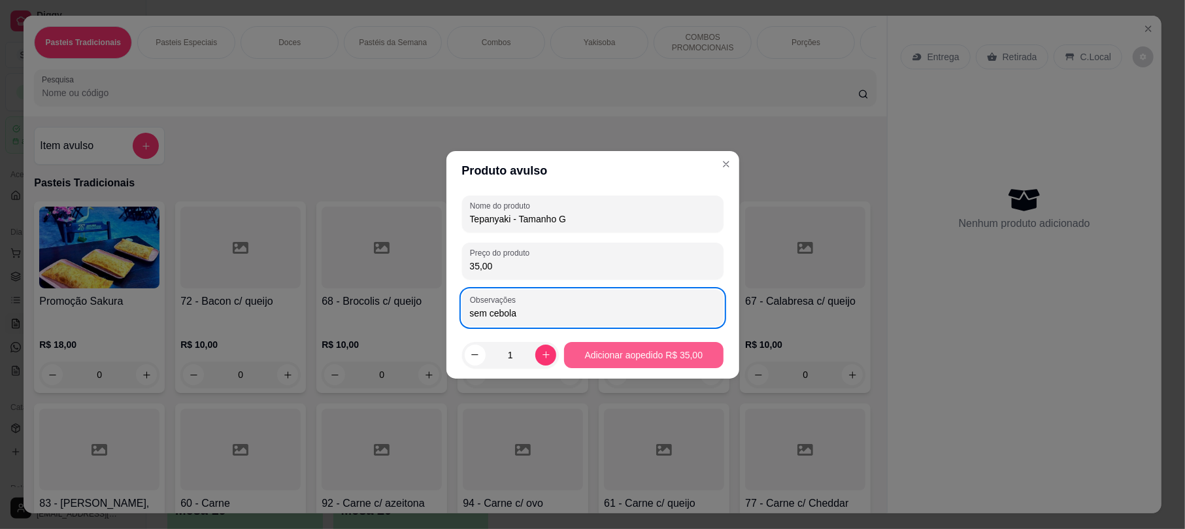
type input "sem cebola"
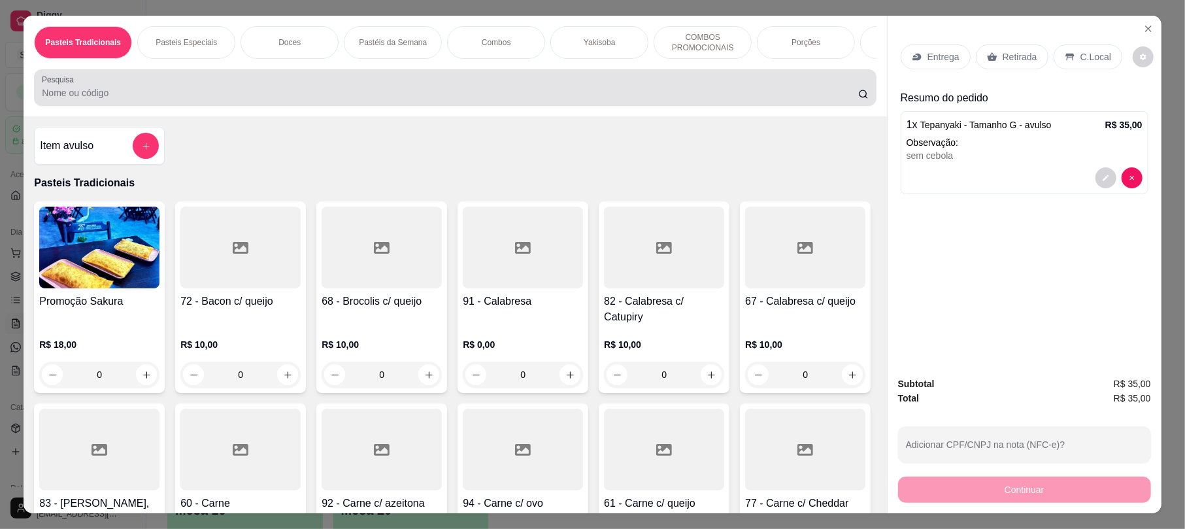
click at [207, 90] on div at bounding box center [455, 88] width 826 height 26
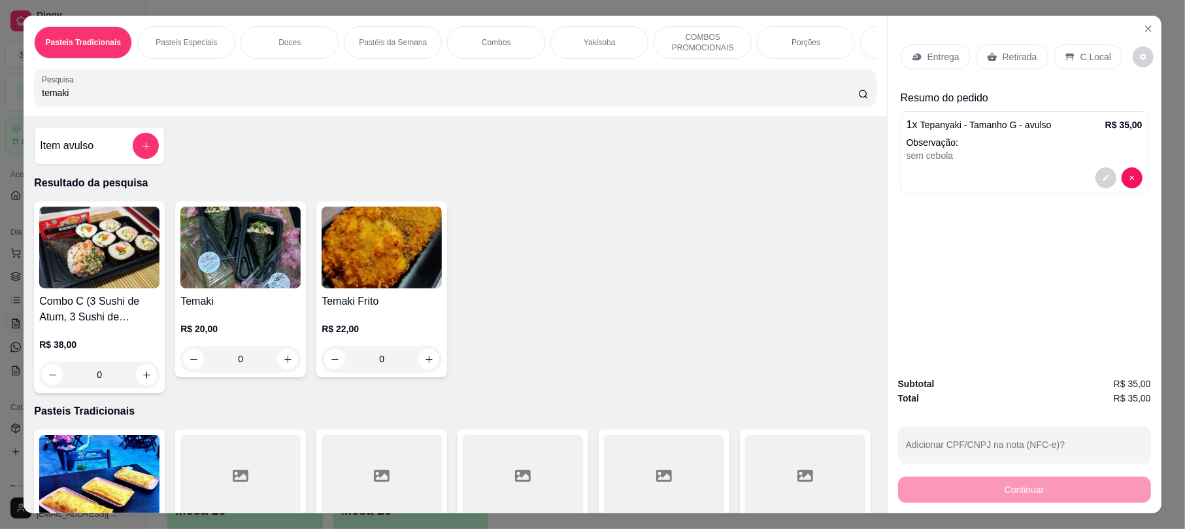
type input "temaki"
click at [246, 302] on div "Temaki R$ 20,00 0" at bounding box center [240, 289] width 131 height 176
drag, startPoint x: 505, startPoint y: 249, endPoint x: 511, endPoint y: 273, distance: 24.9
click at [505, 256] on div "Observações do cliente" at bounding box center [593, 284] width 377 height 73
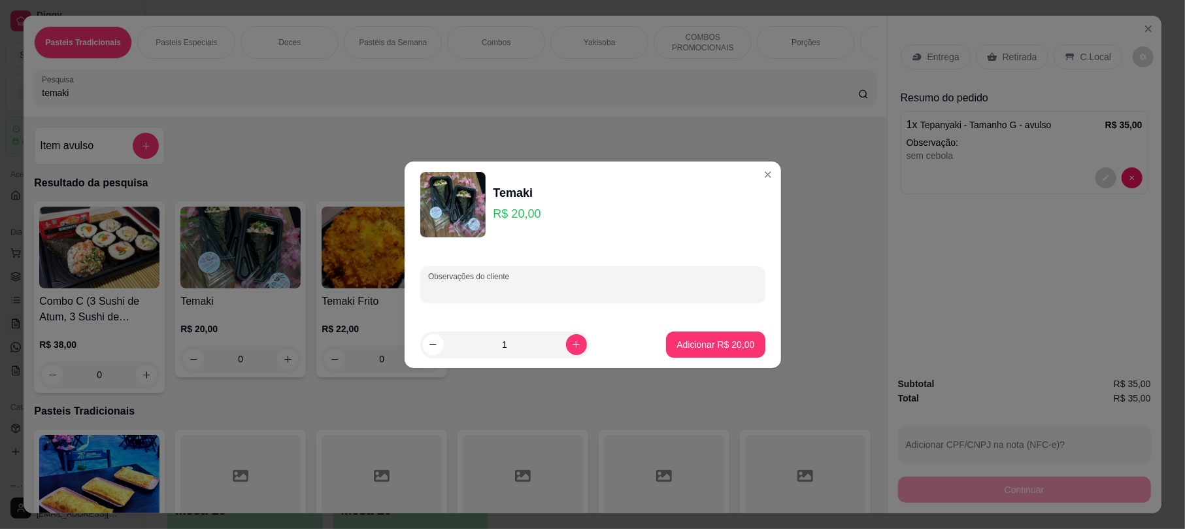
click at [511, 289] on input "Observações do cliente" at bounding box center [593, 289] width 330 height 13
type input "sem cebolinha"
click at [678, 339] on p "Adicionar R$ 20,00" at bounding box center [716, 344] width 76 height 12
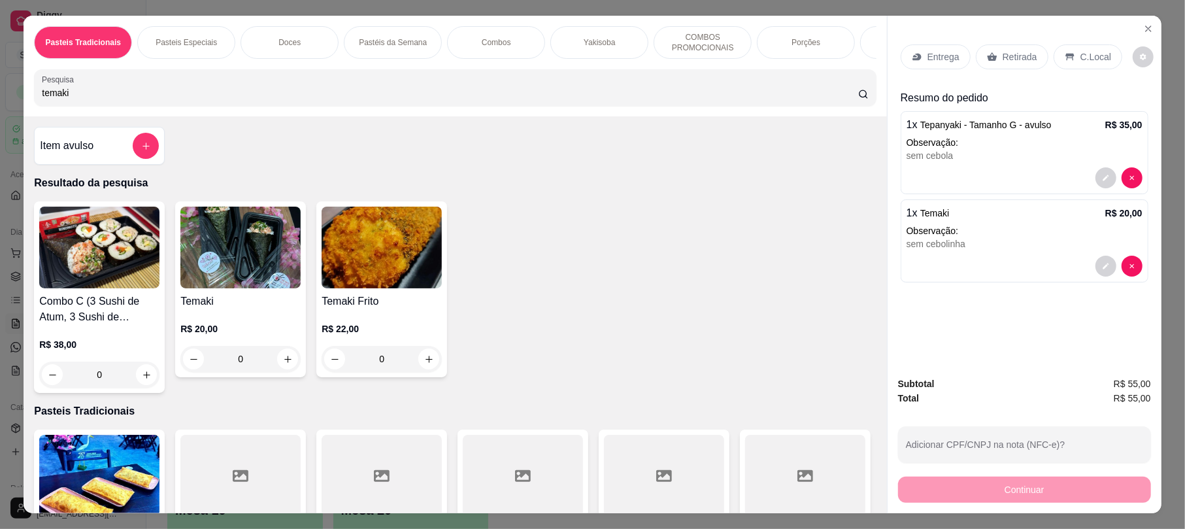
click at [1006, 58] on p "Retirada" at bounding box center [1020, 56] width 35 height 13
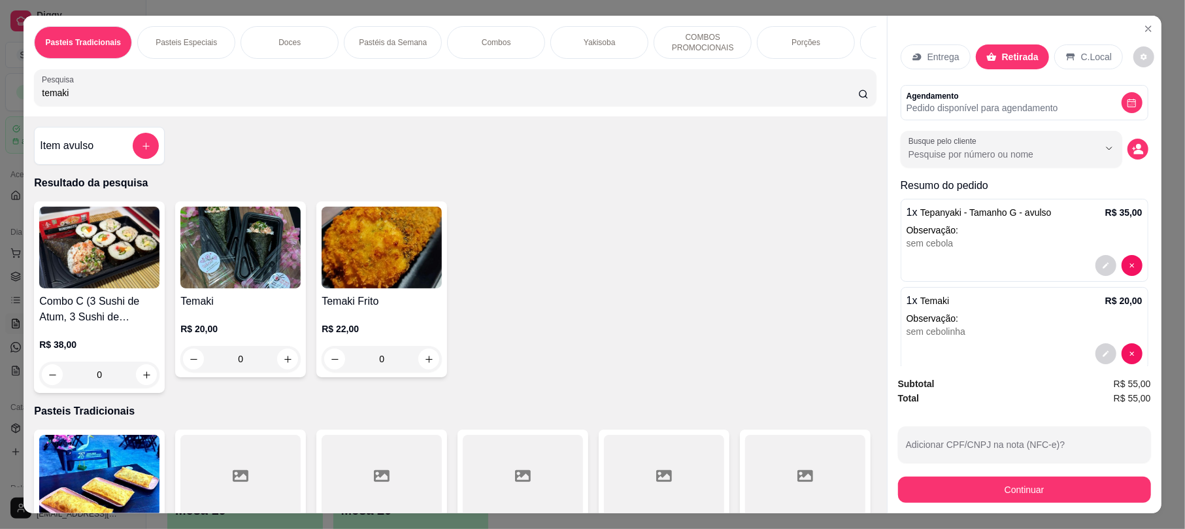
scroll to position [37, 0]
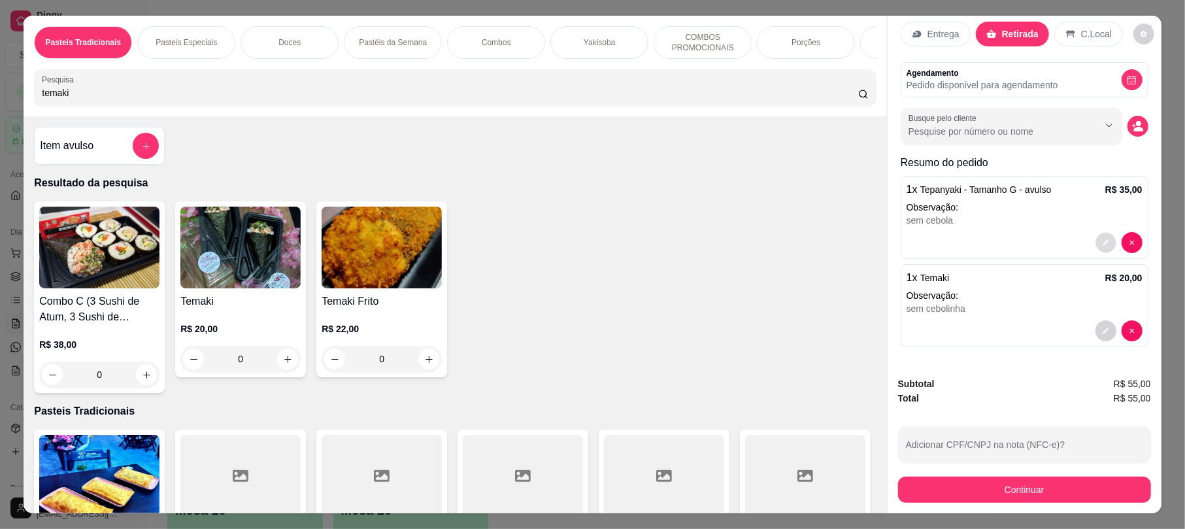
click at [1096, 233] on button "decrease-product-quantity" at bounding box center [1106, 243] width 20 height 20
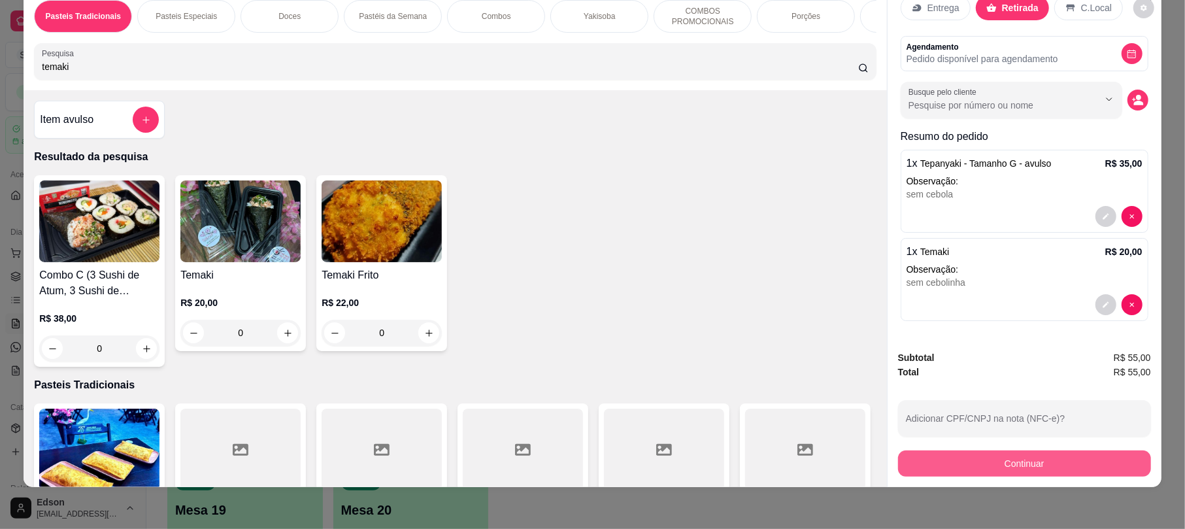
click at [1021, 456] on button "Continuar" at bounding box center [1024, 463] width 253 height 26
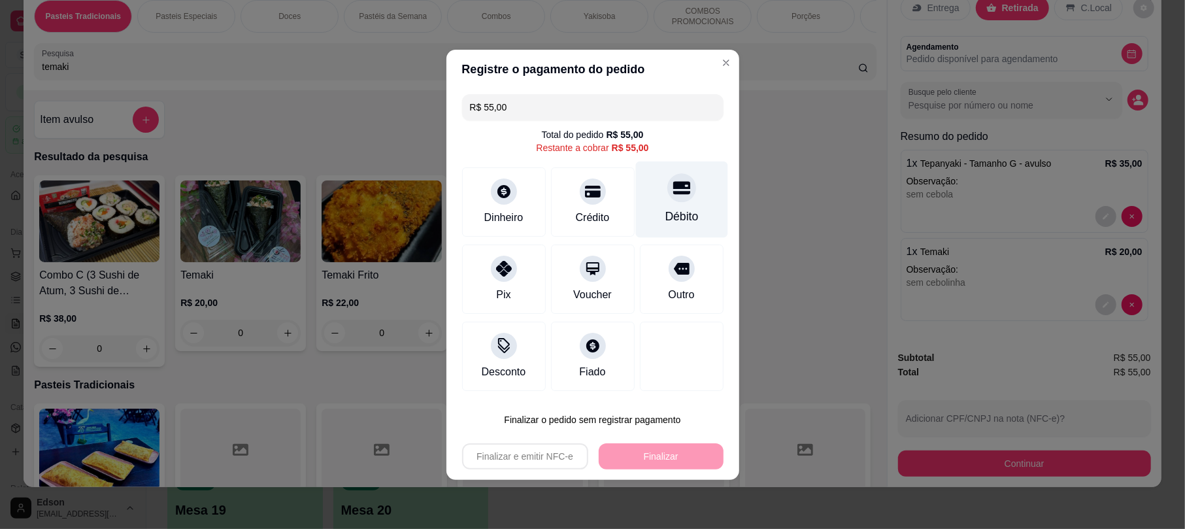
click at [696, 192] on div "Débito" at bounding box center [682, 199] width 92 height 76
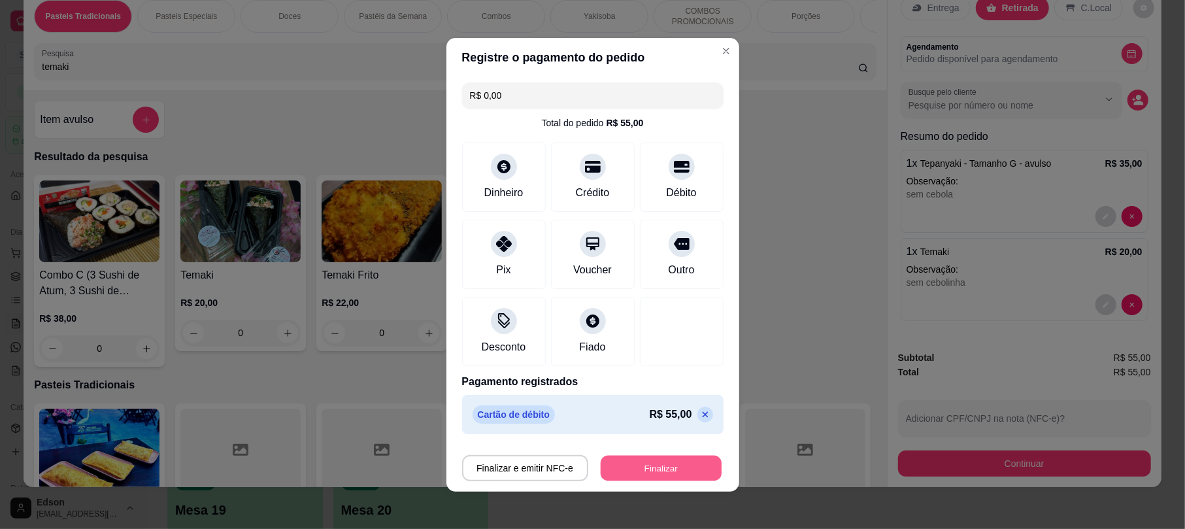
click at [631, 459] on button "Finalizar" at bounding box center [661, 467] width 121 height 25
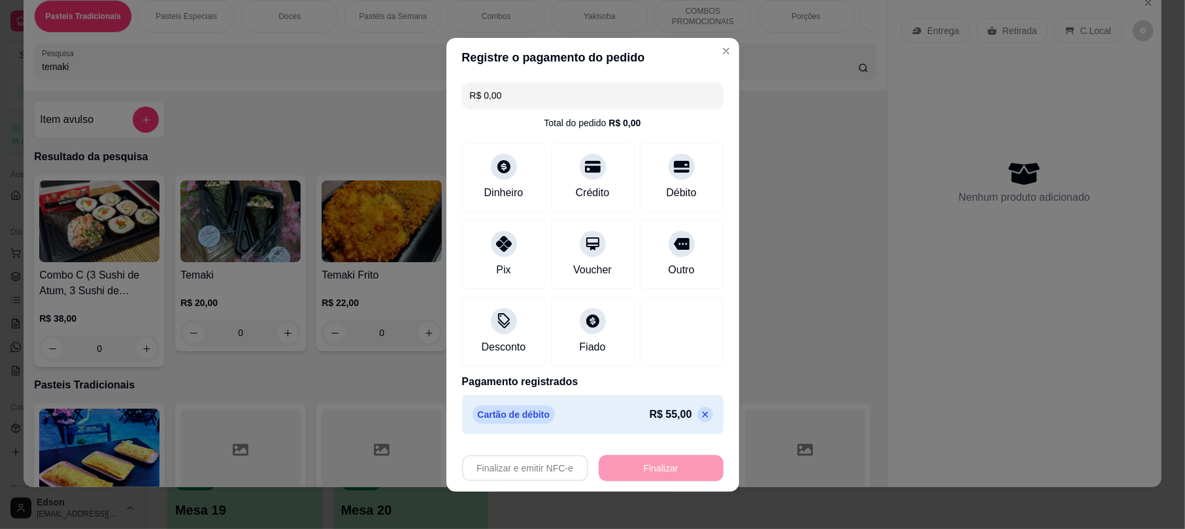
type input "-R$ 55,00"
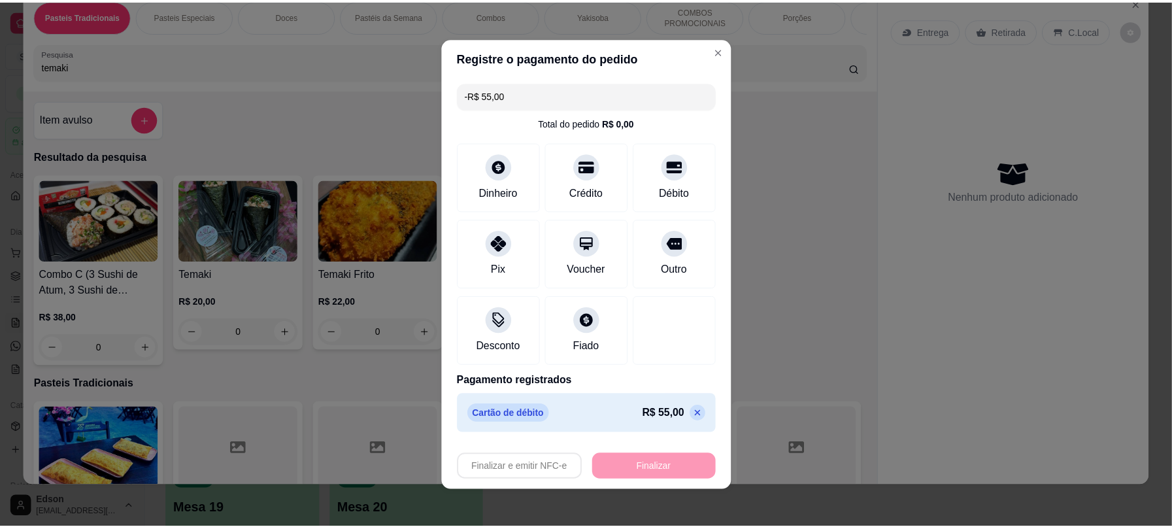
scroll to position [0, 0]
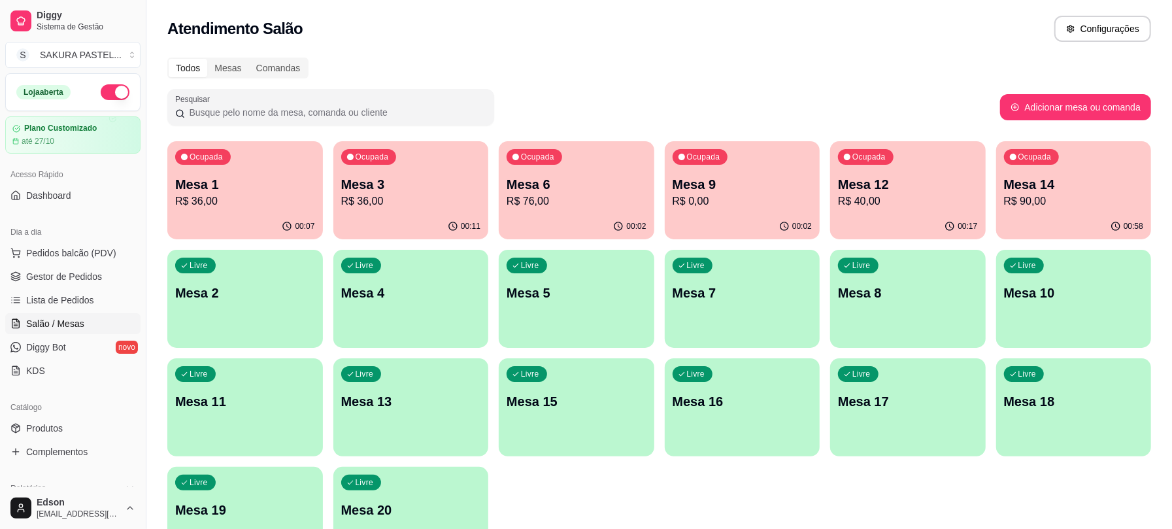
click at [387, 168] on div "Ocupada Mesa 3 R$ 36,00" at bounding box center [411, 177] width 156 height 73
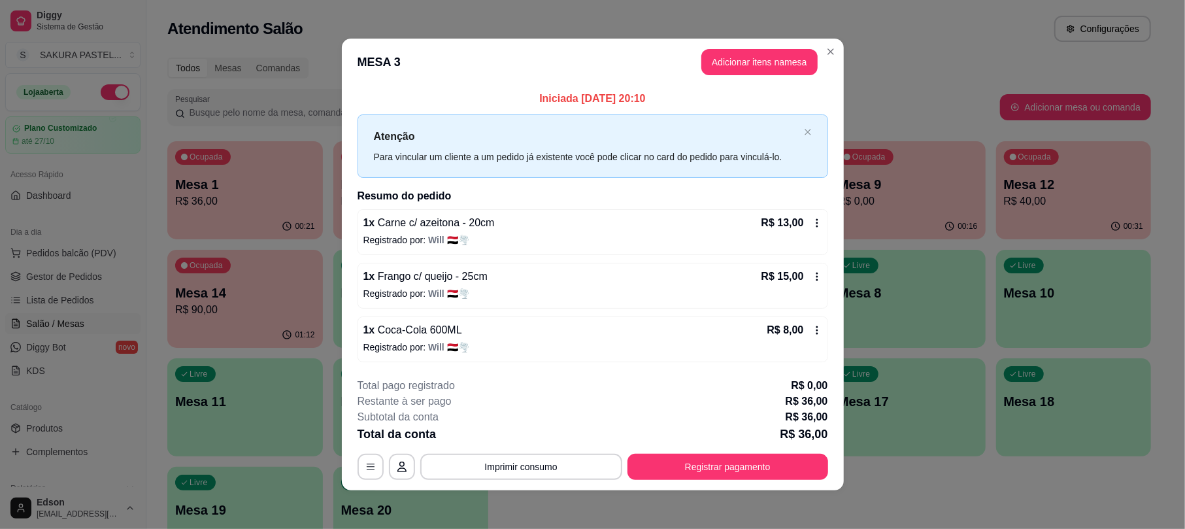
click at [675, 459] on button "Registrar pagamento" at bounding box center [728, 467] width 201 height 26
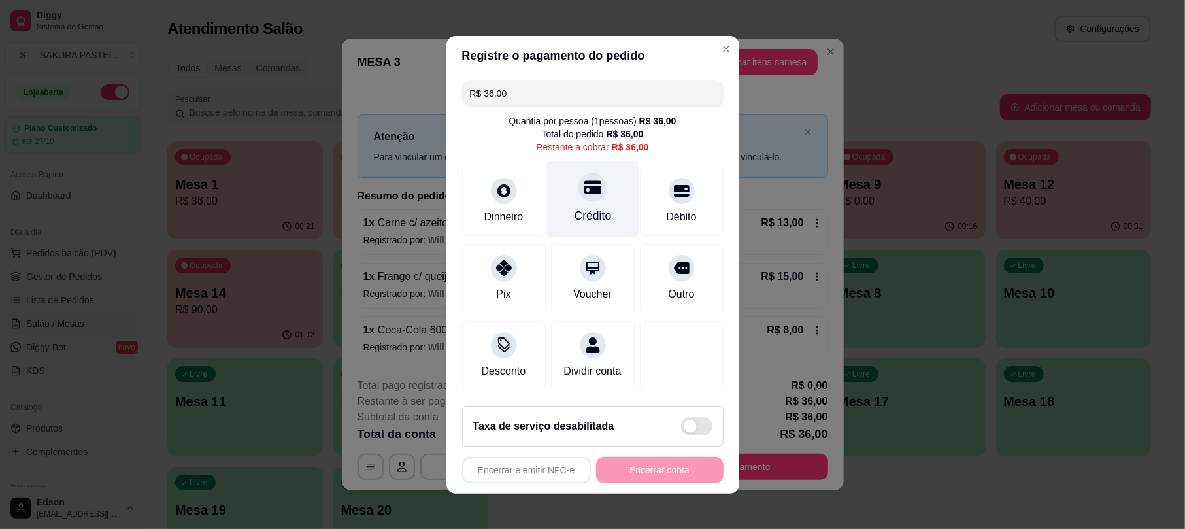
click at [591, 192] on div "Crédito" at bounding box center [593, 198] width 92 height 76
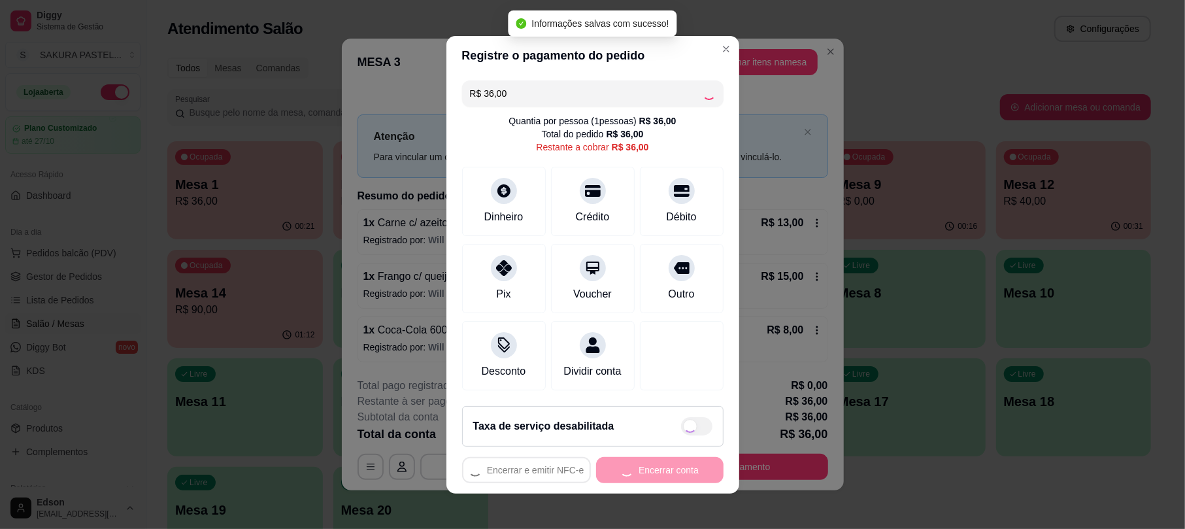
type input "R$ 0,00"
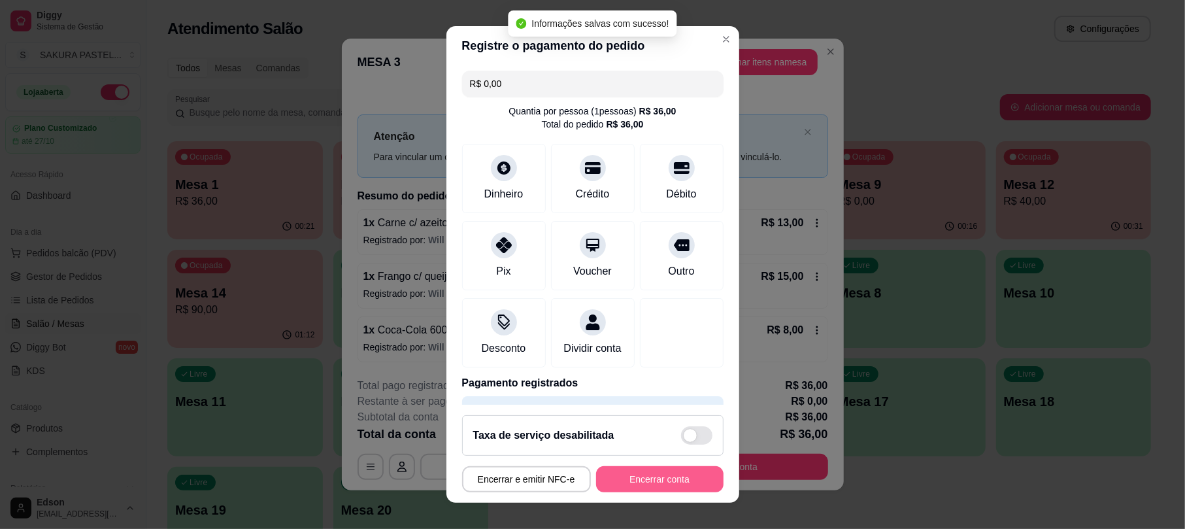
click at [615, 458] on footer "Taxa de serviço desabilitada Encerrar e emitir NFC-e Encerrar conta" at bounding box center [593, 454] width 293 height 98
click at [624, 483] on button "Encerrar conta" at bounding box center [659, 479] width 127 height 26
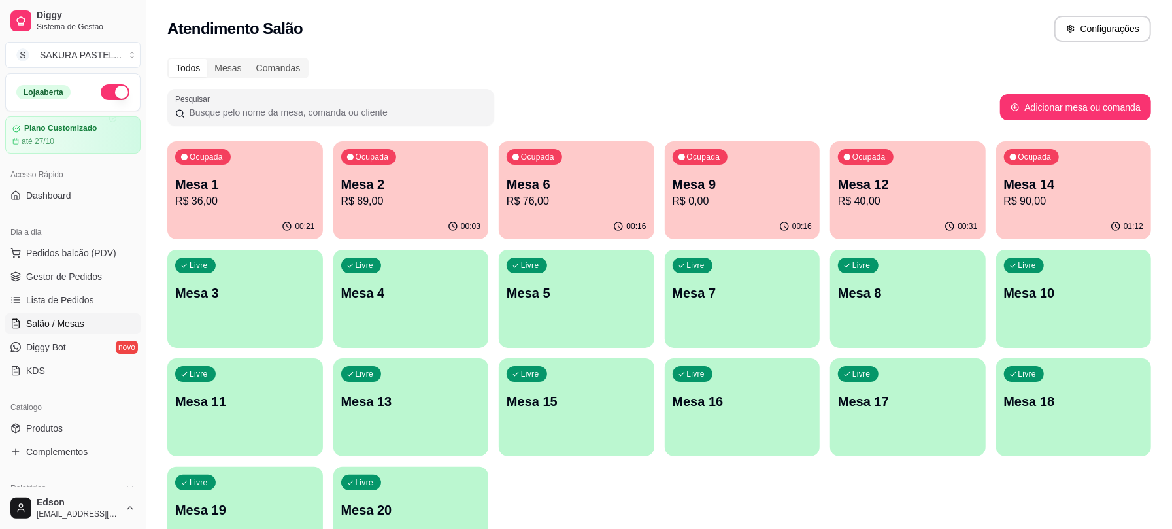
click at [217, 186] on p "Mesa 1" at bounding box center [245, 184] width 140 height 18
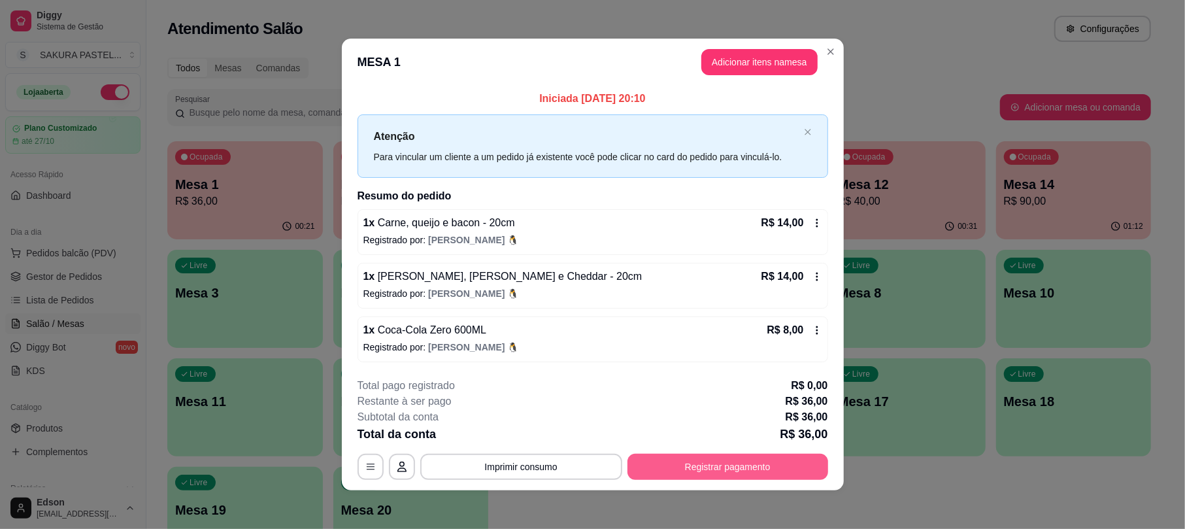
click at [665, 460] on button "Registrar pagamento" at bounding box center [728, 467] width 201 height 26
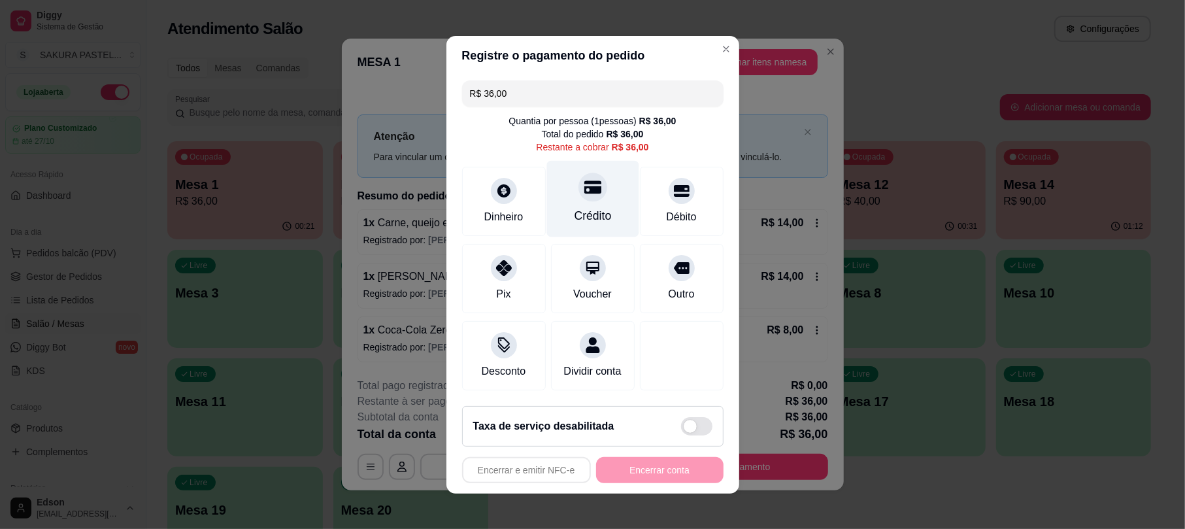
click at [584, 180] on icon at bounding box center [592, 186] width 17 height 17
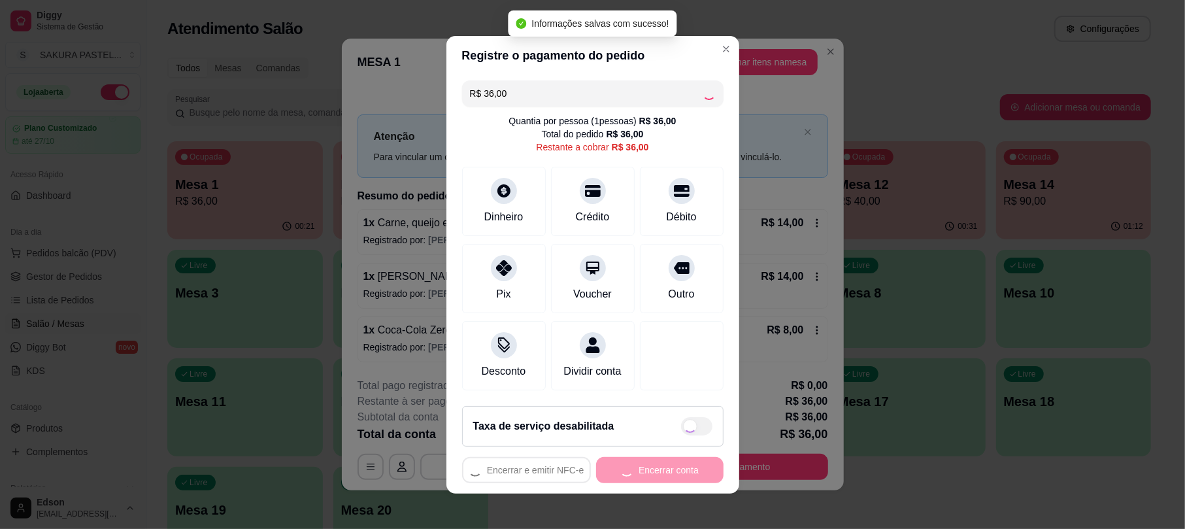
type input "R$ 0,00"
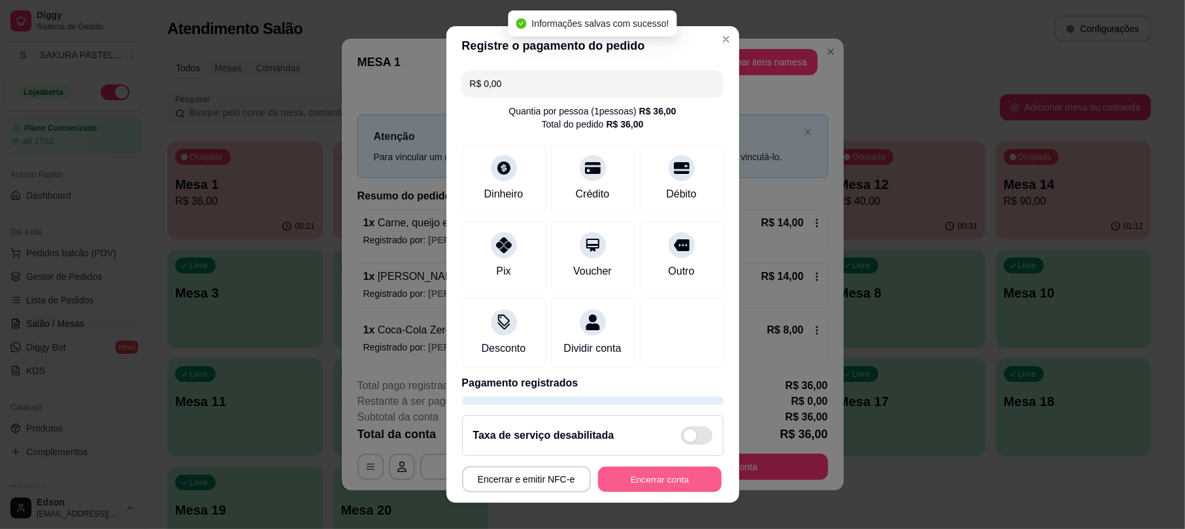
click at [651, 479] on button "Encerrar conta" at bounding box center [660, 478] width 124 height 25
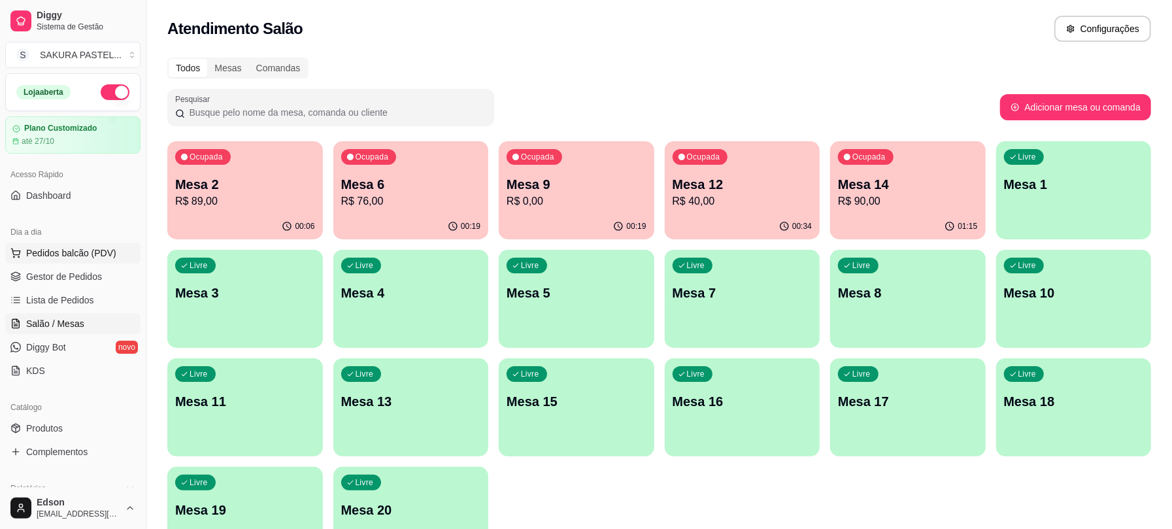
click at [89, 245] on button "Pedidos balcão (PDV)" at bounding box center [72, 253] width 135 height 21
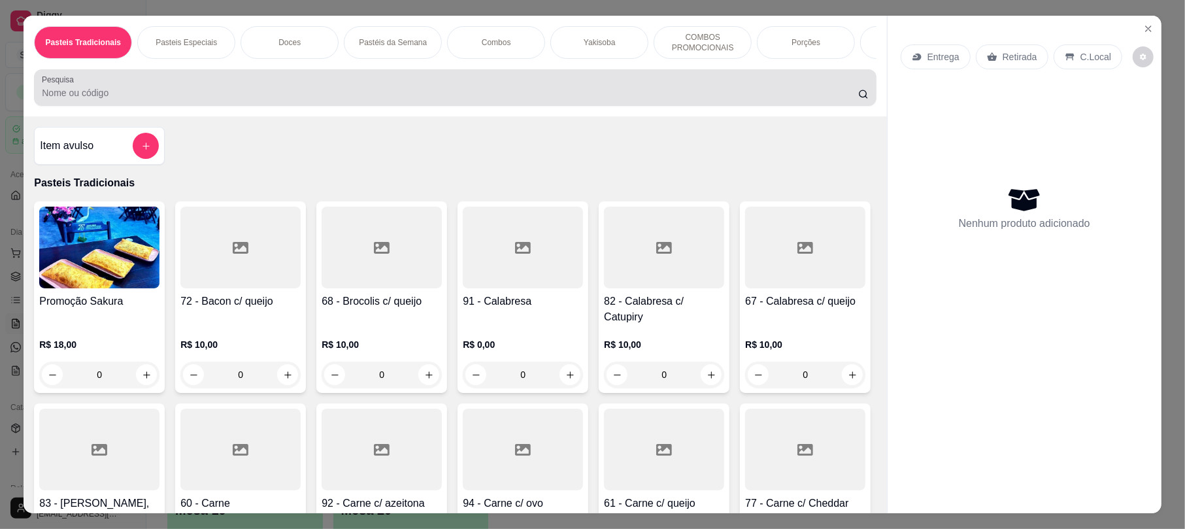
click at [459, 106] on div "Pesquisa" at bounding box center [455, 87] width 842 height 37
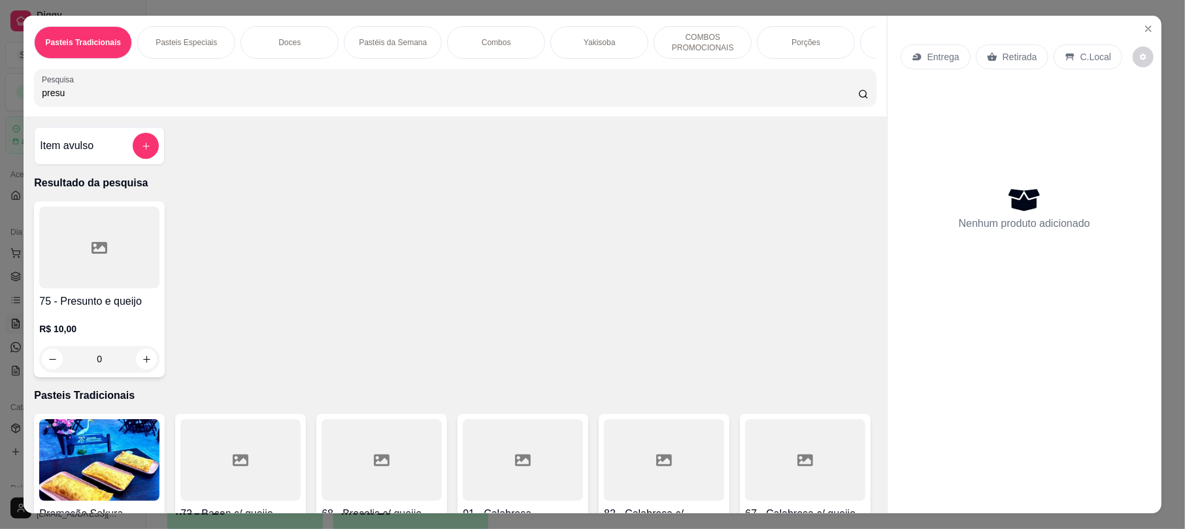
type input "presu"
click at [66, 309] on h4 "75 - Presunto e queijo" at bounding box center [99, 302] width 120 height 16
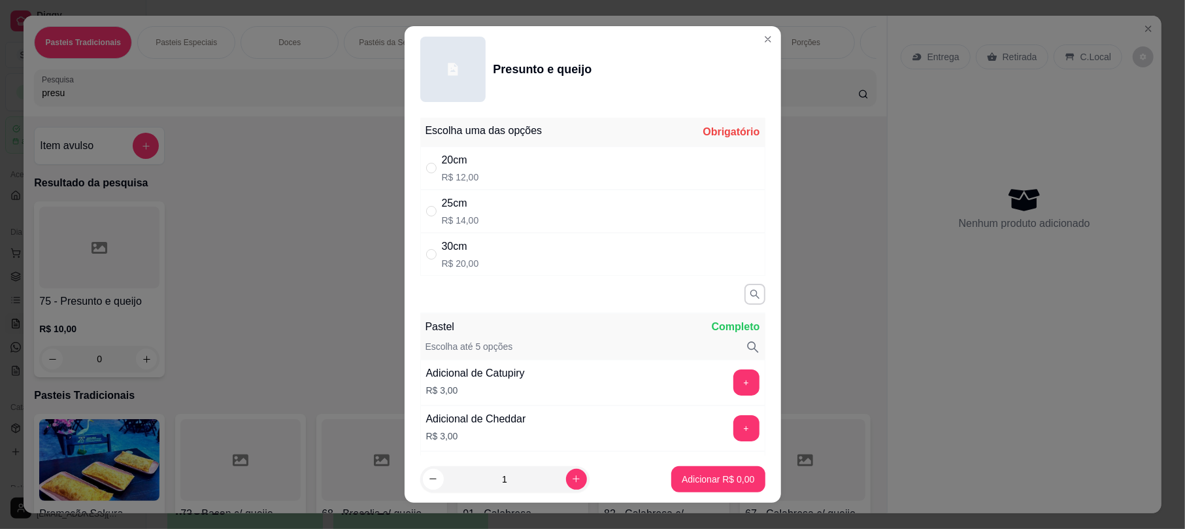
click at [520, 215] on div "25cm R$ 14,00" at bounding box center [592, 211] width 345 height 43
radio input "true"
click at [679, 473] on p "Adicionar R$ 14,00" at bounding box center [716, 479] width 76 height 12
type input "1"
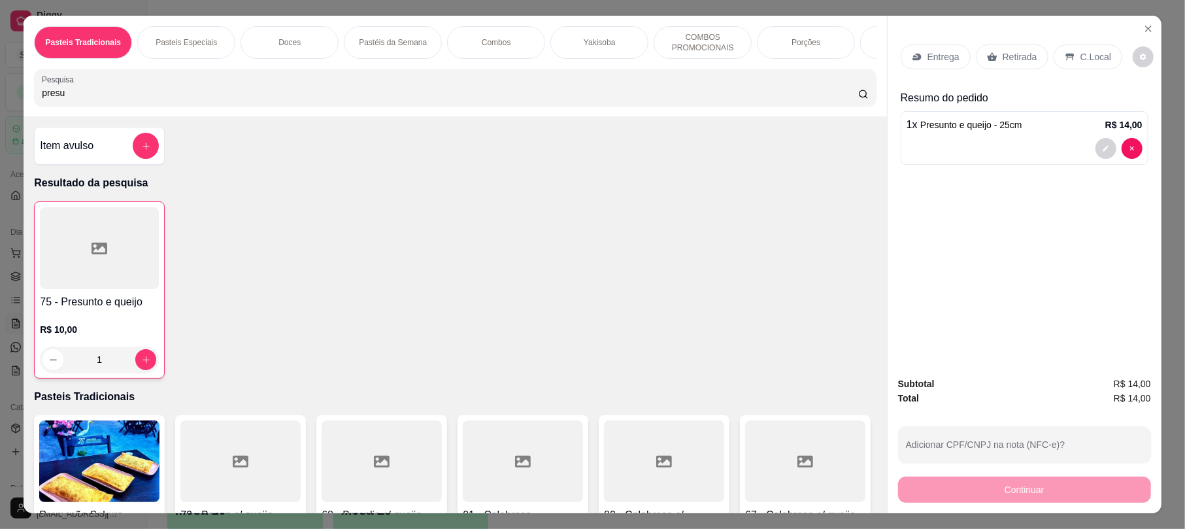
drag, startPoint x: 1021, startPoint y: 56, endPoint x: 1025, endPoint y: 429, distance: 372.7
click at [1019, 56] on p "Retirada" at bounding box center [1020, 56] width 35 height 13
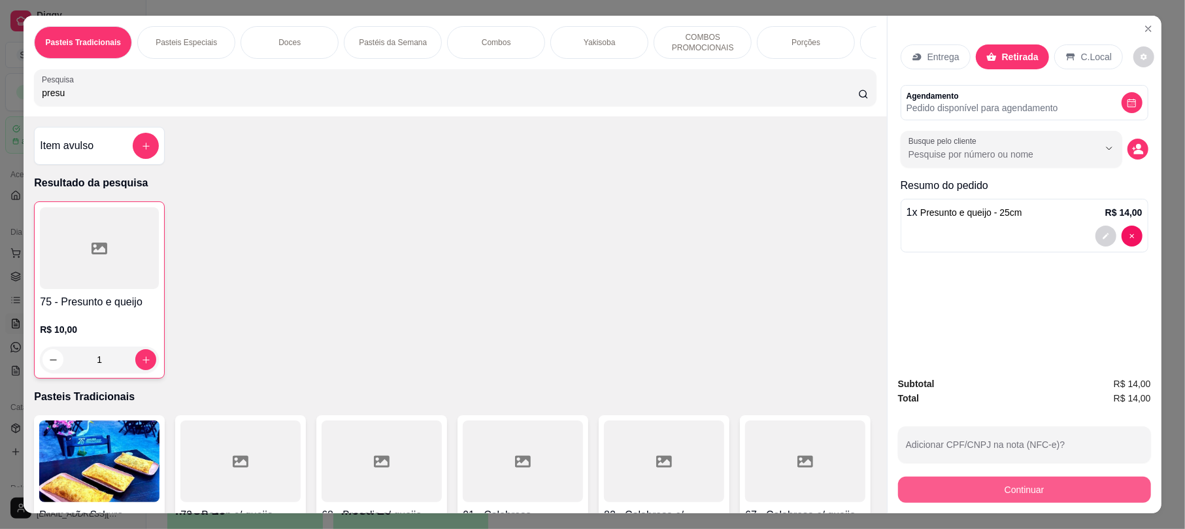
click at [1021, 488] on button "Continuar" at bounding box center [1024, 490] width 253 height 26
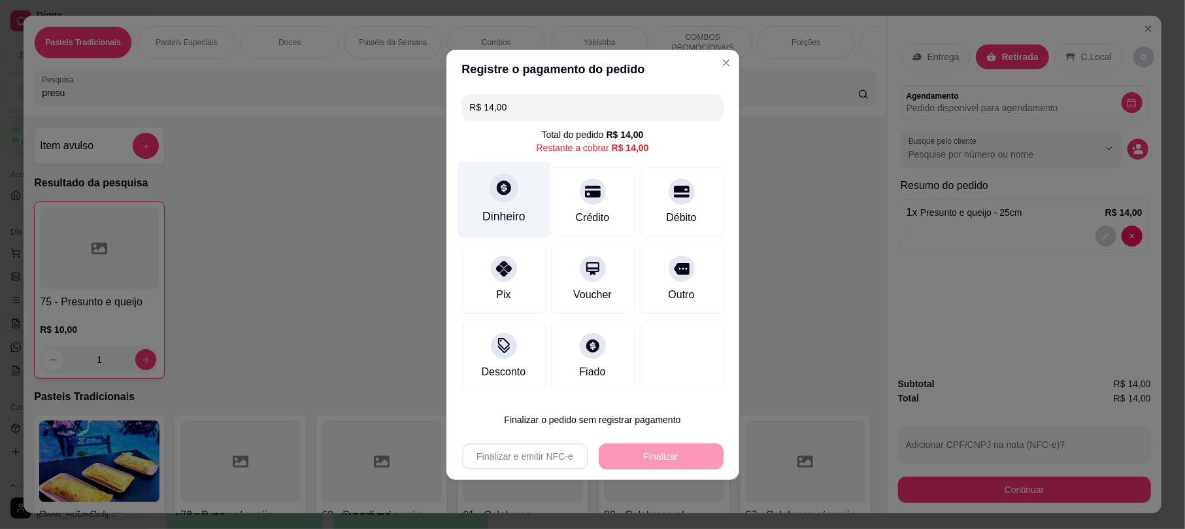
click at [518, 187] on div "Dinheiro" at bounding box center [504, 199] width 92 height 76
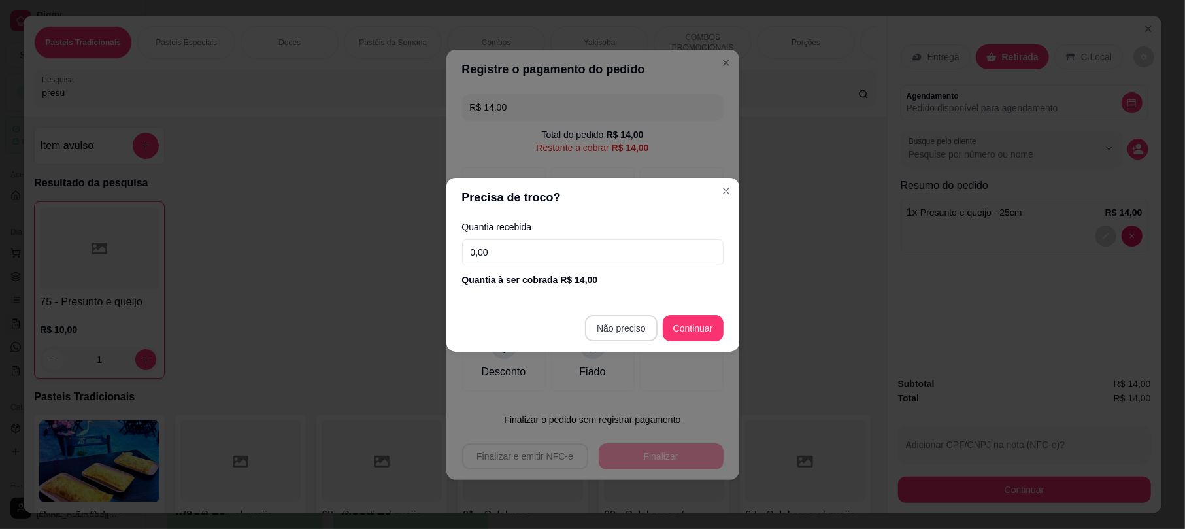
type input "R$ 0,00"
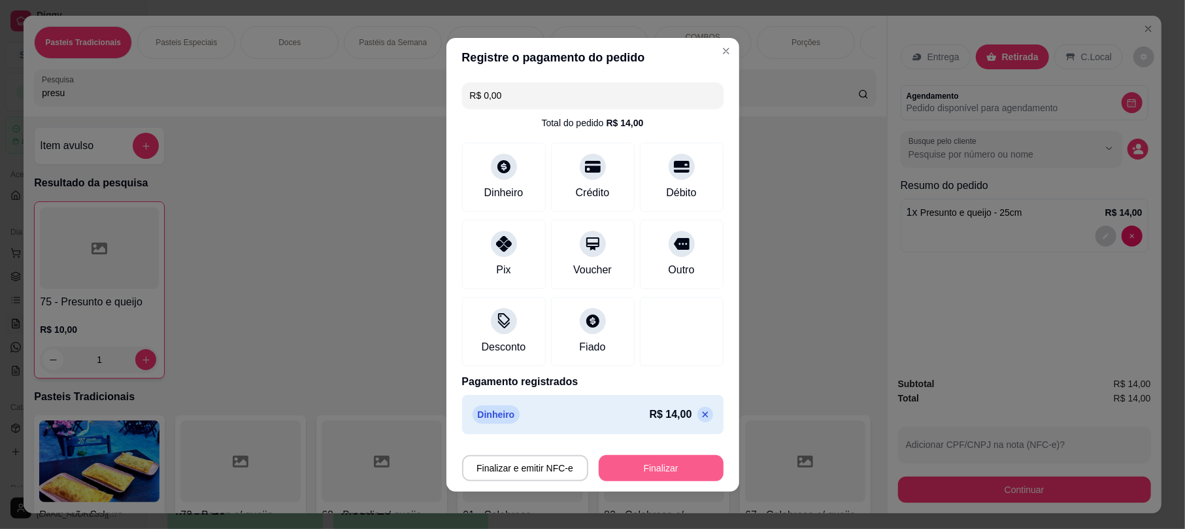
click at [675, 467] on button "Finalizar" at bounding box center [661, 468] width 125 height 26
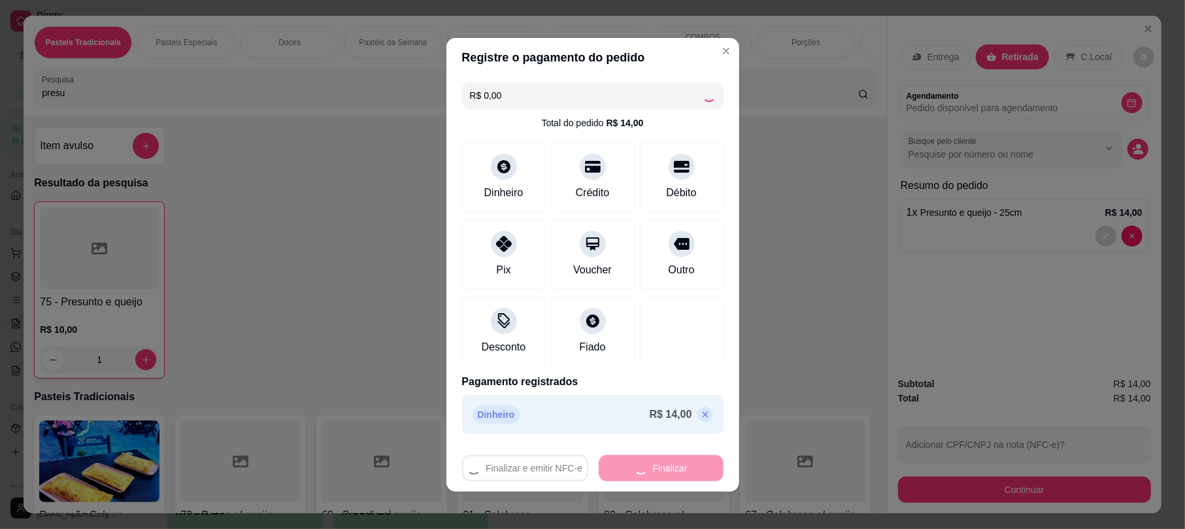
type input "0"
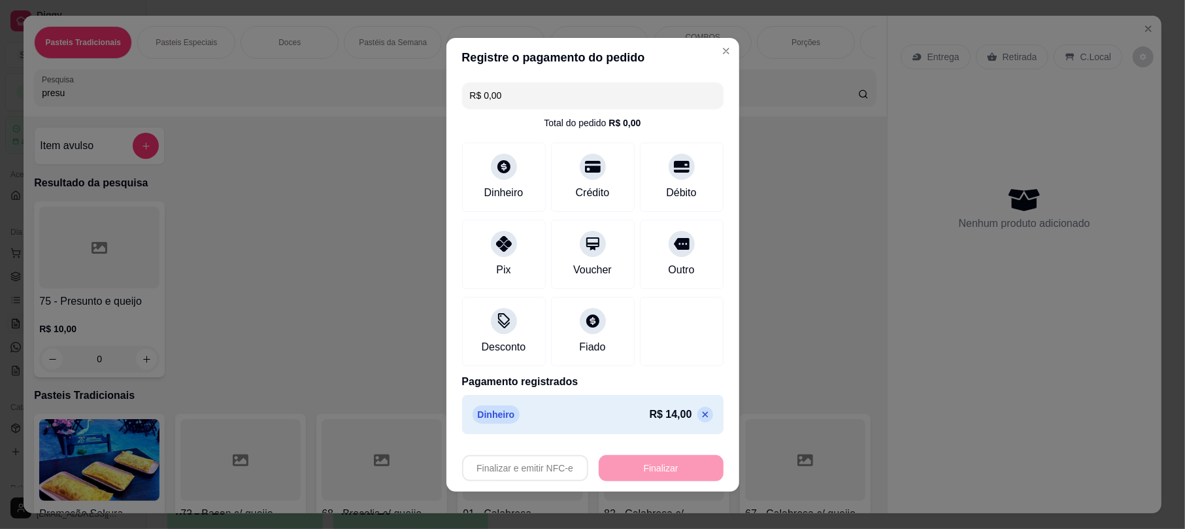
type input "-R$ 14,00"
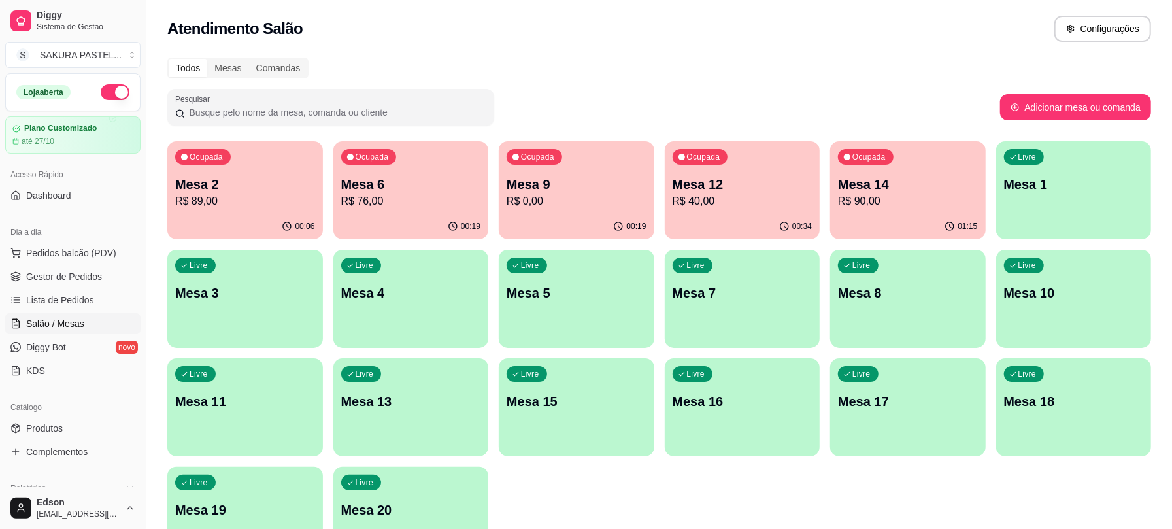
scroll to position [362, 0]
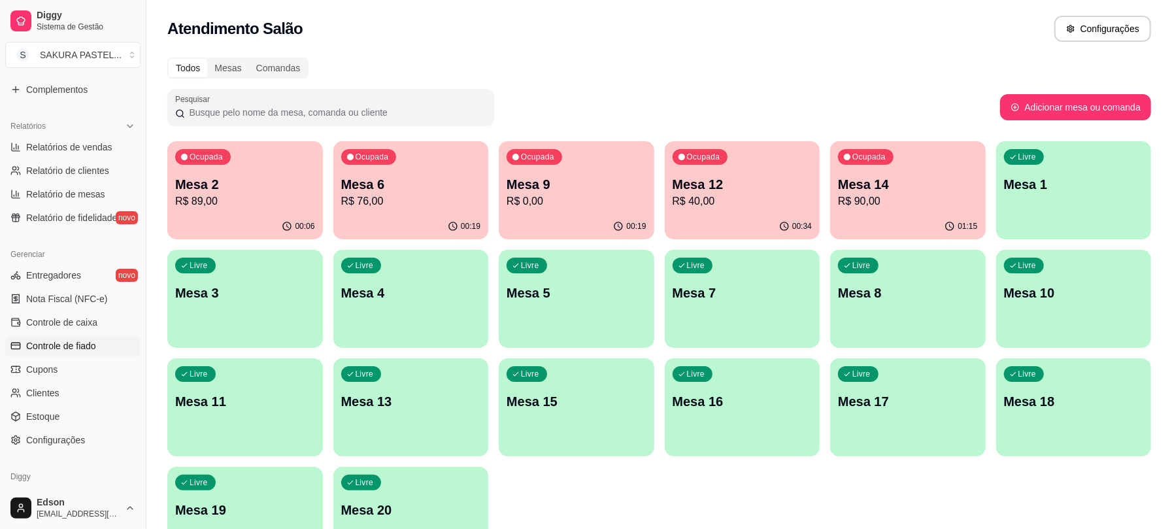
click at [82, 338] on link "Controle de fiado" at bounding box center [72, 345] width 135 height 21
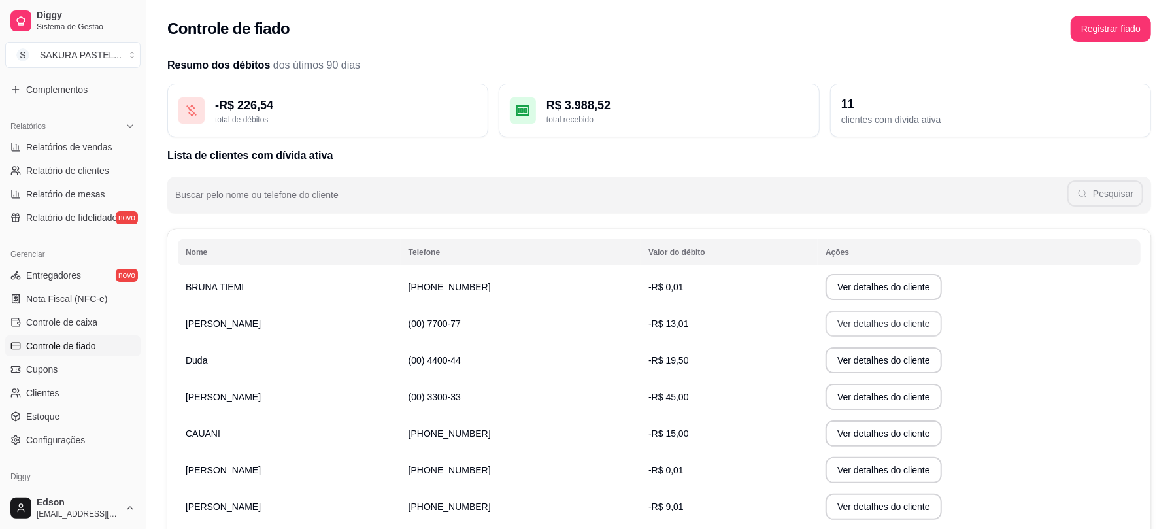
click at [895, 327] on button "Ver detalhes do cliente" at bounding box center [884, 324] width 116 height 26
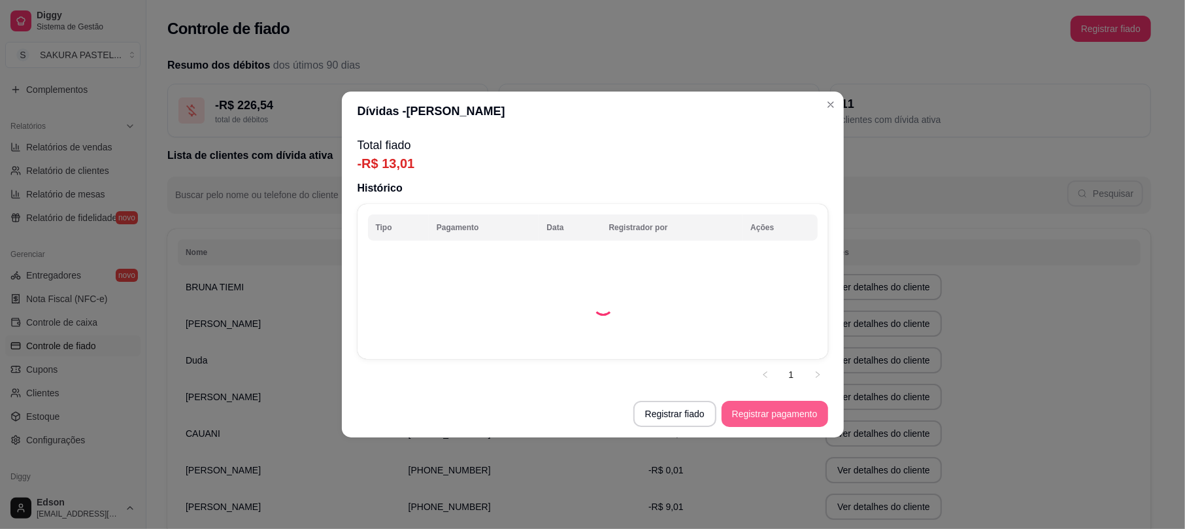
click at [745, 418] on button "Registrar pagamento" at bounding box center [775, 414] width 107 height 26
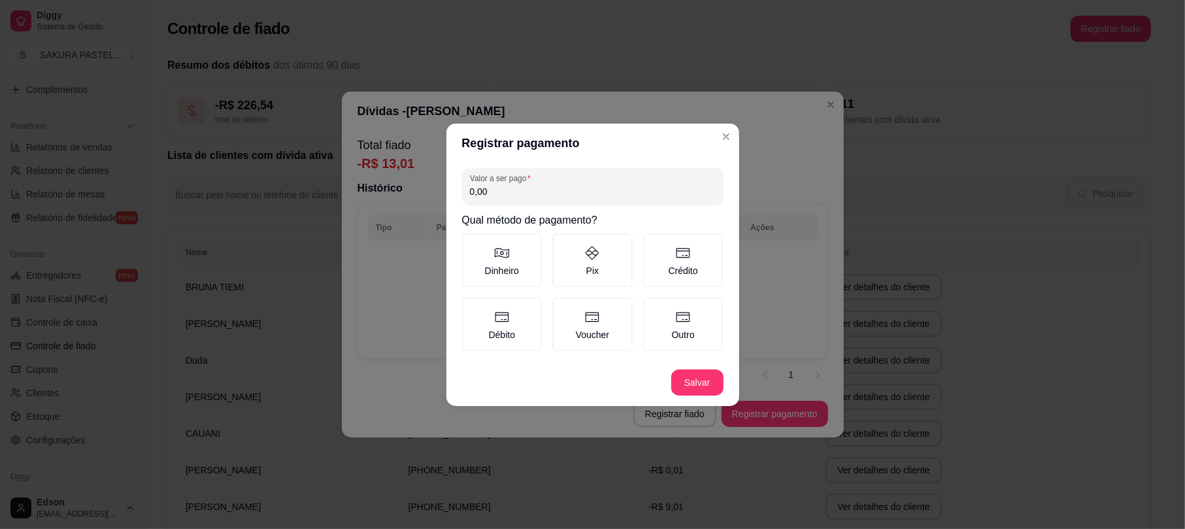
click at [589, 212] on h2 "Qual método de pagamento?" at bounding box center [593, 220] width 262 height 16
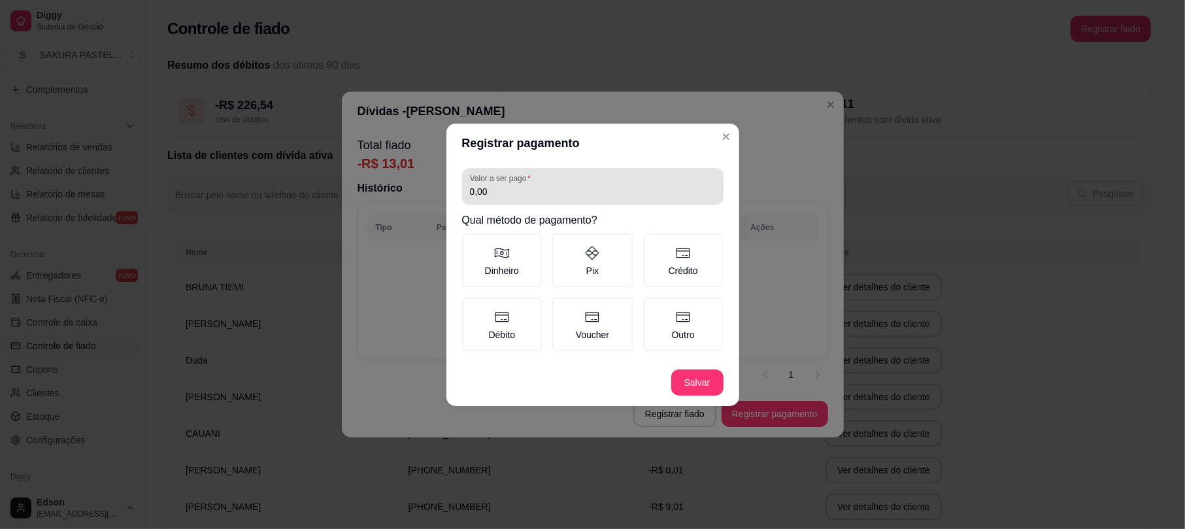
click at [586, 200] on div "Valor a ser pago 0,00" at bounding box center [593, 186] width 262 height 37
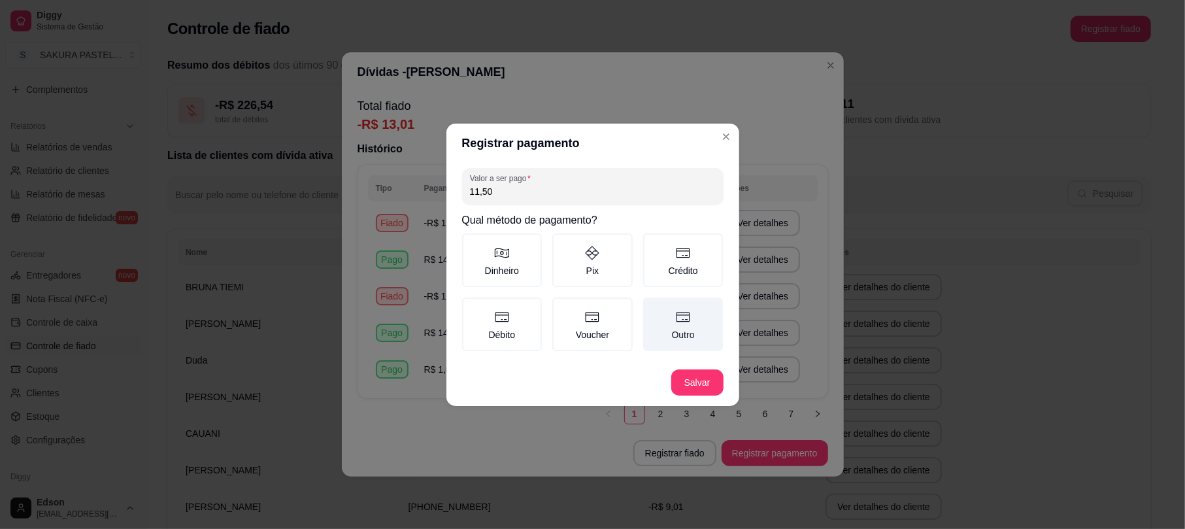
type input "11,50"
click at [680, 328] on label "Outro" at bounding box center [683, 324] width 80 height 54
click at [653, 307] on button "Outro" at bounding box center [648, 302] width 10 height 10
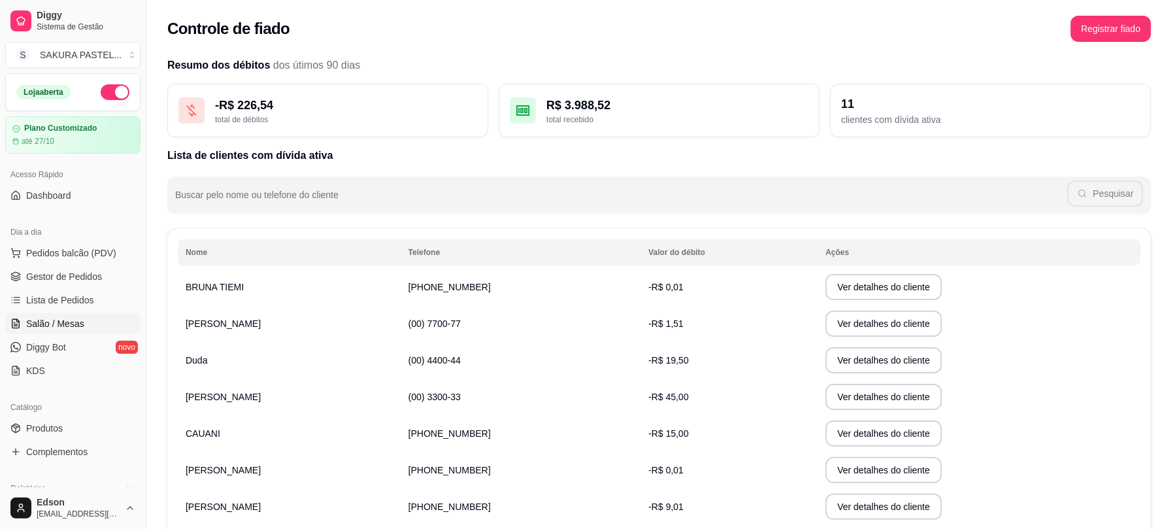
click at [72, 322] on span "Salão / Mesas" at bounding box center [55, 323] width 58 height 13
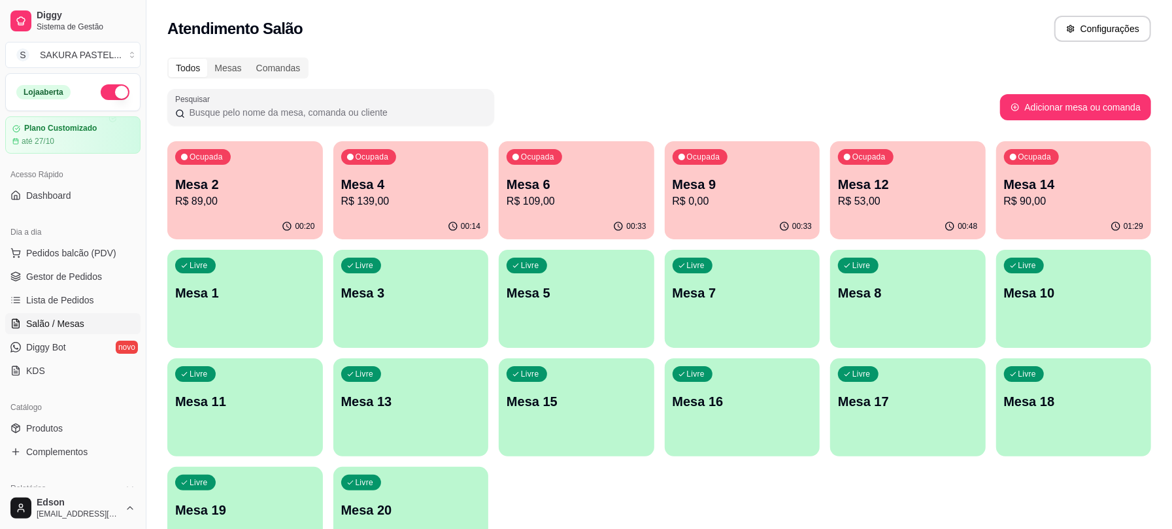
click at [990, 173] on div "Ocupada Mesa 2 R$ 89,00 00:20 Ocupada Mesa 4 R$ 139,00 00:14 Ocupada Mesa 6 R$ …" at bounding box center [659, 353] width 984 height 424
click at [1040, 184] on p "Mesa 14" at bounding box center [1073, 185] width 135 height 18
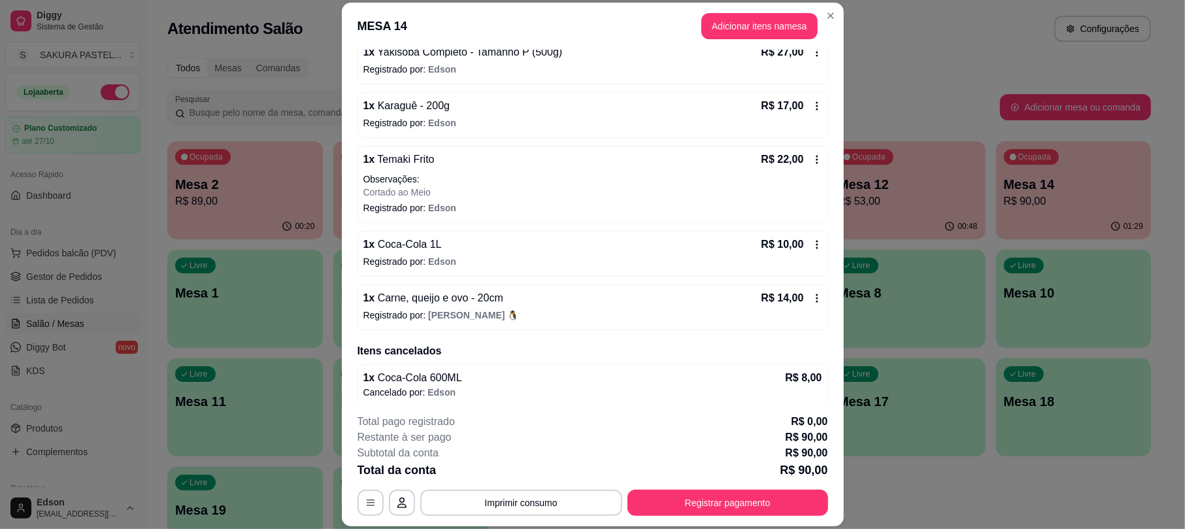
scroll to position [144, 0]
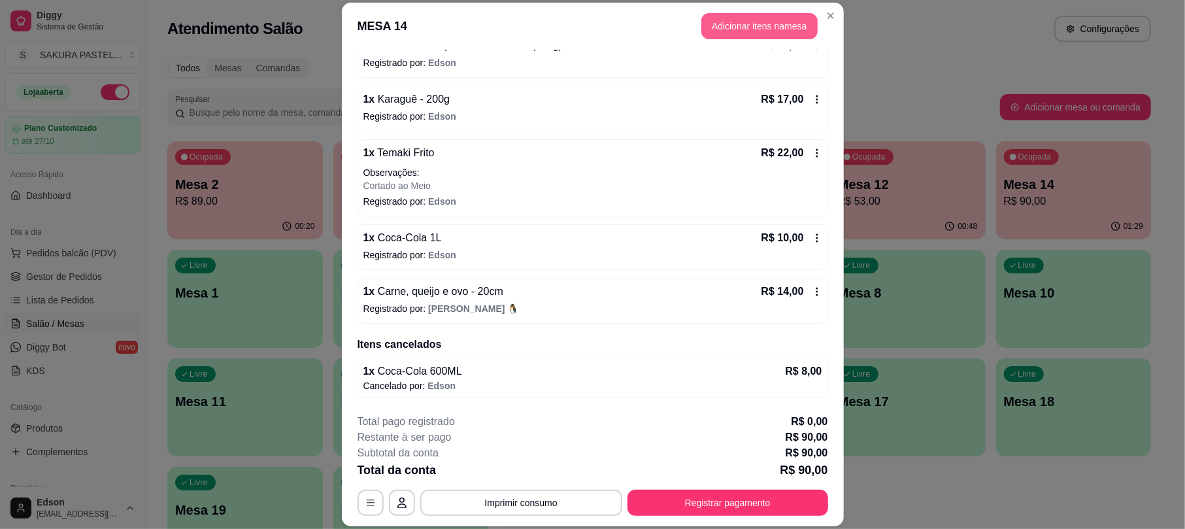
click at [764, 22] on button "Adicionar itens na mesa" at bounding box center [760, 26] width 116 height 26
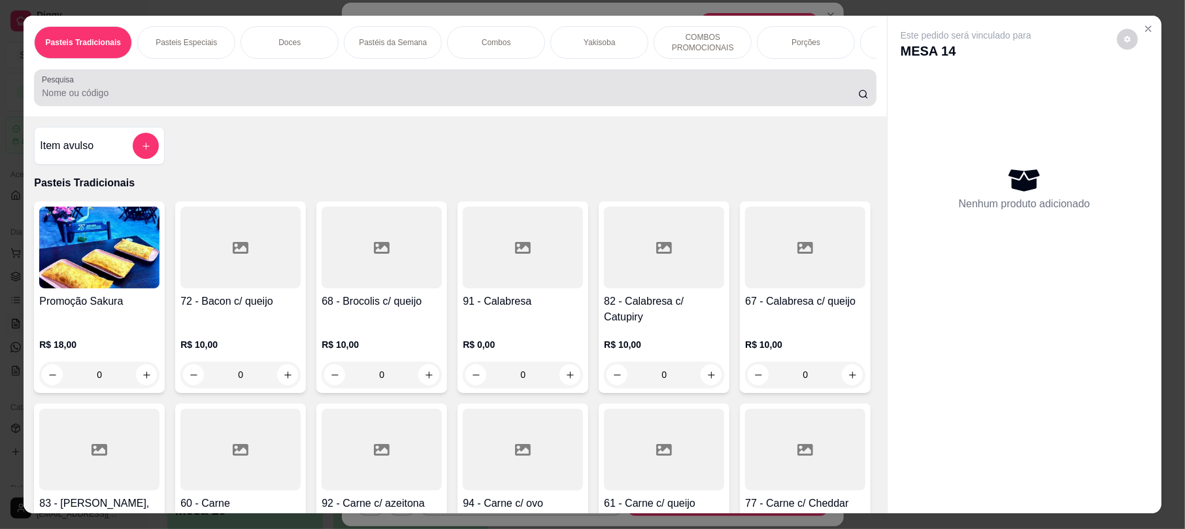
click at [330, 99] on input "Pesquisa" at bounding box center [450, 92] width 817 height 13
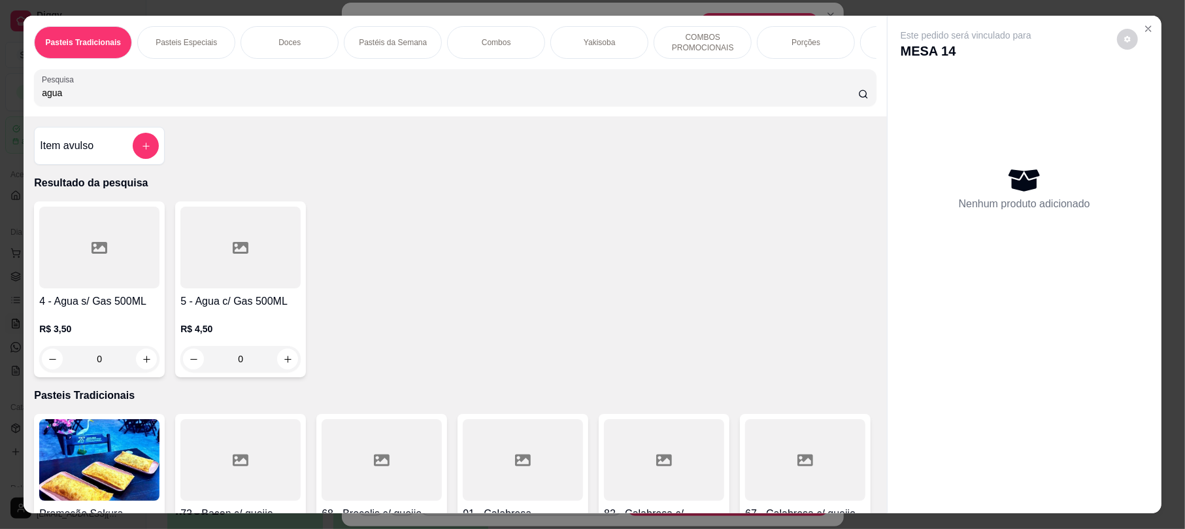
type input "agua"
click at [93, 309] on h4 "4 - Agua s/ Gas 500ML" at bounding box center [99, 302] width 120 height 16
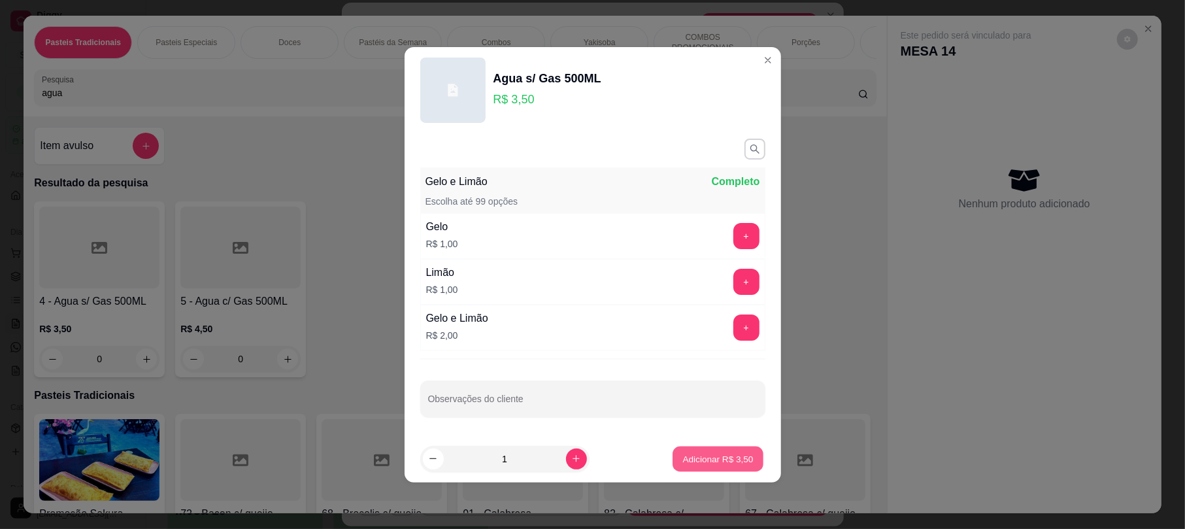
click at [704, 450] on button "Adicionar R$ 3,50" at bounding box center [718, 458] width 91 height 25
type input "1"
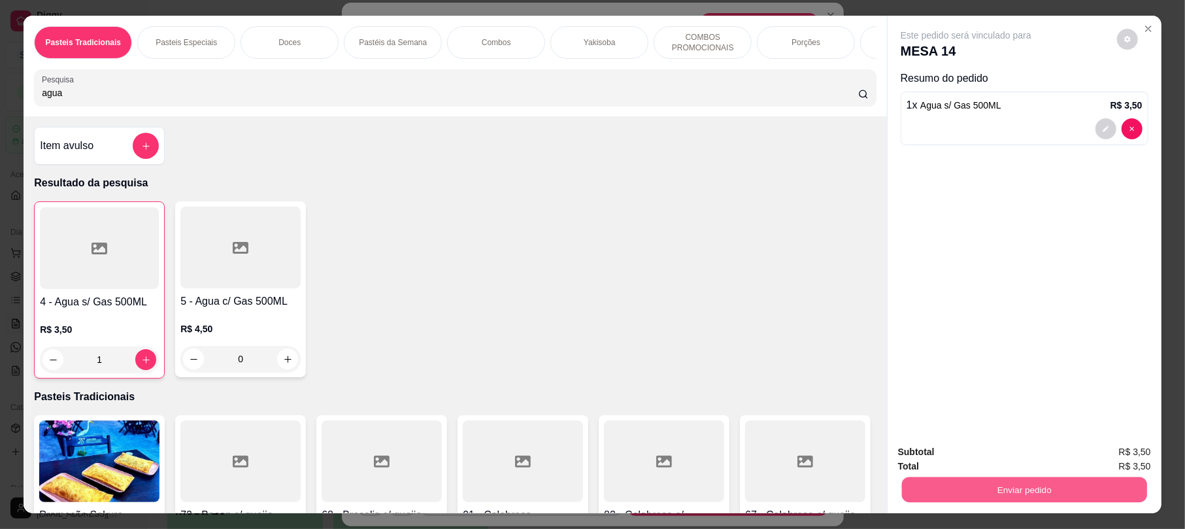
click at [1032, 490] on button "Enviar pedido" at bounding box center [1024, 489] width 245 height 25
click at [1099, 447] on button "Enviar pedido" at bounding box center [1116, 457] width 72 height 24
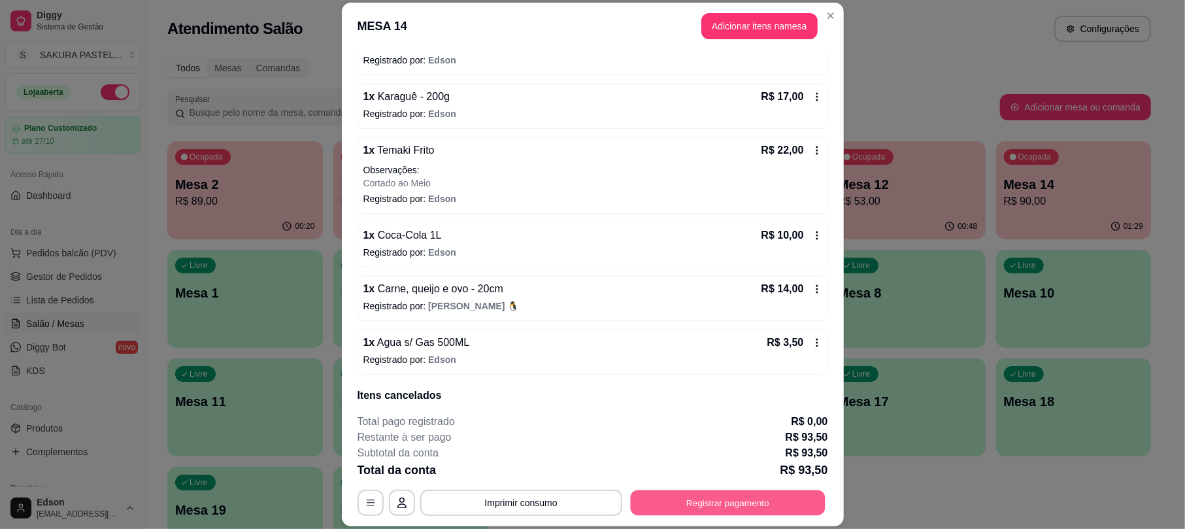
click at [744, 502] on button "Registrar pagamento" at bounding box center [727, 502] width 195 height 25
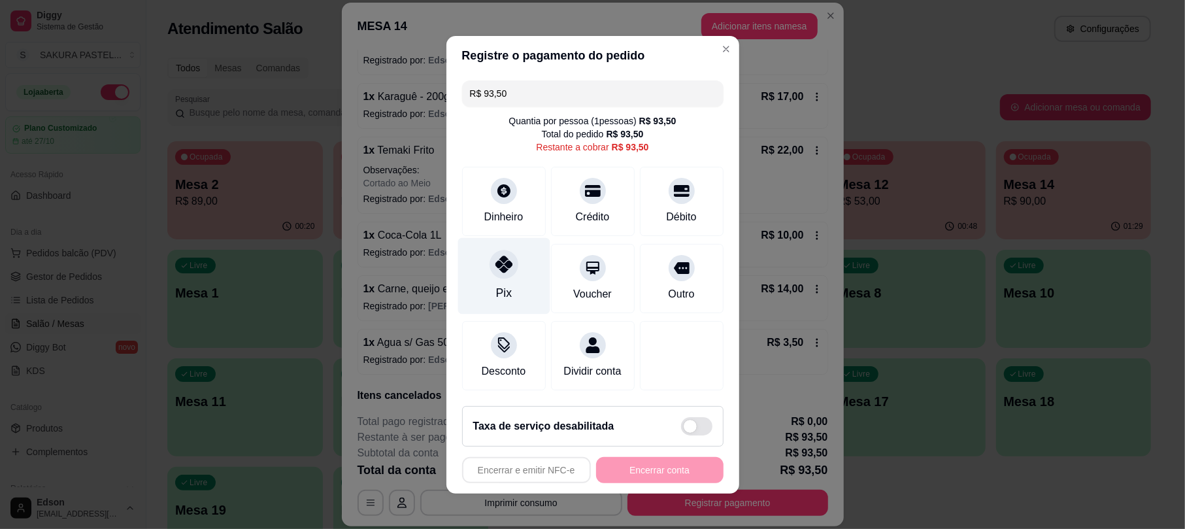
click at [471, 252] on div "Pix" at bounding box center [504, 275] width 92 height 76
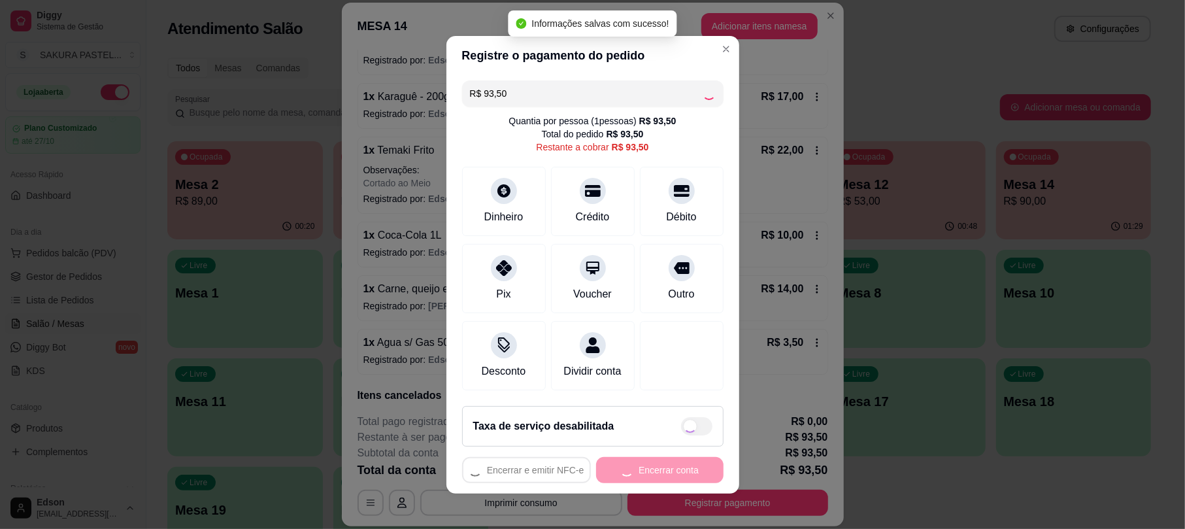
type input "R$ 0,00"
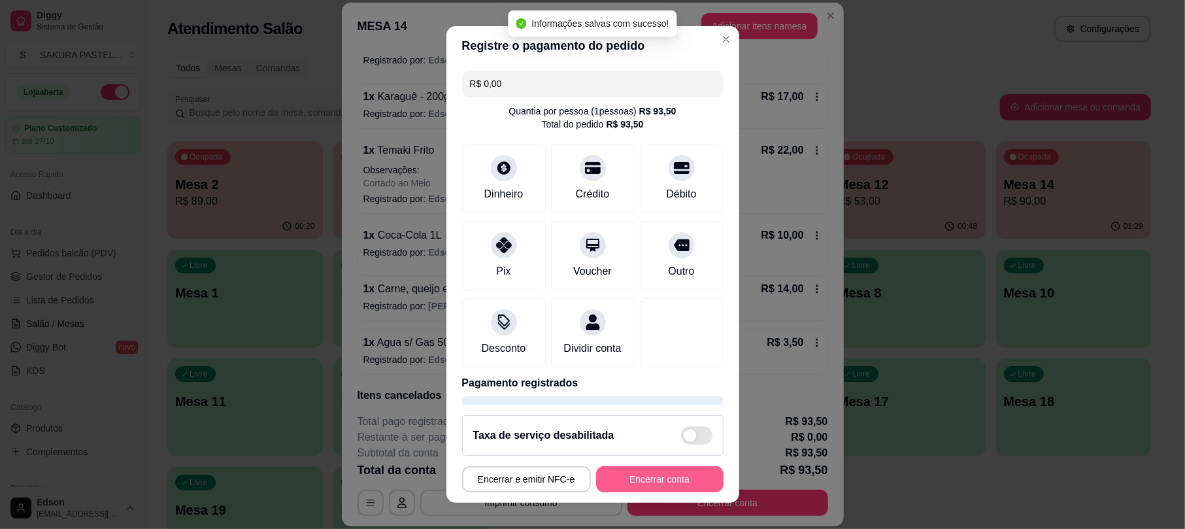
click at [647, 480] on button "Encerrar conta" at bounding box center [659, 479] width 127 height 26
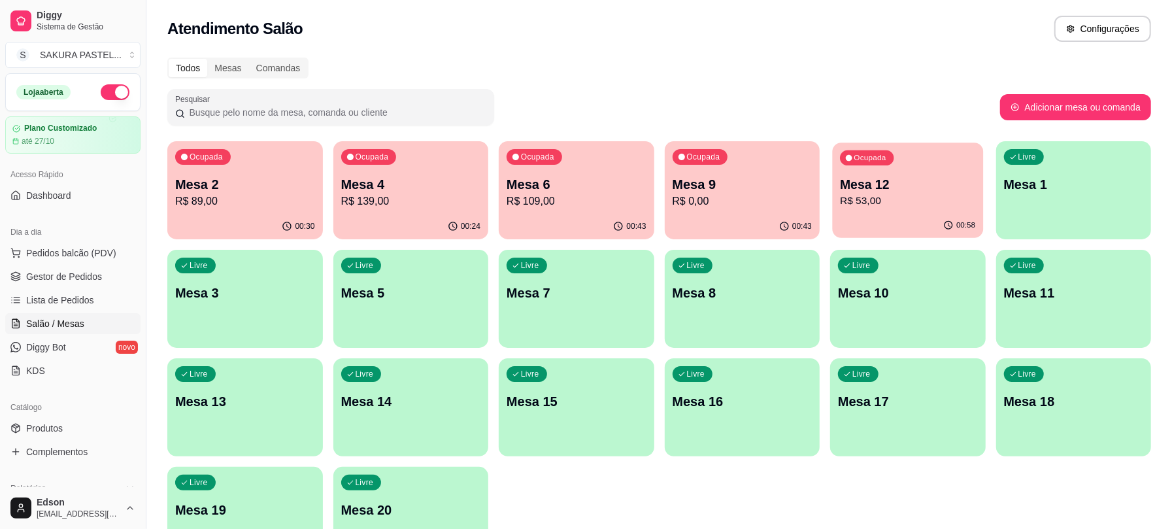
click at [889, 170] on div "Ocupada Mesa 12 R$ 53,00" at bounding box center [908, 178] width 150 height 71
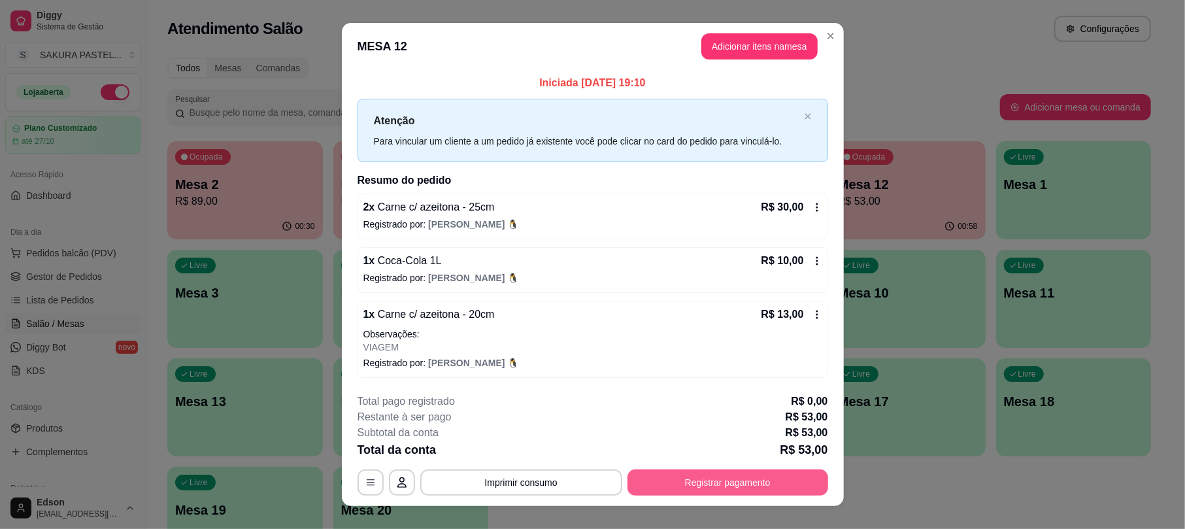
click at [675, 469] on div "**********" at bounding box center [593, 482] width 471 height 26
click at [688, 476] on button "Registrar pagamento" at bounding box center [727, 482] width 195 height 25
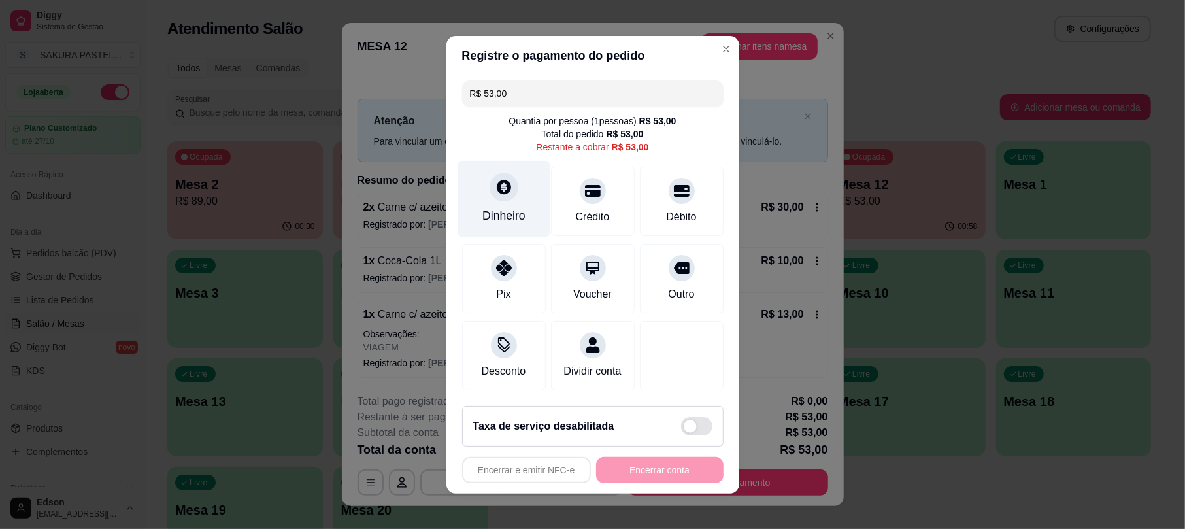
click at [490, 162] on div "Dinheiro" at bounding box center [504, 198] width 92 height 76
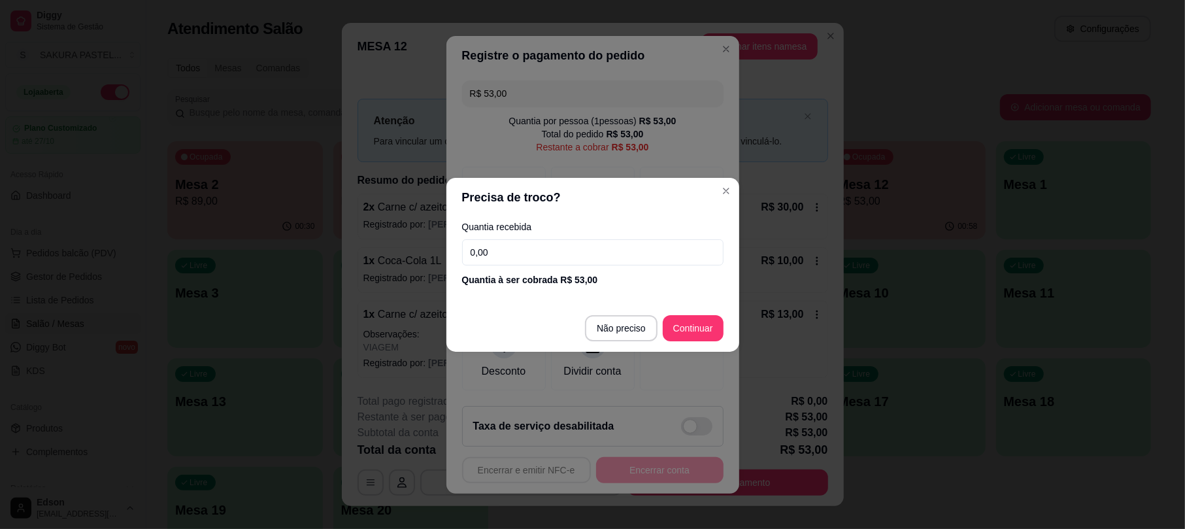
click at [613, 263] on input "0,00" at bounding box center [593, 252] width 262 height 26
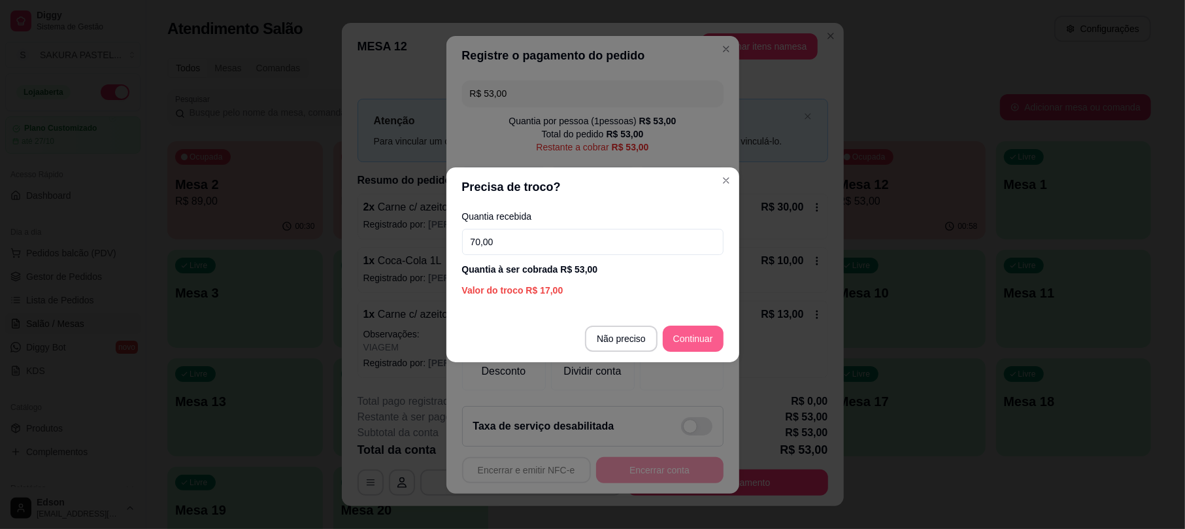
type input "70,00"
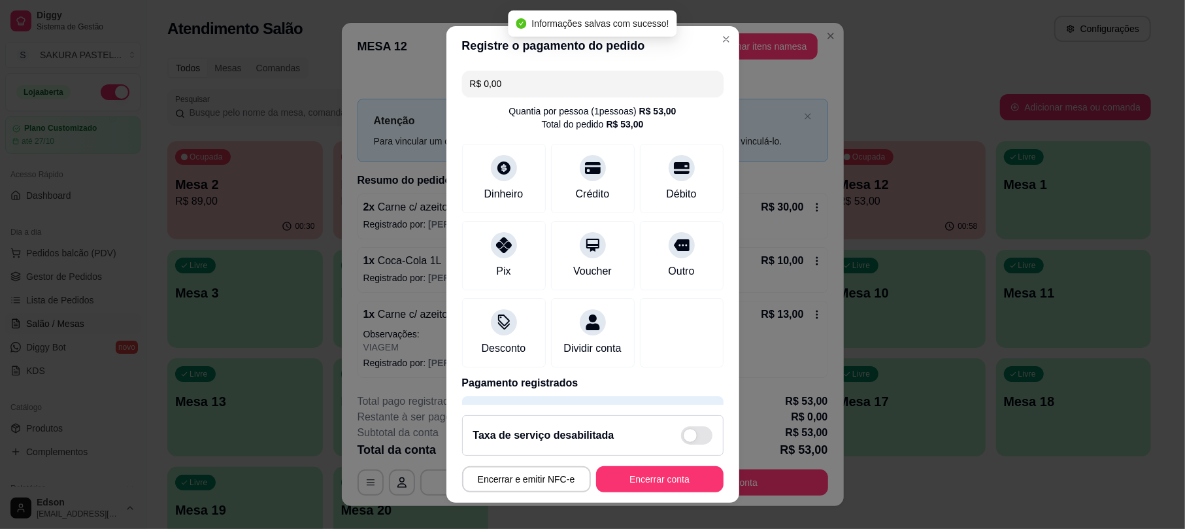
type input "R$ 0,00"
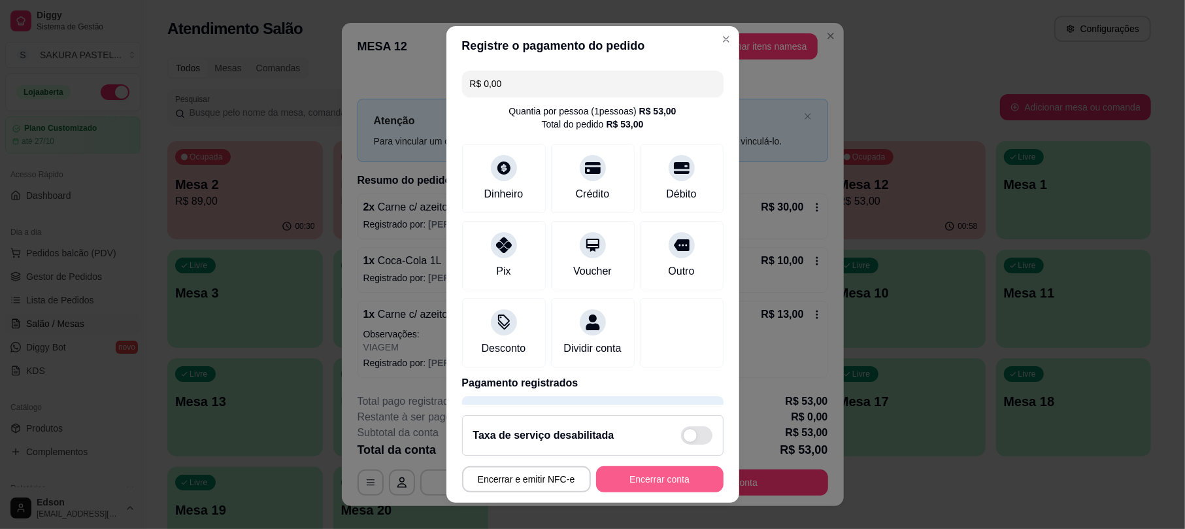
click at [683, 492] on button "Encerrar conta" at bounding box center [659, 479] width 127 height 26
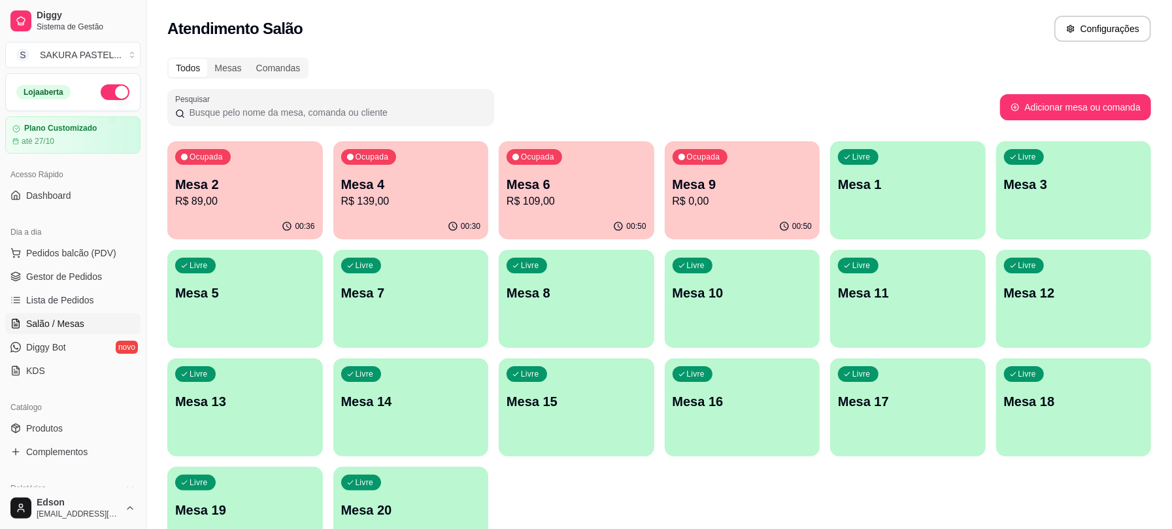
click at [284, 177] on p "Mesa 2" at bounding box center [245, 184] width 140 height 18
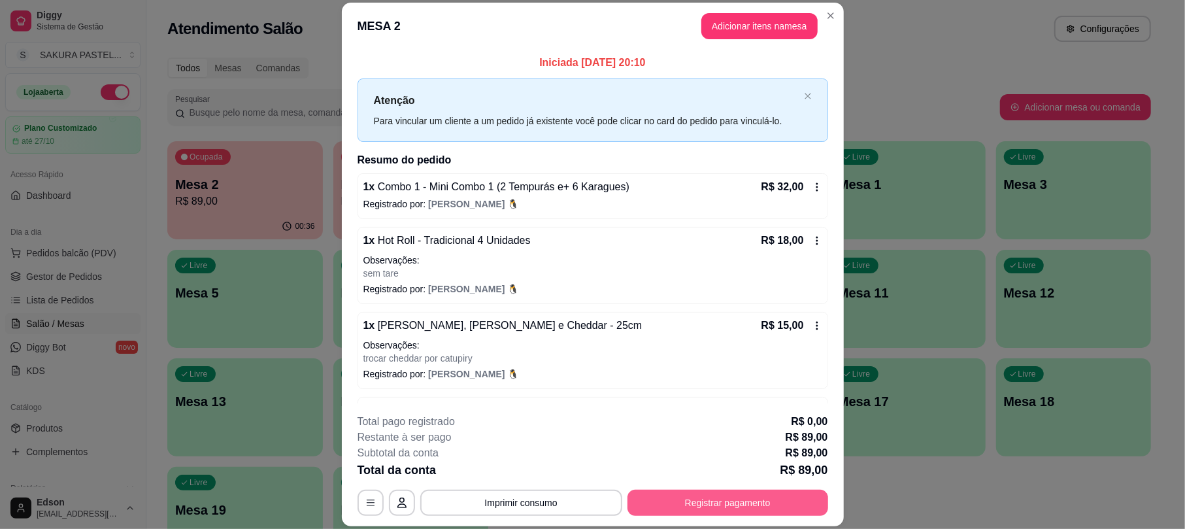
click at [736, 511] on button "Registrar pagamento" at bounding box center [728, 503] width 201 height 26
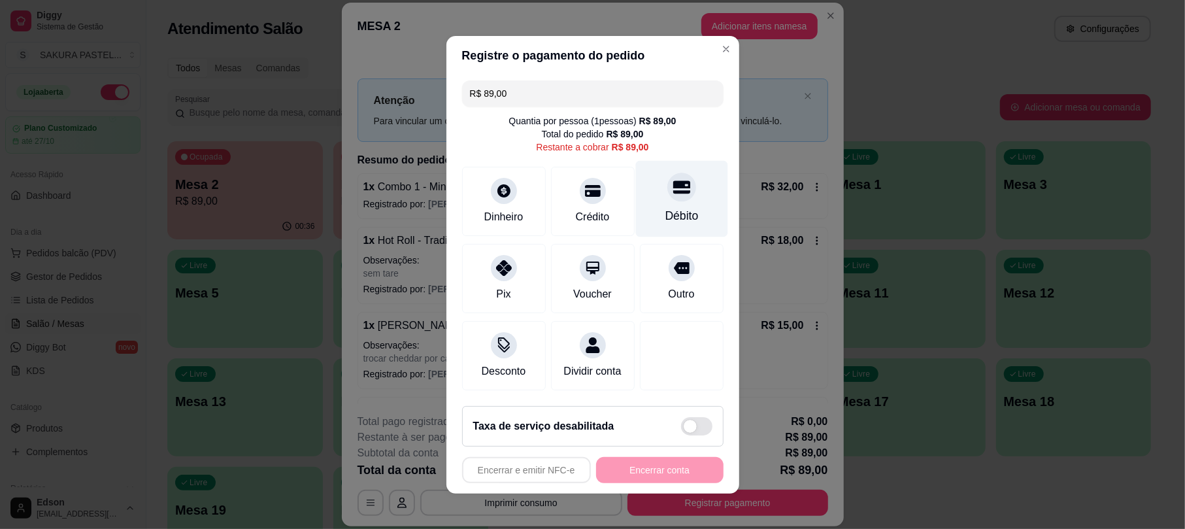
click at [678, 208] on div "Débito" at bounding box center [681, 215] width 33 height 17
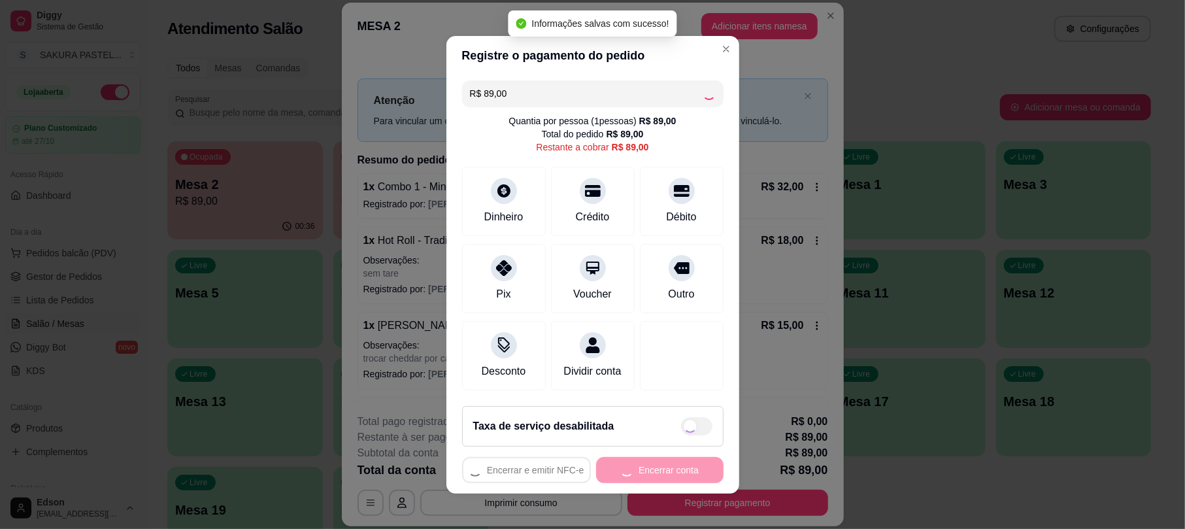
type input "R$ 0,00"
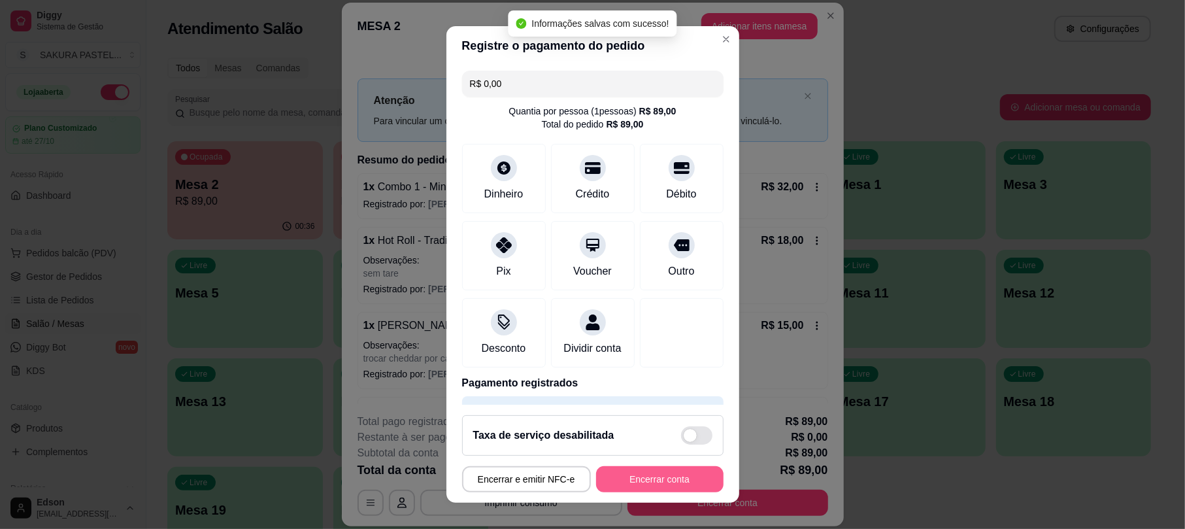
click at [670, 490] on button "Encerrar conta" at bounding box center [659, 479] width 127 height 26
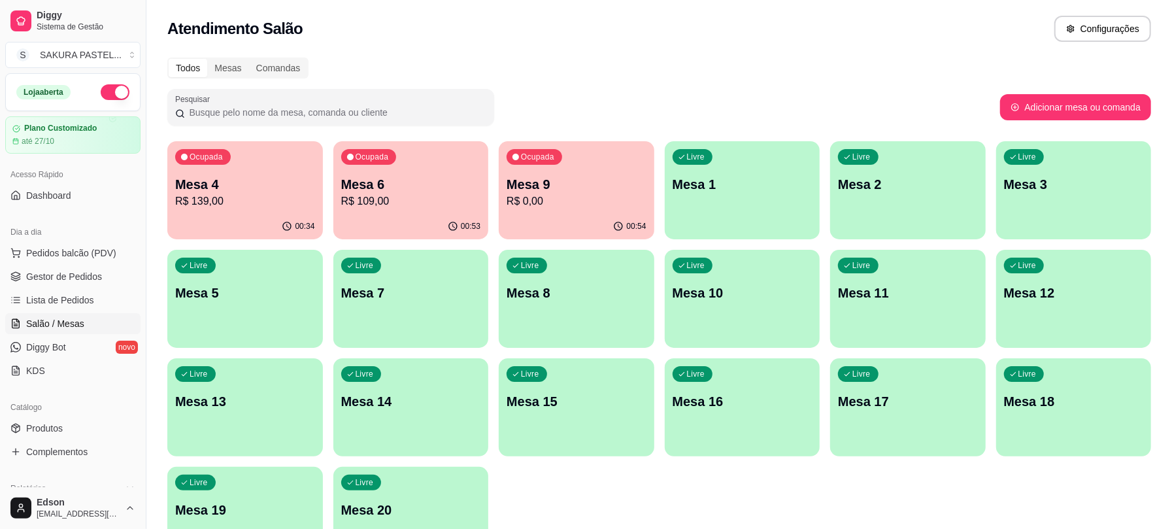
click at [440, 191] on div "Ocupada Mesa 4 R$ 139,00 00:34 Ocupada Mesa 6 R$ 109,00 00:53 Ocupada Mesa 9 R$…" at bounding box center [659, 353] width 984 height 424
click at [440, 191] on p "Mesa 6" at bounding box center [410, 185] width 135 height 18
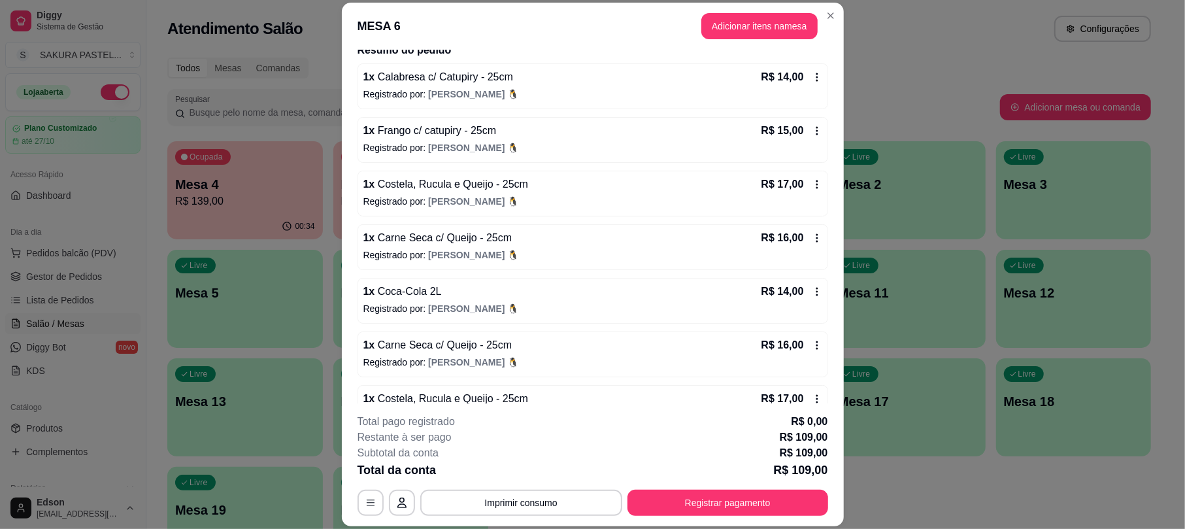
scroll to position [145, 0]
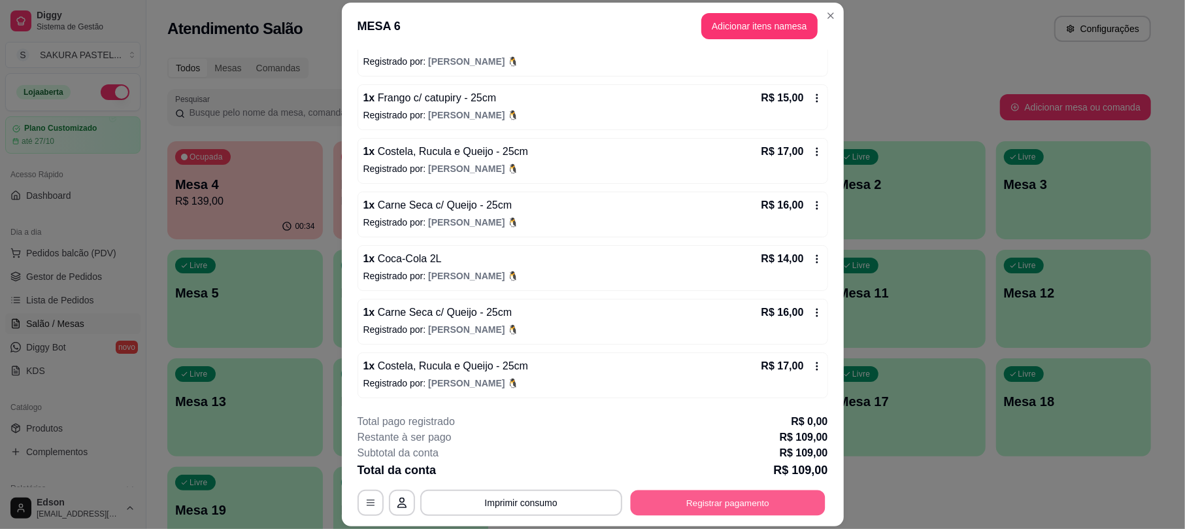
click at [783, 511] on button "Registrar pagamento" at bounding box center [727, 502] width 195 height 25
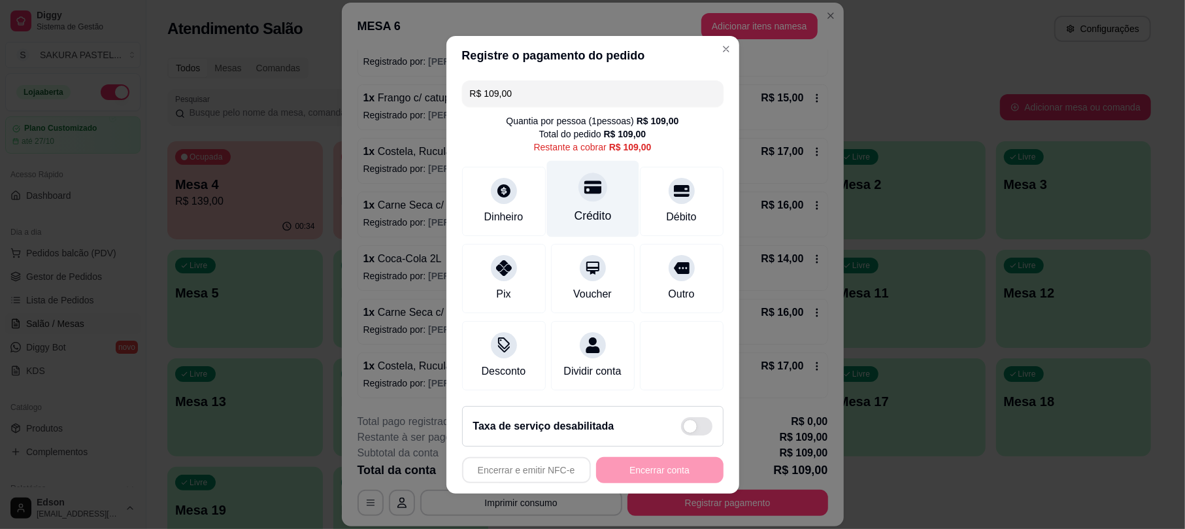
click at [558, 188] on div "Crédito" at bounding box center [593, 198] width 92 height 76
type input "R$ 0,00"
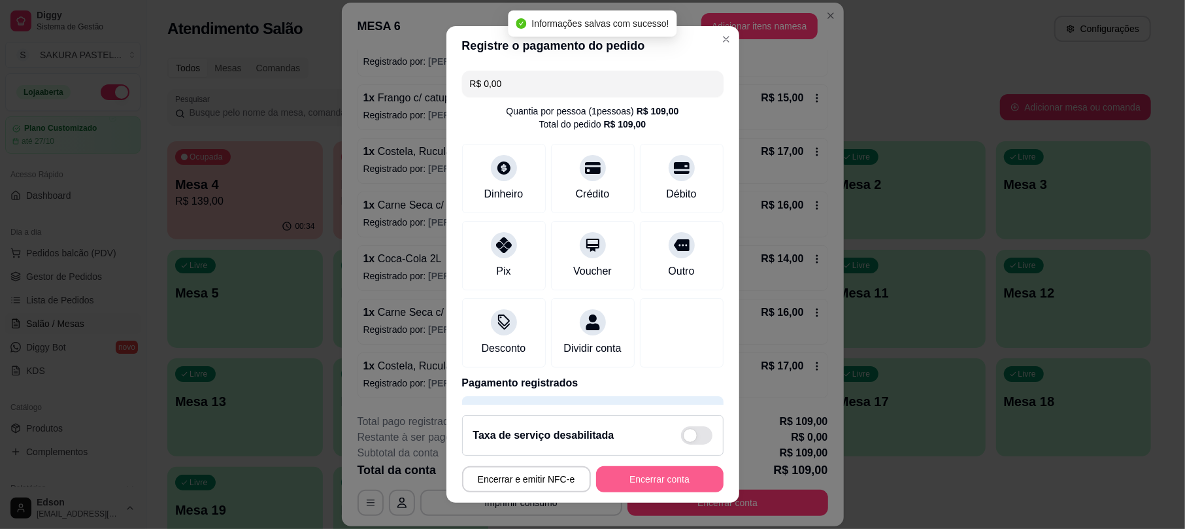
click at [632, 485] on button "Encerrar conta" at bounding box center [659, 479] width 127 height 26
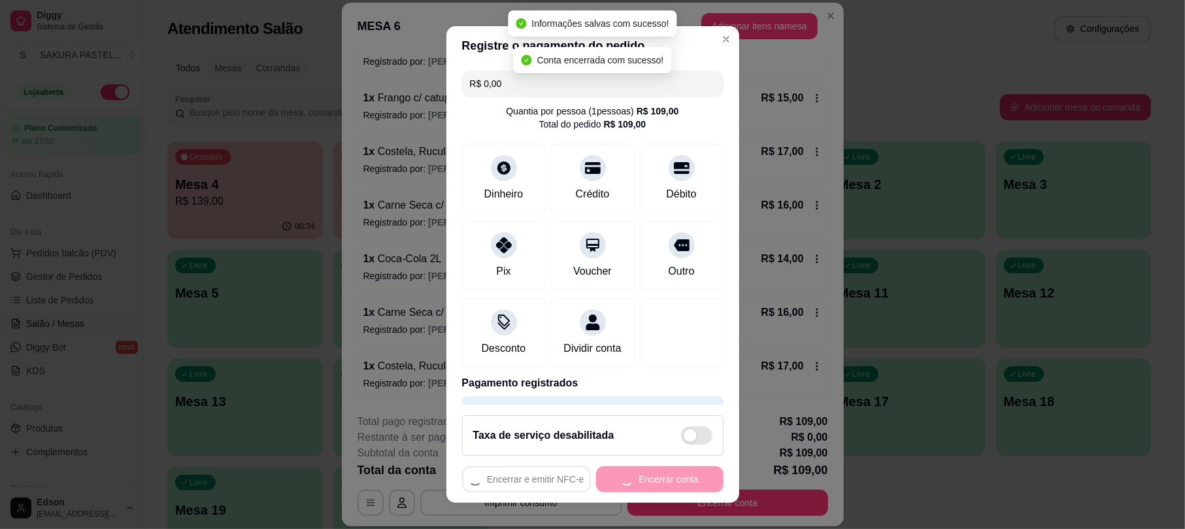
scroll to position [0, 0]
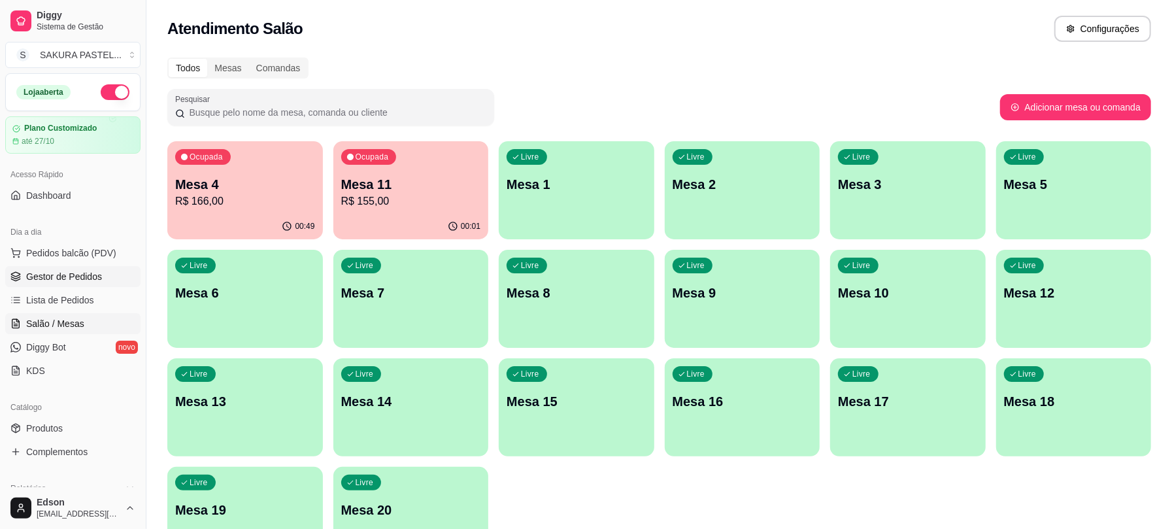
click at [72, 280] on span "Gestor de Pedidos" at bounding box center [64, 276] width 76 height 13
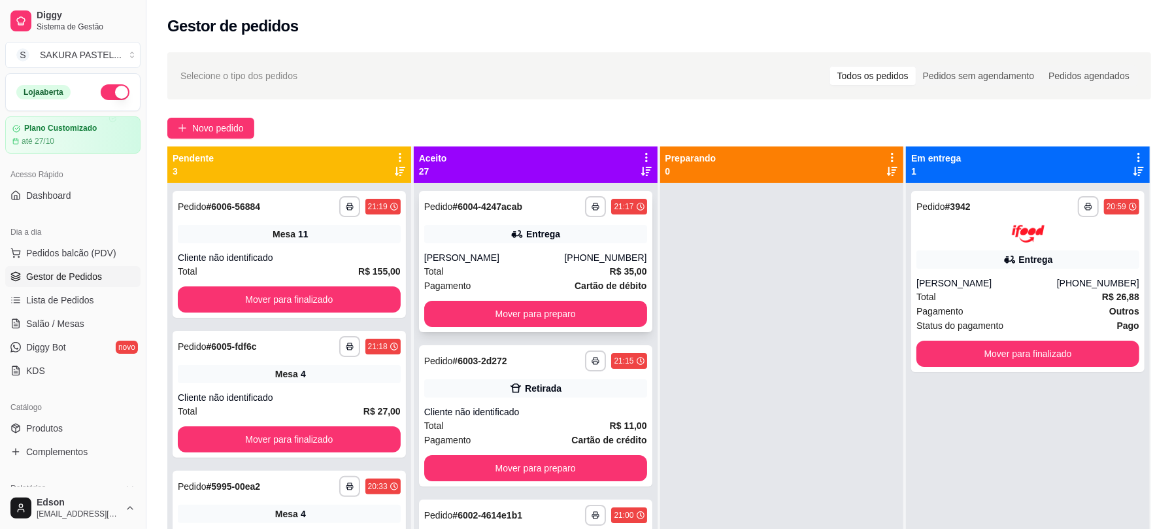
click at [527, 260] on div "[PERSON_NAME]" at bounding box center [494, 257] width 141 height 13
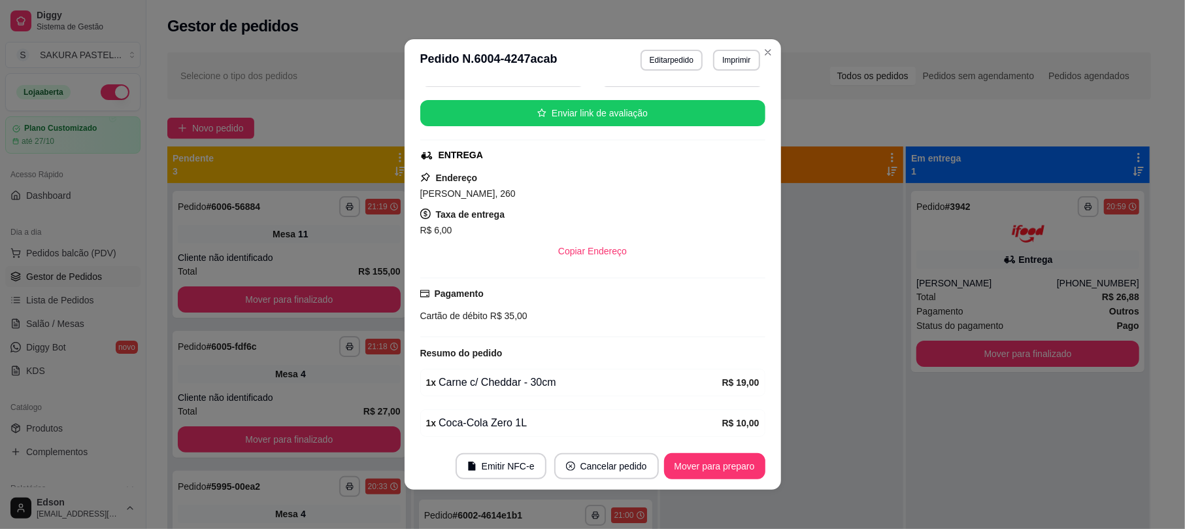
scroll to position [269, 0]
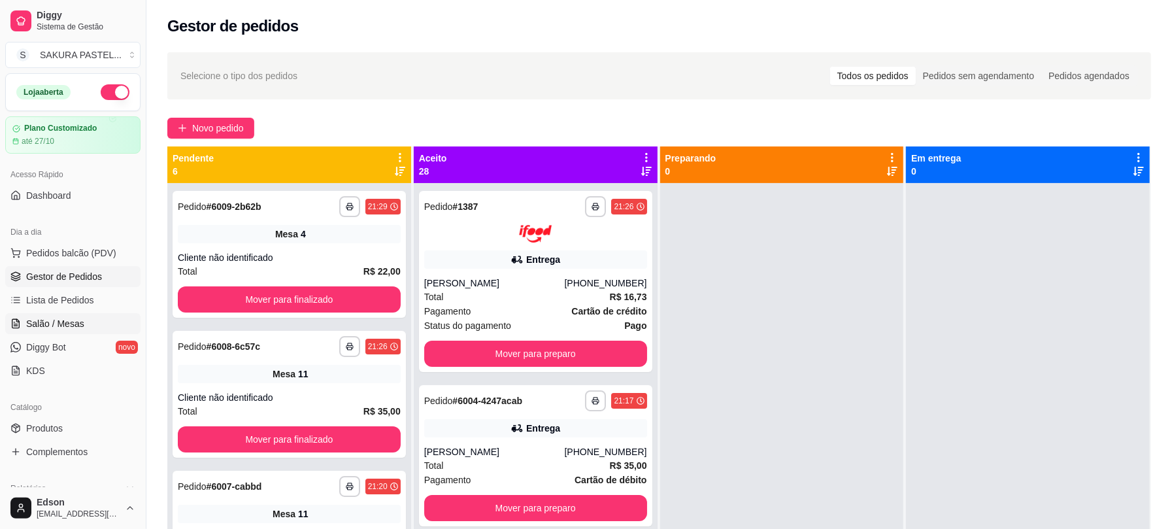
click at [54, 322] on span "Salão / Mesas" at bounding box center [55, 323] width 58 height 13
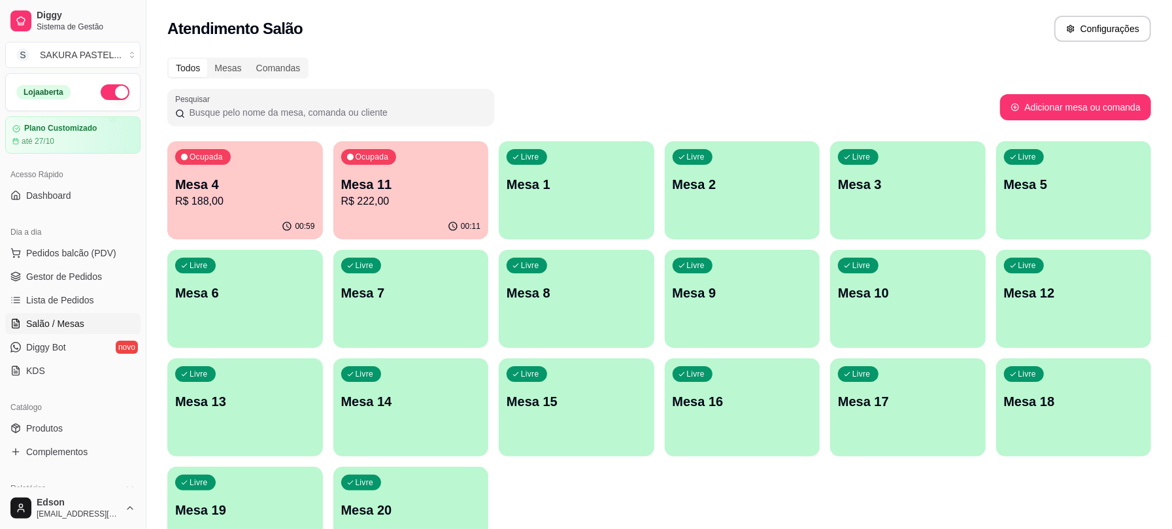
click at [257, 188] on p "Mesa 4" at bounding box center [245, 184] width 140 height 18
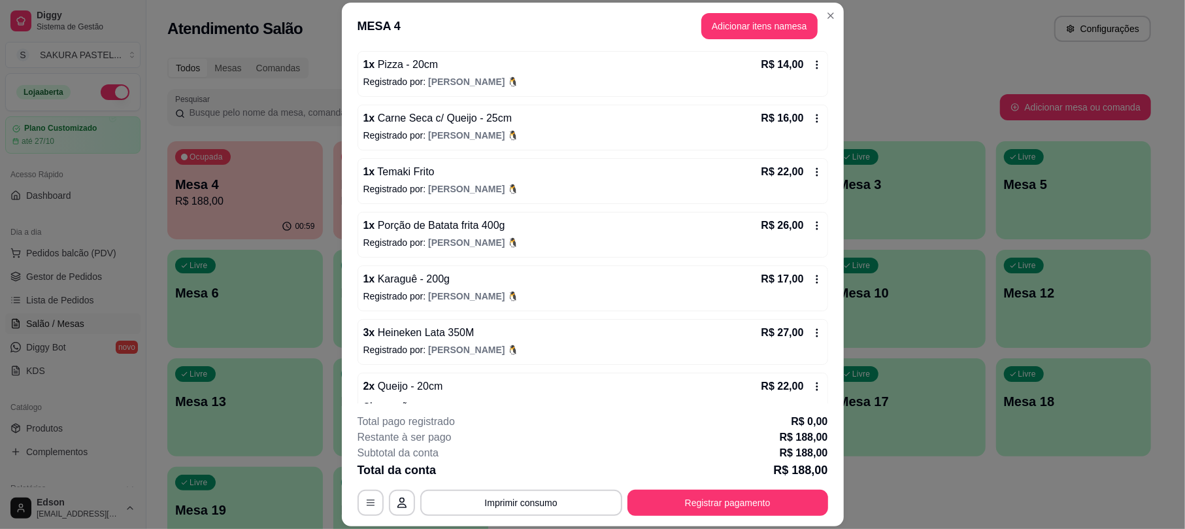
scroll to position [339, 0]
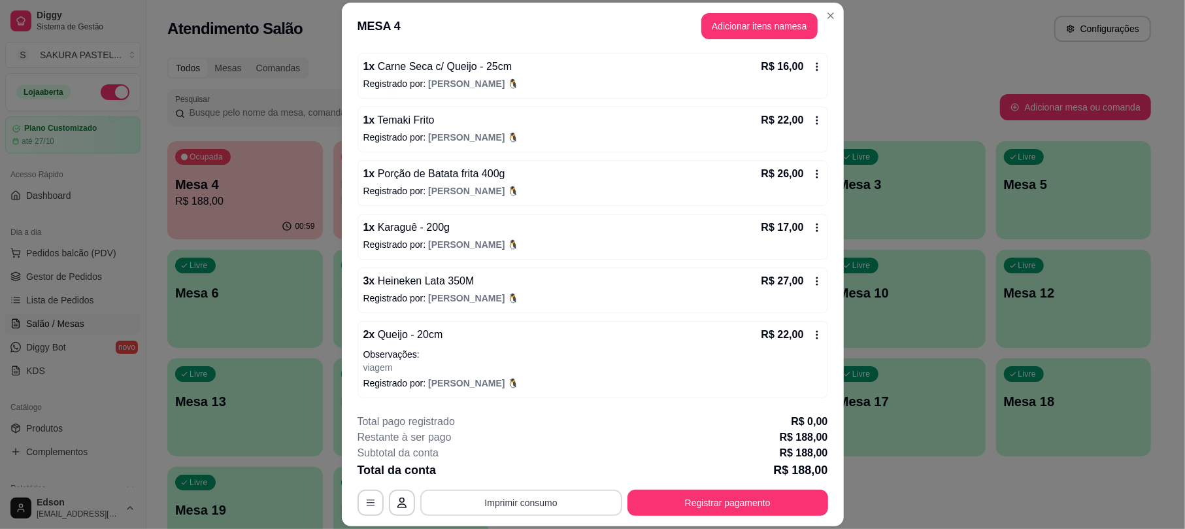
click at [536, 494] on button "Imprimir consumo" at bounding box center [521, 503] width 202 height 26
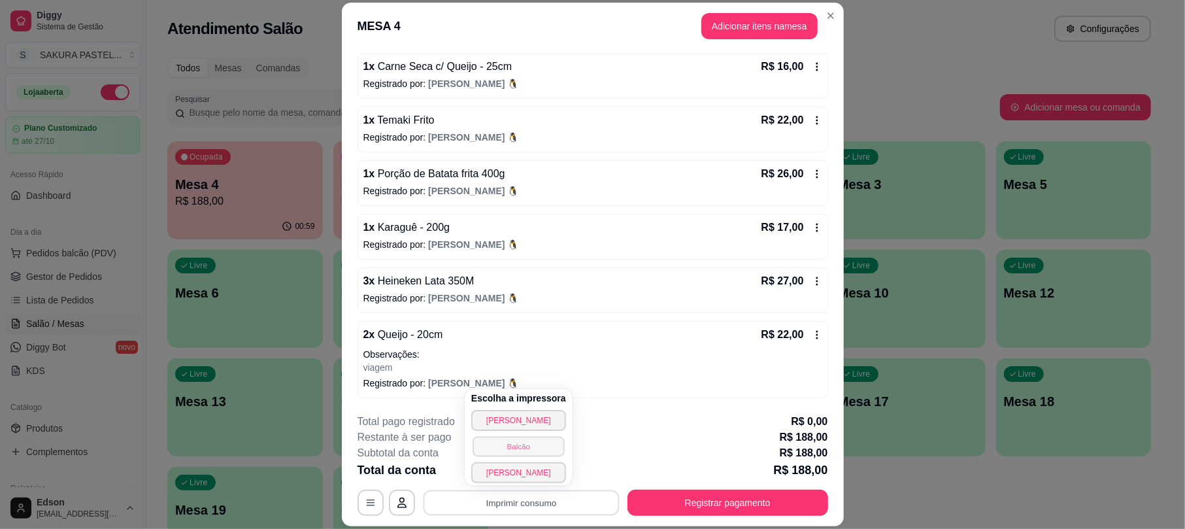
click at [524, 447] on button "Balcão" at bounding box center [519, 446] width 92 height 20
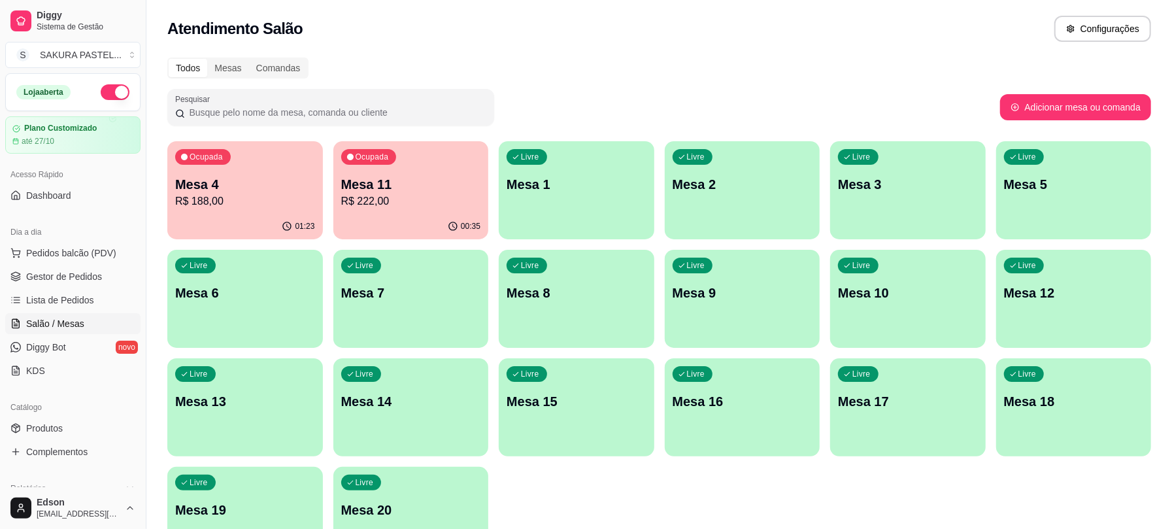
click at [294, 213] on button "Ocupada Mesa 4 R$ 188,00 01:23" at bounding box center [245, 190] width 156 height 98
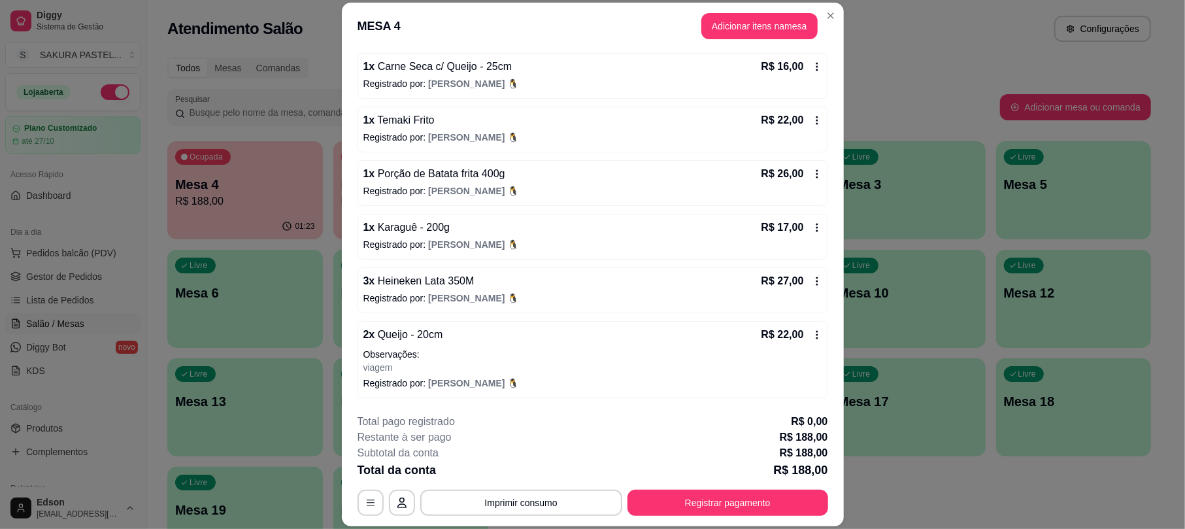
click at [662, 484] on div "**********" at bounding box center [593, 465] width 471 height 102
click at [687, 506] on button "Registrar pagamento" at bounding box center [728, 503] width 201 height 26
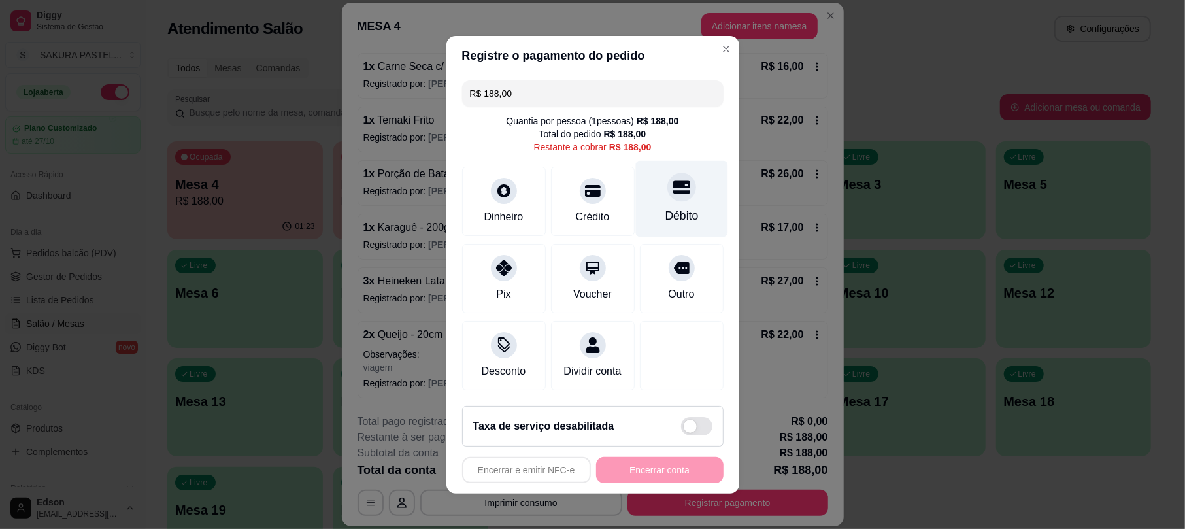
click at [673, 187] on div at bounding box center [682, 187] width 29 height 29
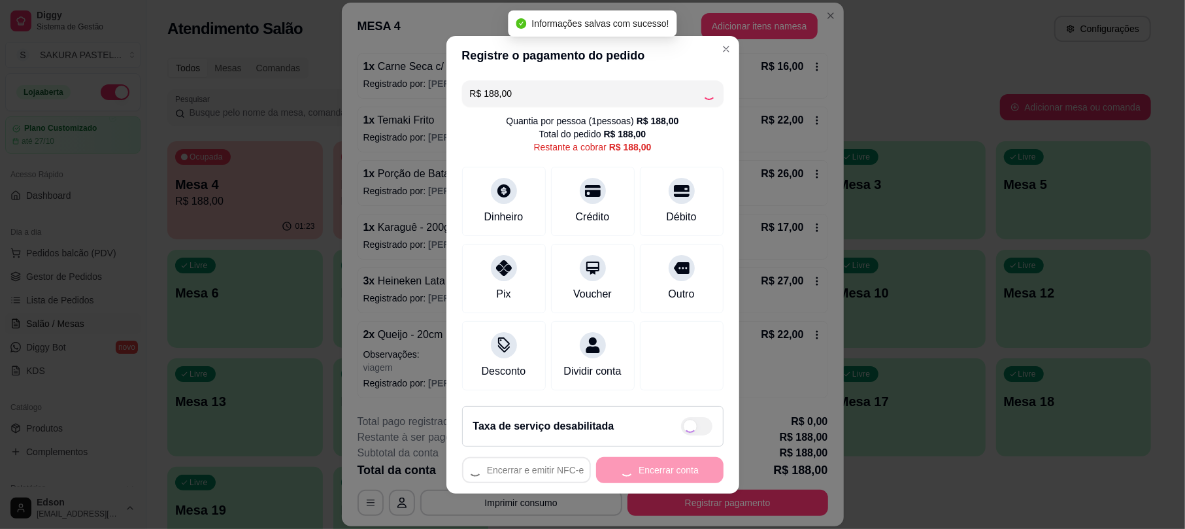
type input "R$ 0,00"
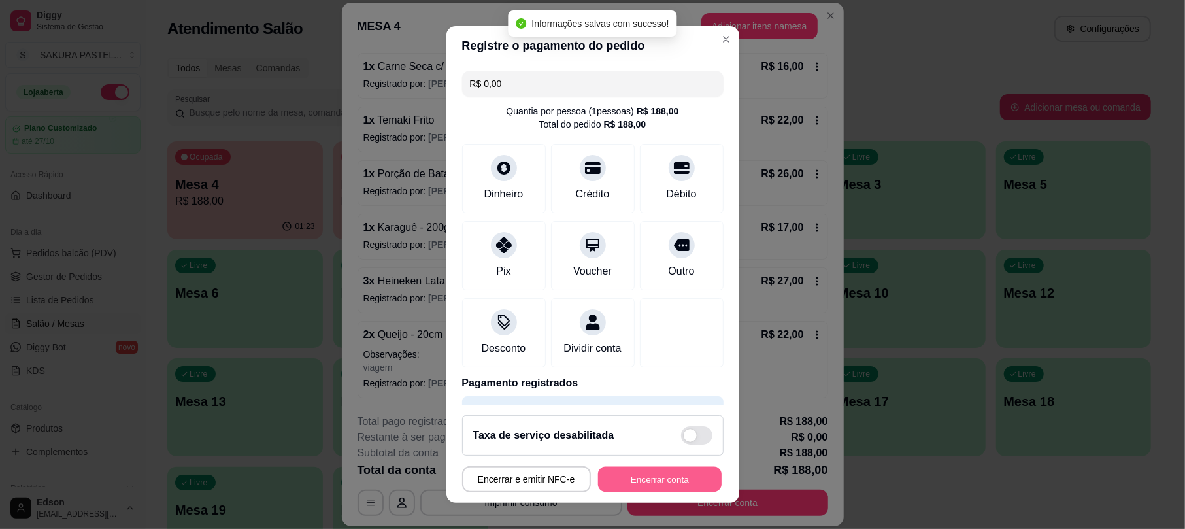
click at [636, 484] on button "Encerrar conta" at bounding box center [660, 478] width 124 height 25
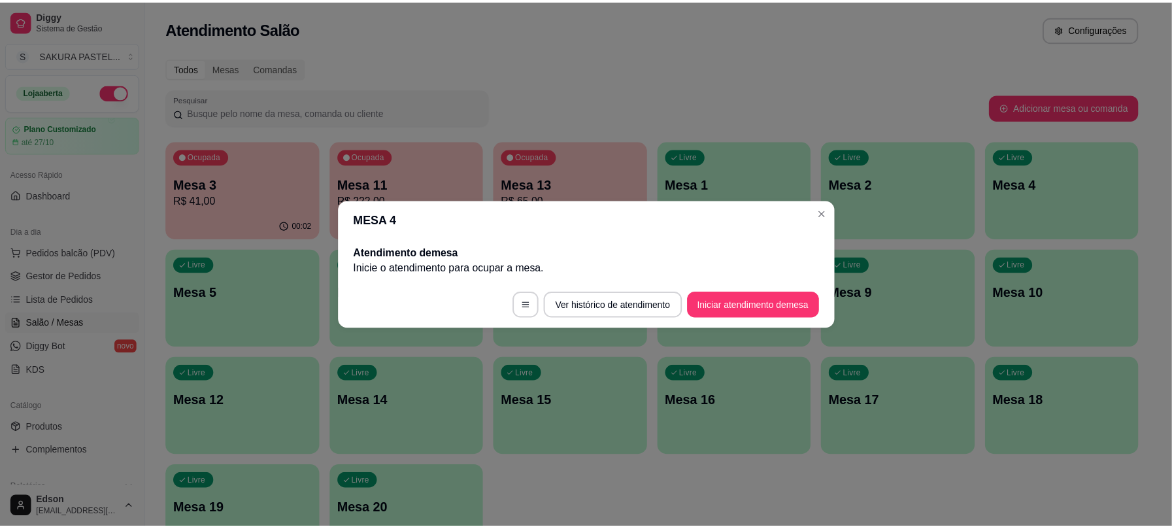
scroll to position [0, 0]
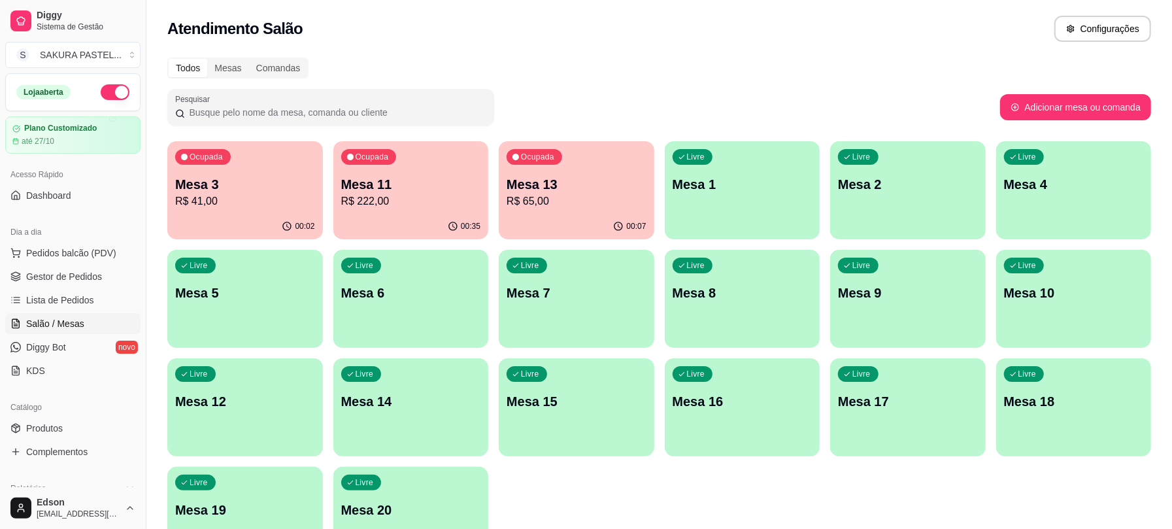
click at [247, 201] on p "R$ 41,00" at bounding box center [245, 202] width 140 height 16
click at [87, 315] on link "Salão / Mesas" at bounding box center [72, 323] width 135 height 21
click at [86, 309] on link "Lista de Pedidos" at bounding box center [72, 300] width 135 height 21
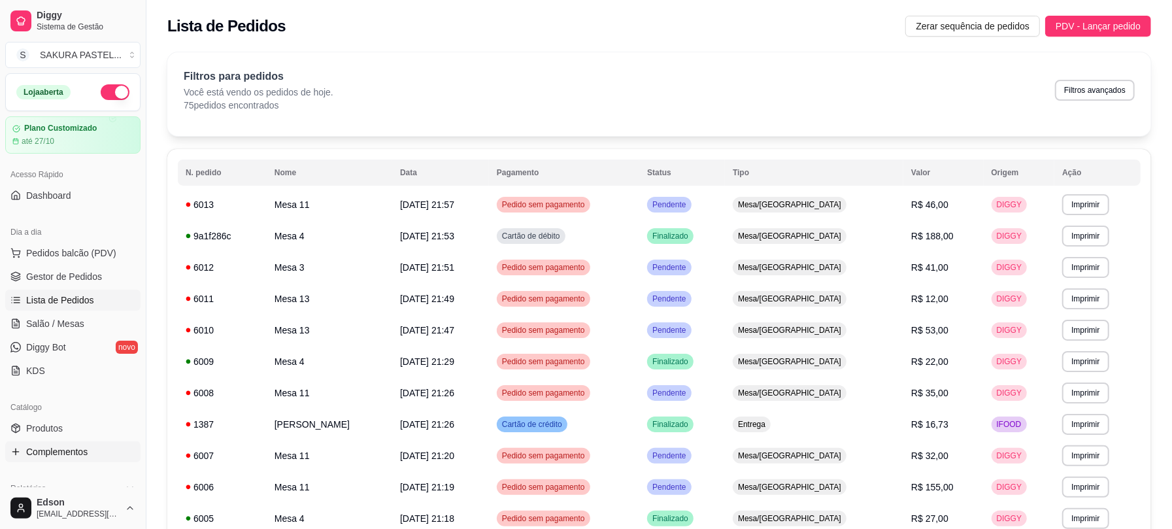
scroll to position [362, 0]
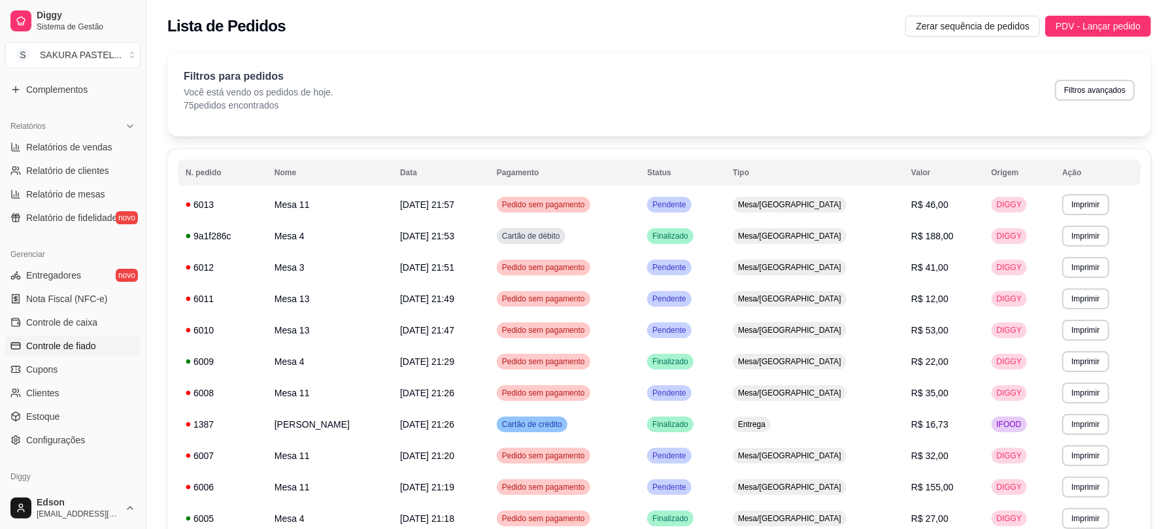
click at [87, 336] on link "Controle de fiado" at bounding box center [72, 345] width 135 height 21
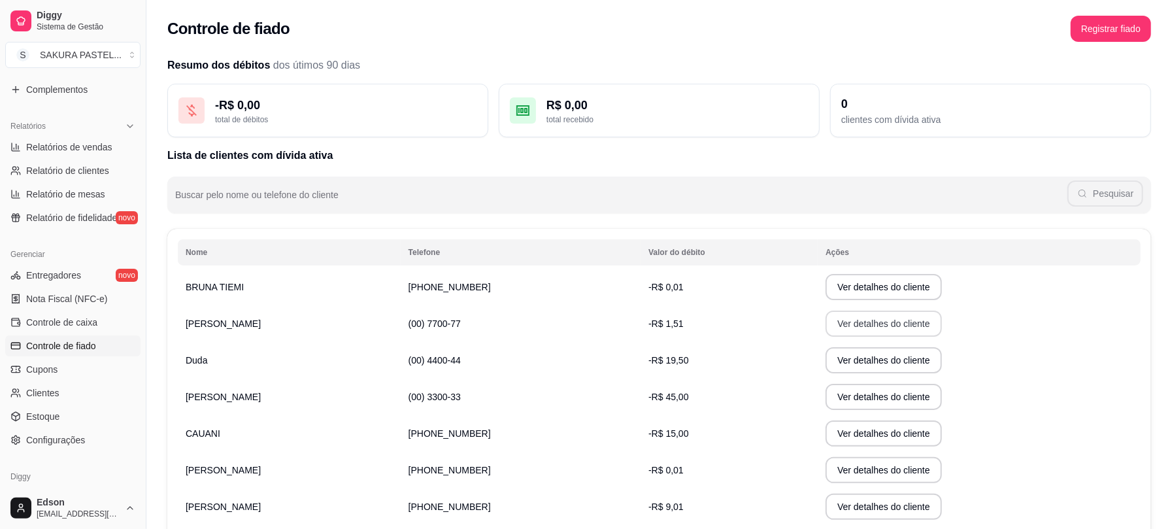
click at [826, 327] on button "Ver detalhes do cliente" at bounding box center [884, 324] width 116 height 26
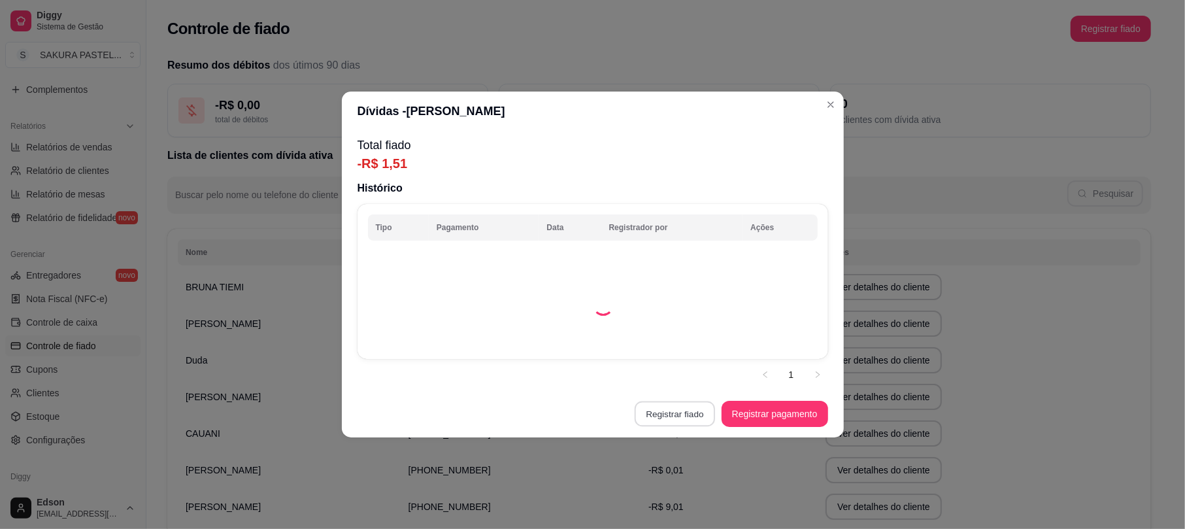
click at [680, 421] on button "Registrar fiado" at bounding box center [675, 413] width 80 height 25
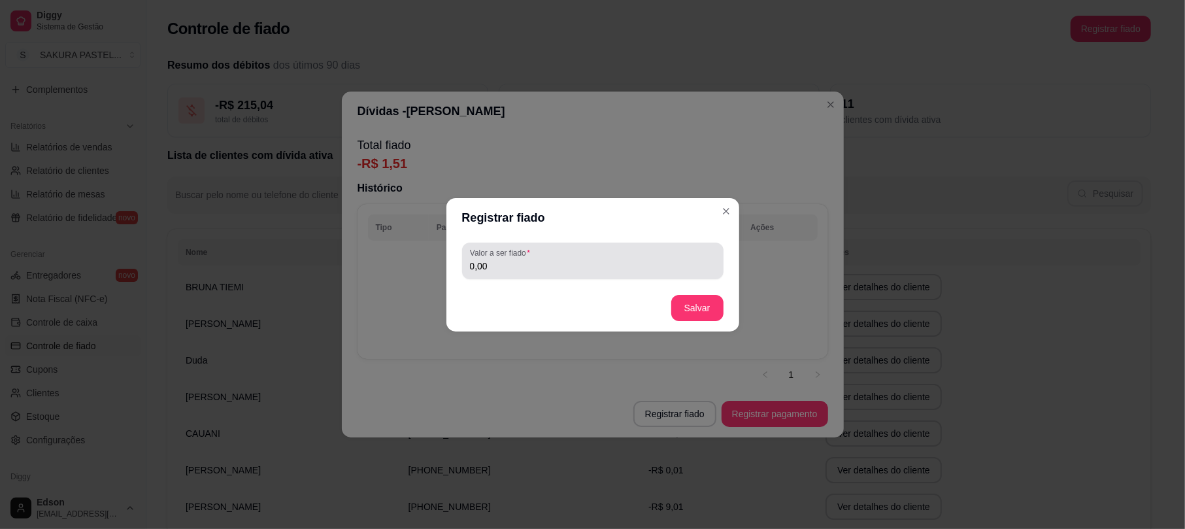
click at [563, 278] on div "Valor a ser fiado 0,00" at bounding box center [593, 261] width 262 height 37
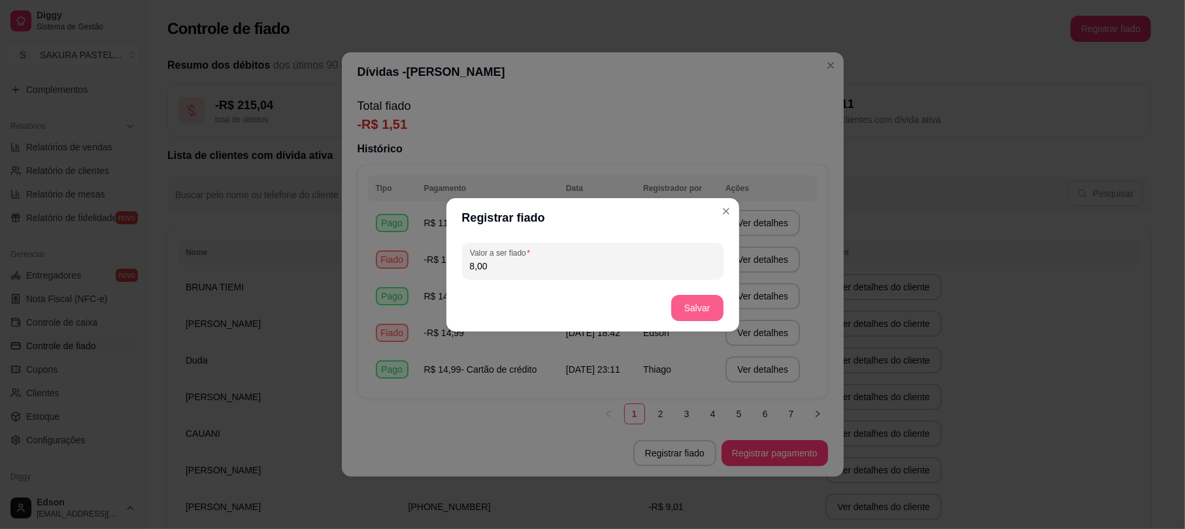
type input "8,00"
click at [702, 309] on button "Salvar" at bounding box center [697, 308] width 52 height 26
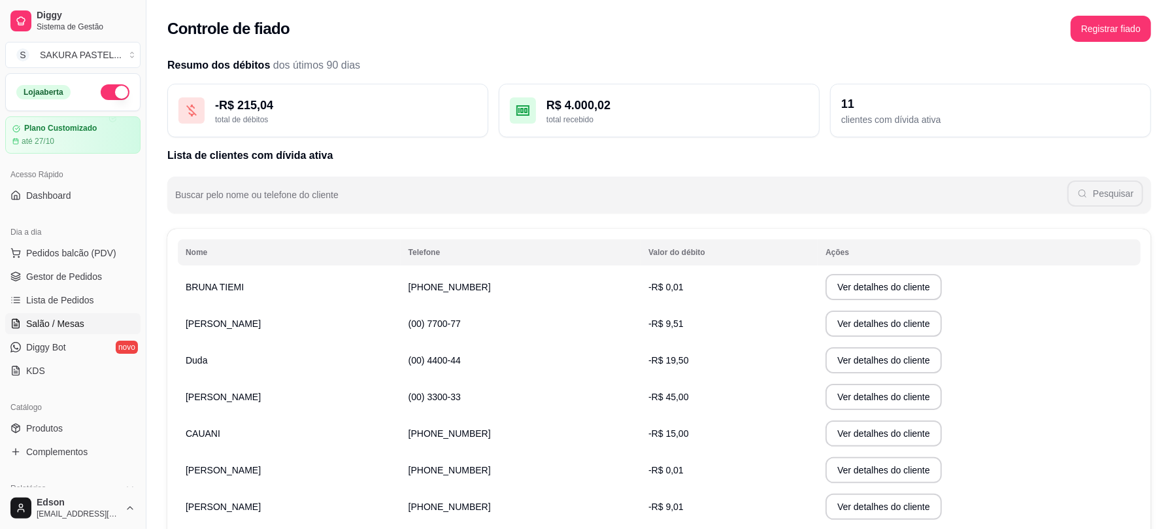
click at [64, 326] on span "Salão / Mesas" at bounding box center [55, 323] width 58 height 13
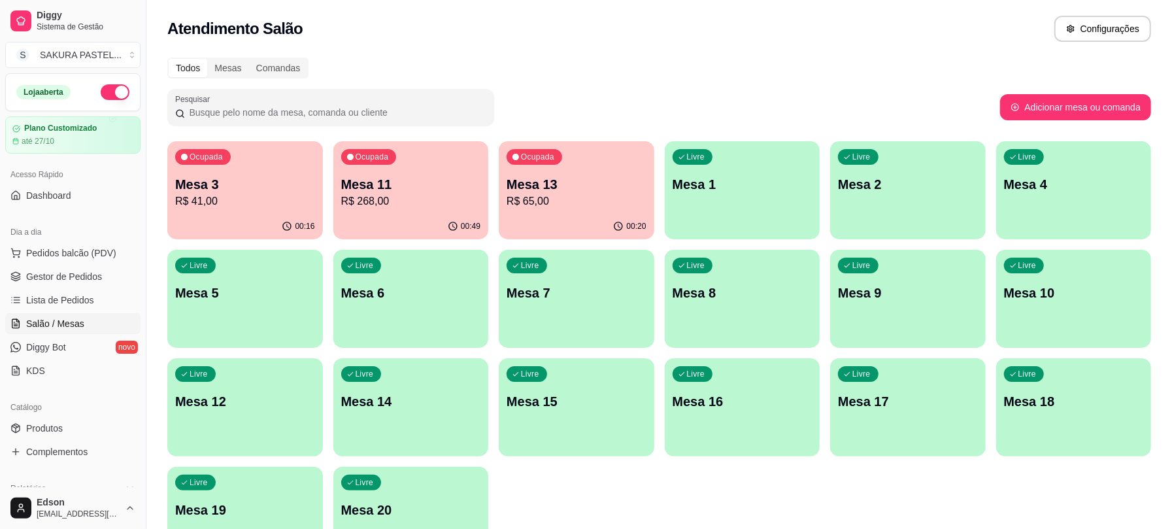
click at [568, 190] on p "Mesa 13" at bounding box center [577, 184] width 140 height 18
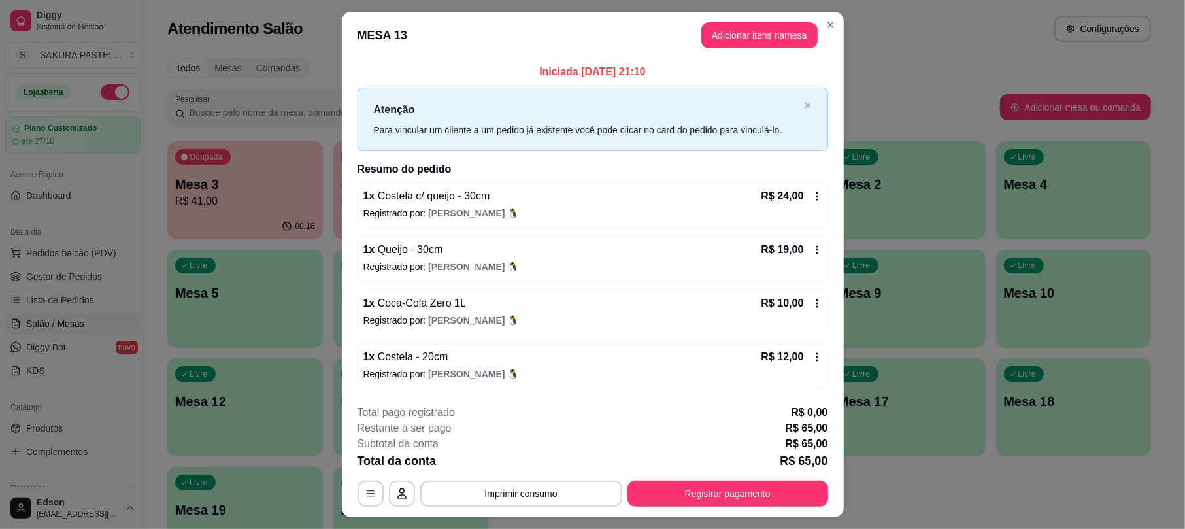
scroll to position [31, 0]
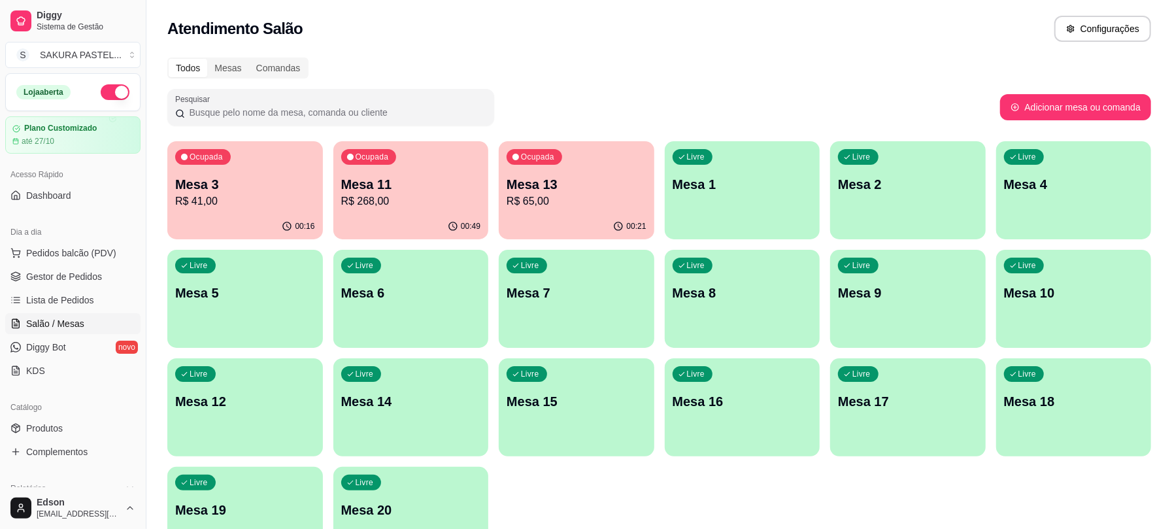
click at [260, 212] on div "Ocupada Mesa 3 R$ 41,00" at bounding box center [245, 177] width 156 height 73
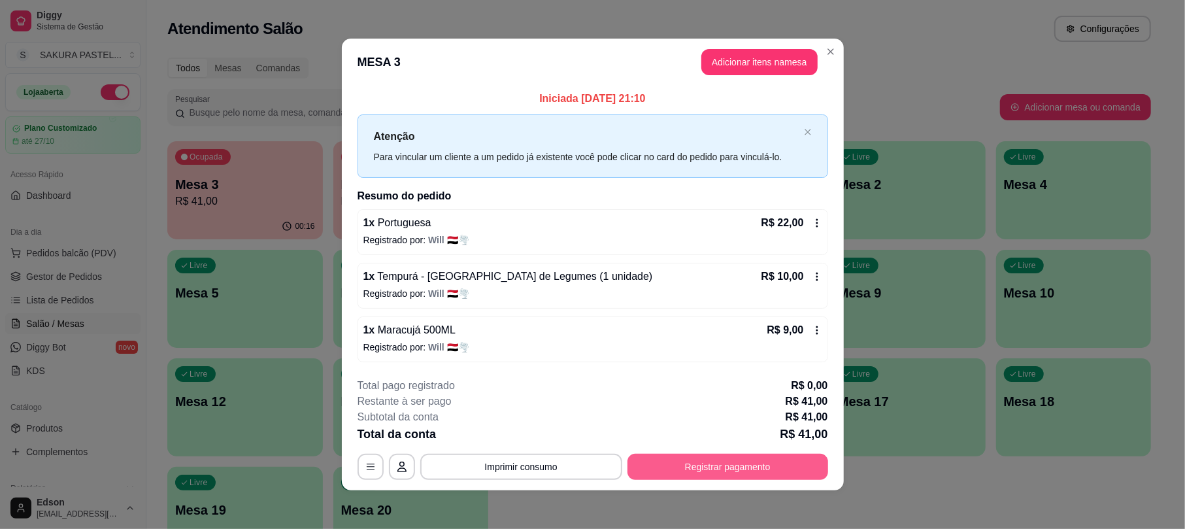
click at [730, 477] on button "Registrar pagamento" at bounding box center [728, 467] width 201 height 26
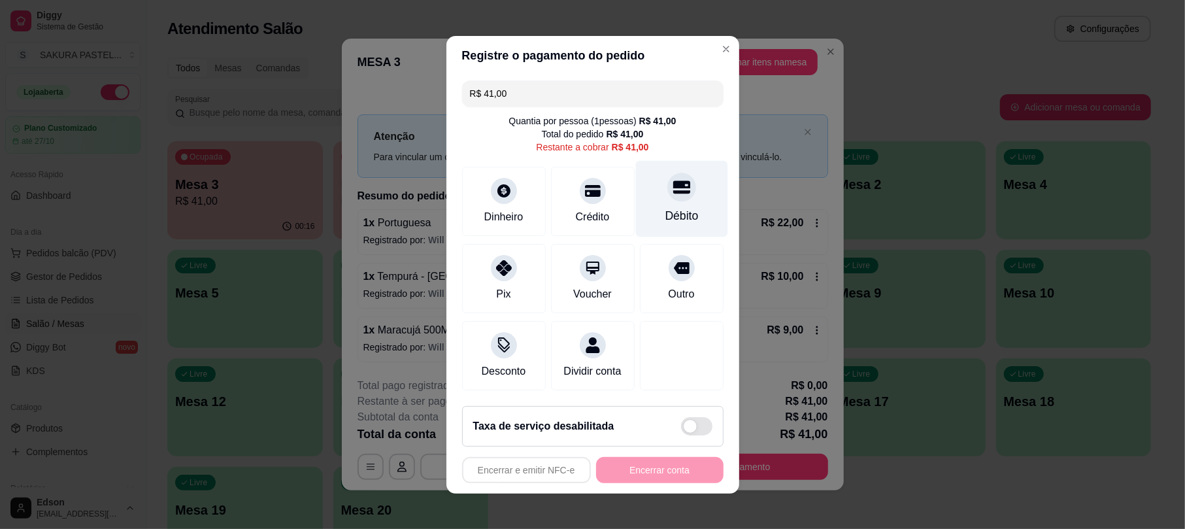
click at [681, 188] on div "Débito" at bounding box center [682, 198] width 92 height 76
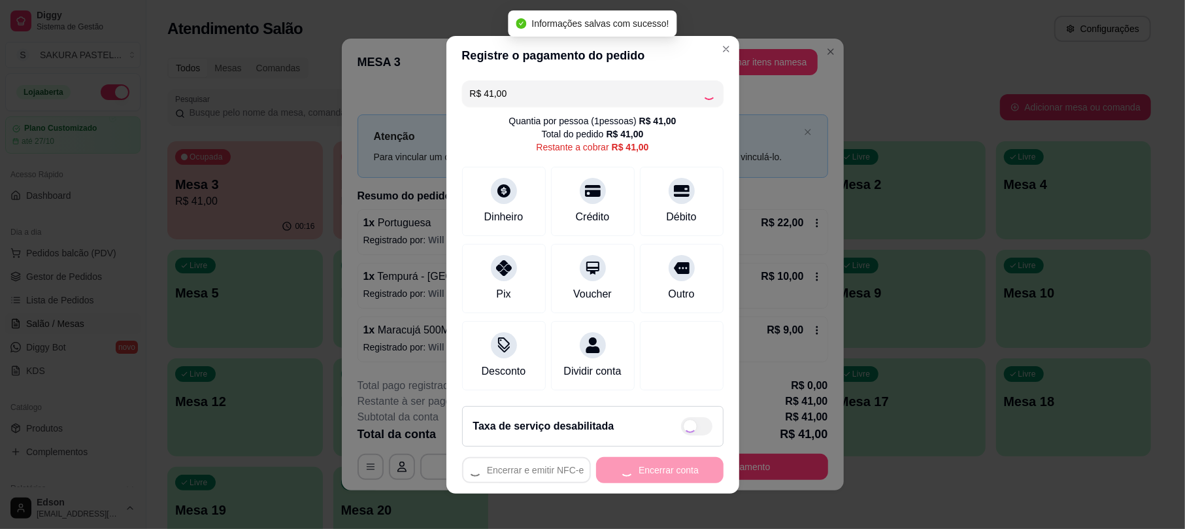
type input "R$ 0,00"
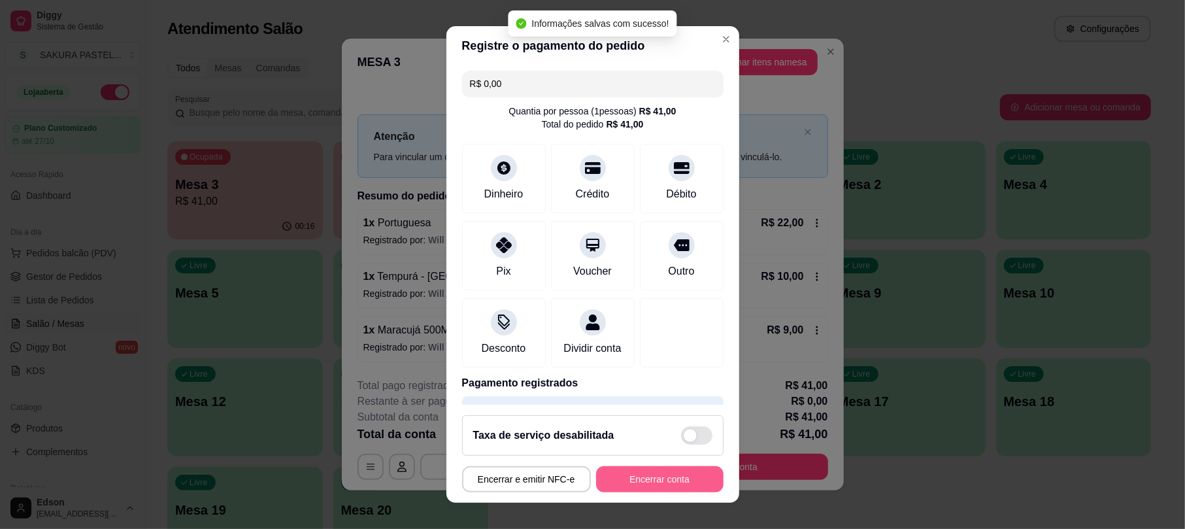
click at [672, 488] on button "Encerrar conta" at bounding box center [659, 479] width 127 height 26
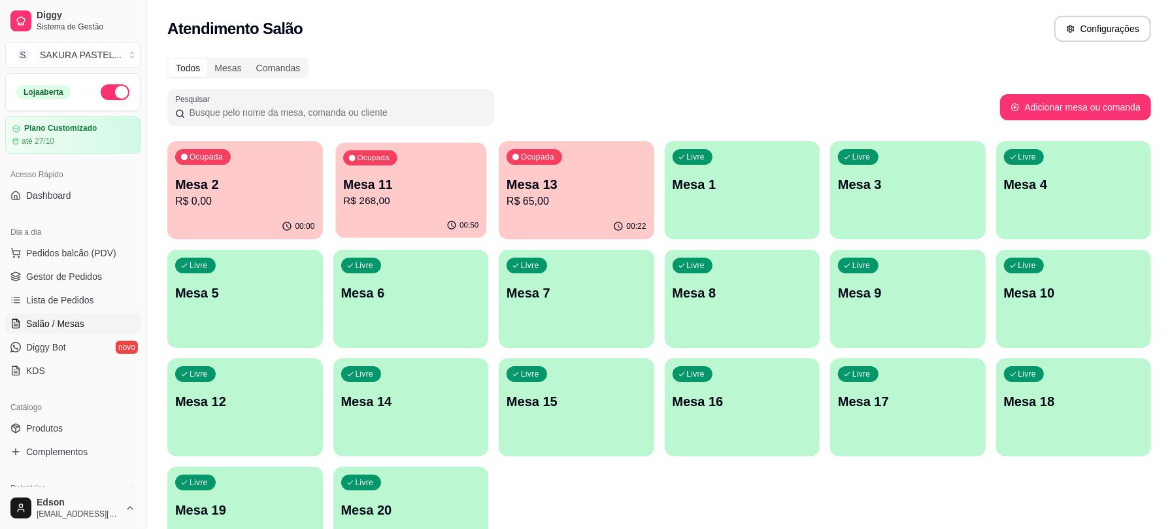
click at [420, 210] on div "Ocupada Mesa 11 R$ 268,00" at bounding box center [410, 178] width 150 height 71
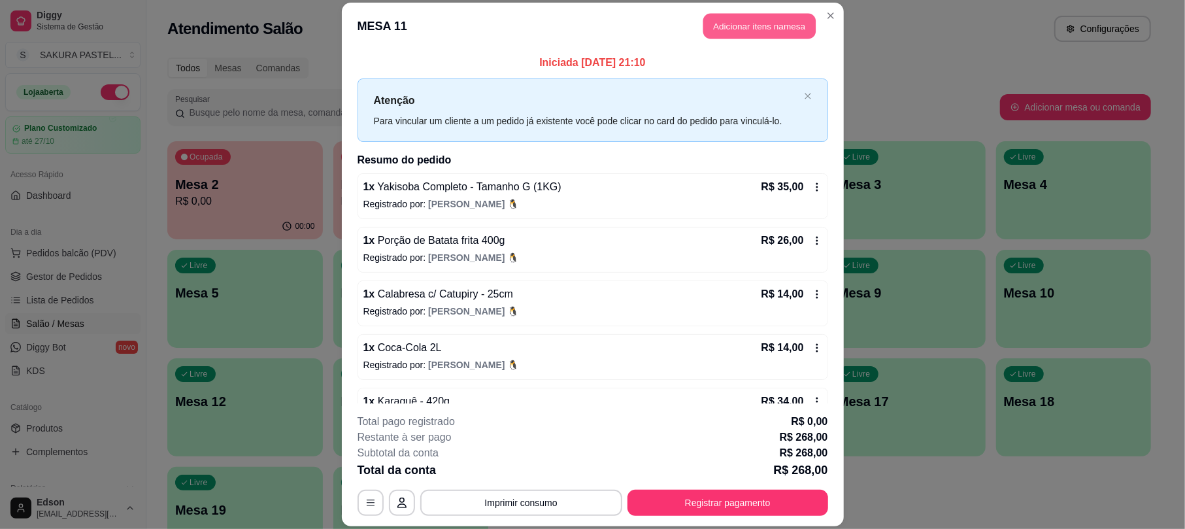
click at [738, 35] on button "Adicionar itens na mesa" at bounding box center [760, 26] width 112 height 25
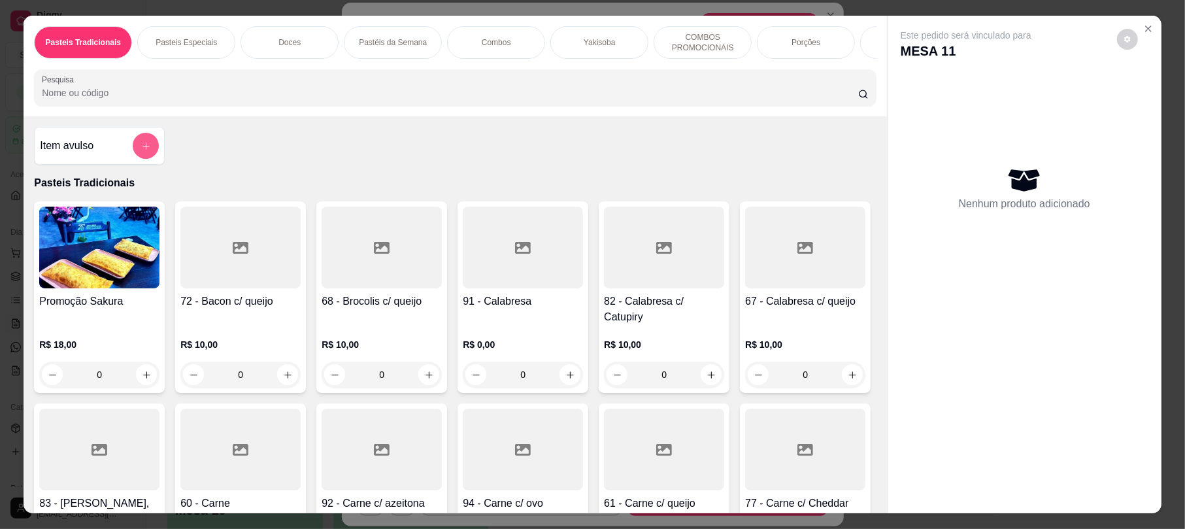
click at [141, 151] on icon "add-separate-item" at bounding box center [146, 146] width 10 height 10
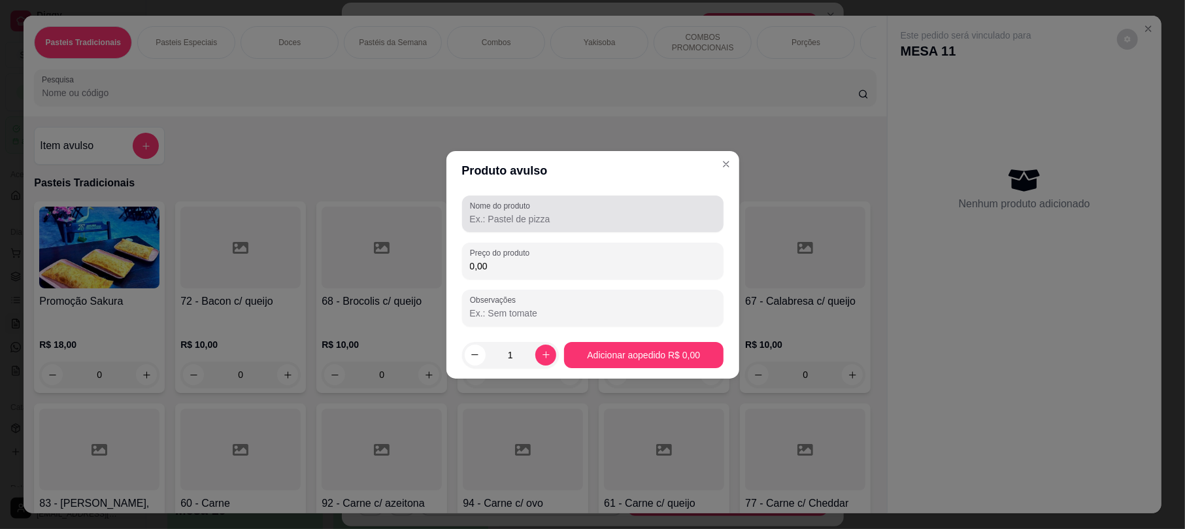
click at [545, 208] on div at bounding box center [593, 214] width 246 height 26
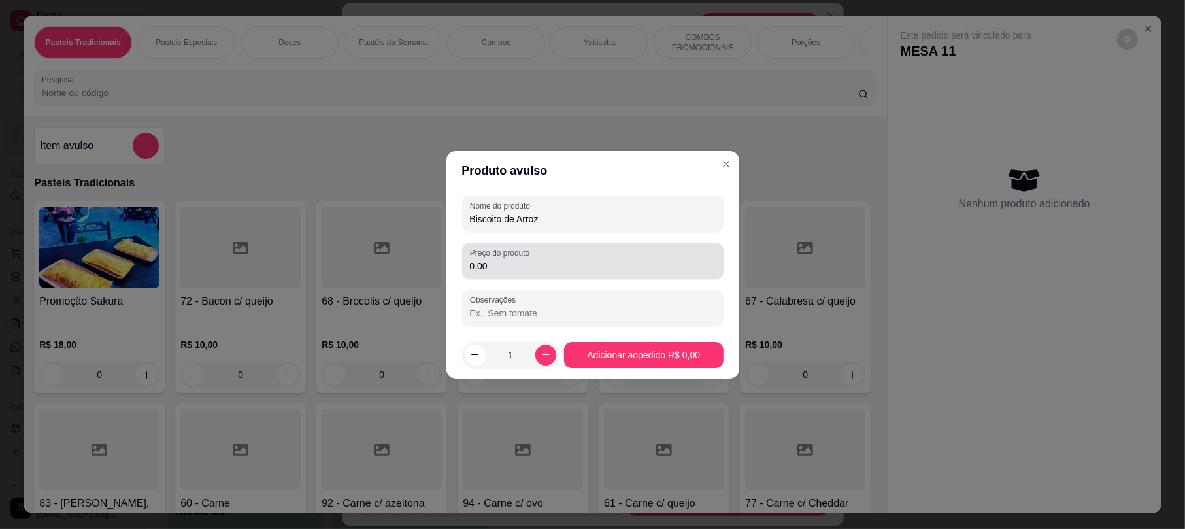
type input "Biscoito de Arroz"
click at [511, 255] on label "Preço do produto" at bounding box center [502, 252] width 64 height 11
click at [511, 260] on input "0,00" at bounding box center [593, 266] width 246 height 13
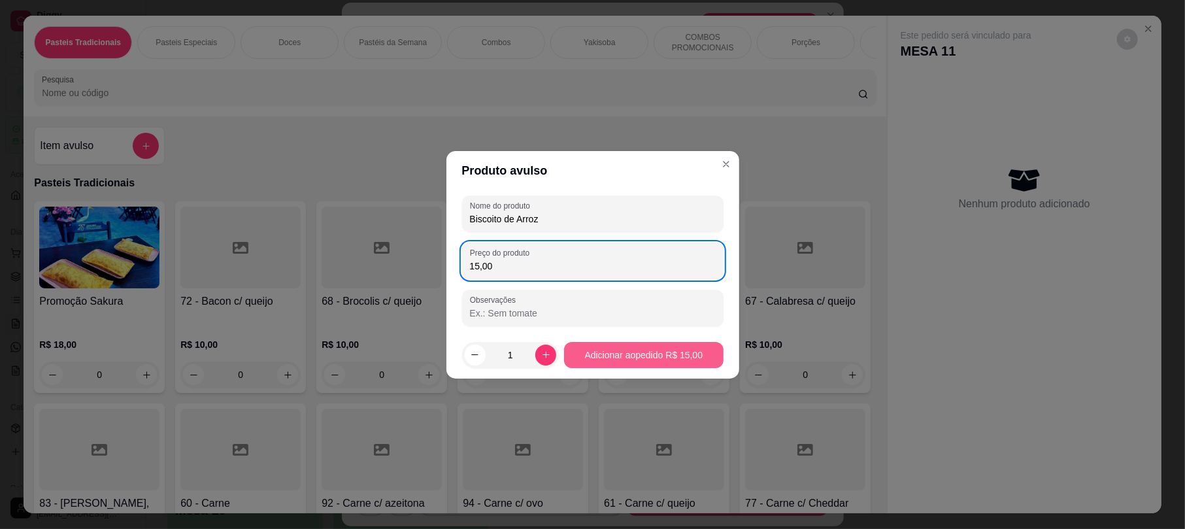
type input "15,00"
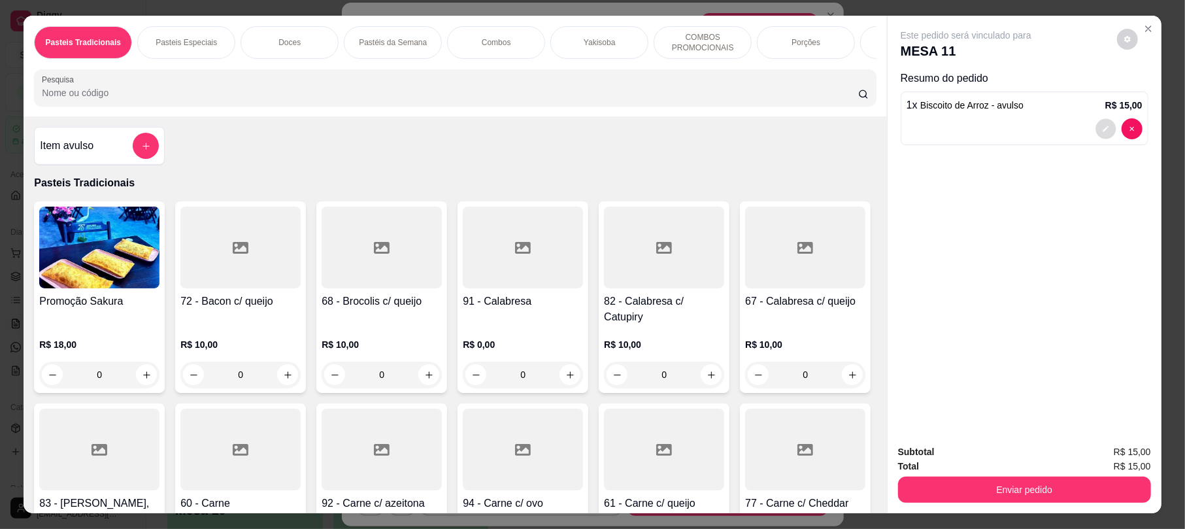
click at [1104, 137] on button "decrease-product-quantity" at bounding box center [1106, 129] width 20 height 20
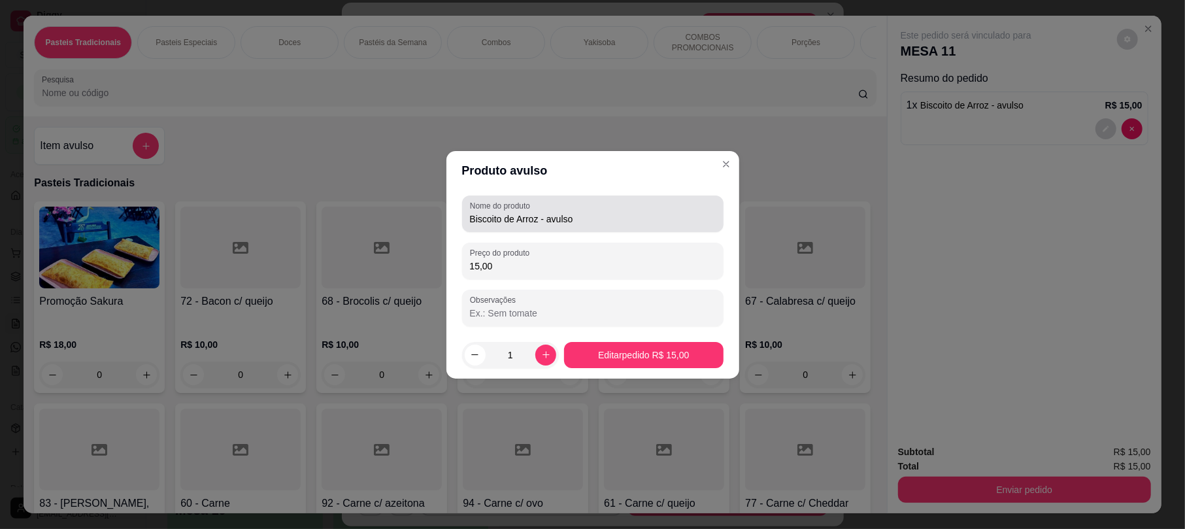
click at [604, 221] on input "Biscoito de Arroz - avulso" at bounding box center [593, 218] width 246 height 13
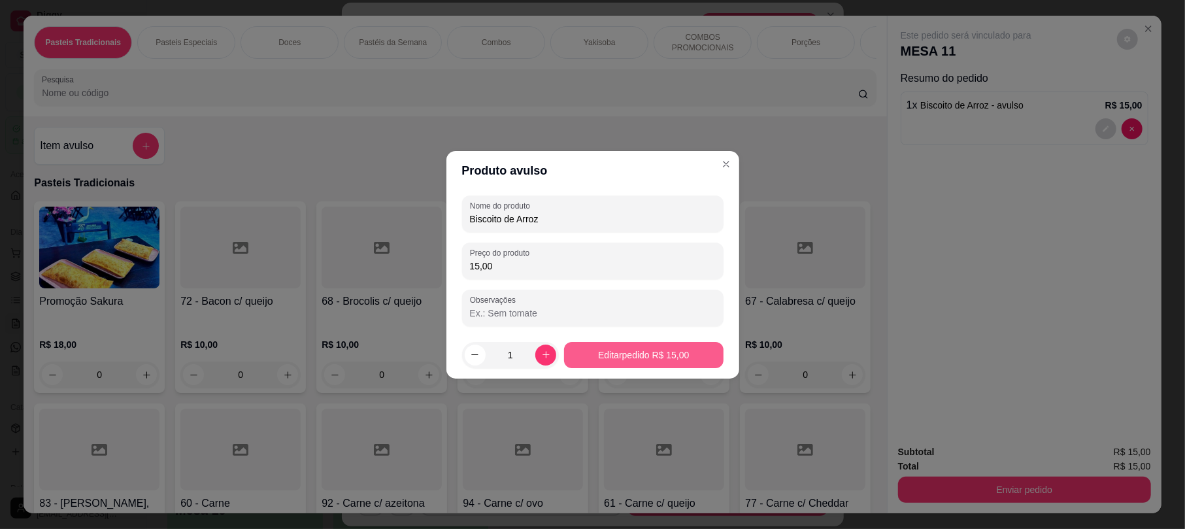
type input "Biscoito de Arroz"
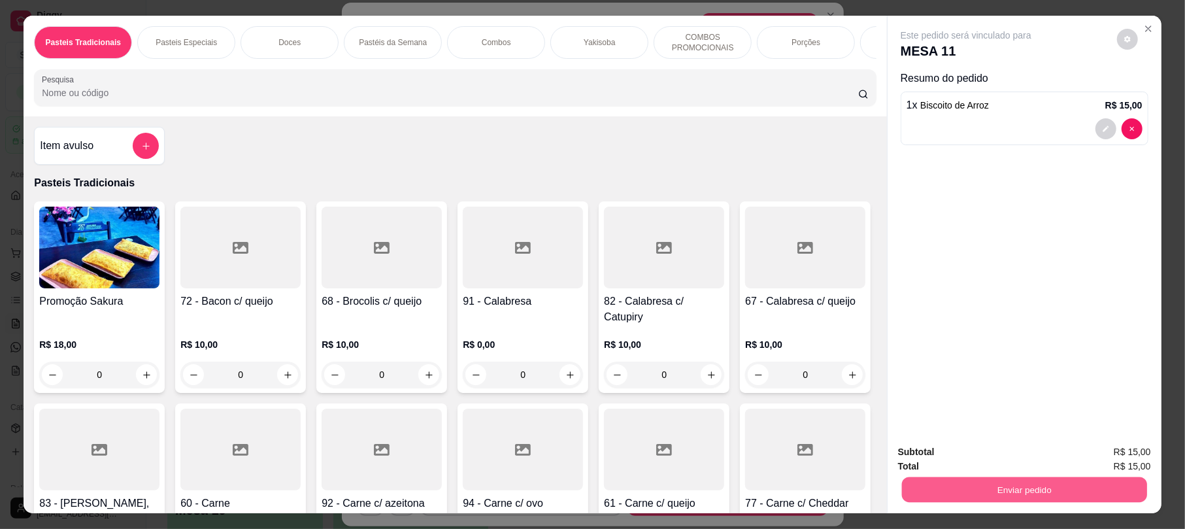
click at [924, 493] on button "Enviar pedido" at bounding box center [1024, 489] width 245 height 25
click at [1089, 450] on button "Enviar pedido" at bounding box center [1116, 457] width 72 height 24
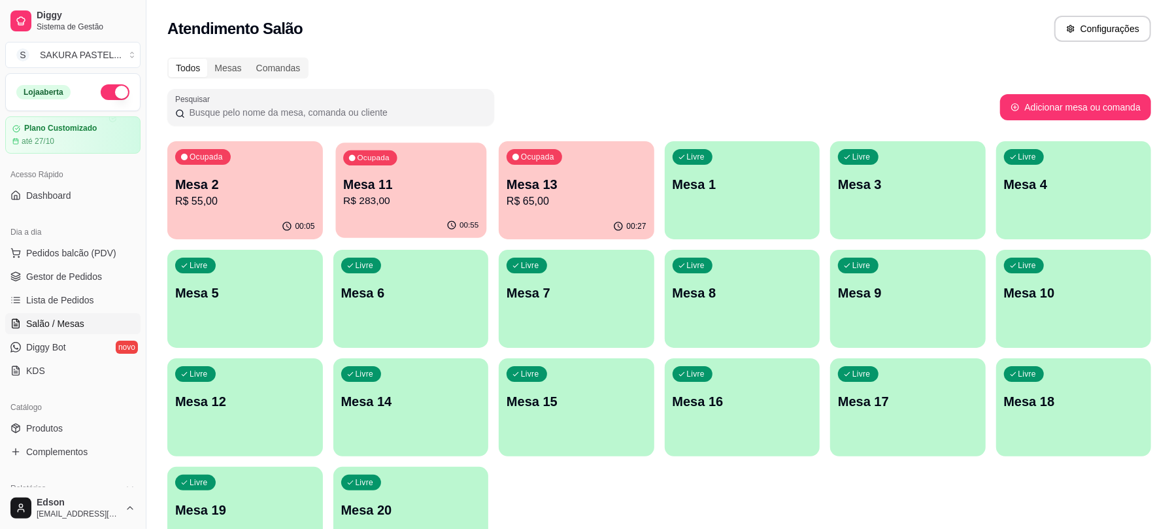
click at [428, 204] on p "R$ 283,00" at bounding box center [410, 201] width 135 height 15
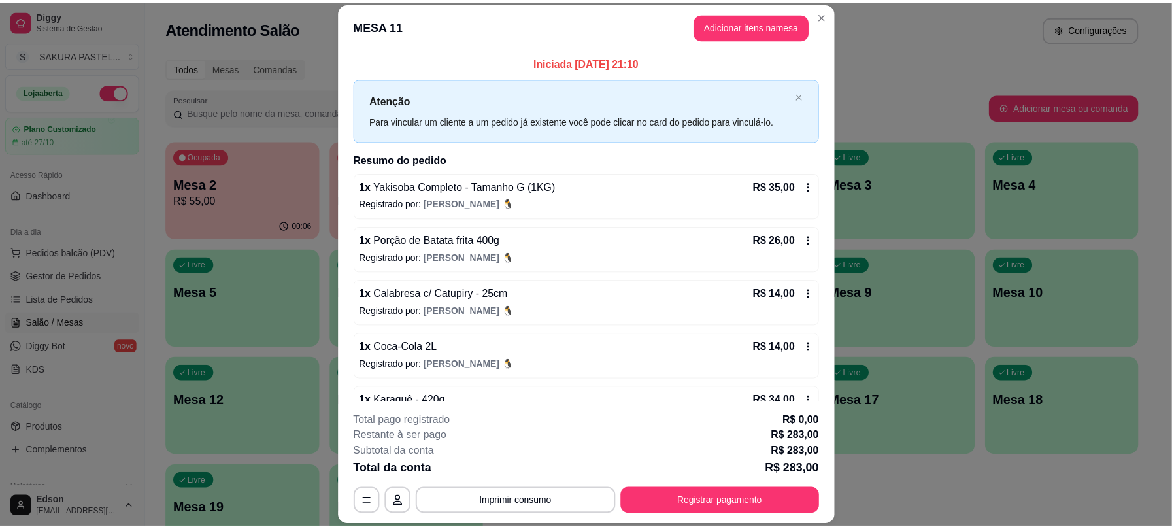
scroll to position [362, 0]
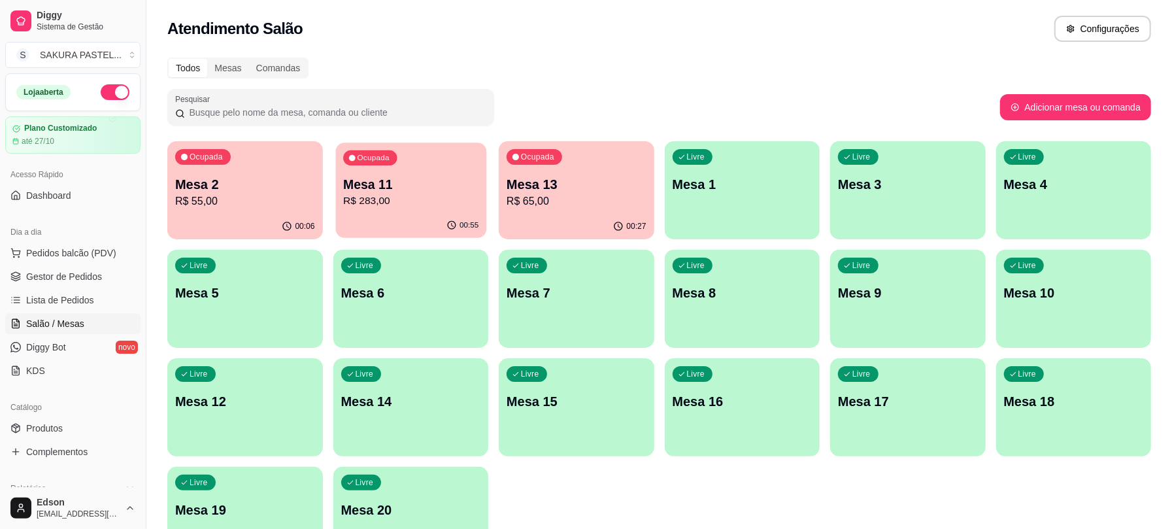
click at [417, 180] on p "Mesa 11" at bounding box center [410, 185] width 135 height 18
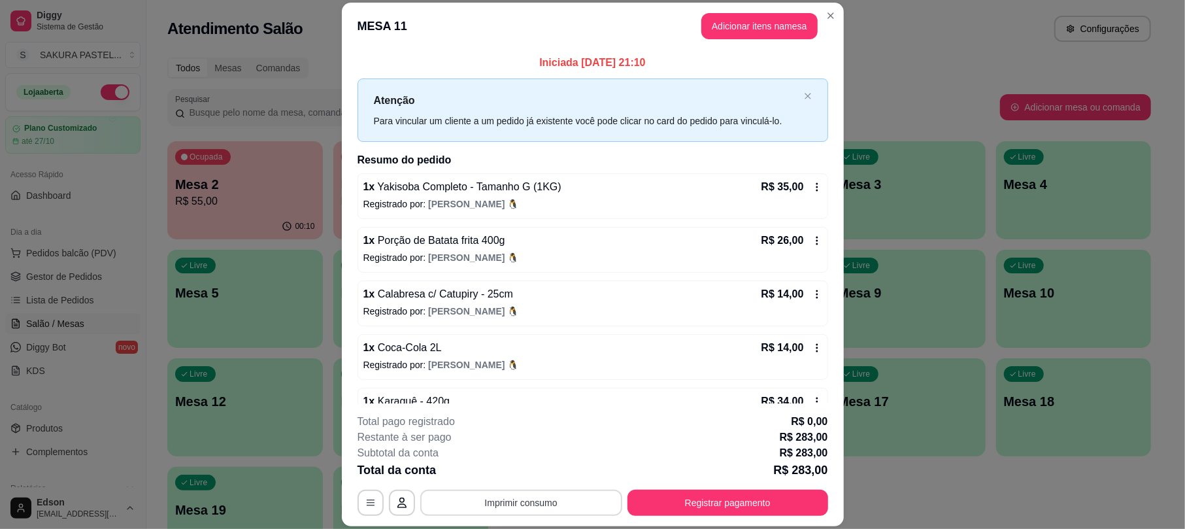
click at [563, 492] on button "Imprimir consumo" at bounding box center [521, 503] width 202 height 26
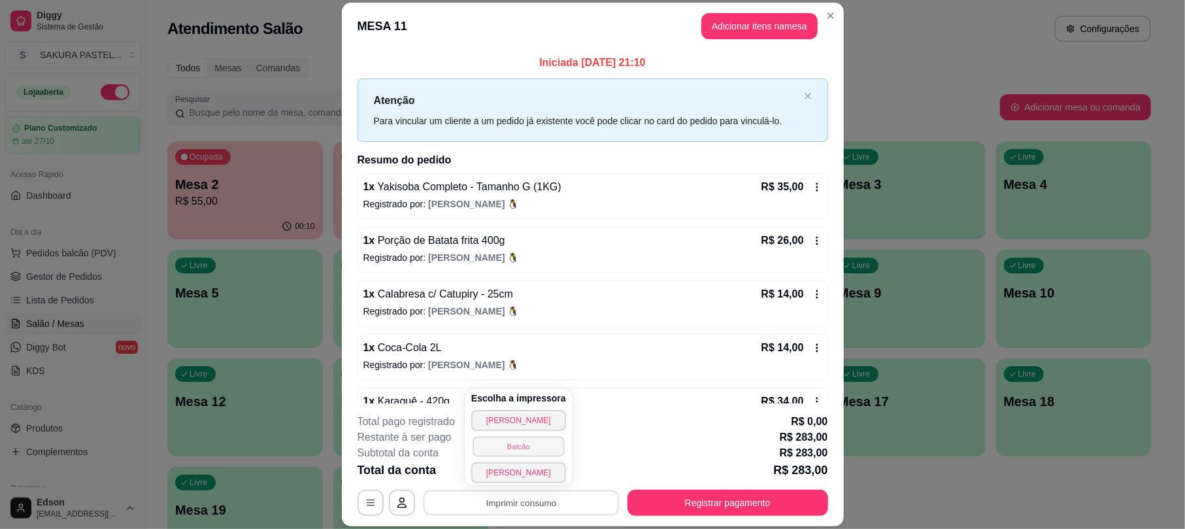
click at [547, 448] on button "Balcão" at bounding box center [519, 446] width 92 height 20
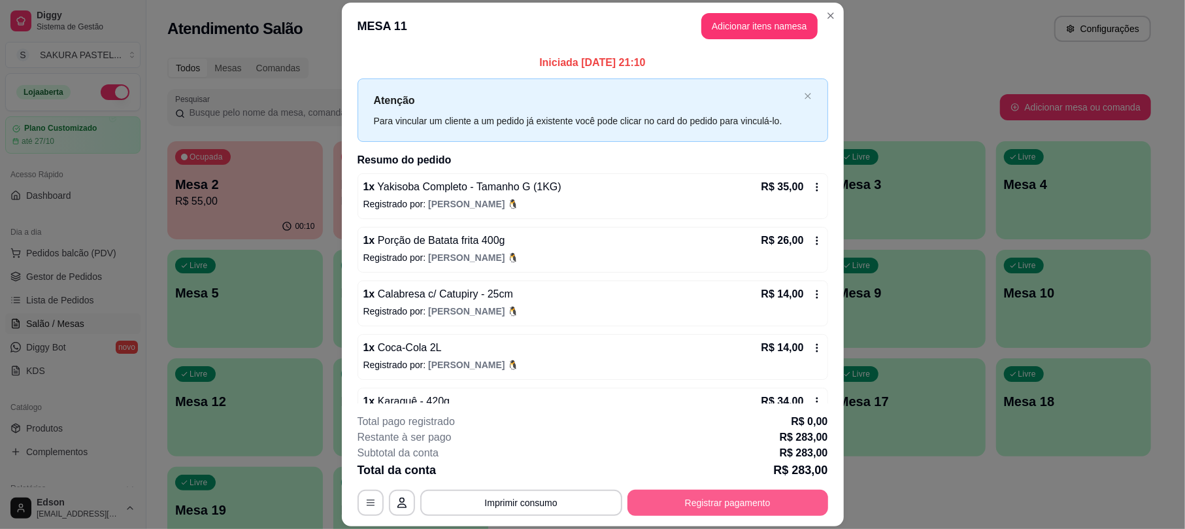
click at [672, 500] on button "Registrar pagamento" at bounding box center [728, 503] width 201 height 26
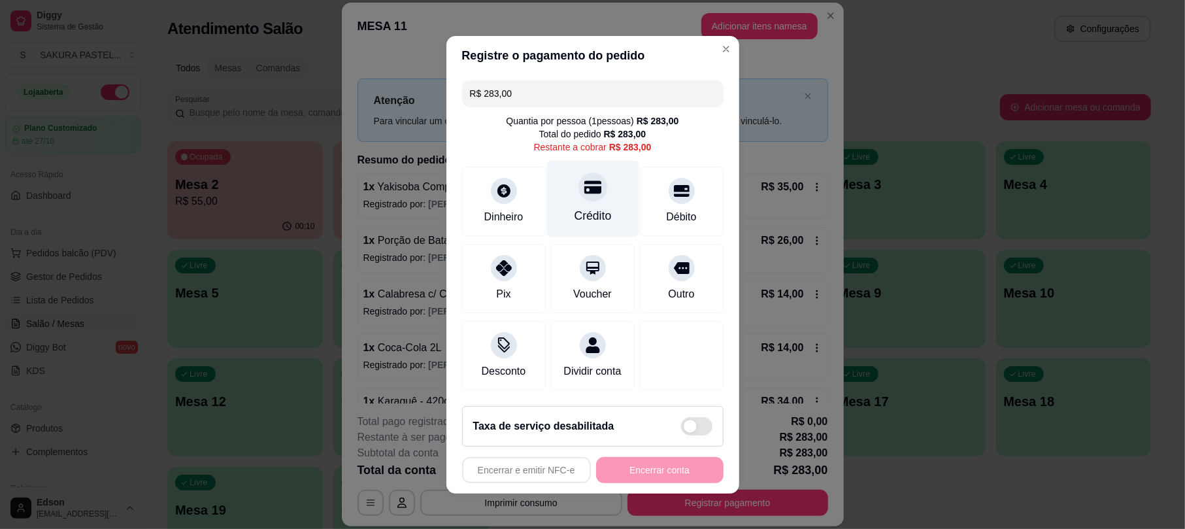
click at [576, 162] on div "Crédito" at bounding box center [593, 198] width 92 height 76
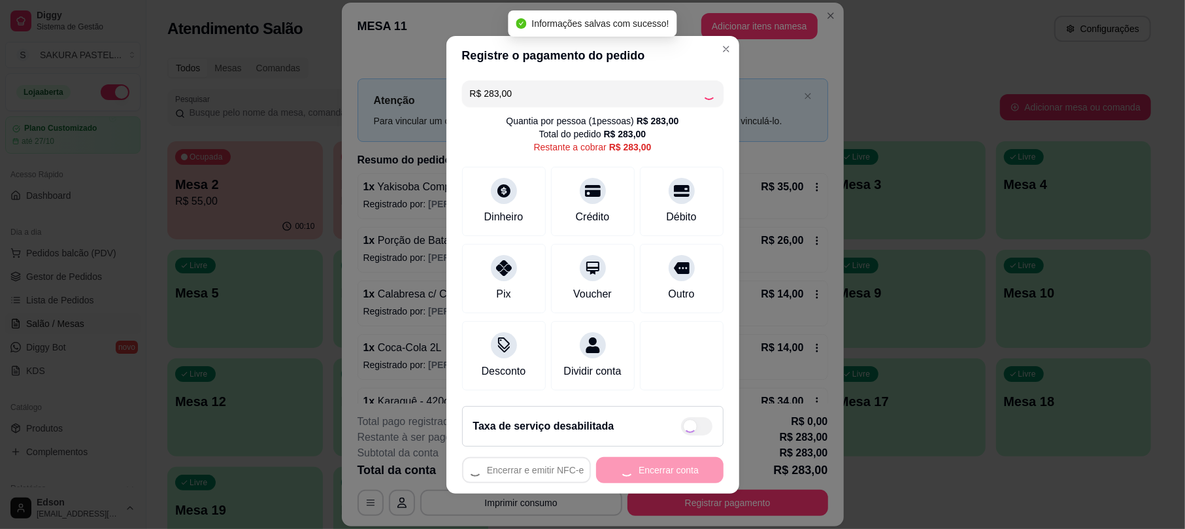
type input "R$ 0,00"
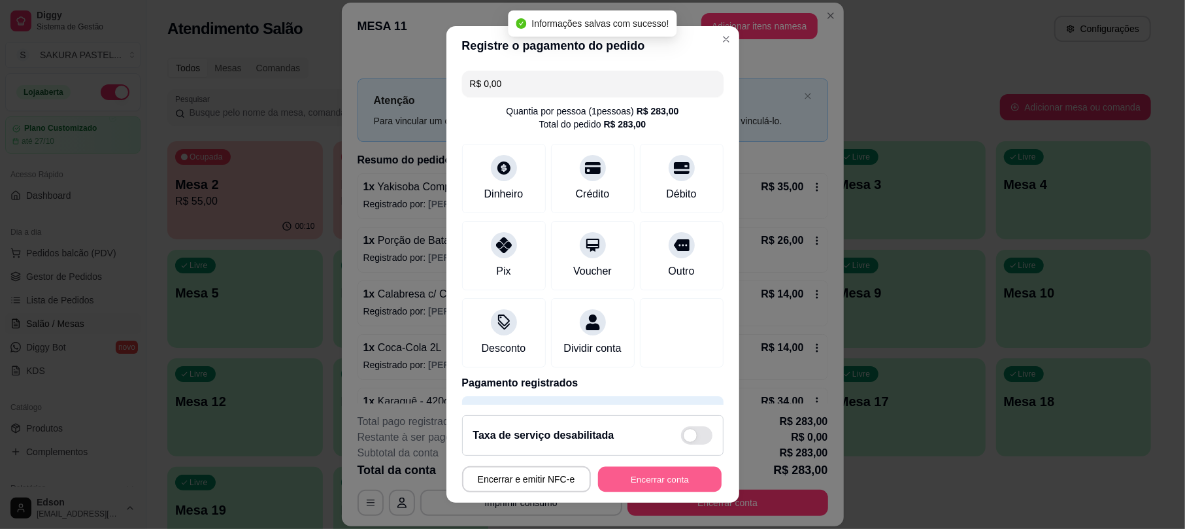
click at [639, 480] on button "Encerrar conta" at bounding box center [660, 478] width 124 height 25
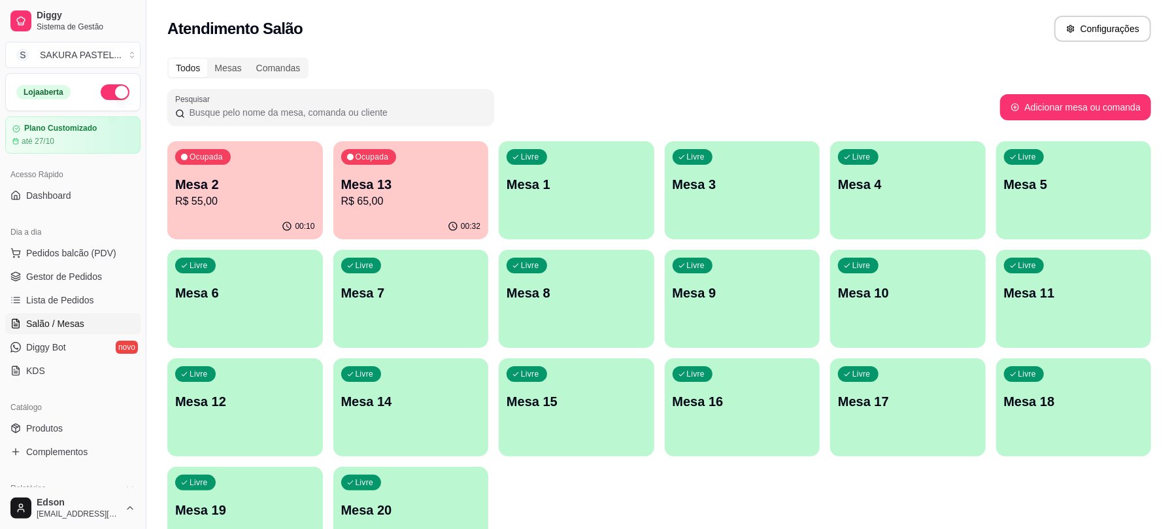
click at [105, 97] on button "button" at bounding box center [115, 92] width 29 height 16
click at [228, 178] on p "Mesa 2" at bounding box center [244, 185] width 135 height 18
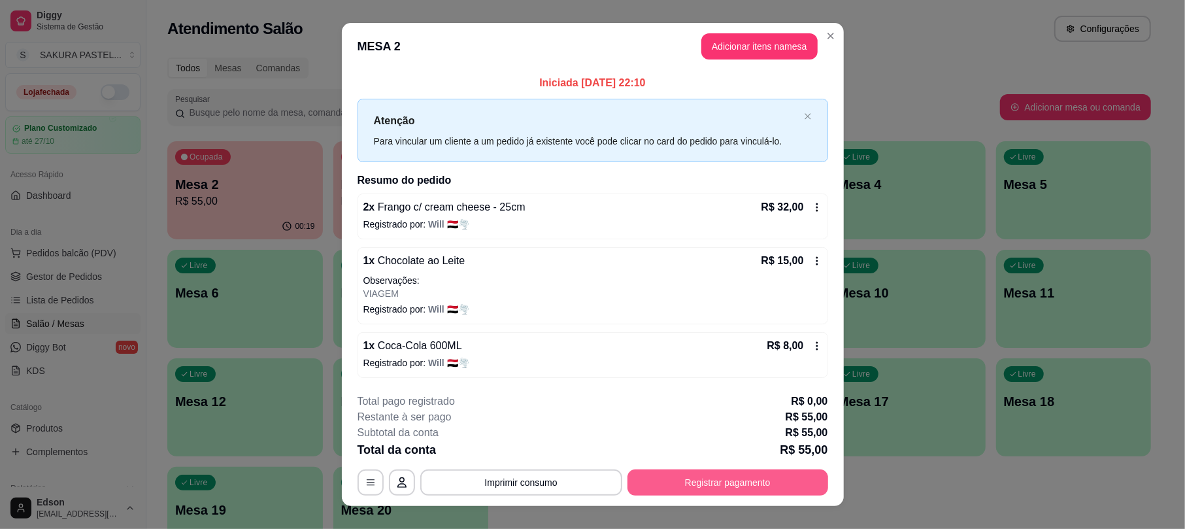
click at [668, 480] on button "Registrar pagamento" at bounding box center [728, 482] width 201 height 26
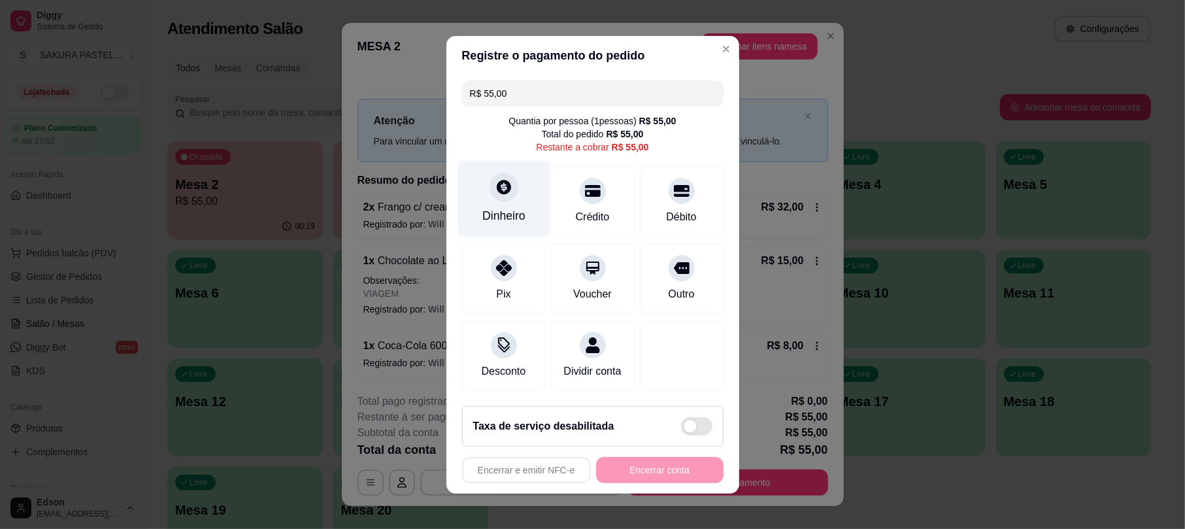
click at [500, 163] on div "Dinheiro" at bounding box center [504, 198] width 92 height 76
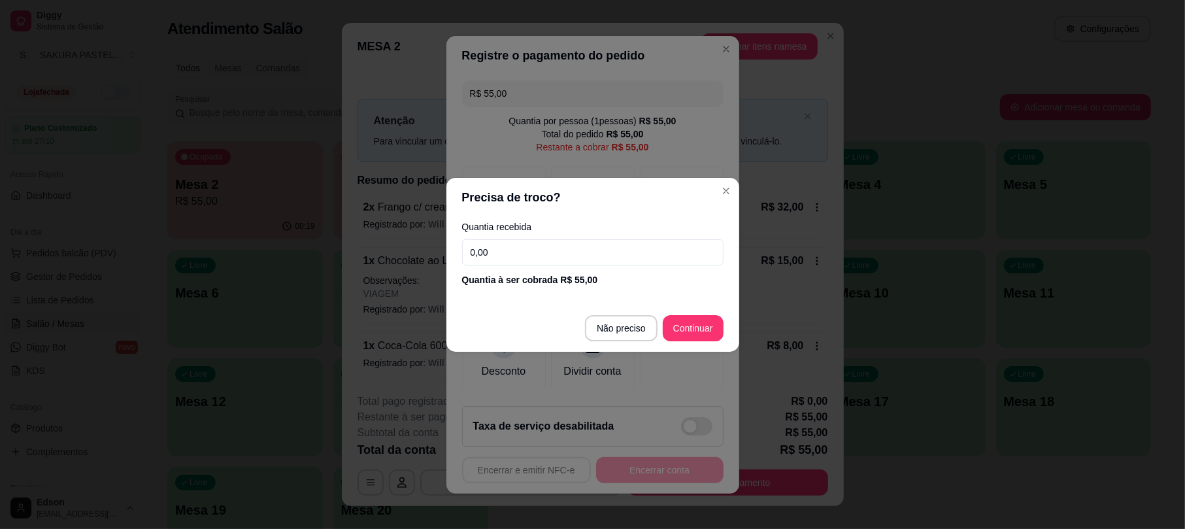
click at [539, 252] on input "0,00" at bounding box center [593, 252] width 262 height 26
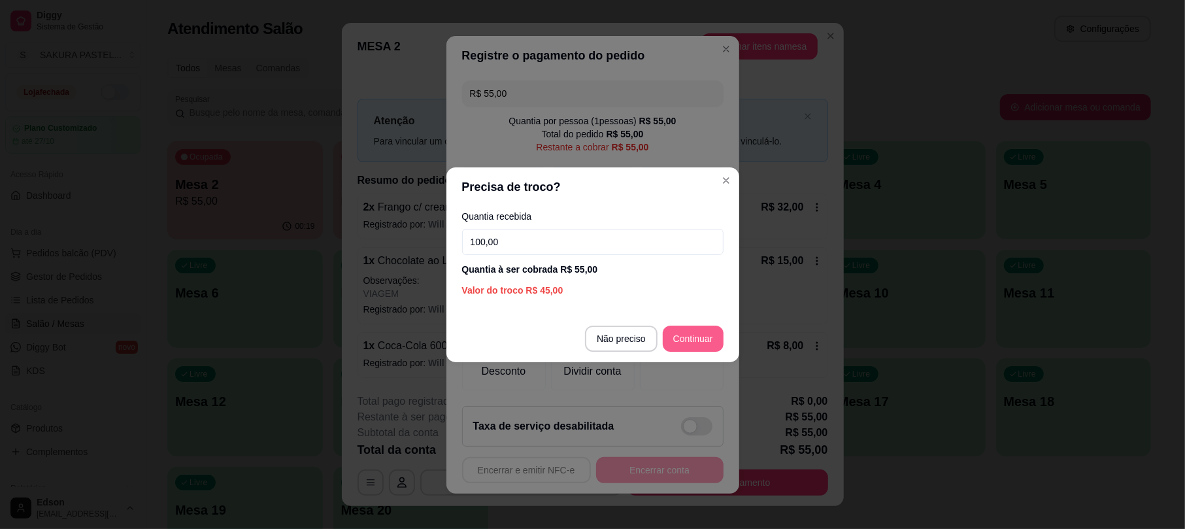
type input "100,00"
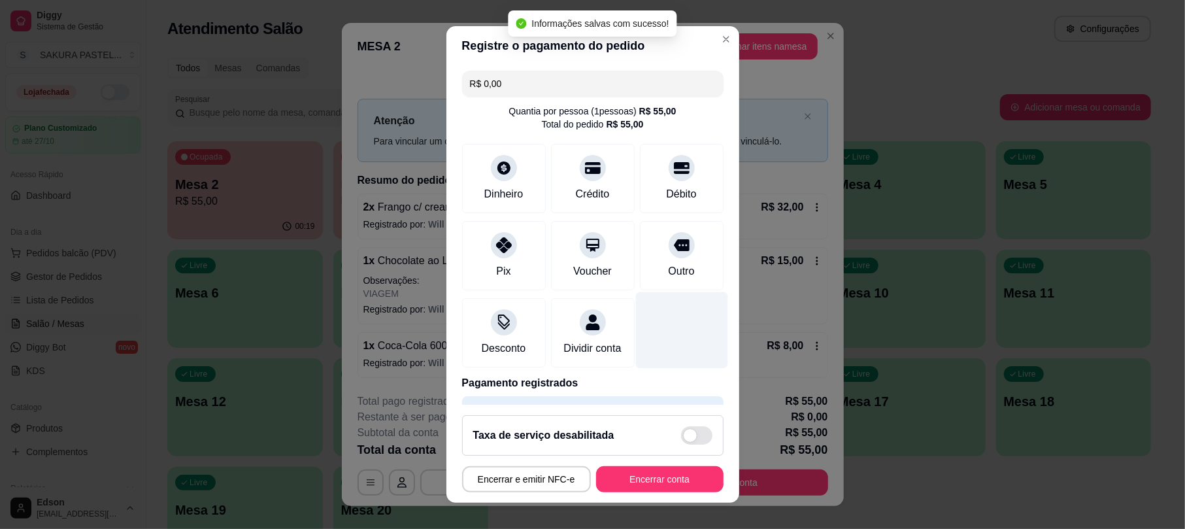
type input "R$ 0,00"
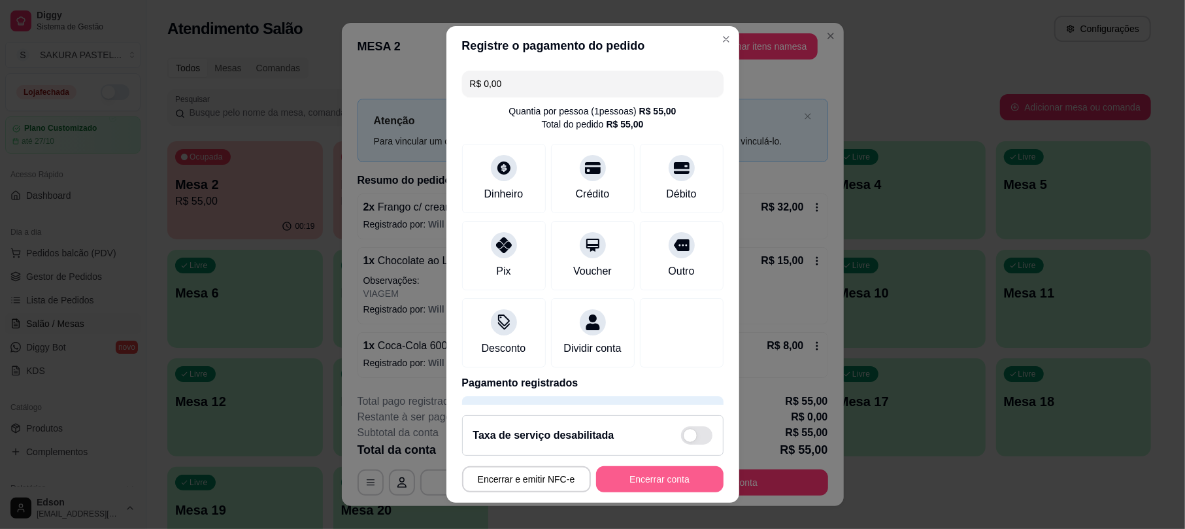
click at [673, 479] on button "Encerrar conta" at bounding box center [659, 479] width 127 height 26
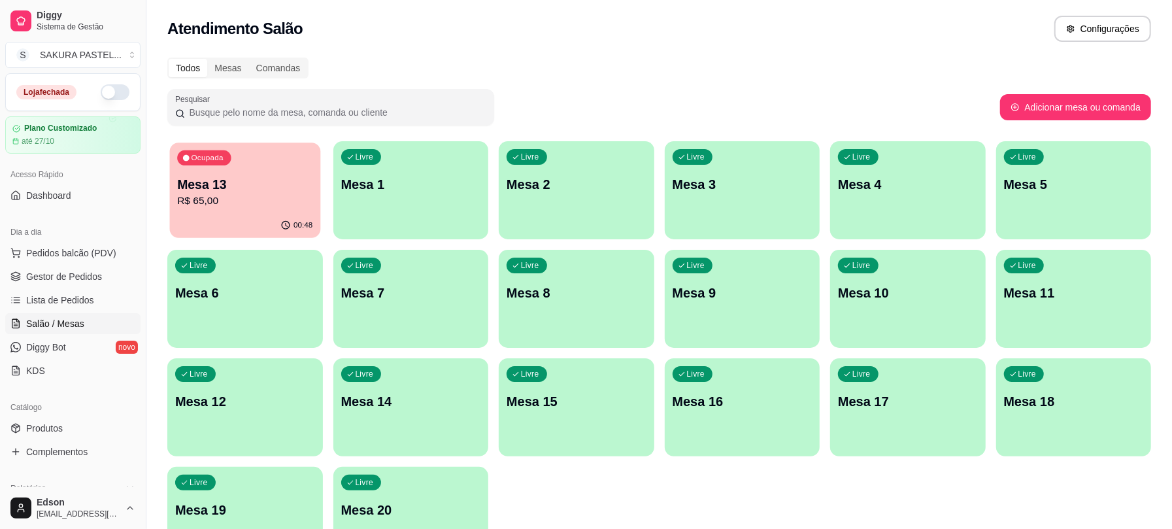
click at [208, 191] on p "Mesa 13" at bounding box center [244, 185] width 135 height 18
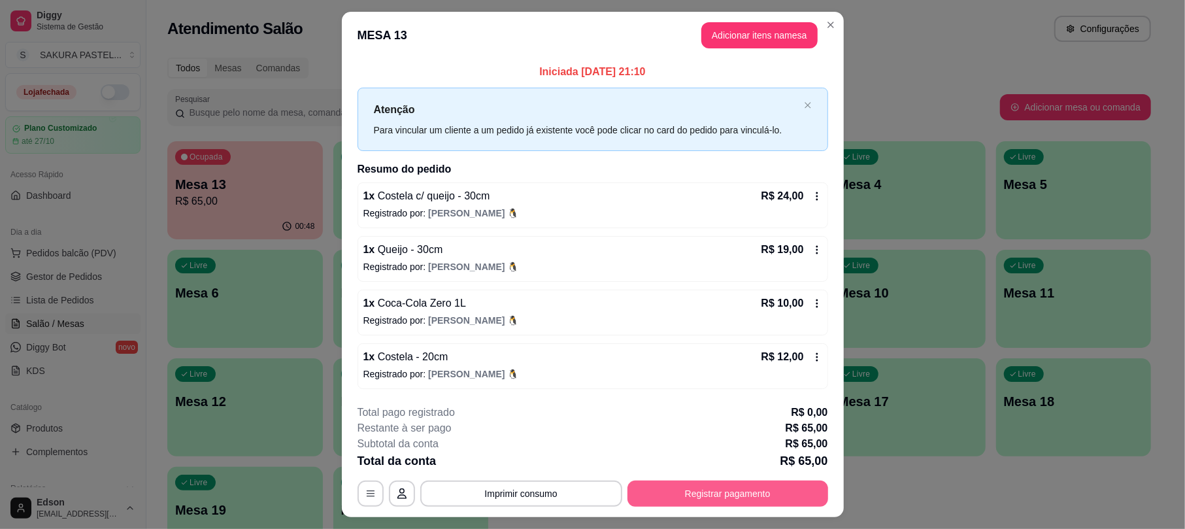
click at [709, 490] on button "Registrar pagamento" at bounding box center [728, 494] width 201 height 26
click at [673, 197] on div "Débito" at bounding box center [682, 198] width 92 height 76
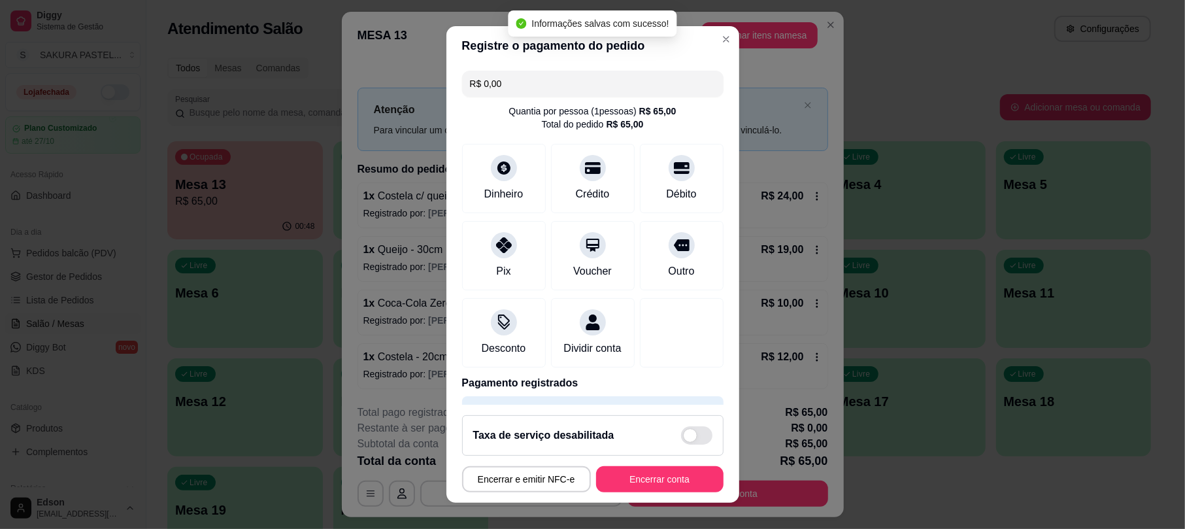
type input "R$ 0,00"
click at [652, 492] on button "Encerrar conta" at bounding box center [660, 478] width 124 height 25
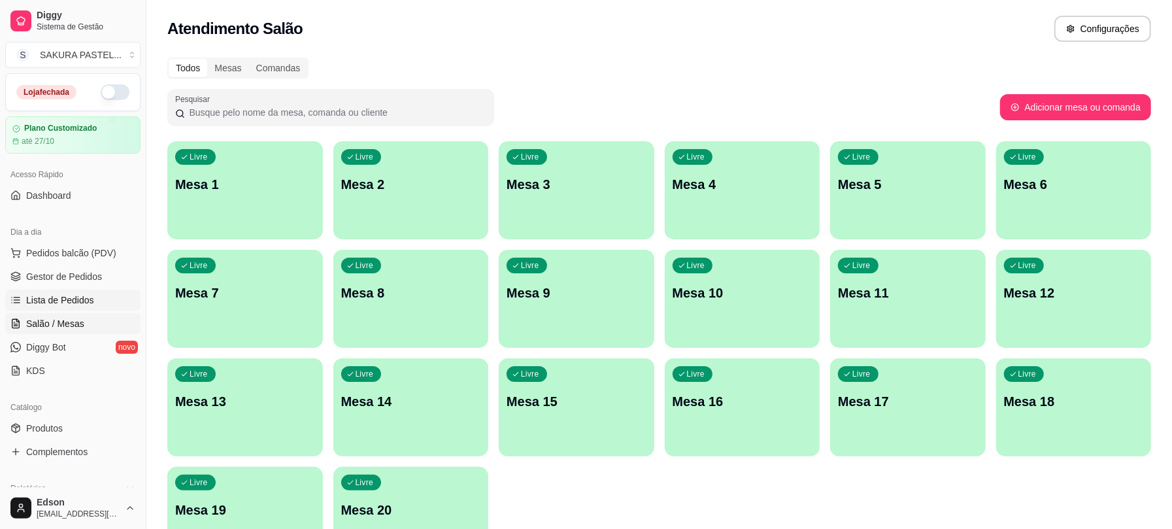
click at [43, 297] on span "Lista de Pedidos" at bounding box center [60, 300] width 68 height 13
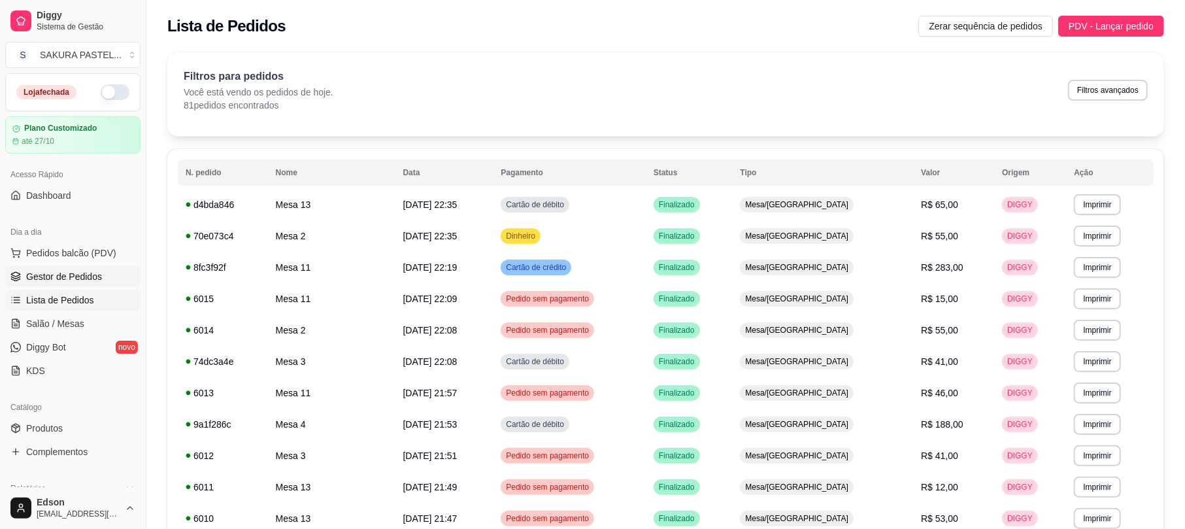
click at [43, 280] on span "Gestor de Pedidos" at bounding box center [64, 276] width 76 height 13
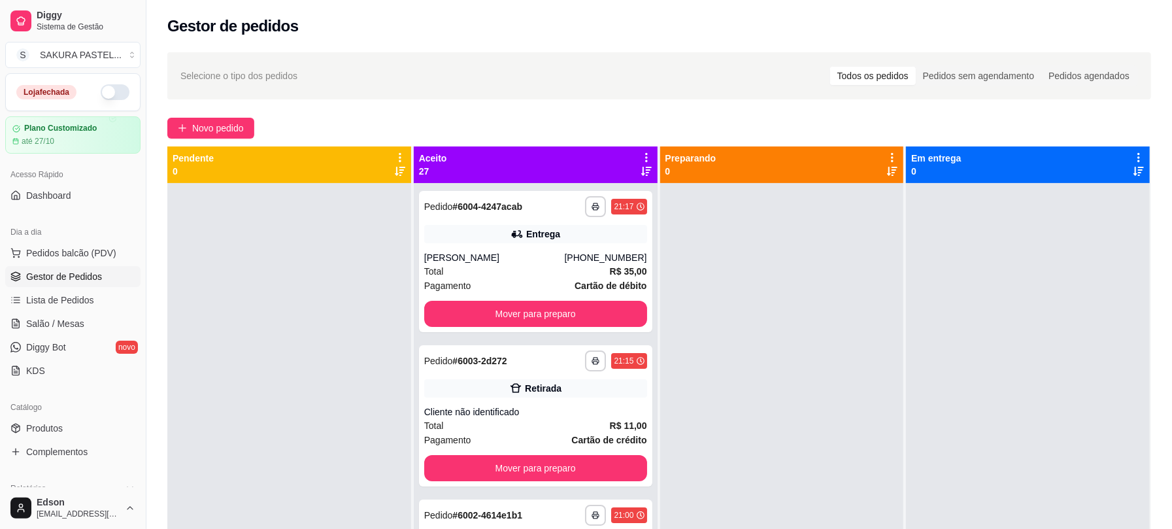
click at [638, 150] on div "Aceito 27" at bounding box center [536, 164] width 244 height 37
click at [645, 154] on icon at bounding box center [646, 157] width 3 height 9
click at [594, 188] on div "Mover pedidos de etapa Com essa opção você tem a opção de mover todos os pedido…" at bounding box center [560, 192] width 155 height 35
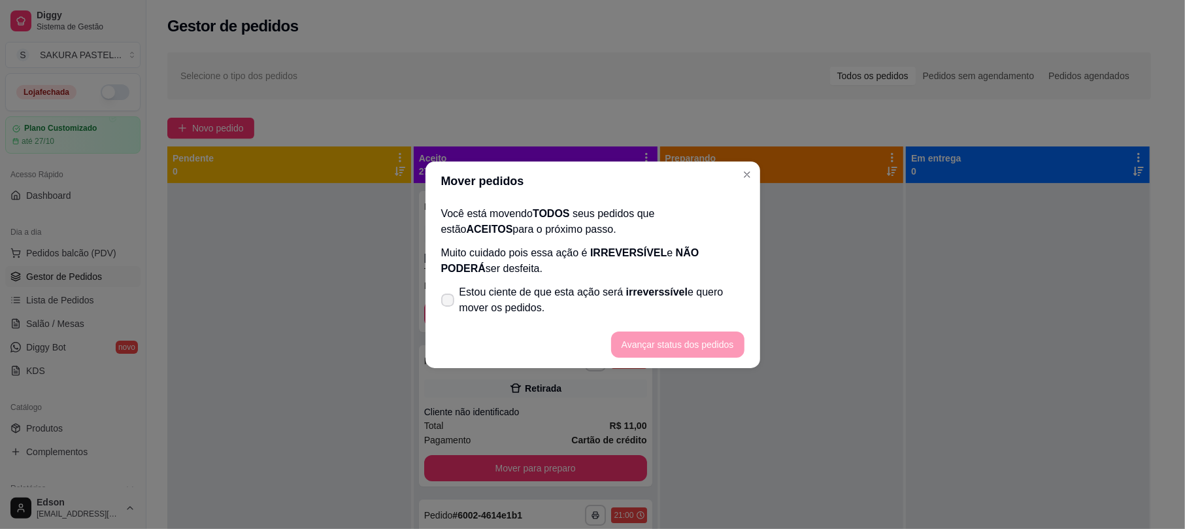
click at [514, 315] on label "Estou ciente de que esta ação será irreverssível e quero mover os pedidos." at bounding box center [593, 300] width 314 height 42
click at [449, 311] on input "Estou ciente de que esta ação será irreverssível e quero mover os pedidos." at bounding box center [445, 306] width 8 height 8
checkbox input "true"
click at [717, 330] on footer "Avançar status dos pedidos" at bounding box center [593, 344] width 335 height 47
click at [749, 339] on footer "Avançar status dos pedidos" at bounding box center [593, 344] width 335 height 47
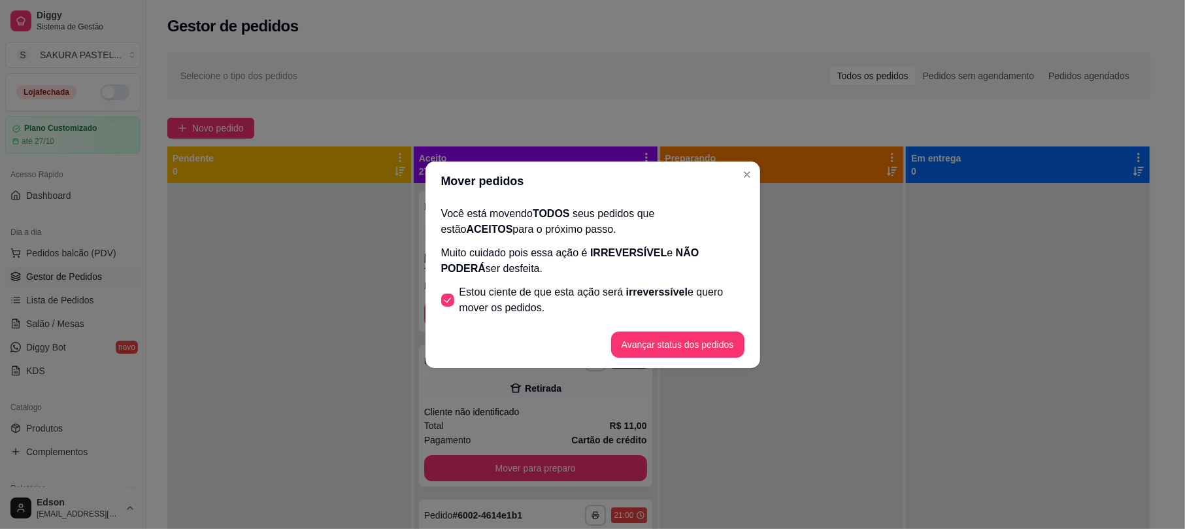
click at [745, 341] on footer "Avançar status dos pedidos" at bounding box center [593, 344] width 335 height 47
click at [738, 341] on button "Avançar status dos pedidos" at bounding box center [677, 343] width 129 height 25
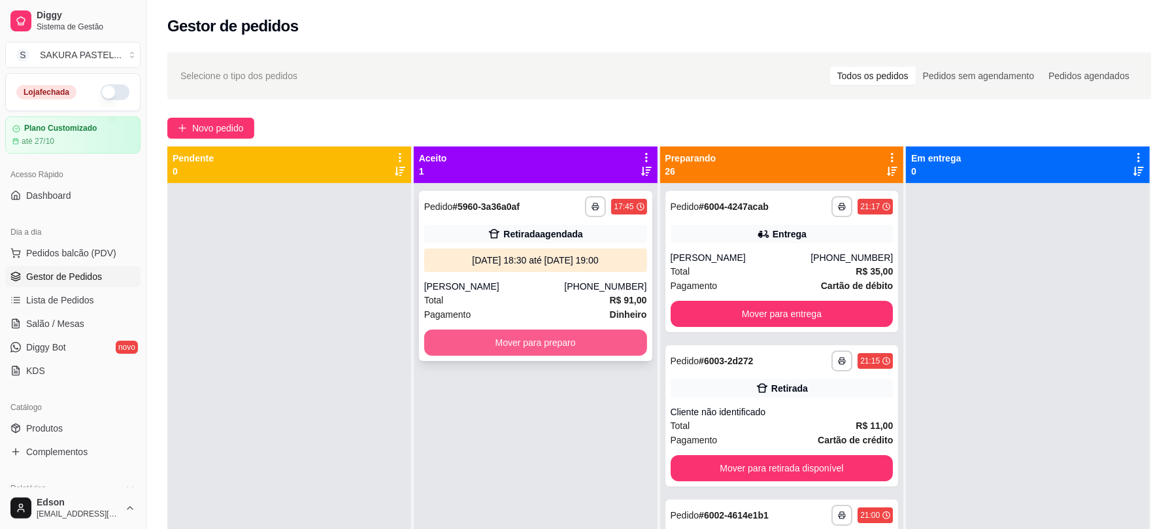
click at [563, 339] on button "Mover para preparo" at bounding box center [535, 343] width 223 height 26
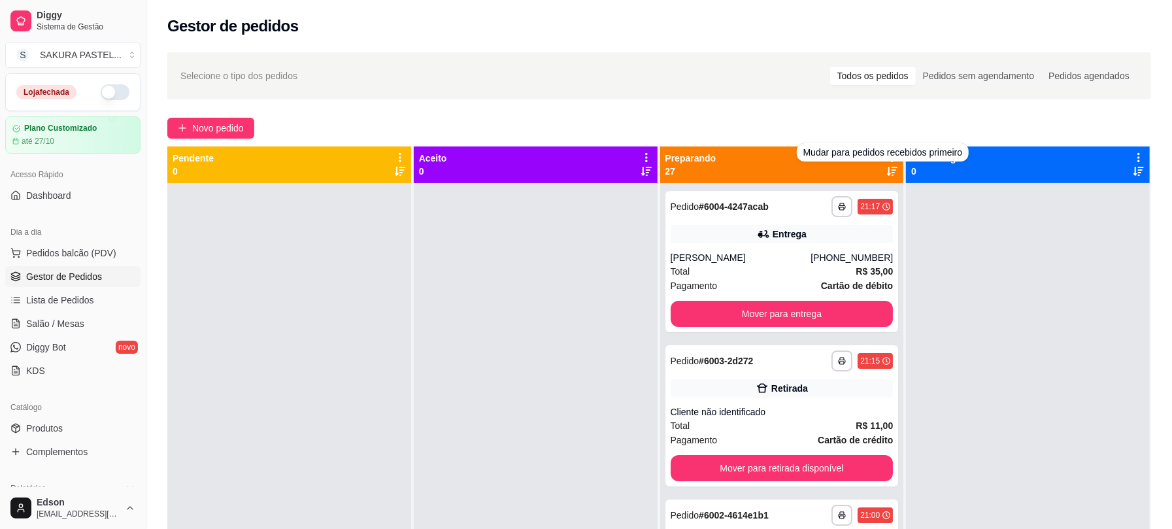
click at [885, 158] on div "Mudar para pedidos recebidos primeiro" at bounding box center [883, 152] width 173 height 18
click at [895, 166] on div "**********" at bounding box center [782, 429] width 245 height 566
click at [876, 165] on div "Preparando 27" at bounding box center [782, 165] width 233 height 26
click at [891, 158] on icon at bounding box center [892, 157] width 3 height 9
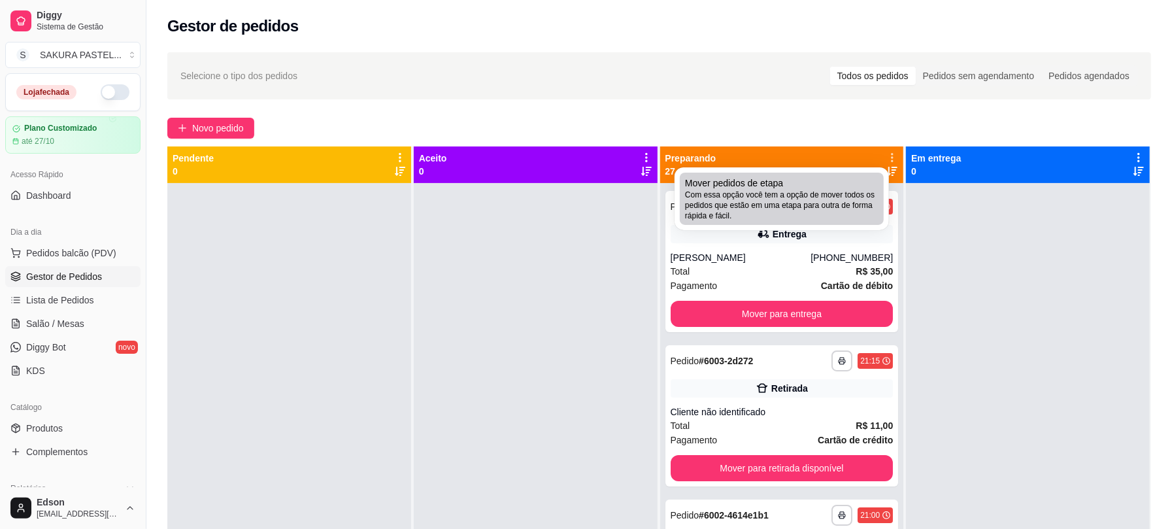
click at [851, 186] on div "Mover pedidos de etapa Com essa opção você tem a opção de mover todos os pedido…" at bounding box center [782, 199] width 194 height 44
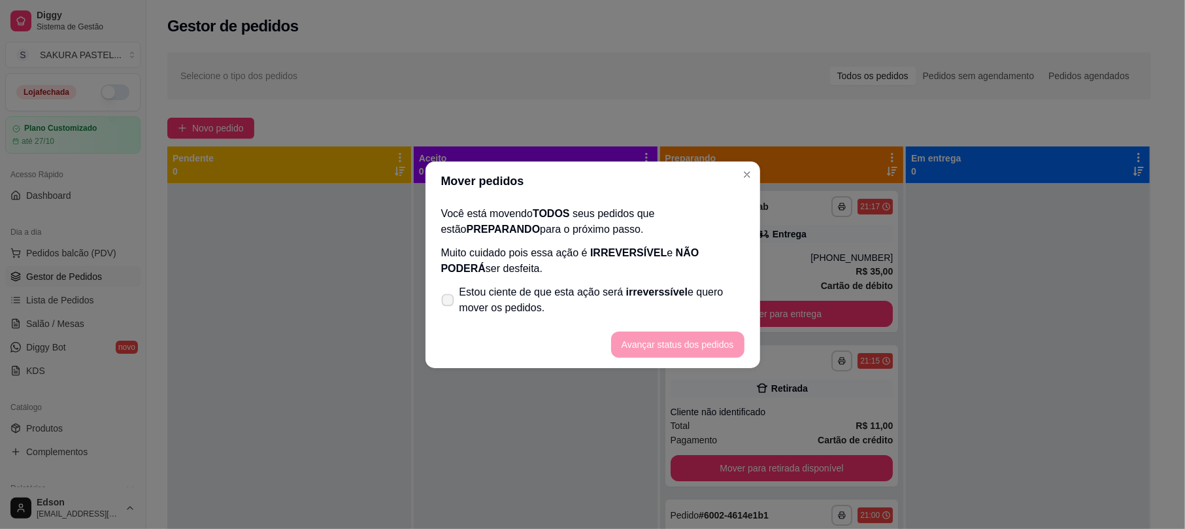
click at [691, 282] on label "Estou ciente de que esta ação será irreverssível e quero mover os pedidos." at bounding box center [593, 300] width 314 height 42
click at [449, 302] on input "Estou ciente de que esta ação será irreverssível e quero mover os pedidos." at bounding box center [445, 306] width 8 height 8
checkbox input "true"
click at [705, 348] on button "Avançar status dos pedidos" at bounding box center [677, 344] width 133 height 26
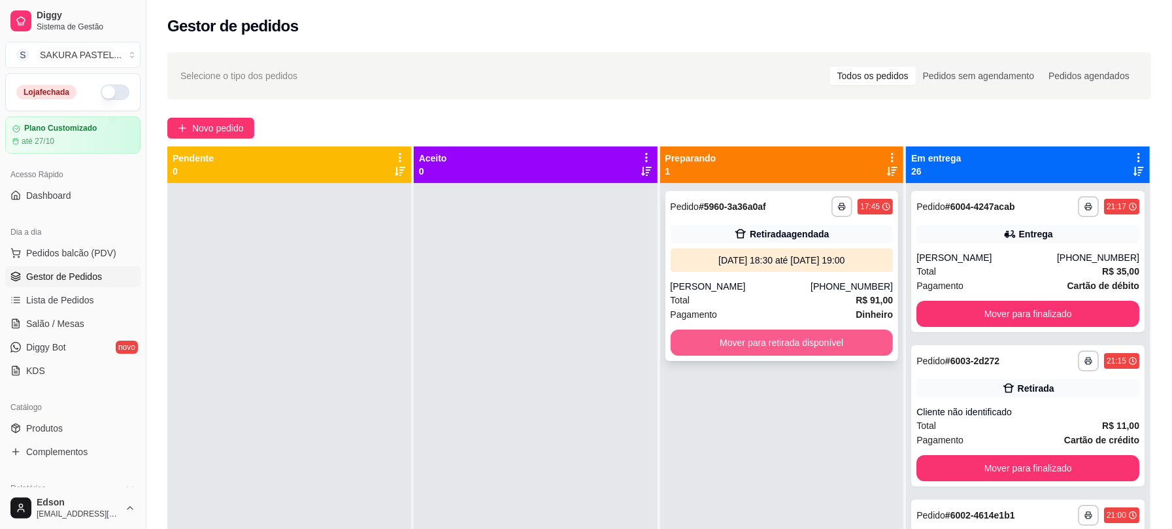
click at [705, 349] on button "Mover para retirada disponível" at bounding box center [782, 343] width 223 height 26
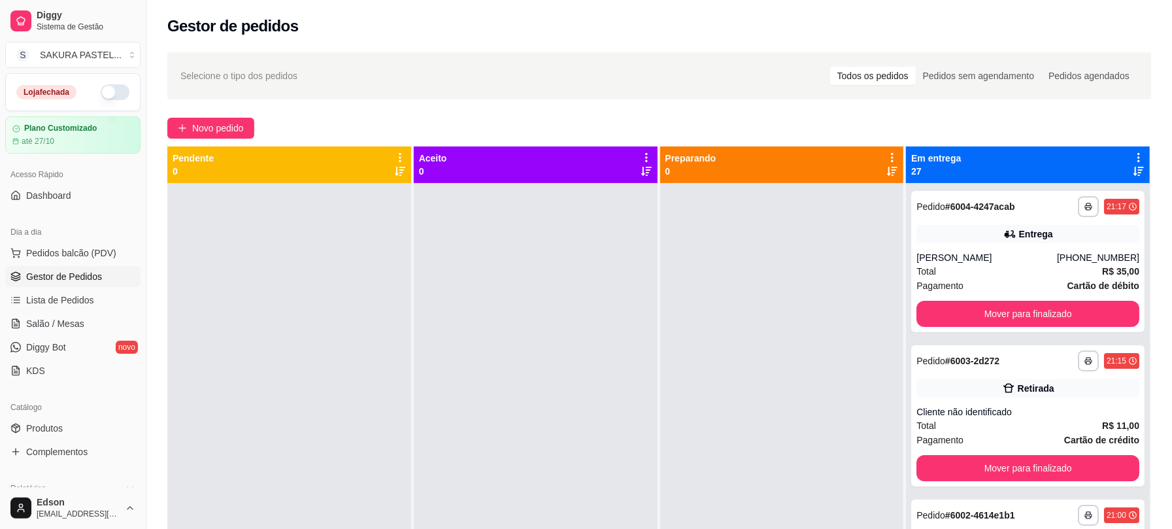
click at [1133, 152] on icon at bounding box center [1139, 158] width 12 height 12
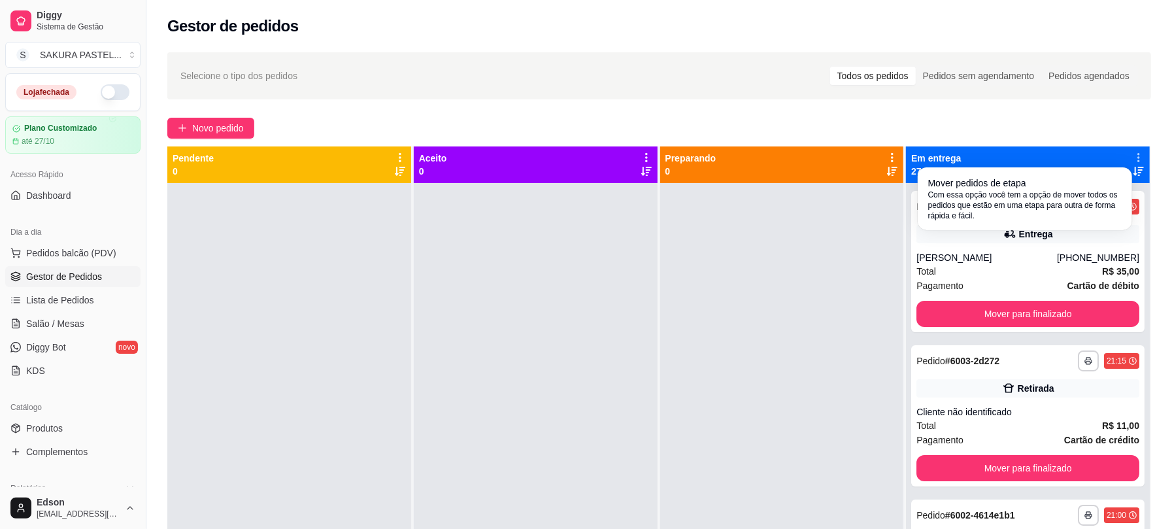
click at [944, 215] on span "Com essa opção você tem a opção de mover todos os pedidos que estão em uma etap…" at bounding box center [1025, 205] width 194 height 31
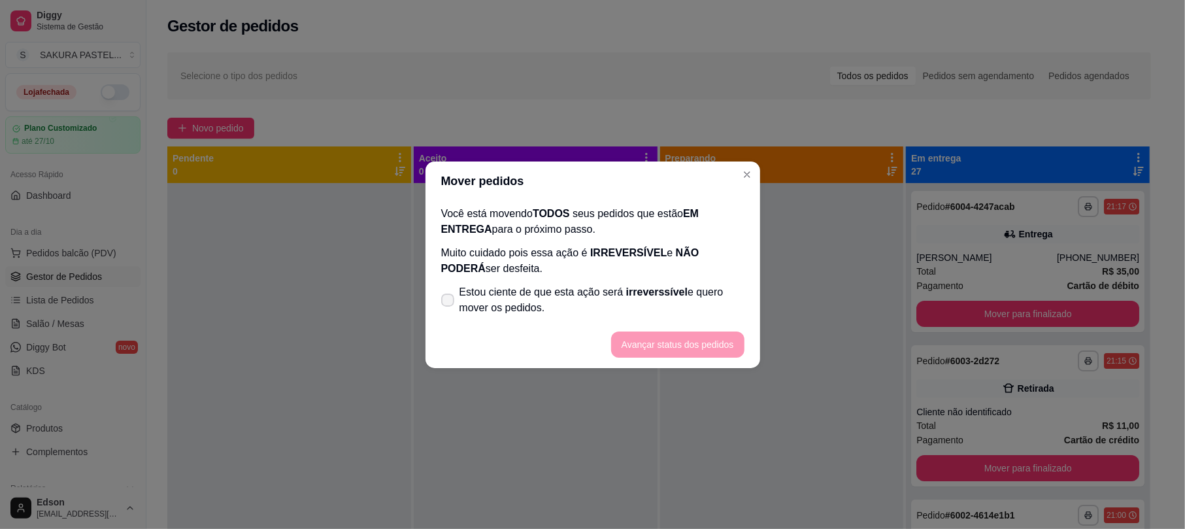
click at [657, 307] on span "Estou ciente de que esta ação será irreverssível e quero mover os pedidos." at bounding box center [602, 299] width 285 height 31
click at [449, 307] on input "Estou ciente de que esta ação será irreverssível e quero mover os pedidos." at bounding box center [445, 306] width 8 height 8
checkbox input "true"
click at [673, 365] on footer "Avançar status dos pedidos" at bounding box center [593, 344] width 335 height 47
click at [673, 348] on button "Avançar status dos pedidos" at bounding box center [677, 343] width 129 height 25
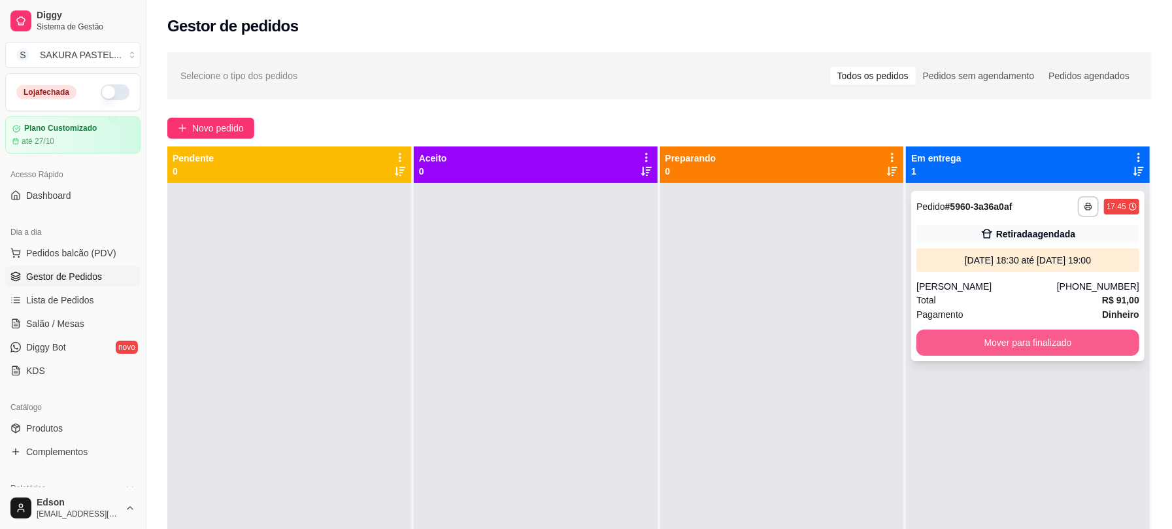
click at [948, 335] on button "Mover para finalizado" at bounding box center [1028, 343] width 223 height 26
